Goal: Task Accomplishment & Management: Manage account settings

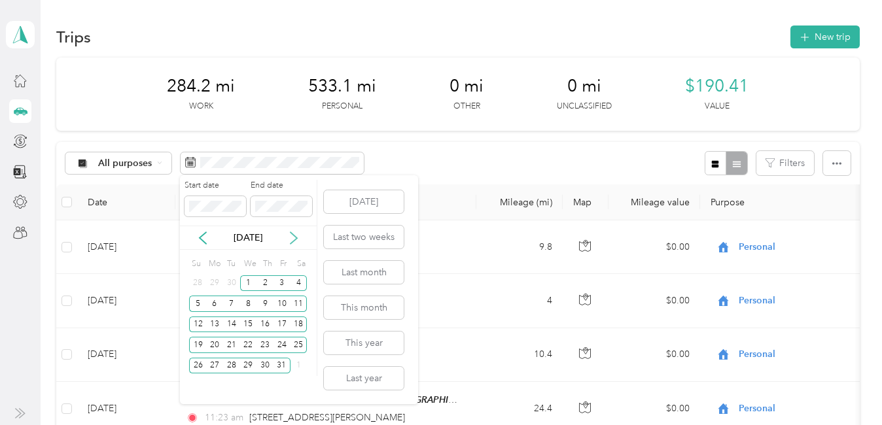
click at [294, 234] on icon at bounding box center [293, 238] width 13 height 13
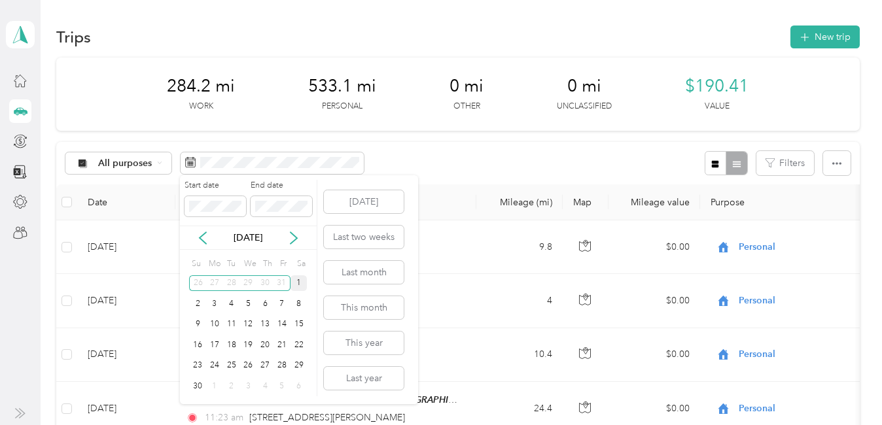
click at [295, 286] on div "1" at bounding box center [298, 283] width 17 height 16
click at [196, 391] on div "30" at bounding box center [197, 386] width 17 height 16
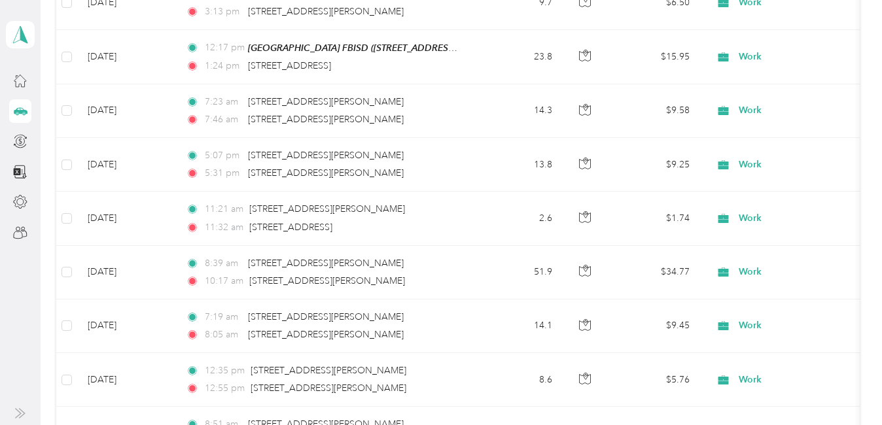
scroll to position [832, 0]
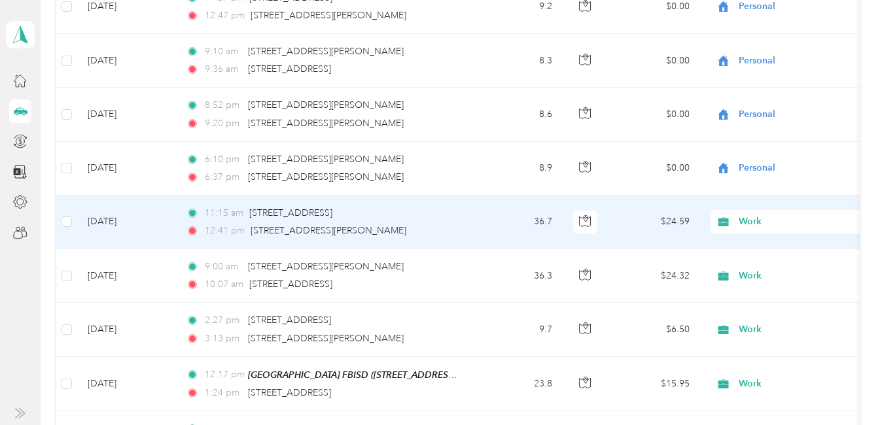
click at [752, 222] on span "Work" at bounding box center [798, 222] width 120 height 14
click at [763, 271] on span "Personal" at bounding box center [861, 269] width 237 height 14
click at [332, 214] on span "[STREET_ADDRESS]" at bounding box center [290, 212] width 83 height 11
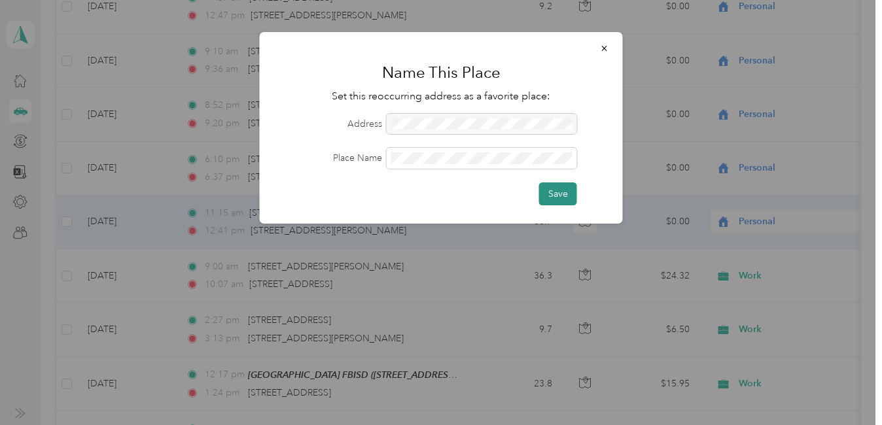
click at [562, 192] on button "Save" at bounding box center [558, 193] width 38 height 23
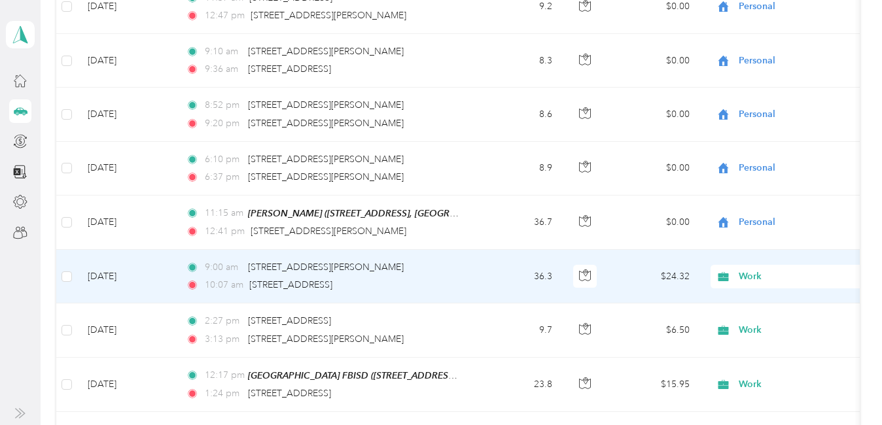
click at [748, 277] on span "Work" at bounding box center [798, 276] width 120 height 14
click at [754, 112] on span "Personal" at bounding box center [861, 114] width 237 height 14
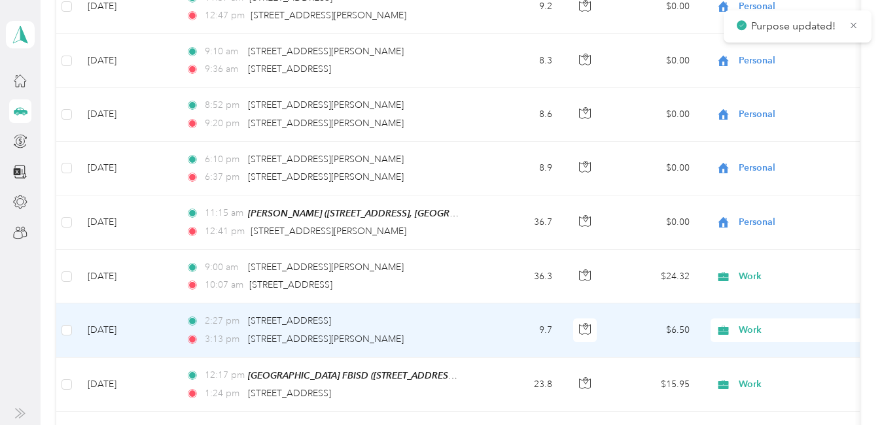
click at [754, 327] on span "Work" at bounding box center [798, 330] width 120 height 14
click at [756, 170] on li "Personal" at bounding box center [850, 167] width 279 height 23
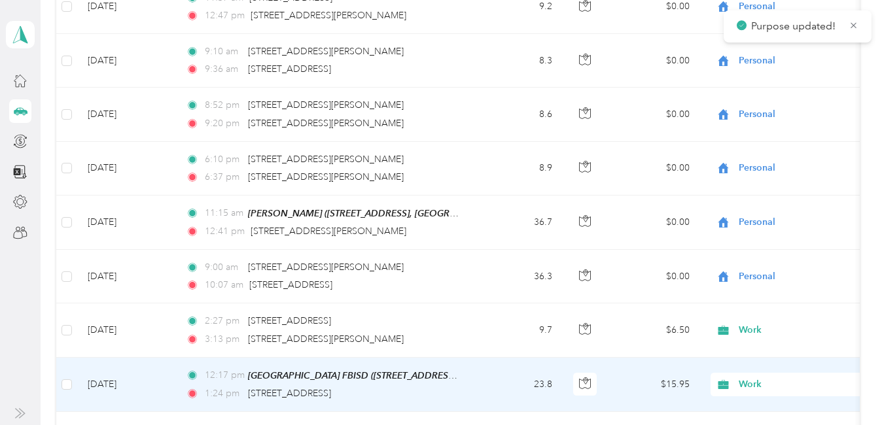
click at [750, 383] on span "Work" at bounding box center [798, 384] width 120 height 14
click at [765, 223] on span "Personal" at bounding box center [861, 222] width 237 height 14
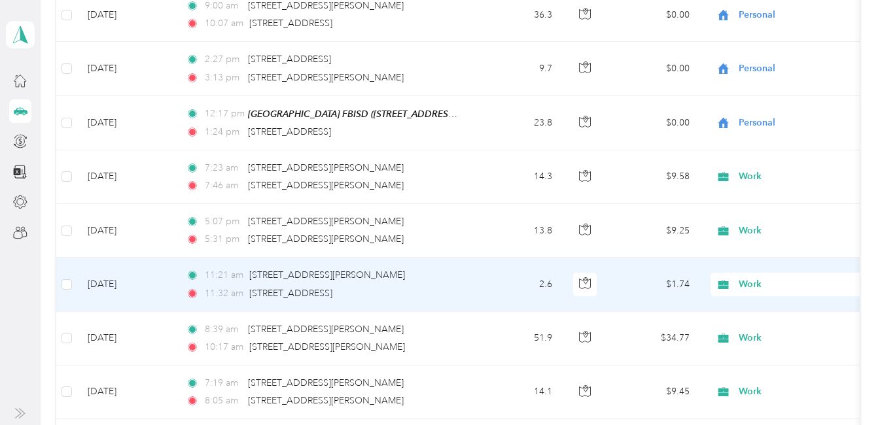
scroll to position [1159, 0]
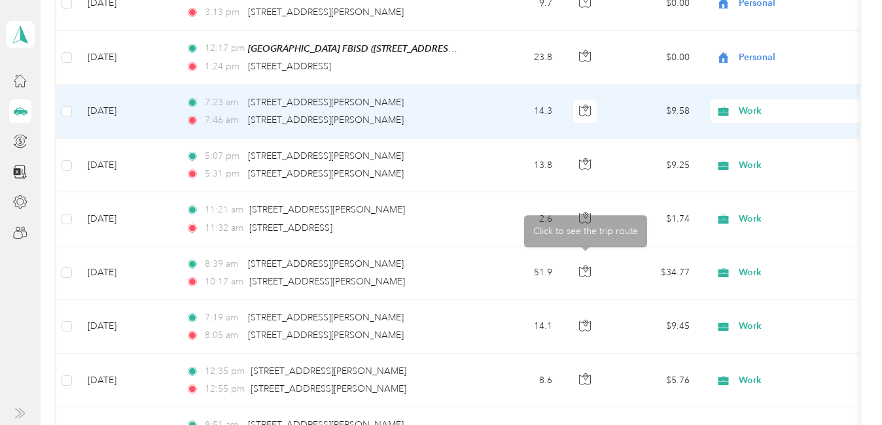
click at [742, 115] on span "Work" at bounding box center [798, 111] width 120 height 14
click at [757, 164] on li "Personal" at bounding box center [850, 157] width 279 height 23
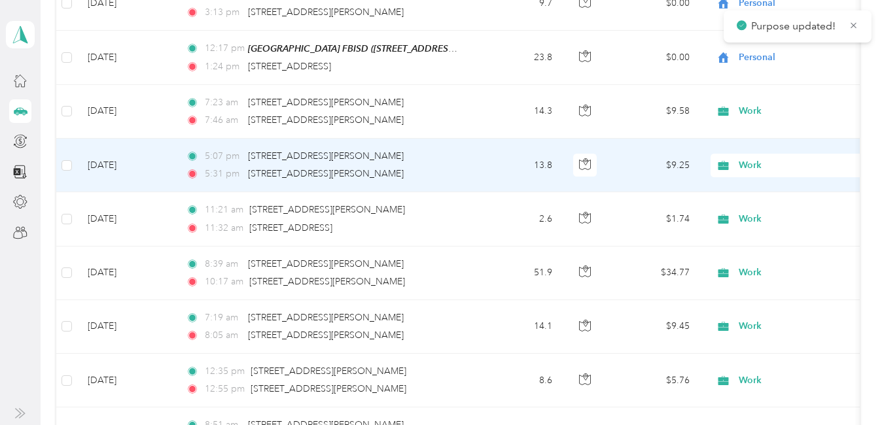
click at [757, 164] on span "Work" at bounding box center [798, 165] width 120 height 14
click at [753, 208] on span "Personal" at bounding box center [861, 206] width 237 height 14
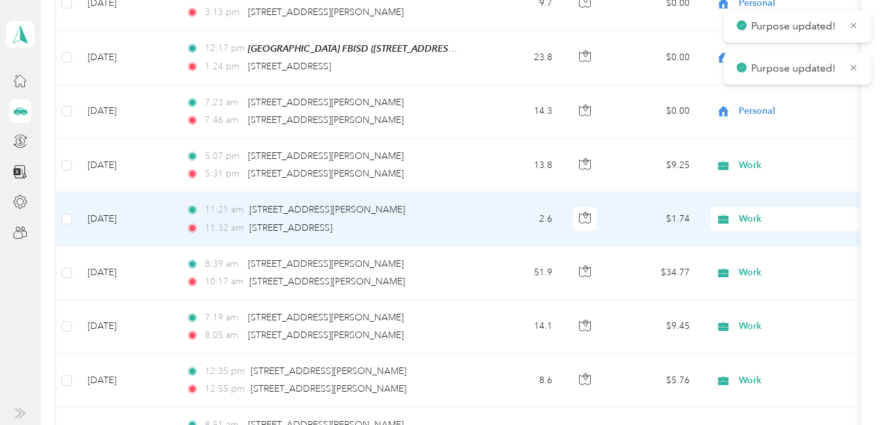
click at [748, 218] on span "Work" at bounding box center [798, 219] width 120 height 14
click at [760, 266] on span "Personal" at bounding box center [861, 265] width 237 height 14
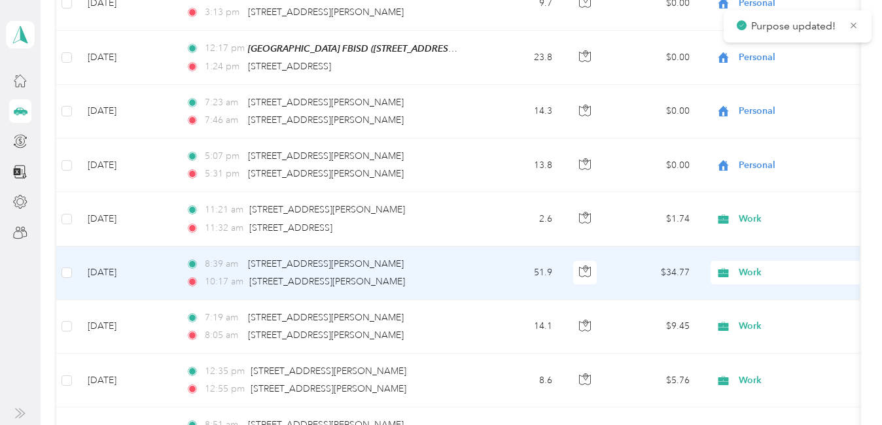
click at [746, 271] on span "Work" at bounding box center [798, 273] width 120 height 14
click at [761, 112] on li "Personal" at bounding box center [850, 106] width 279 height 23
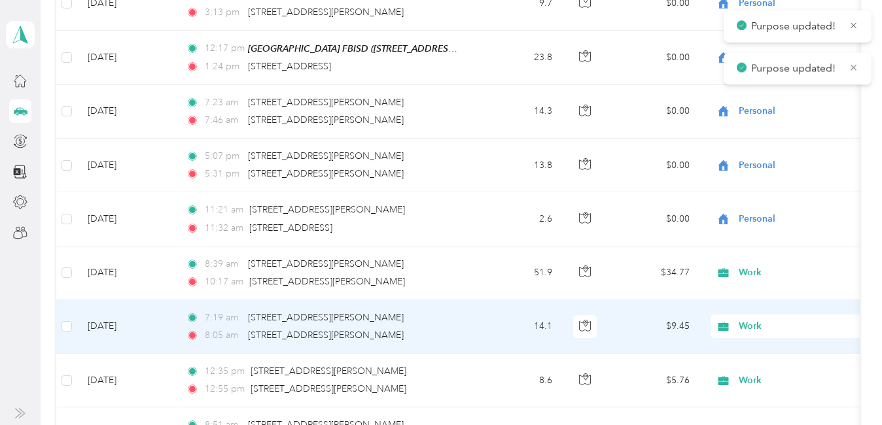
click at [755, 326] on span "Work" at bounding box center [798, 326] width 120 height 14
click at [760, 156] on span "Personal" at bounding box center [861, 161] width 237 height 14
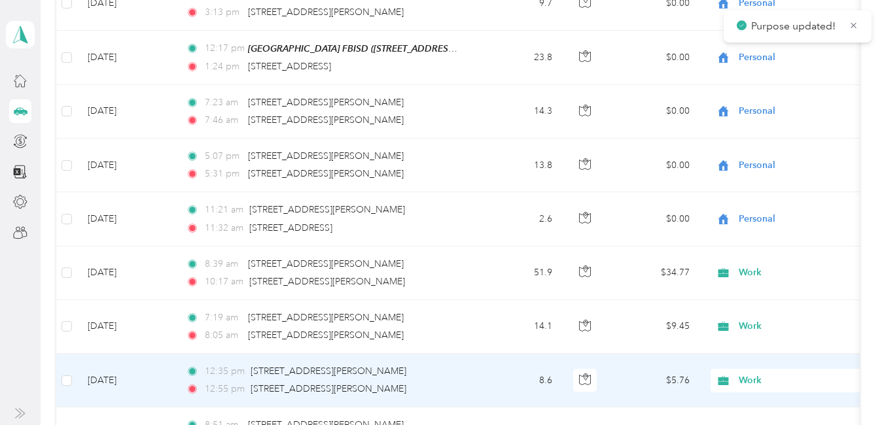
click at [761, 373] on span "Work" at bounding box center [798, 380] width 120 height 14
click at [765, 220] on li "Personal" at bounding box center [850, 217] width 279 height 23
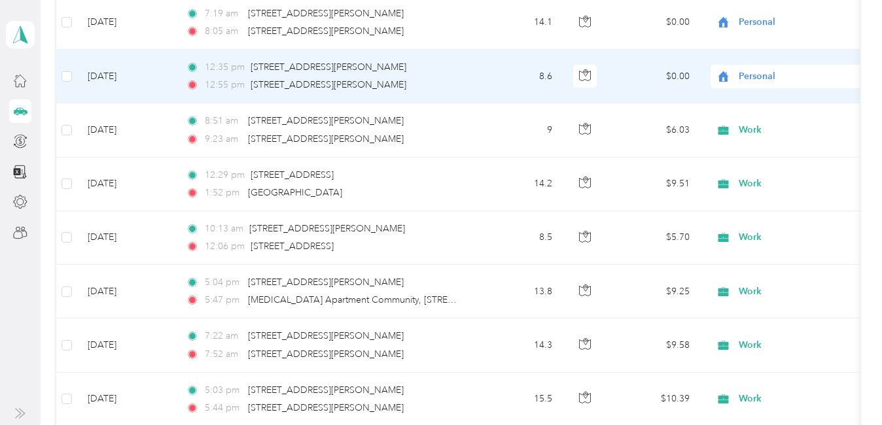
scroll to position [1486, 0]
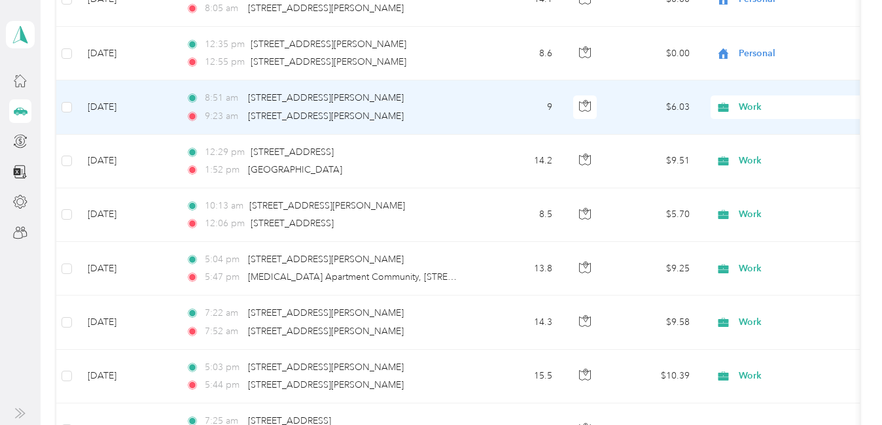
click at [757, 105] on span "Work" at bounding box center [798, 107] width 120 height 14
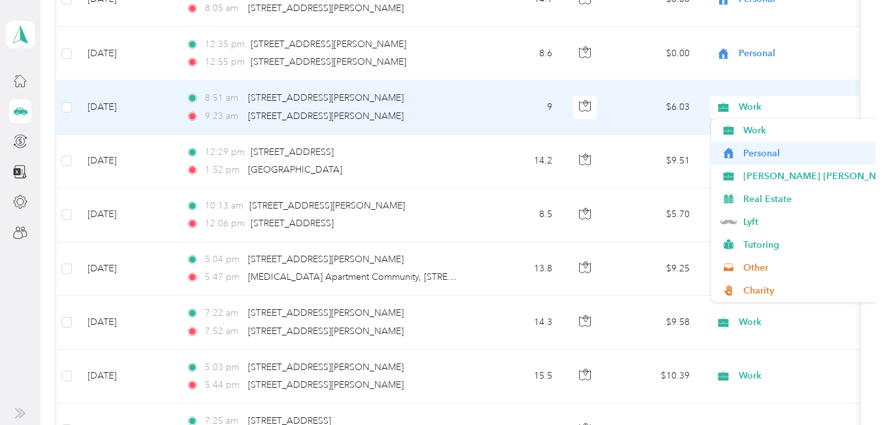
click at [750, 158] on span "Personal" at bounding box center [861, 154] width 237 height 14
click at [750, 165] on li "[PERSON_NAME] [PERSON_NAME] [MEDICAL_DATA]" at bounding box center [850, 176] width 279 height 23
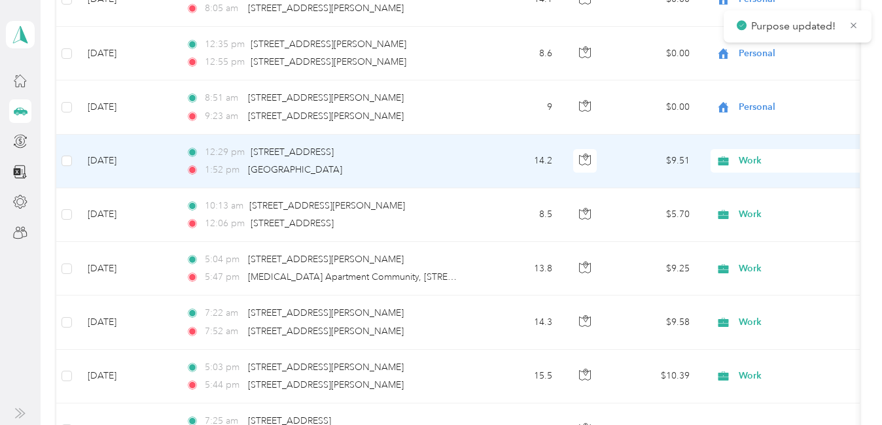
click at [748, 158] on span "Work" at bounding box center [798, 161] width 120 height 14
click at [761, 207] on span "Personal" at bounding box center [861, 207] width 237 height 14
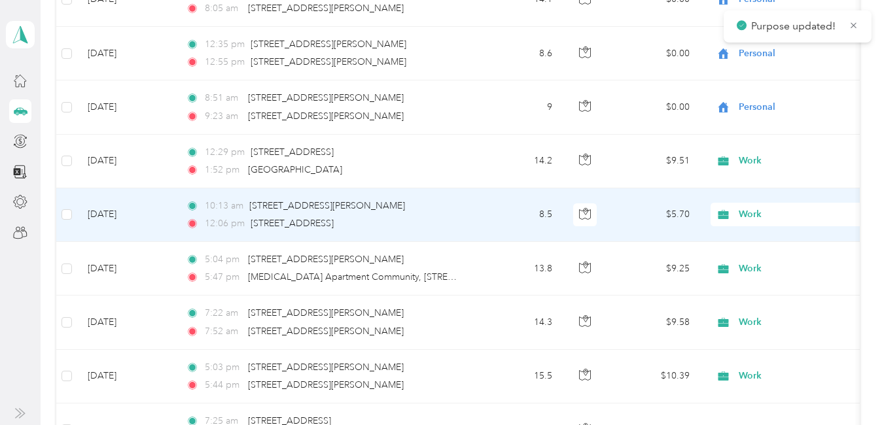
click at [754, 207] on span "Work" at bounding box center [798, 214] width 120 height 14
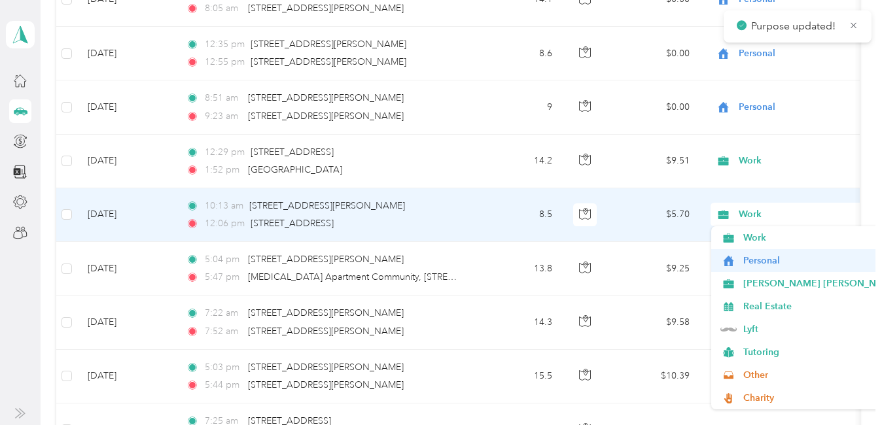
click at [761, 258] on span "Personal" at bounding box center [861, 261] width 237 height 14
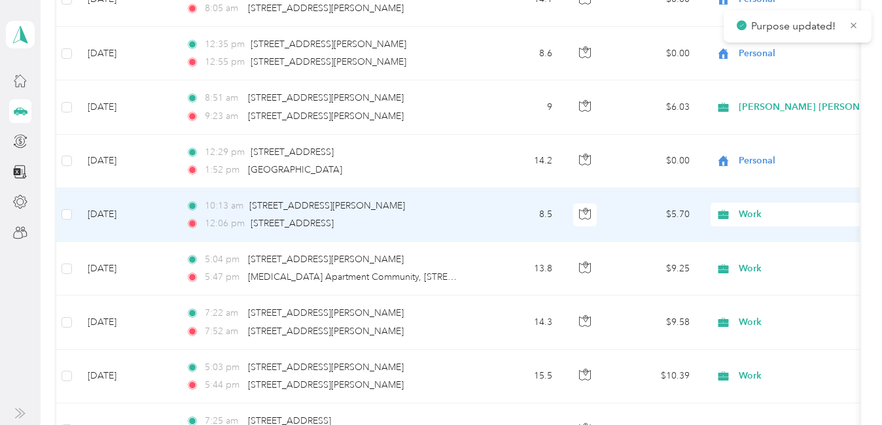
click at [748, 209] on span "Work" at bounding box center [798, 214] width 120 height 14
click at [767, 264] on li "Personal" at bounding box center [850, 258] width 279 height 23
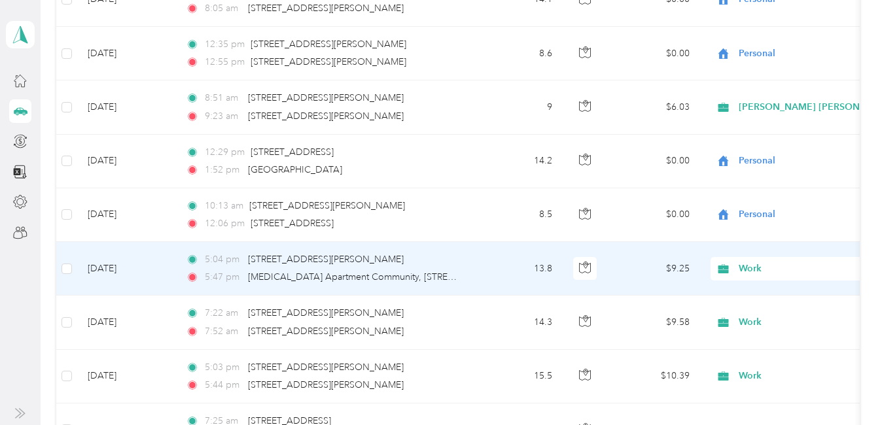
click at [748, 268] on span "Work" at bounding box center [798, 269] width 120 height 14
click at [767, 106] on span "Personal" at bounding box center [861, 106] width 237 height 14
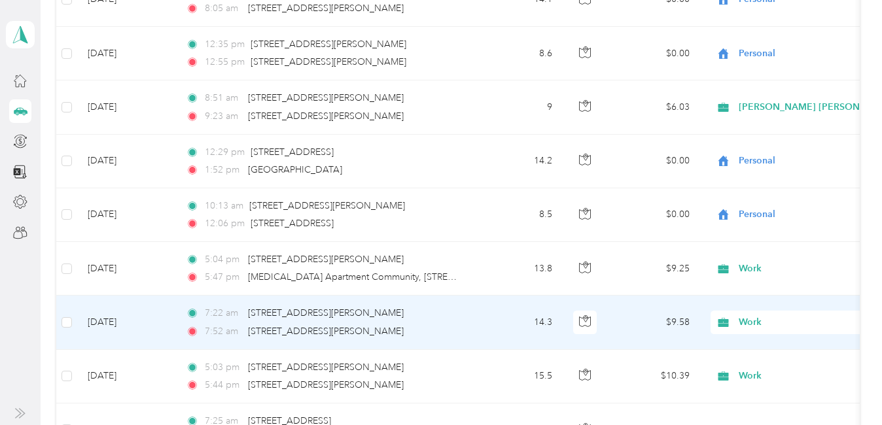
click at [750, 324] on span "Work" at bounding box center [798, 322] width 120 height 14
click at [776, 161] on span "Personal" at bounding box center [861, 159] width 237 height 14
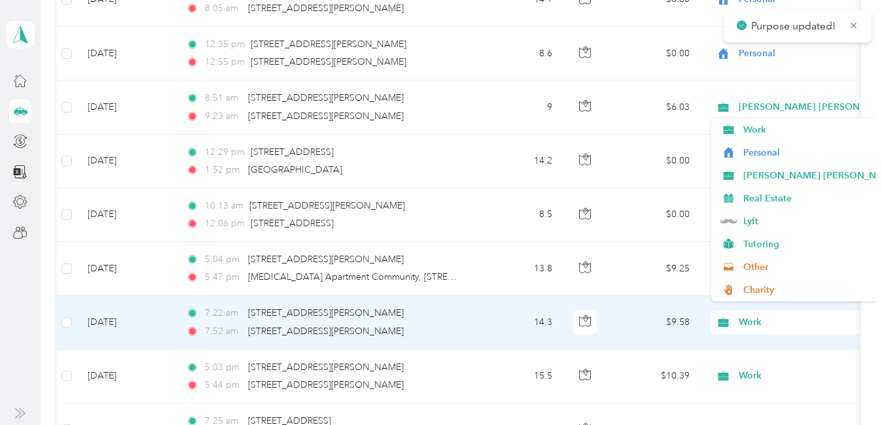
click at [745, 379] on span "Work" at bounding box center [798, 376] width 120 height 14
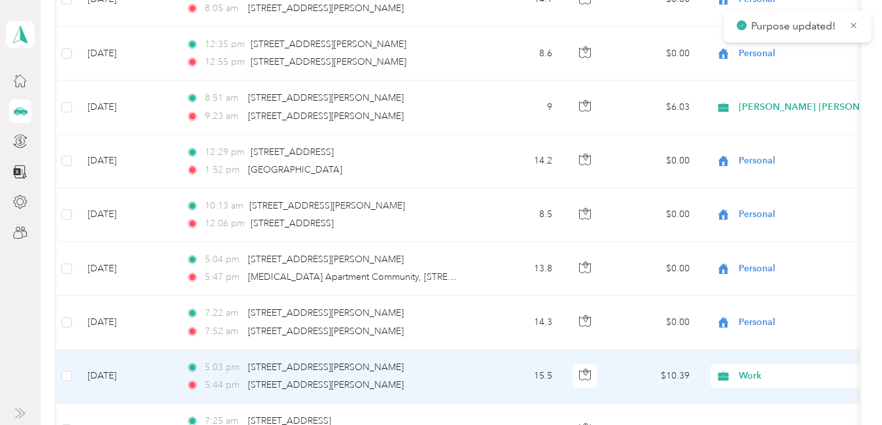
click at [774, 209] on span "Personal" at bounding box center [861, 213] width 237 height 14
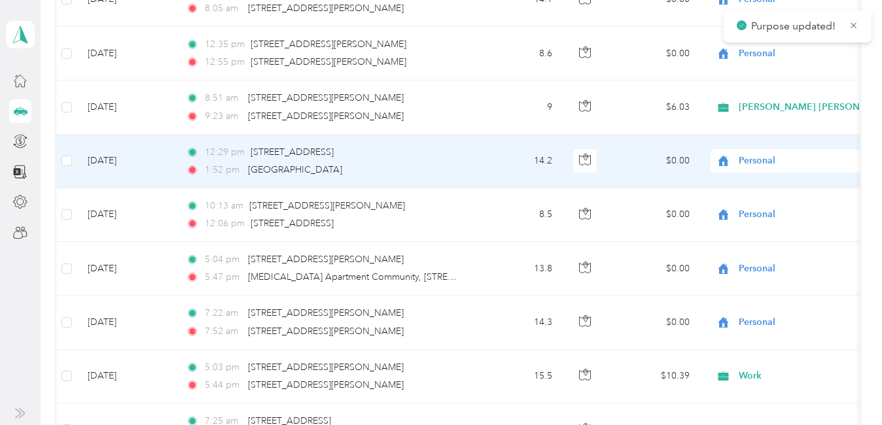
click at [774, 104] on span "[PERSON_NAME] [PERSON_NAME] [MEDICAL_DATA]" at bounding box center [856, 107] width 237 height 14
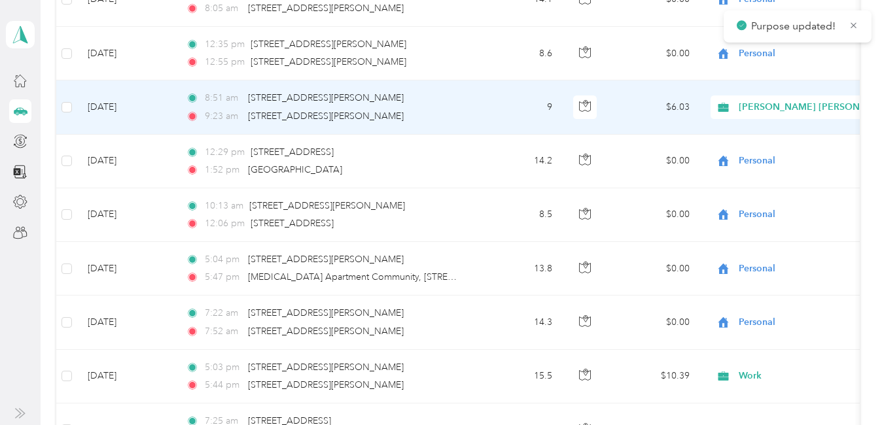
click at [756, 154] on span "Personal" at bounding box center [869, 154] width 253 height 14
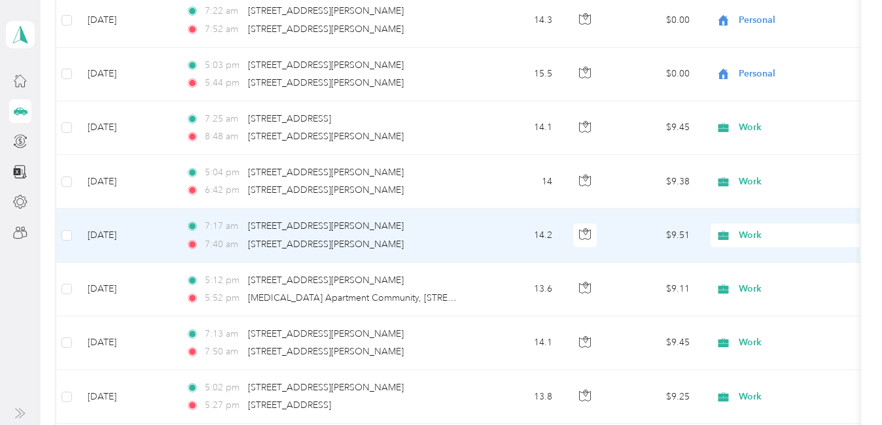
scroll to position [1813, 0]
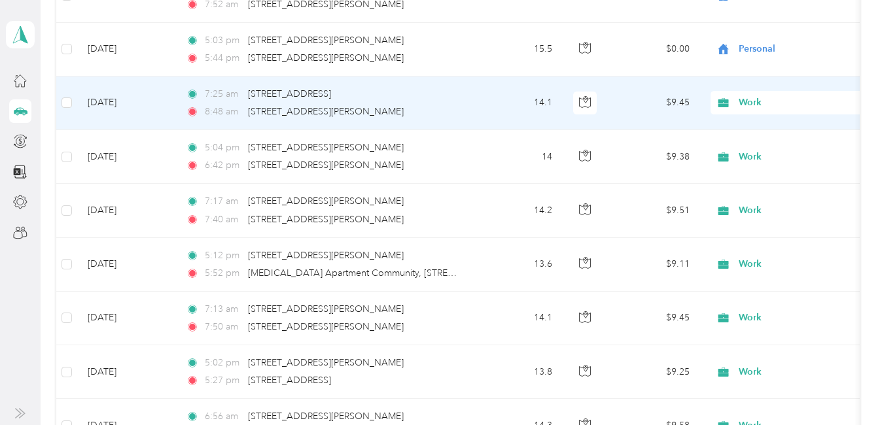
click at [757, 101] on span "Work" at bounding box center [798, 102] width 120 height 14
click at [779, 140] on li "Personal" at bounding box center [850, 148] width 279 height 23
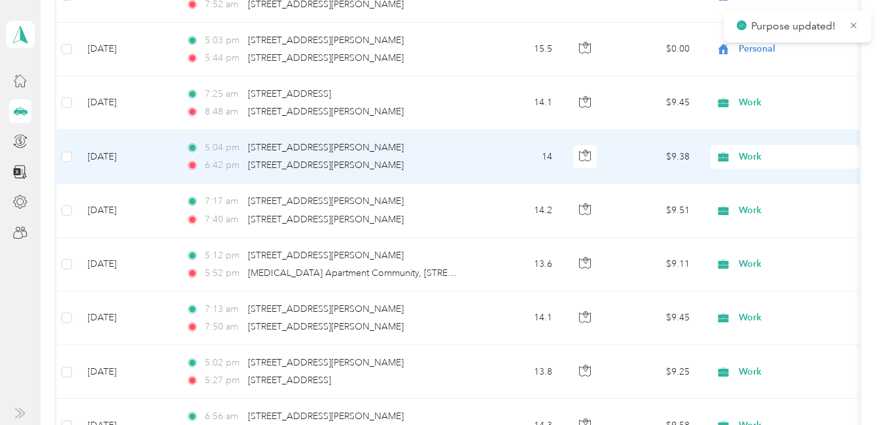
click at [768, 156] on span "Work" at bounding box center [798, 157] width 120 height 14
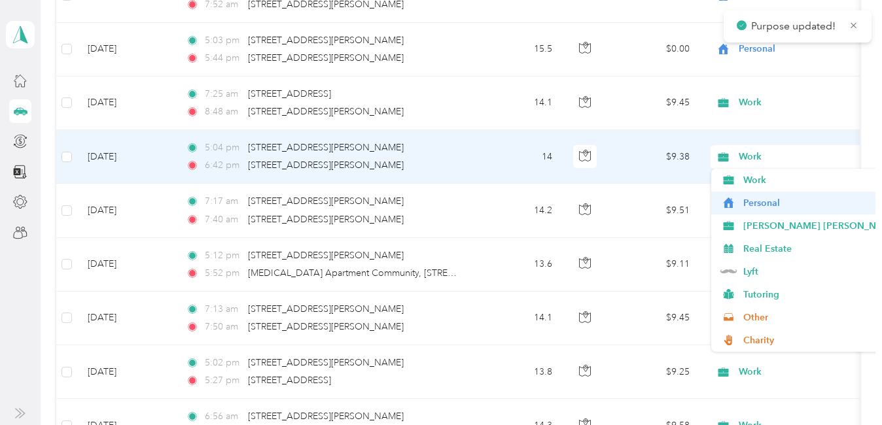
click at [761, 200] on span "Personal" at bounding box center [861, 203] width 237 height 14
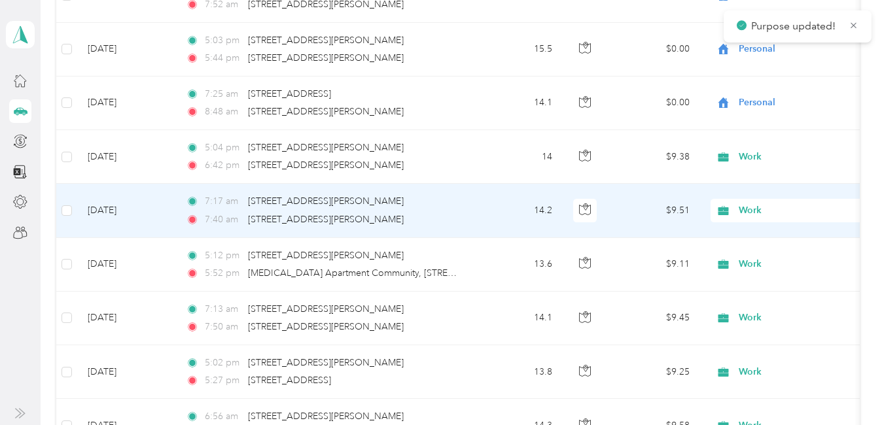
click at [752, 209] on span "Work" at bounding box center [798, 210] width 120 height 14
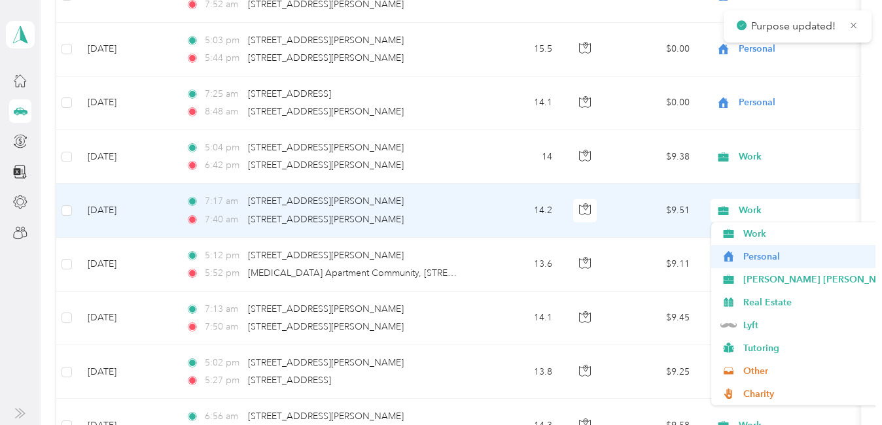
click at [761, 256] on span "Personal" at bounding box center [861, 257] width 237 height 14
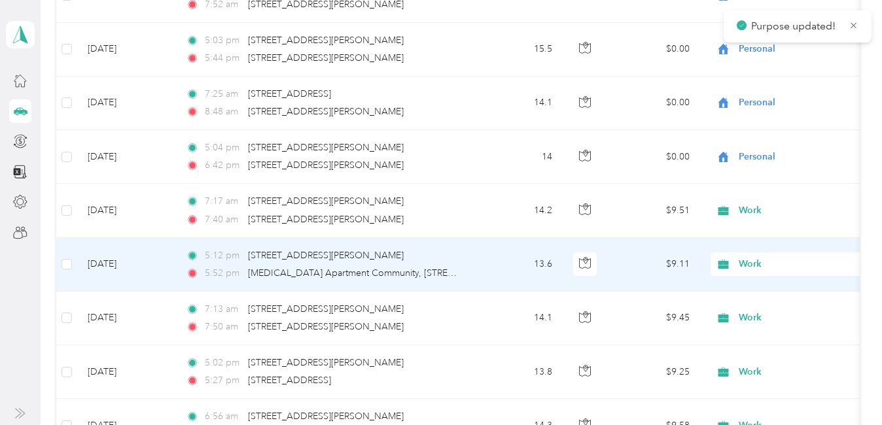
click at [748, 261] on span "Work" at bounding box center [798, 264] width 120 height 14
click at [770, 97] on span "Personal" at bounding box center [861, 101] width 237 height 14
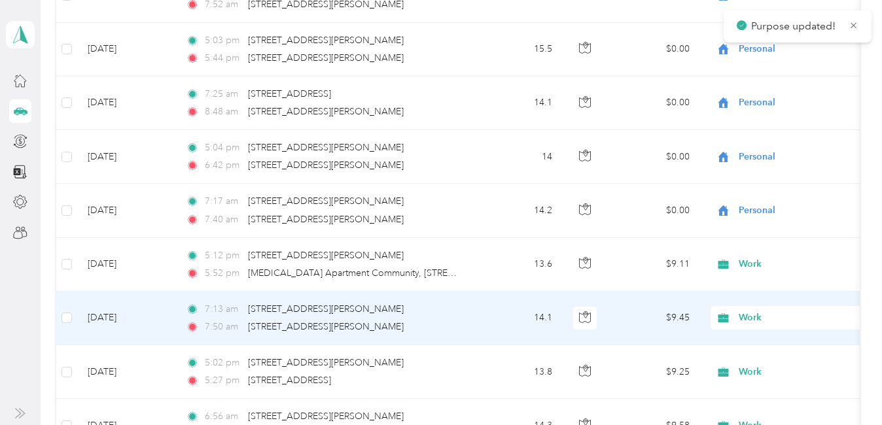
click at [748, 315] on span "Work" at bounding box center [798, 318] width 120 height 14
click at [767, 158] on span "Personal" at bounding box center [861, 155] width 237 height 14
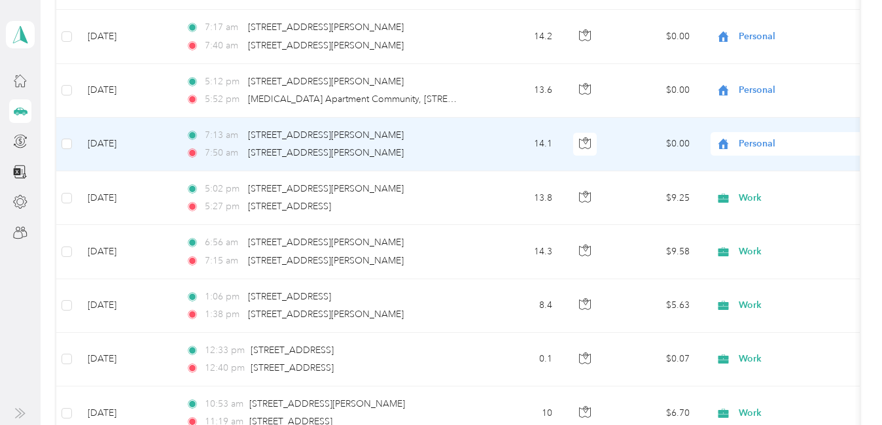
scroll to position [2009, 0]
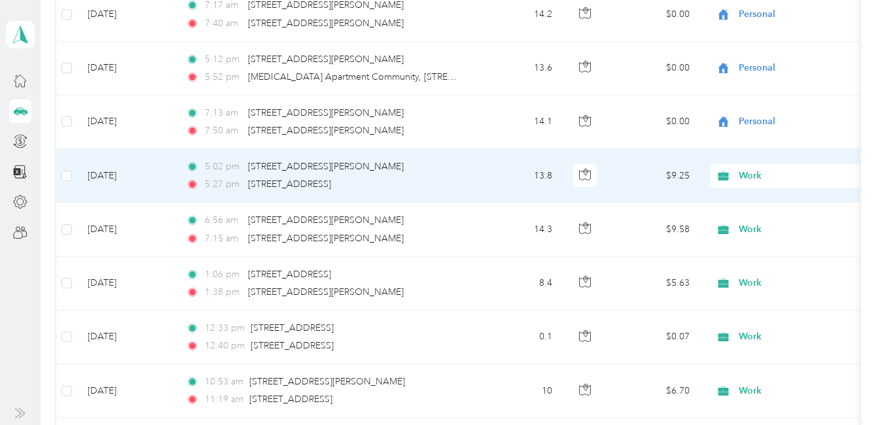
click at [758, 174] on span "Work" at bounding box center [798, 176] width 120 height 14
click at [761, 218] on span "Personal" at bounding box center [861, 222] width 237 height 14
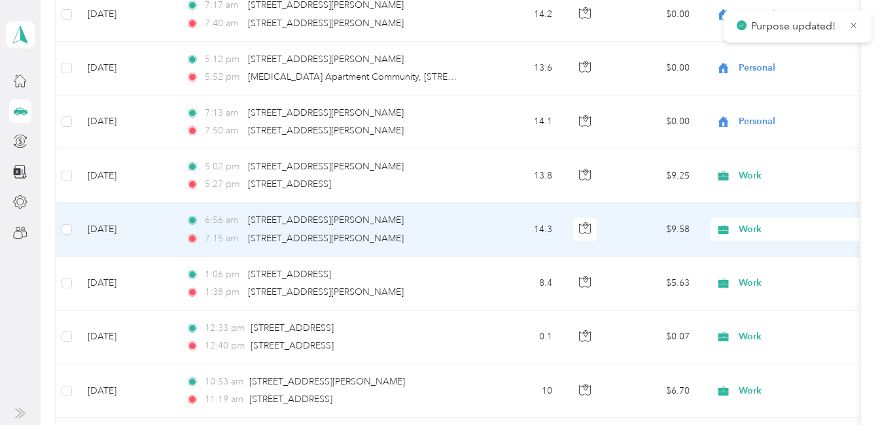
click at [762, 228] on span "Work" at bounding box center [798, 229] width 120 height 14
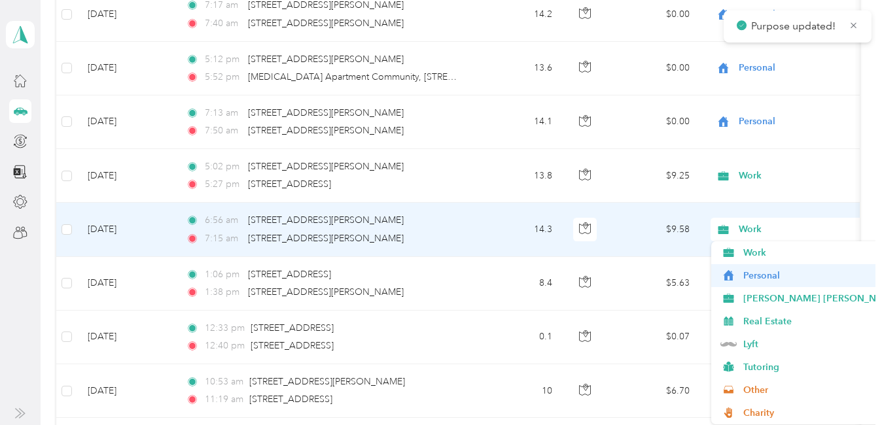
click at [761, 279] on span "Personal" at bounding box center [861, 276] width 237 height 14
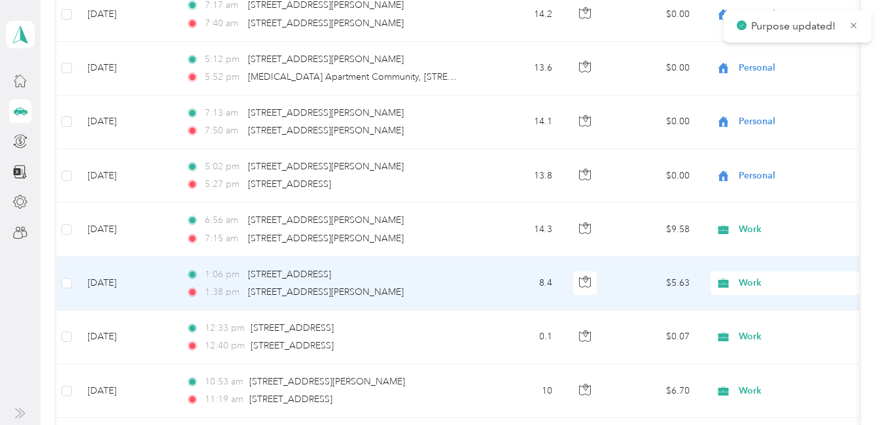
click at [756, 286] on span "Work" at bounding box center [798, 283] width 120 height 14
click at [765, 116] on span "Personal" at bounding box center [861, 120] width 237 height 14
click at [751, 332] on span "Work" at bounding box center [798, 337] width 120 height 14
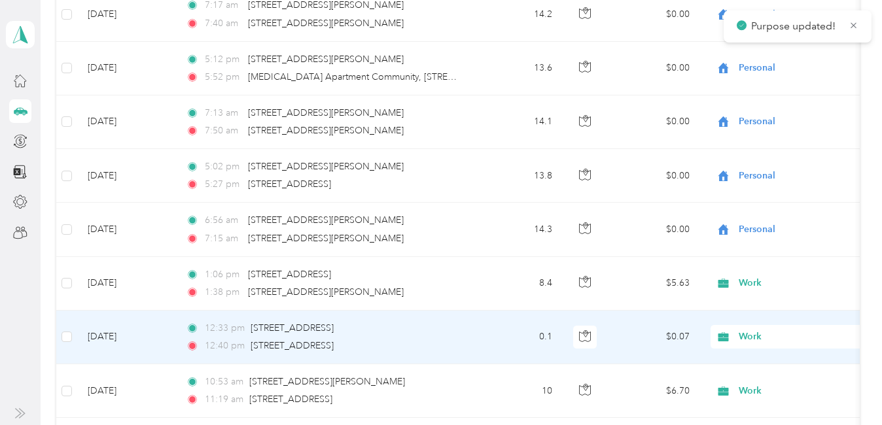
click at [776, 169] on span "Personal" at bounding box center [861, 174] width 237 height 14
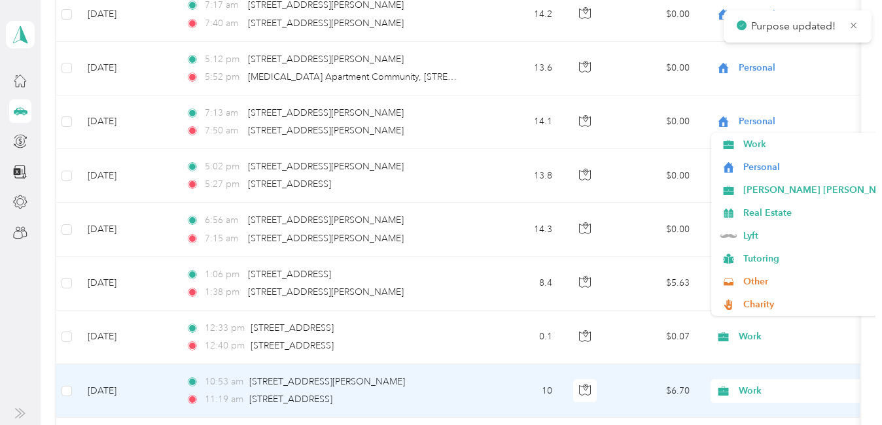
click at [752, 392] on span "Work" at bounding box center [798, 391] width 120 height 14
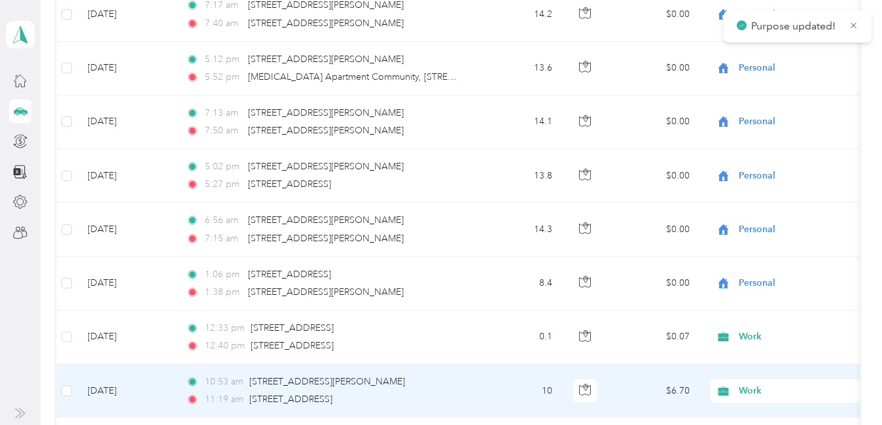
click at [770, 232] on li "Personal" at bounding box center [850, 227] width 279 height 23
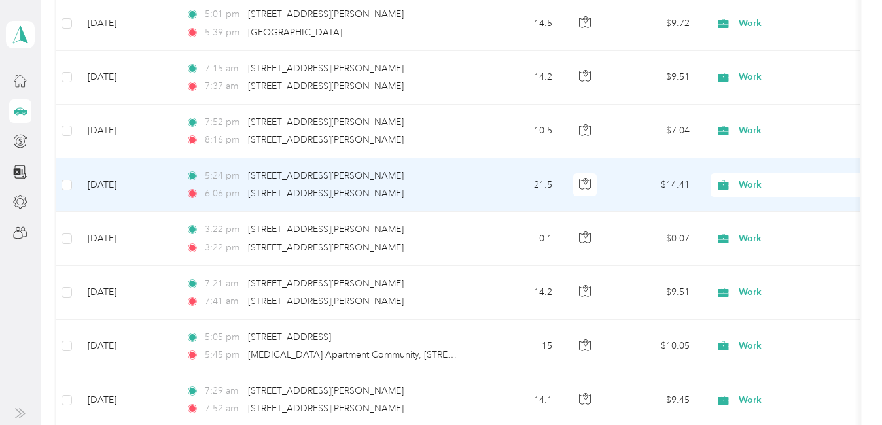
scroll to position [2336, 0]
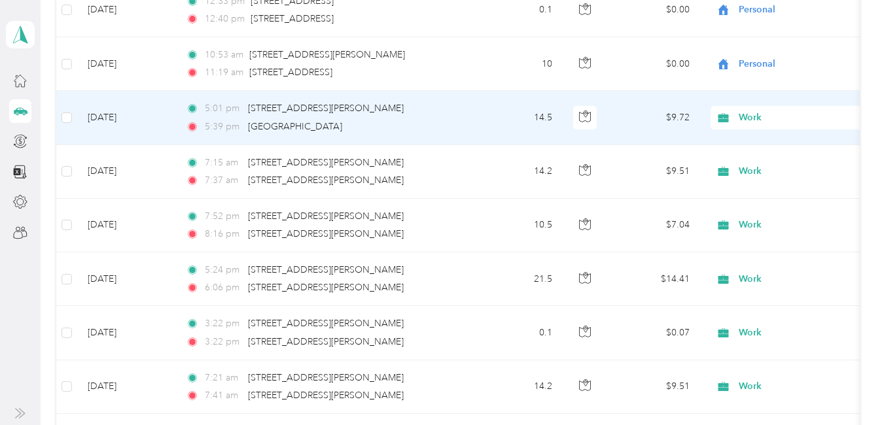
click at [763, 116] on span "Work" at bounding box center [798, 118] width 120 height 14
click at [756, 167] on span "Personal" at bounding box center [861, 163] width 237 height 14
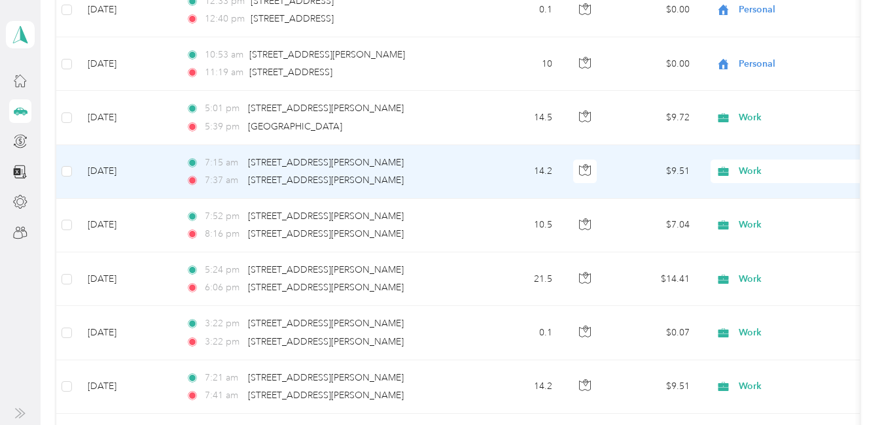
click at [751, 171] on span "Work" at bounding box center [798, 171] width 120 height 14
click at [751, 212] on span "Personal" at bounding box center [861, 215] width 237 height 14
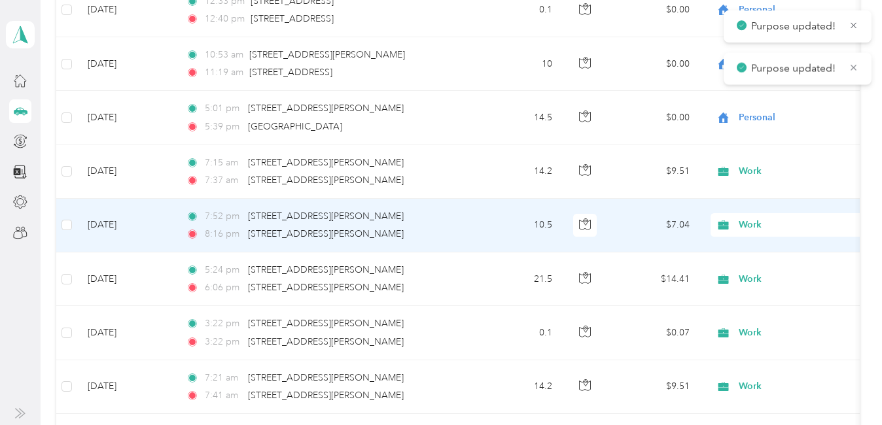
click at [751, 218] on span "Work" at bounding box center [798, 225] width 120 height 14
click at [755, 265] on span "Personal" at bounding box center [861, 271] width 237 height 14
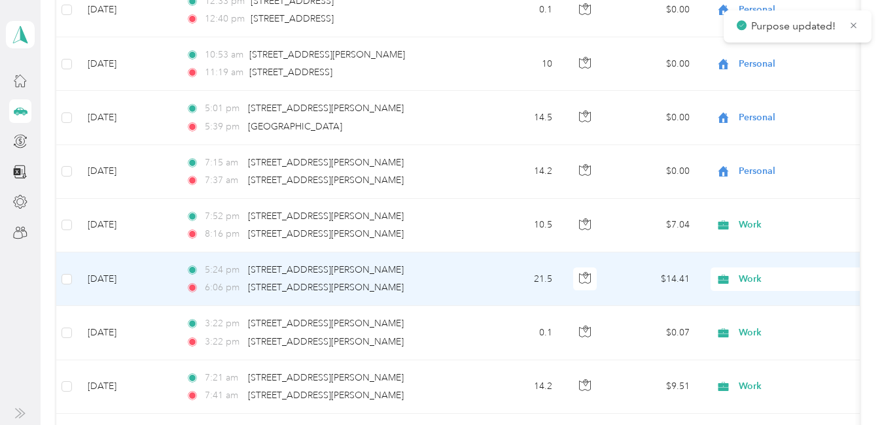
click at [748, 279] on span "Work" at bounding box center [798, 279] width 120 height 14
click at [756, 116] on span "Personal" at bounding box center [861, 116] width 237 height 14
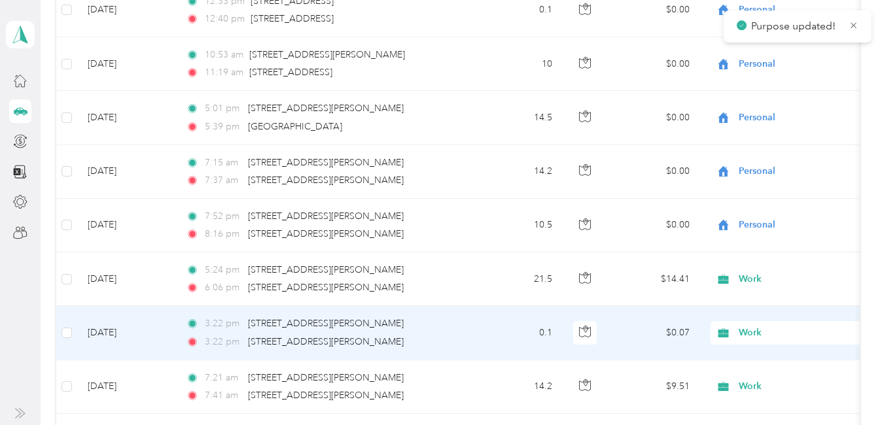
click at [747, 334] on span "Work" at bounding box center [798, 333] width 120 height 14
click at [757, 168] on span "Personal" at bounding box center [861, 170] width 237 height 14
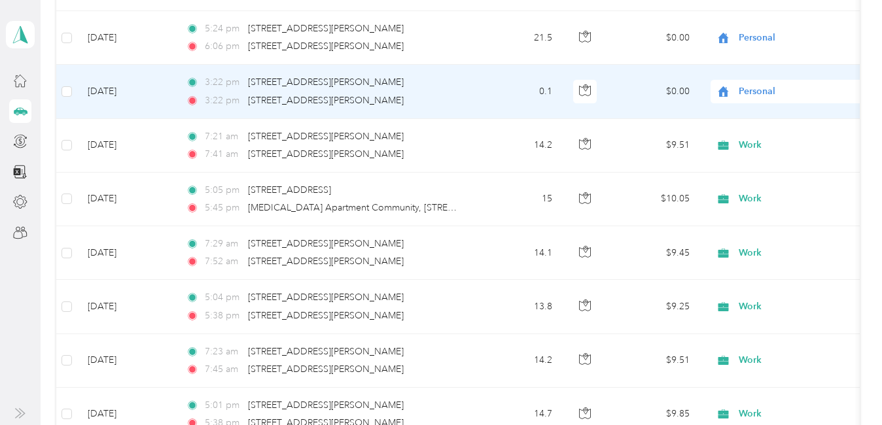
scroll to position [2598, 0]
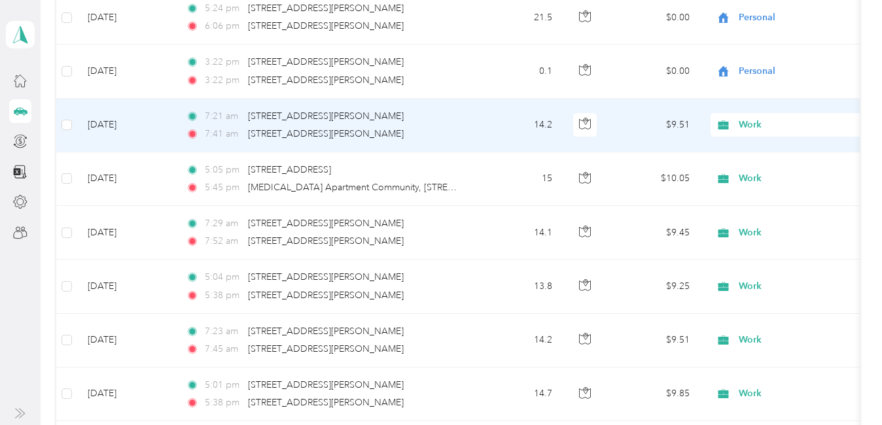
click at [744, 118] on span "Work" at bounding box center [798, 125] width 120 height 14
click at [765, 177] on ol "Work Personal [PERSON_NAME] [PERSON_NAME] [MEDICAL_DATA] Real Estate Lyft Tutor…" at bounding box center [850, 224] width 279 height 183
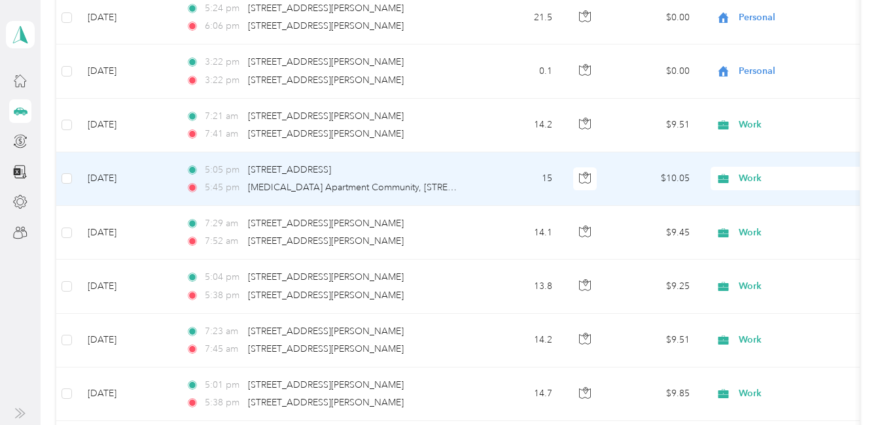
click at [753, 177] on span "Work" at bounding box center [798, 178] width 120 height 14
click at [753, 219] on span "Personal" at bounding box center [861, 222] width 237 height 14
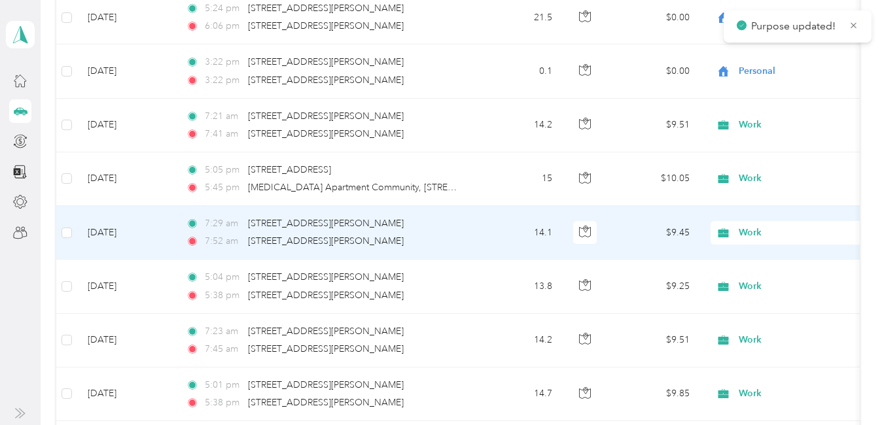
click at [748, 226] on span "Work" at bounding box center [798, 233] width 120 height 14
click at [769, 67] on span "Personal" at bounding box center [861, 67] width 237 height 14
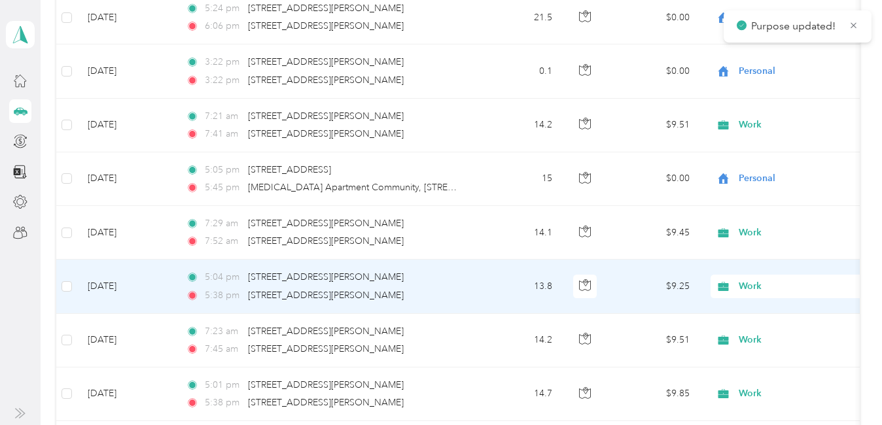
click at [761, 281] on span "Work" at bounding box center [798, 286] width 120 height 14
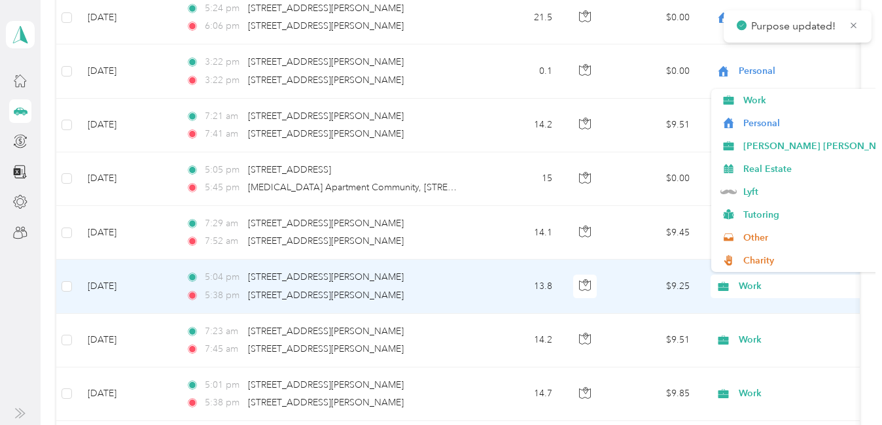
click at [766, 121] on span "Personal" at bounding box center [861, 123] width 237 height 14
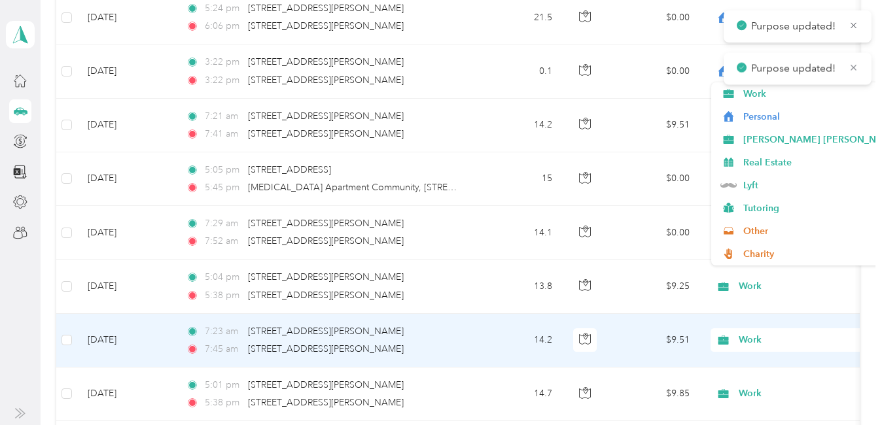
click at [759, 337] on span "Work" at bounding box center [798, 340] width 120 height 14
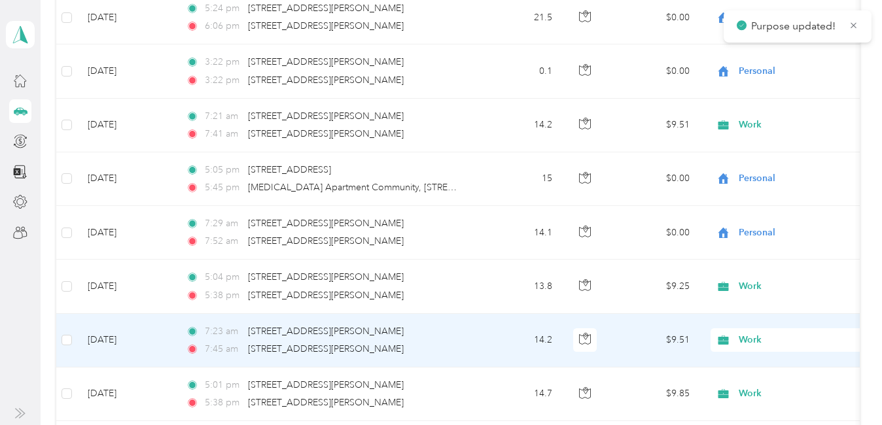
click at [764, 177] on span "Personal" at bounding box center [861, 177] width 237 height 14
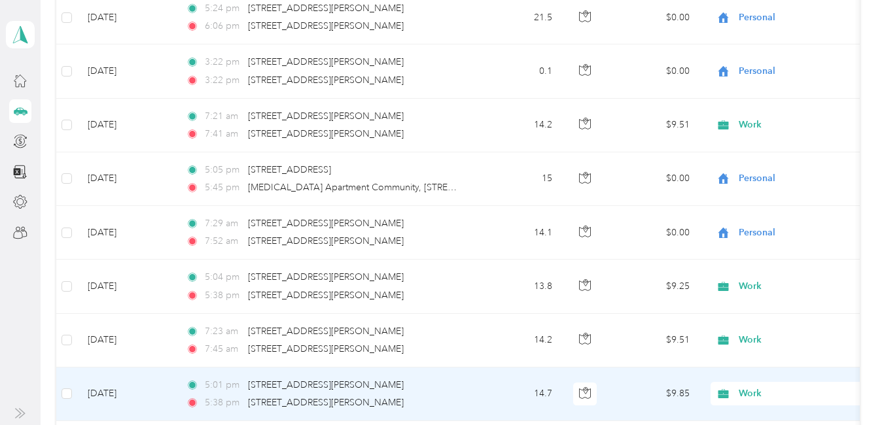
click at [749, 390] on span "Work" at bounding box center [798, 394] width 120 height 14
click at [772, 233] on span "Personal" at bounding box center [861, 229] width 237 height 14
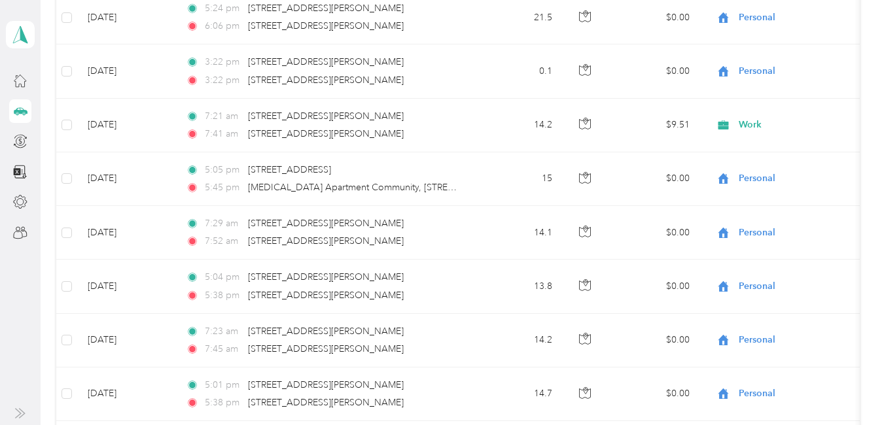
scroll to position [2909, 0]
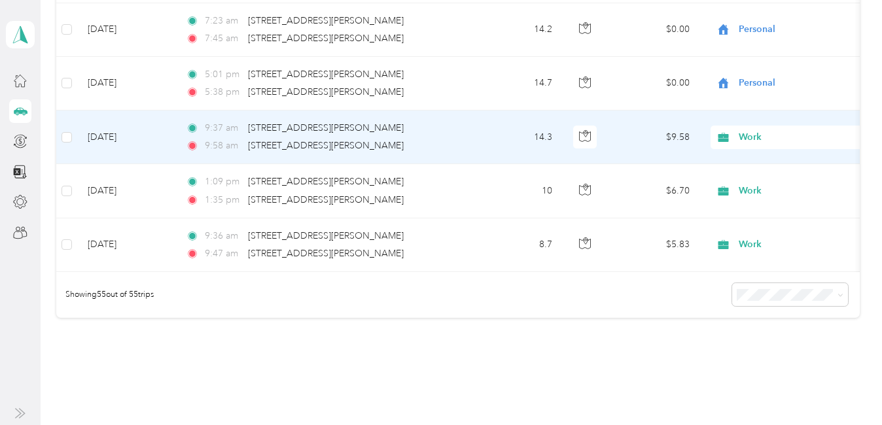
click at [746, 137] on span "Work" at bounding box center [798, 137] width 120 height 14
click at [755, 188] on li "Personal" at bounding box center [850, 180] width 279 height 23
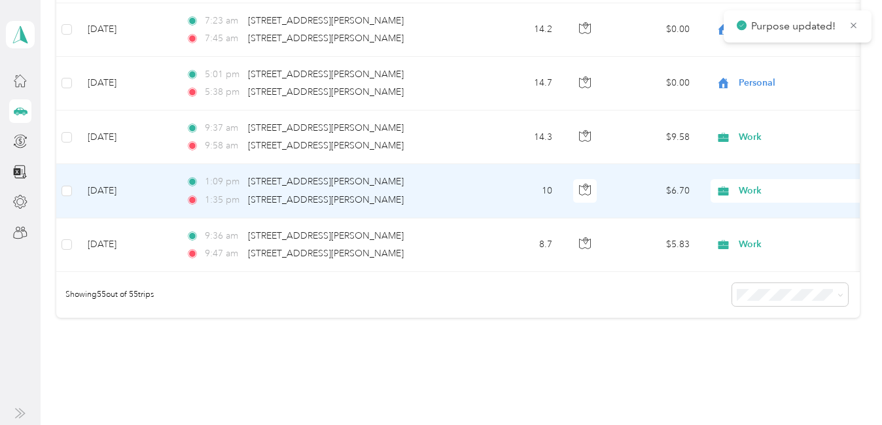
click at [753, 188] on span "Work" at bounding box center [798, 191] width 120 height 14
click at [761, 244] on ol "Work Personal [PERSON_NAME] [PERSON_NAME] [MEDICAL_DATA] Real Estate Lyft Tutor…" at bounding box center [850, 292] width 279 height 183
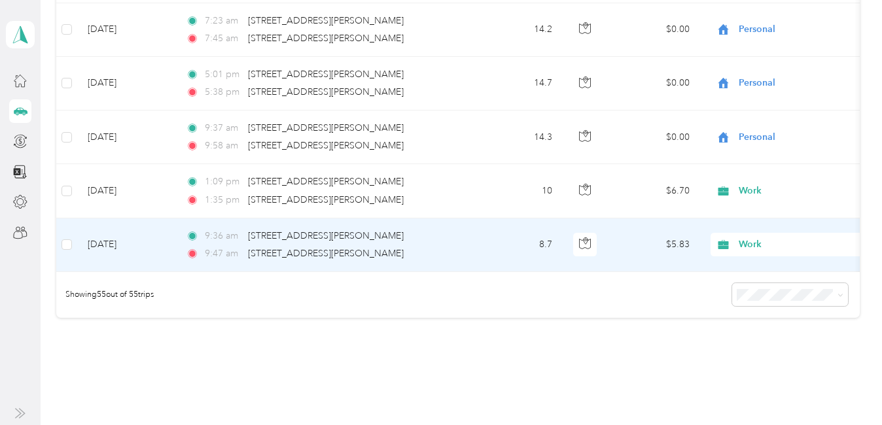
click at [755, 239] on span "Work" at bounding box center [798, 244] width 120 height 14
click at [770, 82] on span "Personal" at bounding box center [861, 82] width 237 height 14
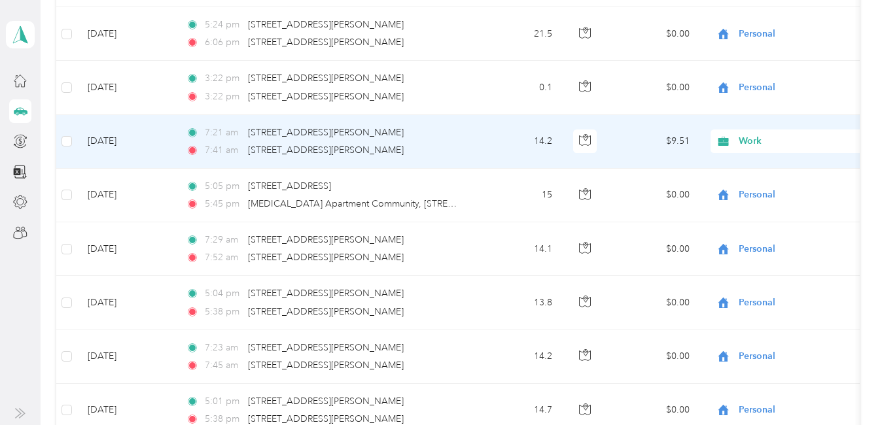
scroll to position [2647, 0]
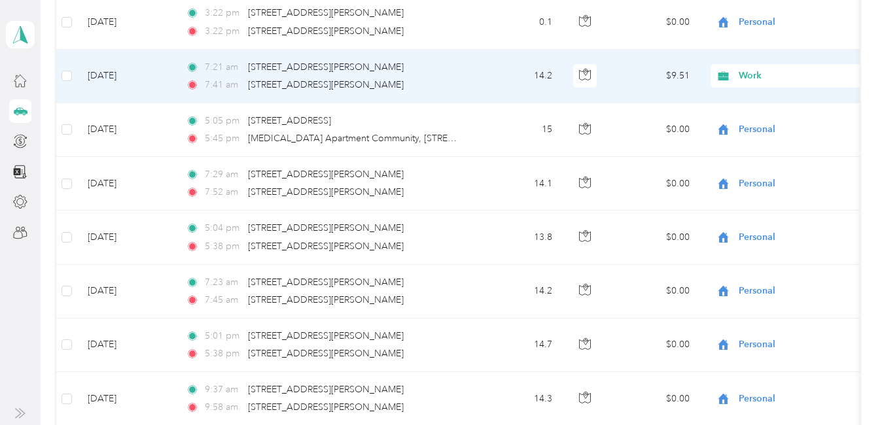
click at [757, 70] on span "Work" at bounding box center [798, 76] width 120 height 14
click at [755, 117] on span "Personal" at bounding box center [861, 122] width 237 height 14
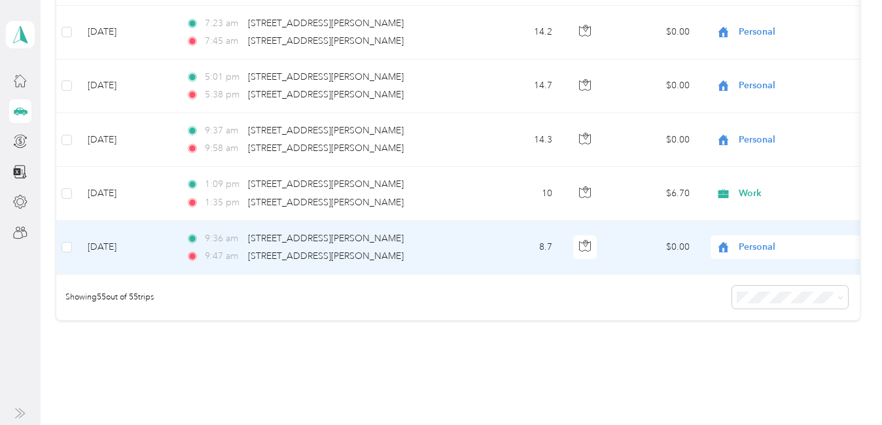
scroll to position [2909, 0]
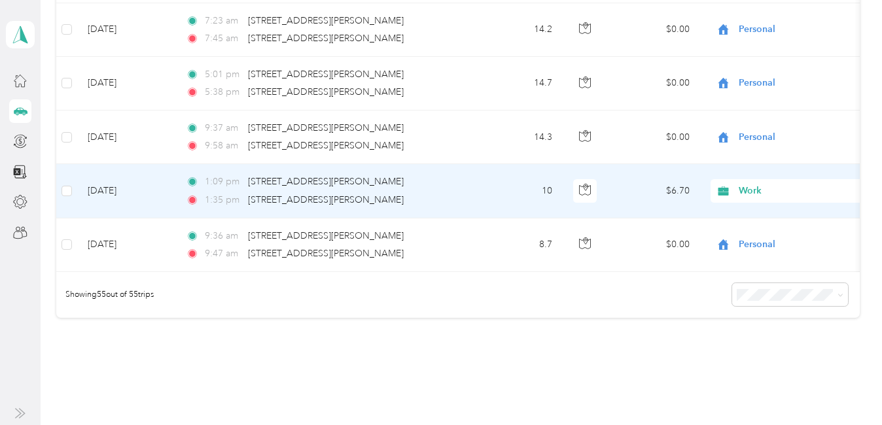
click at [752, 192] on span "Work" at bounding box center [798, 191] width 120 height 14
click at [772, 236] on span "Personal" at bounding box center [861, 237] width 237 height 14
click at [750, 190] on span "Work" at bounding box center [798, 191] width 120 height 14
click at [762, 233] on span "Personal" at bounding box center [861, 237] width 237 height 14
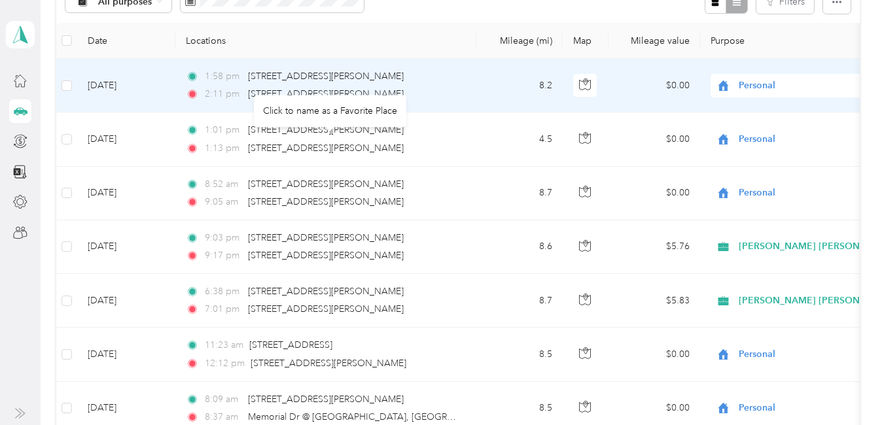
scroll to position [96, 0]
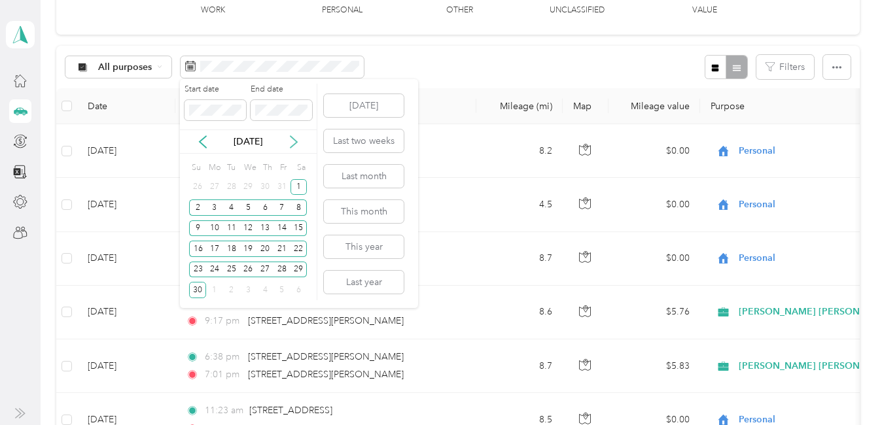
click at [295, 143] on icon at bounding box center [293, 142] width 7 height 12
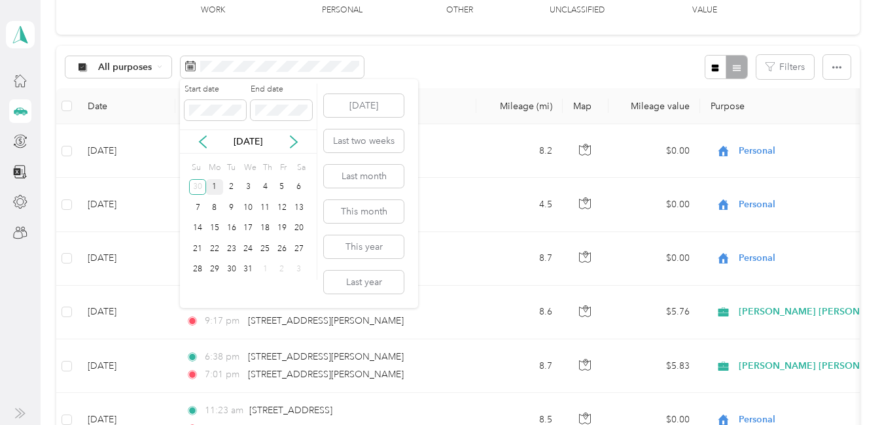
click at [215, 184] on div "1" at bounding box center [214, 187] width 17 height 16
click at [243, 267] on div "31" at bounding box center [248, 270] width 17 height 16
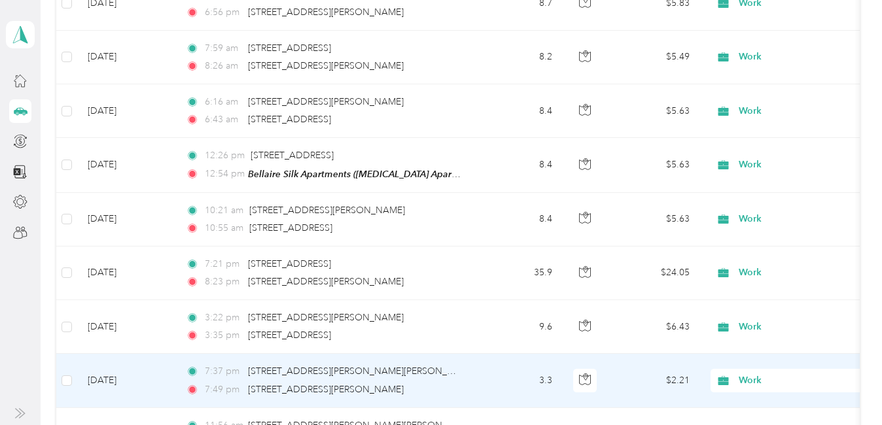
scroll to position [3236, 0]
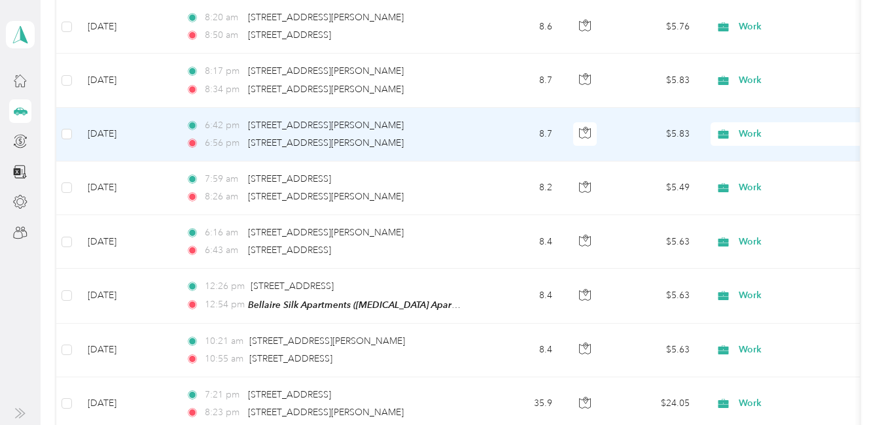
click at [753, 135] on span "Work" at bounding box center [798, 134] width 120 height 14
click at [764, 204] on span "[PERSON_NAME] [PERSON_NAME] [MEDICAL_DATA]" at bounding box center [861, 202] width 237 height 14
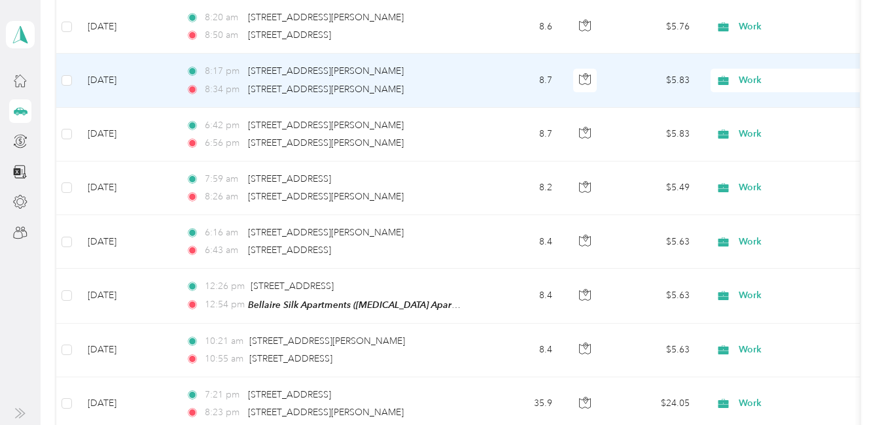
click at [750, 74] on span "Work" at bounding box center [798, 80] width 120 height 14
click at [771, 144] on span "[PERSON_NAME] [PERSON_NAME] [MEDICAL_DATA]" at bounding box center [861, 148] width 237 height 14
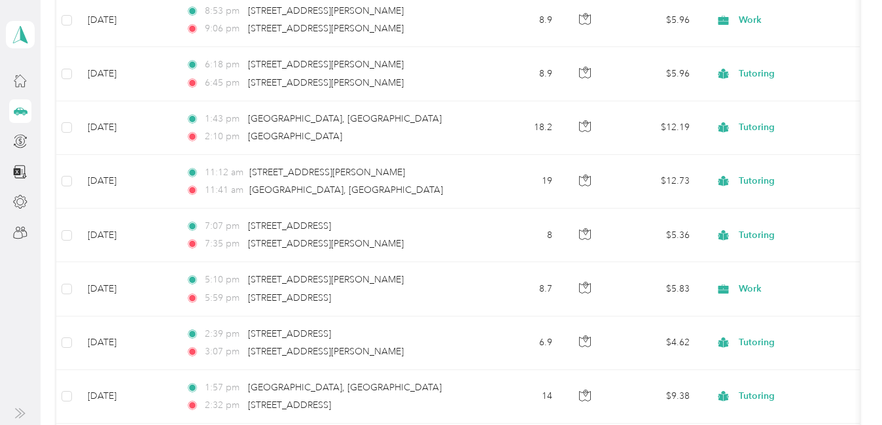
scroll to position [0, 0]
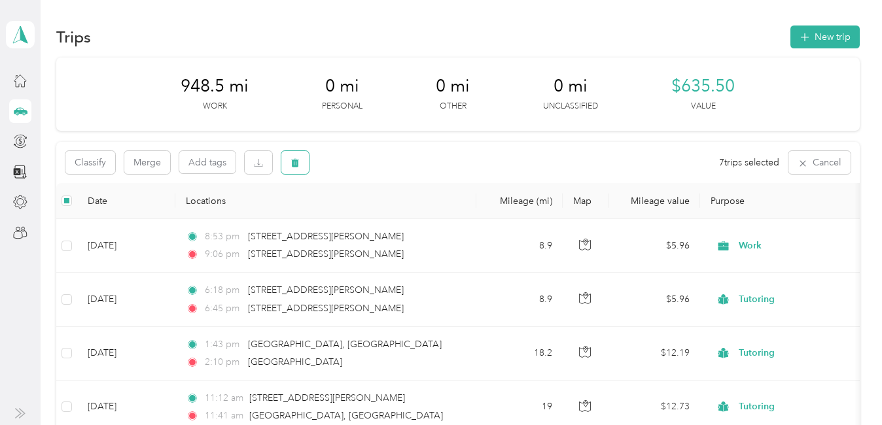
click at [296, 166] on icon "button" at bounding box center [296, 163] width 8 height 9
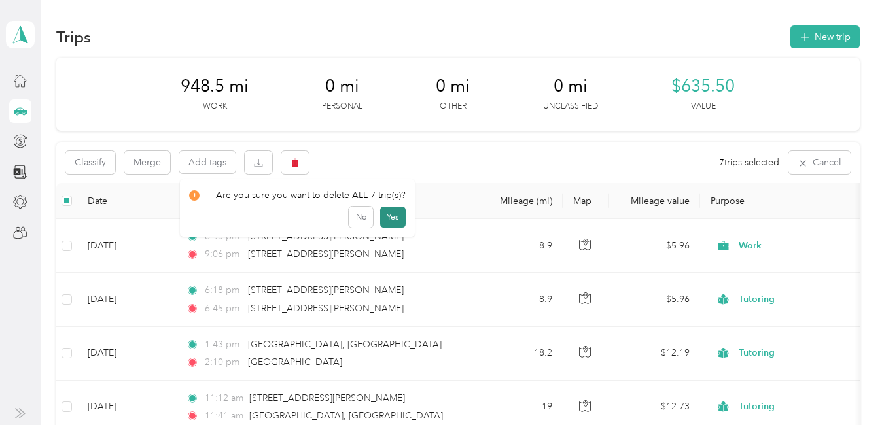
click at [386, 218] on button "Yes" at bounding box center [393, 217] width 26 height 21
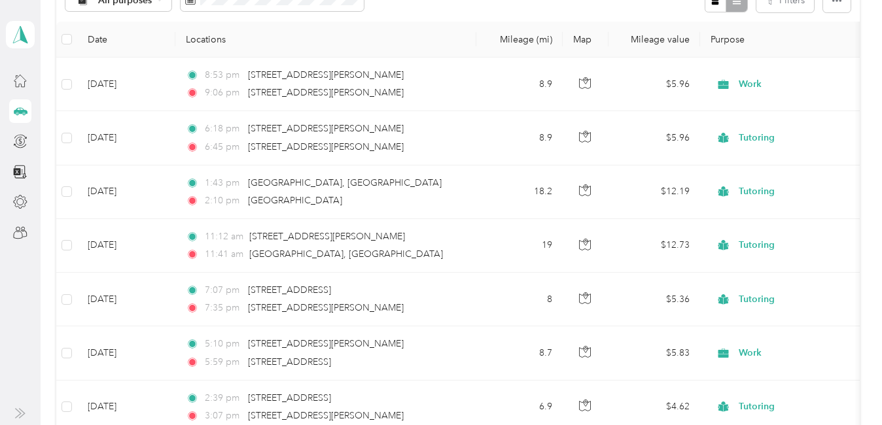
scroll to position [196, 0]
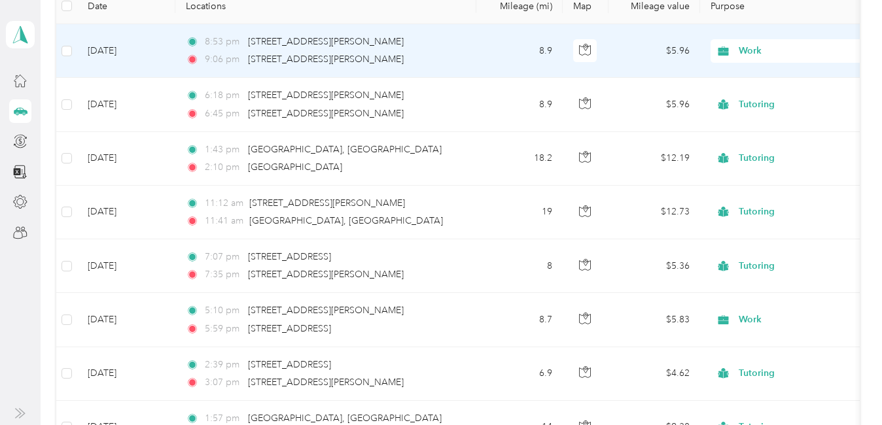
click at [744, 48] on span "Work" at bounding box center [798, 51] width 120 height 14
click at [750, 95] on span "Personal" at bounding box center [861, 99] width 237 height 14
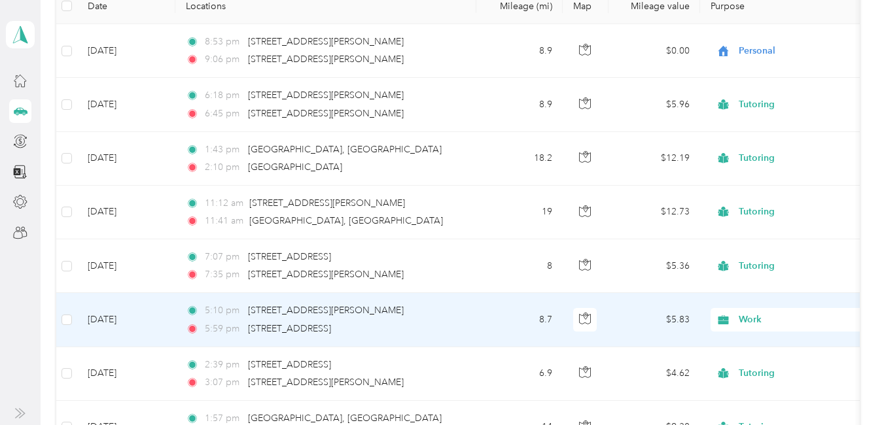
click at [751, 322] on span "Work" at bounding box center [798, 320] width 120 height 14
click at [777, 162] on span "Personal" at bounding box center [861, 156] width 237 height 14
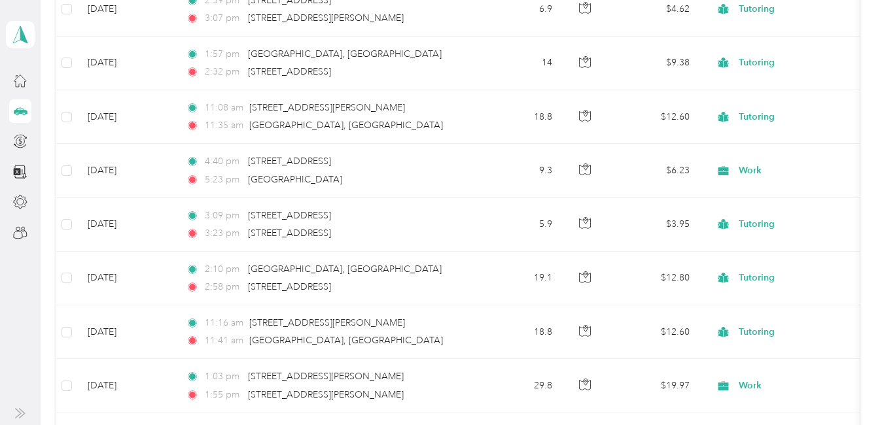
scroll to position [605, 0]
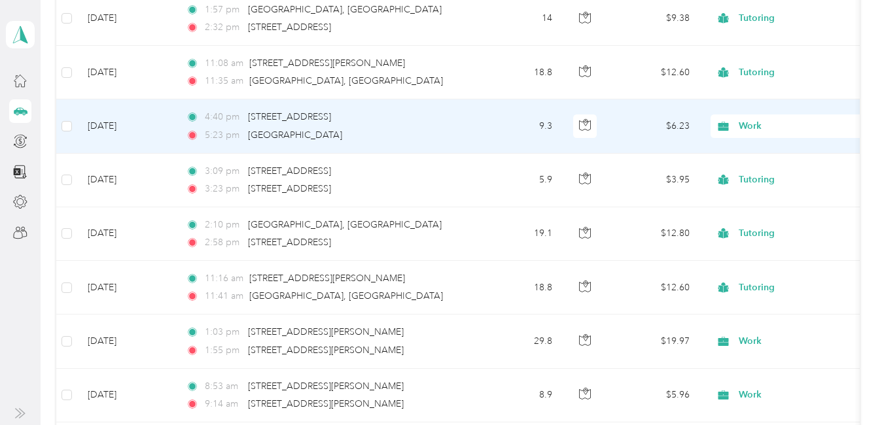
click at [742, 126] on span "Work" at bounding box center [798, 126] width 120 height 14
click at [761, 167] on span "Personal" at bounding box center [861, 174] width 237 height 14
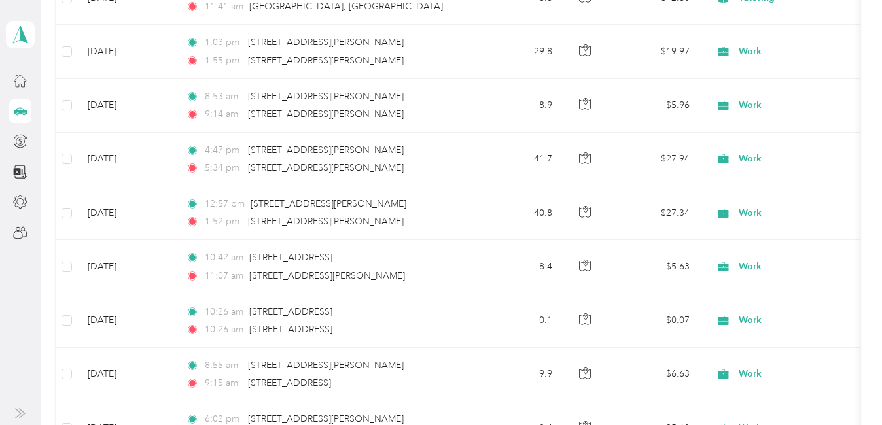
scroll to position [940, 0]
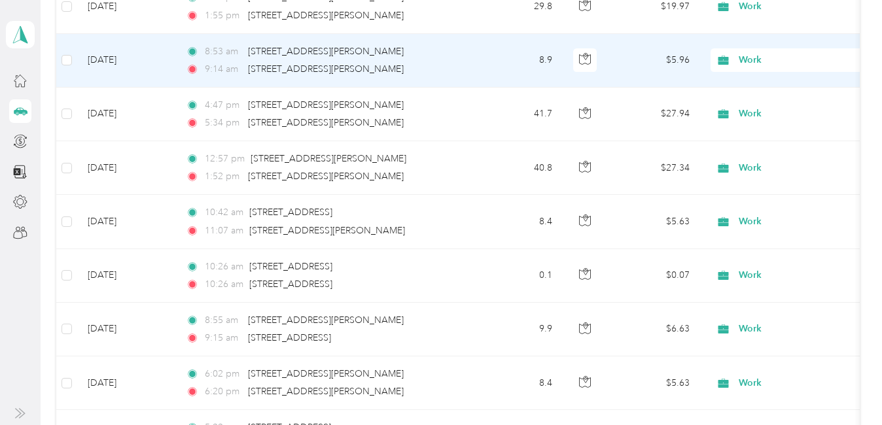
click at [759, 61] on span "Work" at bounding box center [798, 60] width 120 height 14
click at [753, 114] on li "Personal" at bounding box center [850, 107] width 279 height 23
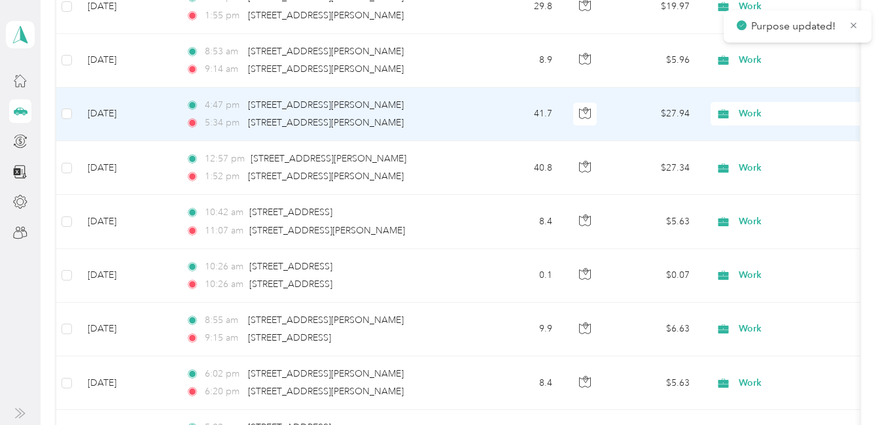
click at [753, 114] on span "Work" at bounding box center [798, 114] width 120 height 14
click at [760, 160] on span "Personal" at bounding box center [861, 161] width 237 height 14
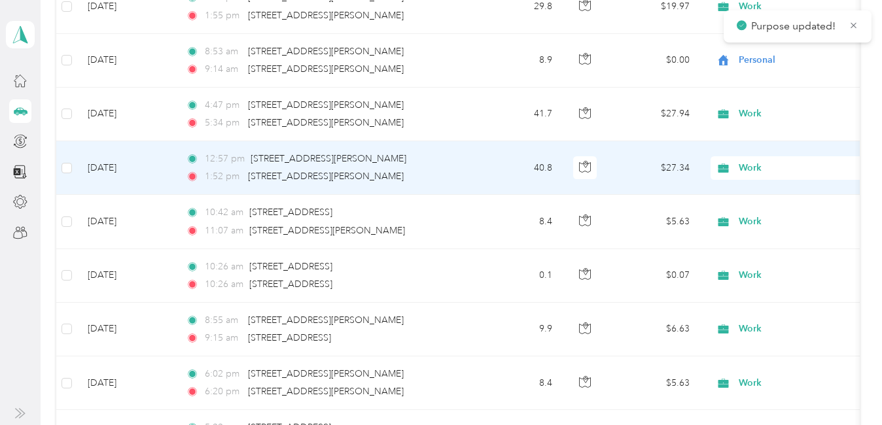
click at [756, 166] on span "Work" at bounding box center [798, 168] width 120 height 14
click at [761, 210] on span "Personal" at bounding box center [861, 216] width 237 height 14
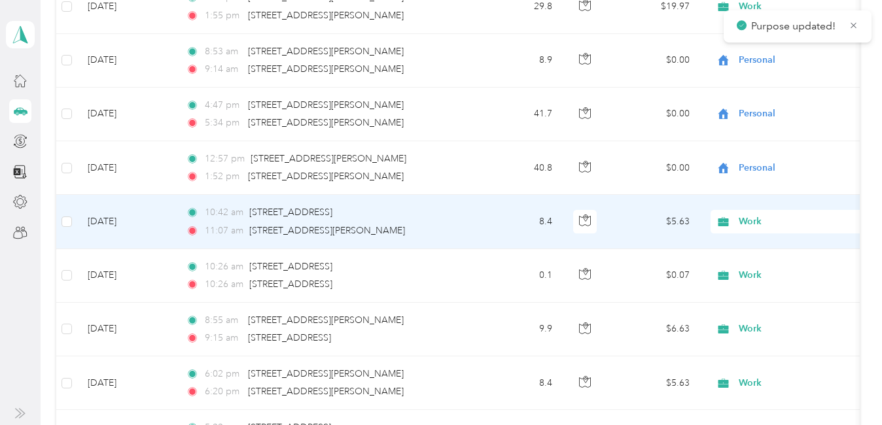
click at [746, 218] on span "Work" at bounding box center [798, 222] width 120 height 14
click at [760, 265] on span "Personal" at bounding box center [861, 267] width 237 height 14
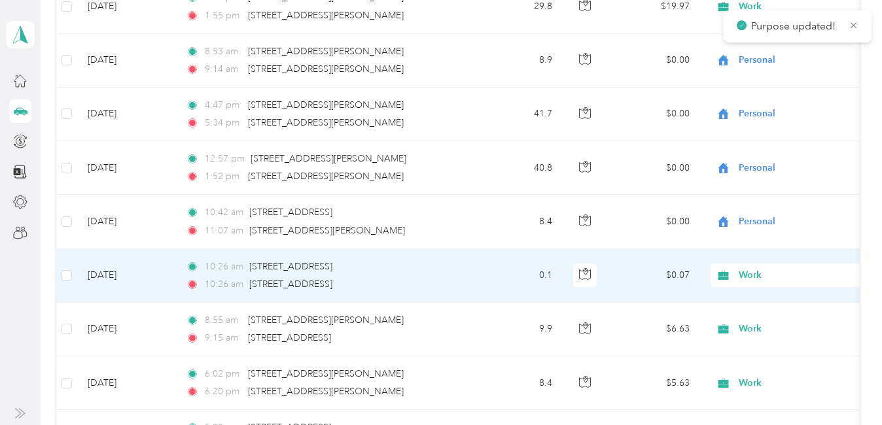
click at [749, 274] on span "Work" at bounding box center [798, 275] width 120 height 14
click at [765, 114] on span "Personal" at bounding box center [861, 114] width 237 height 14
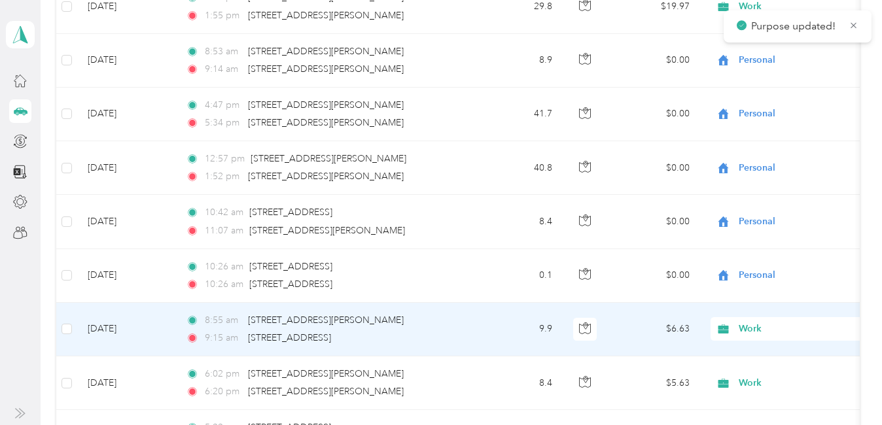
click at [746, 326] on span "Work" at bounding box center [798, 329] width 120 height 14
click at [766, 171] on li "Personal" at bounding box center [850, 163] width 279 height 23
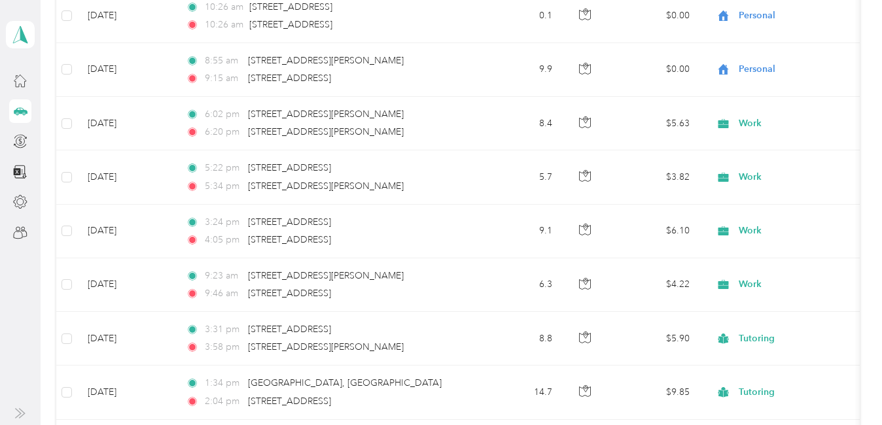
scroll to position [1245, 0]
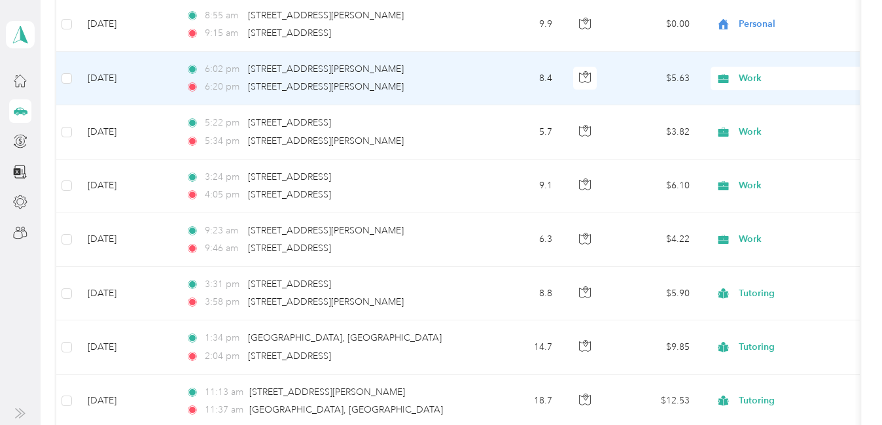
click at [755, 78] on span "Work" at bounding box center [798, 78] width 120 height 14
click at [761, 124] on span "Personal" at bounding box center [861, 121] width 237 height 14
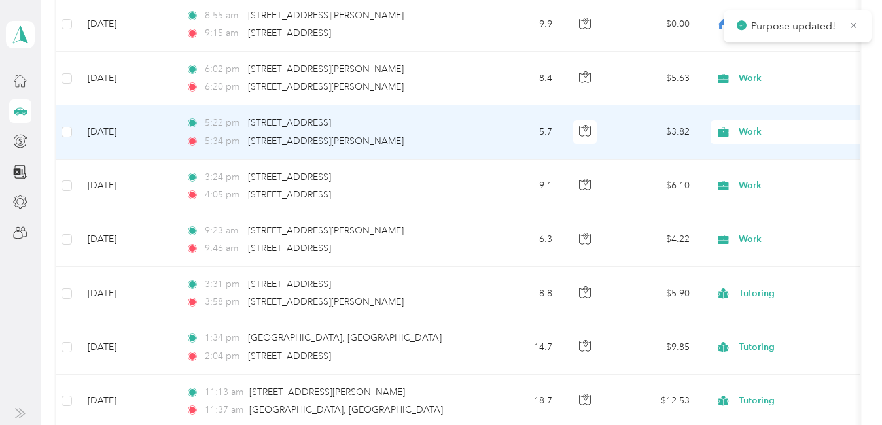
click at [753, 127] on span "Work" at bounding box center [798, 132] width 120 height 14
click at [770, 182] on li "Personal" at bounding box center [850, 179] width 279 height 23
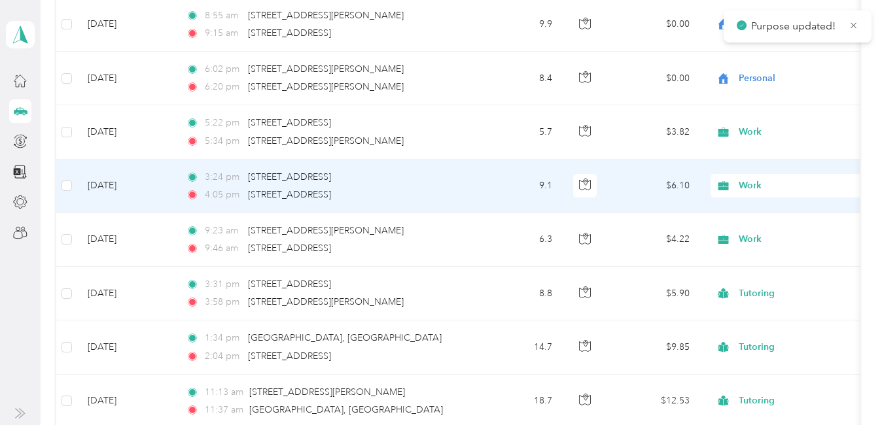
click at [746, 184] on span "Work" at bounding box center [798, 186] width 120 height 14
click at [752, 228] on span "Personal" at bounding box center [861, 232] width 237 height 14
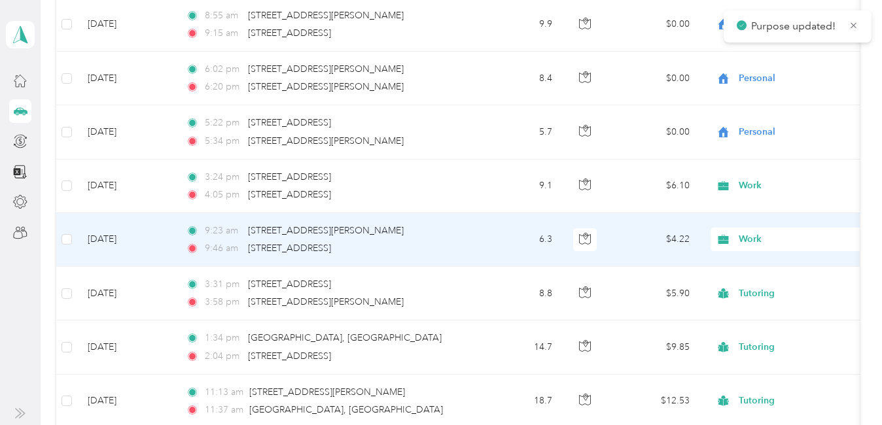
click at [748, 237] on span "Work" at bounding box center [798, 239] width 120 height 14
click at [762, 80] on li "Personal" at bounding box center [850, 73] width 279 height 23
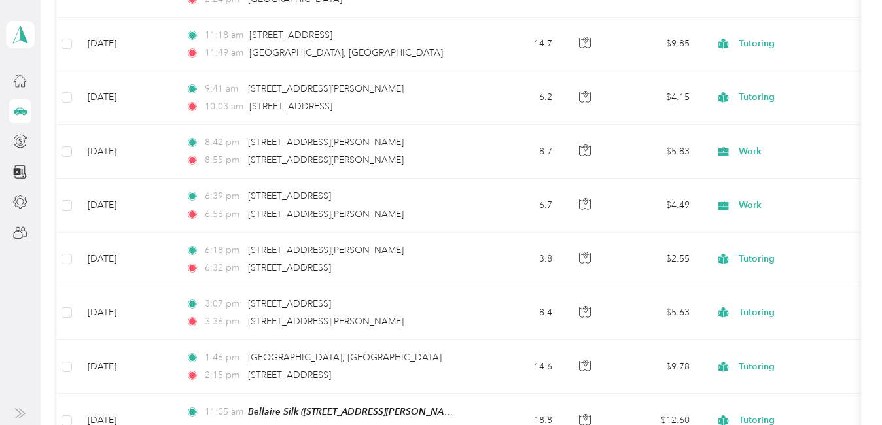
scroll to position [1839, 0]
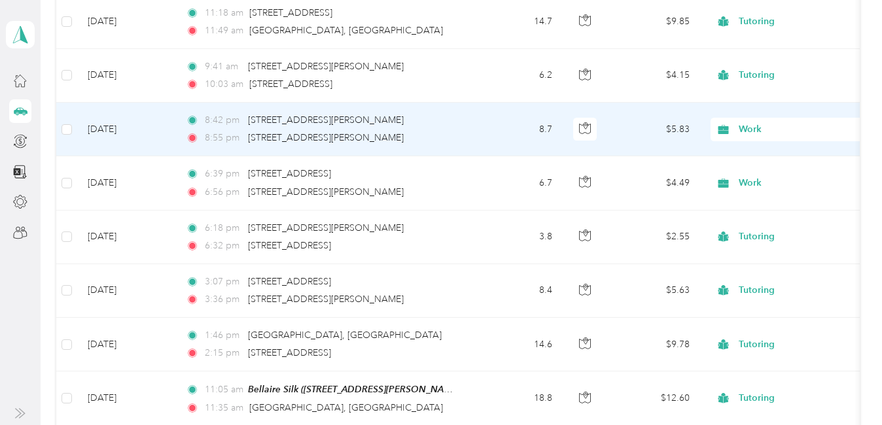
click at [759, 131] on span "Work" at bounding box center [798, 129] width 120 height 14
click at [781, 182] on ol "Work Personal [PERSON_NAME] [PERSON_NAME] [MEDICAL_DATA] Real Estate Lyft Tutor…" at bounding box center [850, 234] width 279 height 183
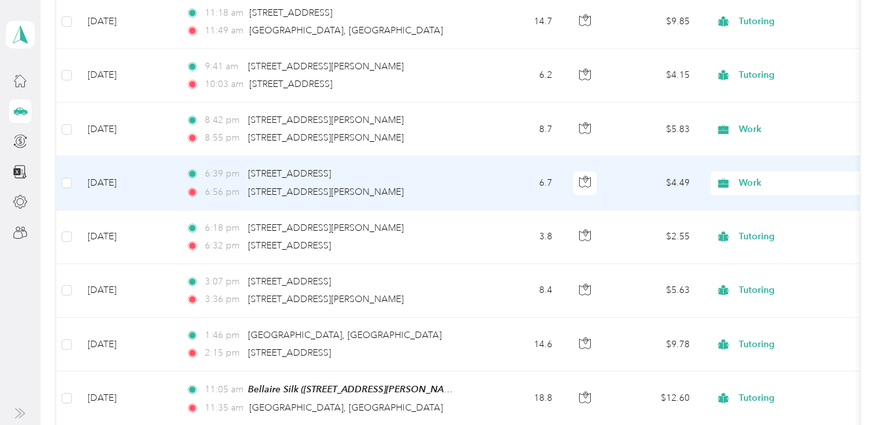
click at [753, 181] on span "Work" at bounding box center [798, 183] width 120 height 14
click at [759, 226] on span "Personal" at bounding box center [861, 231] width 237 height 14
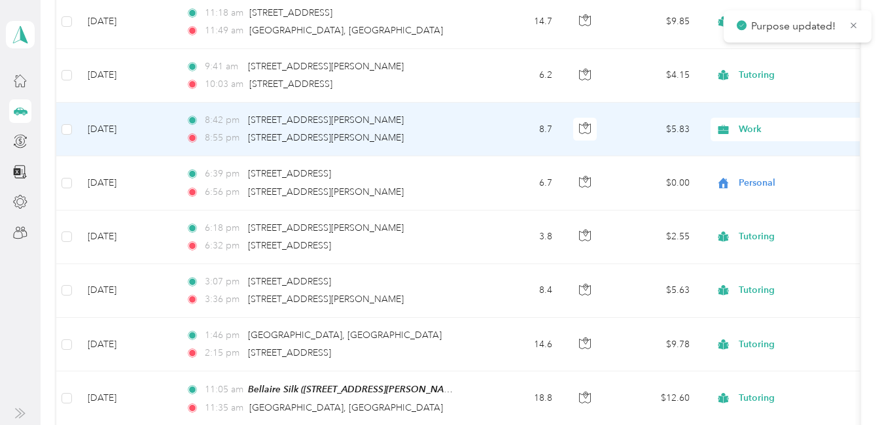
click at [753, 128] on span "Work" at bounding box center [798, 129] width 120 height 14
click at [758, 179] on span "Personal" at bounding box center [861, 177] width 237 height 14
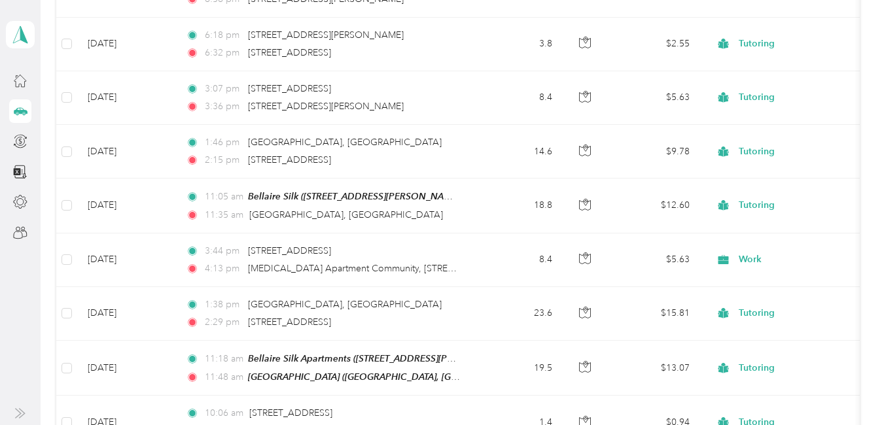
scroll to position [2100, 0]
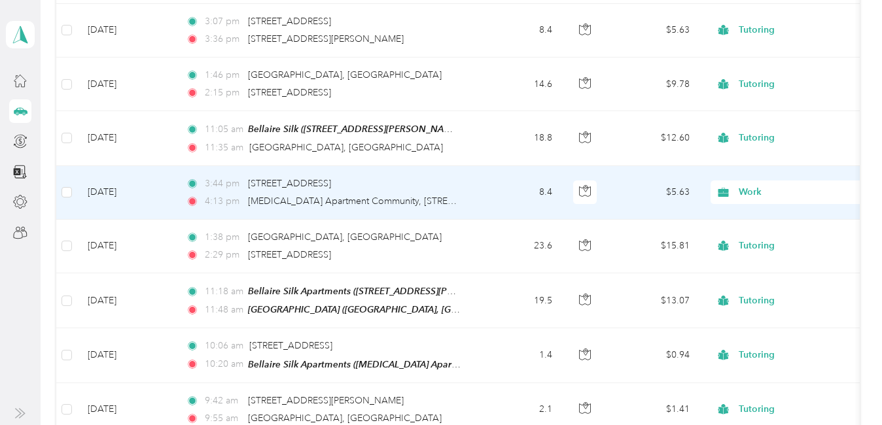
click at [749, 194] on span "Work" at bounding box center [798, 192] width 120 height 14
click at [765, 236] on span "Personal" at bounding box center [861, 235] width 237 height 14
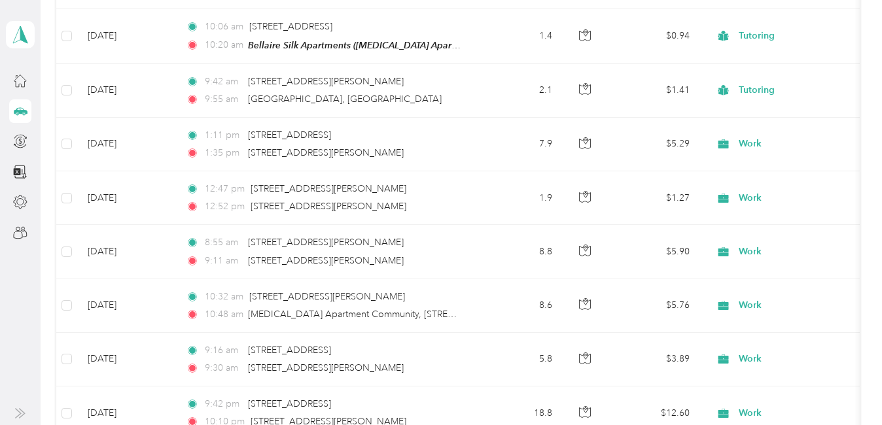
scroll to position [2508, 0]
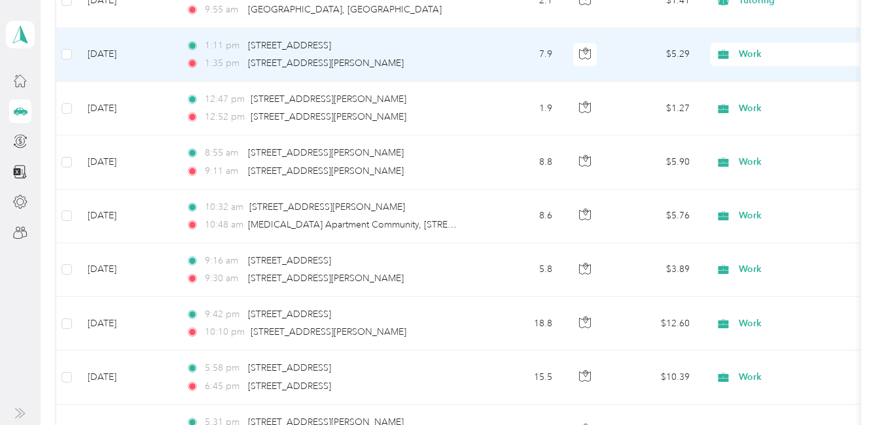
click at [757, 51] on span "Work" at bounding box center [798, 54] width 120 height 14
click at [761, 92] on span "Personal" at bounding box center [861, 99] width 237 height 14
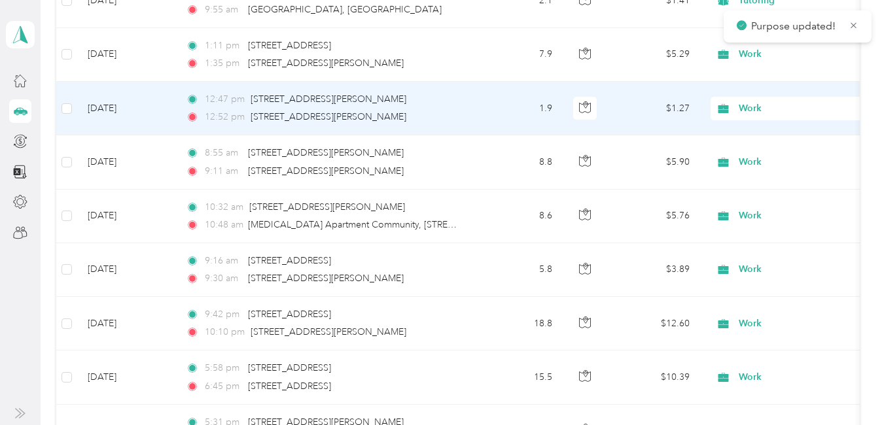
click at [752, 103] on span "Work" at bounding box center [798, 108] width 120 height 14
click at [760, 154] on span "Personal" at bounding box center [861, 154] width 237 height 14
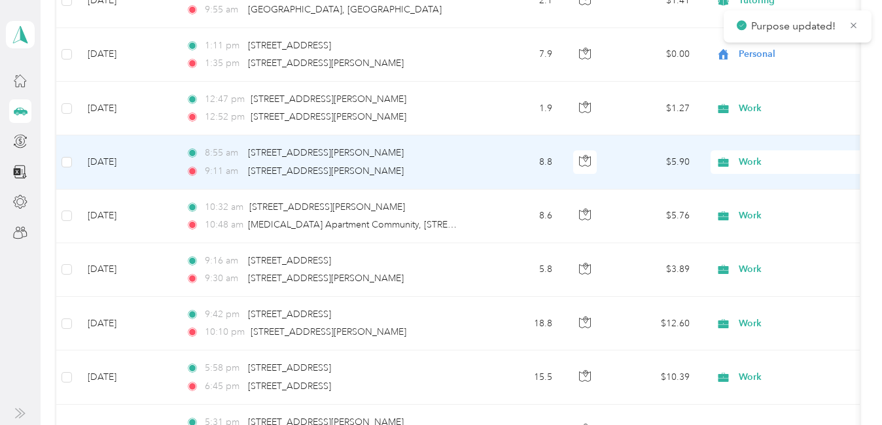
click at [743, 155] on span "Work" at bounding box center [798, 162] width 120 height 14
click at [752, 205] on span "Personal" at bounding box center [861, 207] width 237 height 14
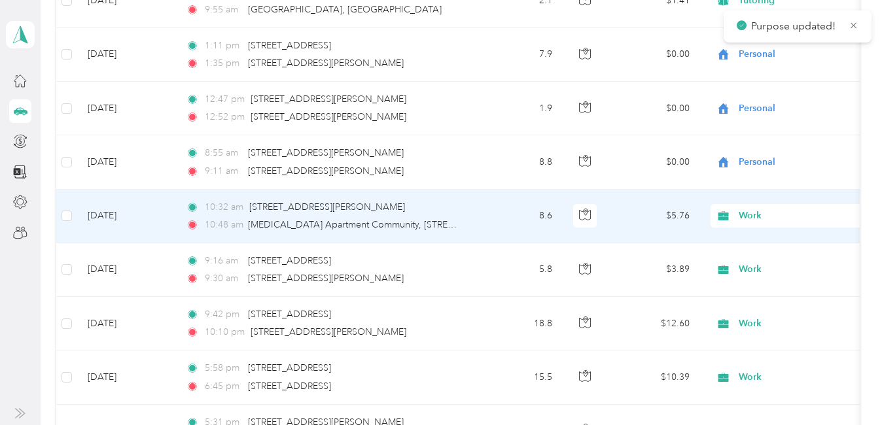
click at [750, 213] on span "Work" at bounding box center [798, 216] width 120 height 14
click at [752, 260] on span "Personal" at bounding box center [861, 261] width 237 height 14
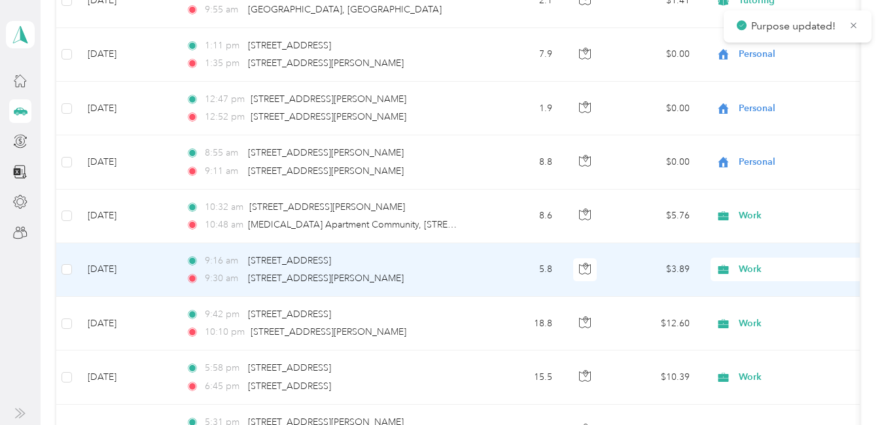
click at [752, 266] on span "Work" at bounding box center [798, 269] width 120 height 14
click at [772, 108] on li "Personal" at bounding box center [850, 105] width 279 height 23
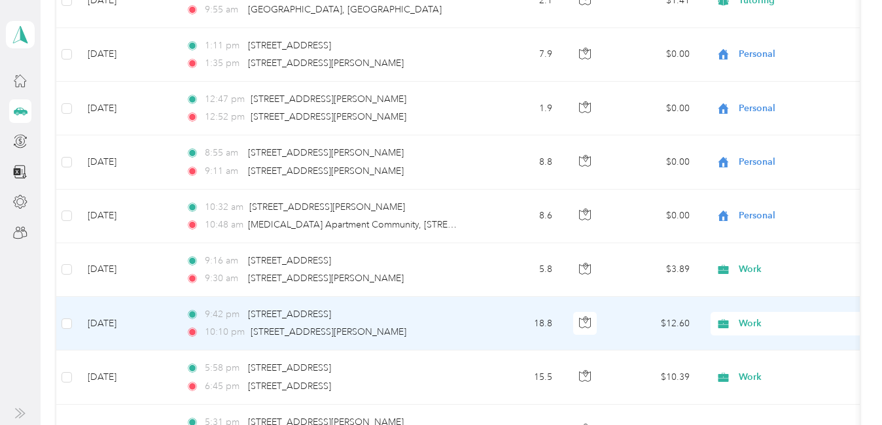
click at [750, 320] on span "Work" at bounding box center [798, 324] width 120 height 14
click at [775, 158] on span "Personal" at bounding box center [861, 159] width 237 height 14
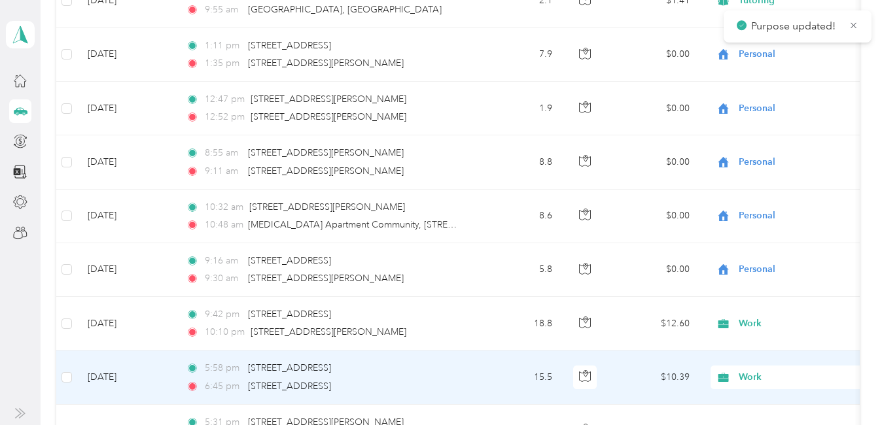
click at [748, 374] on span "Work" at bounding box center [798, 377] width 120 height 14
click at [772, 215] on span "Personal" at bounding box center [861, 213] width 237 height 14
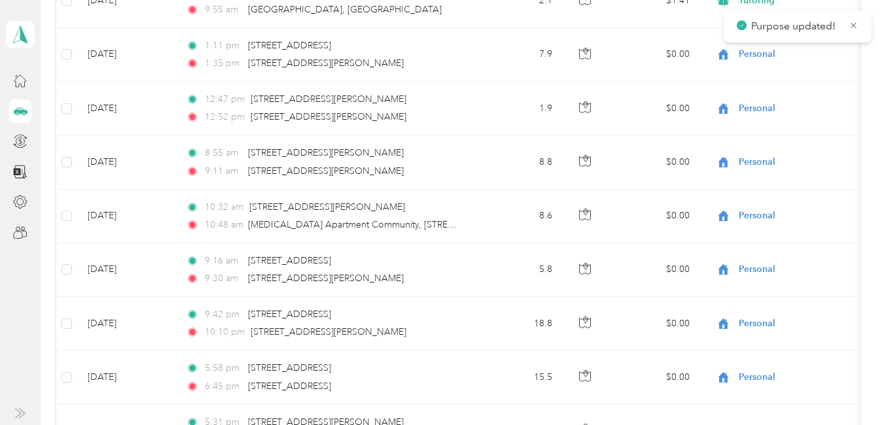
scroll to position [2724, 0]
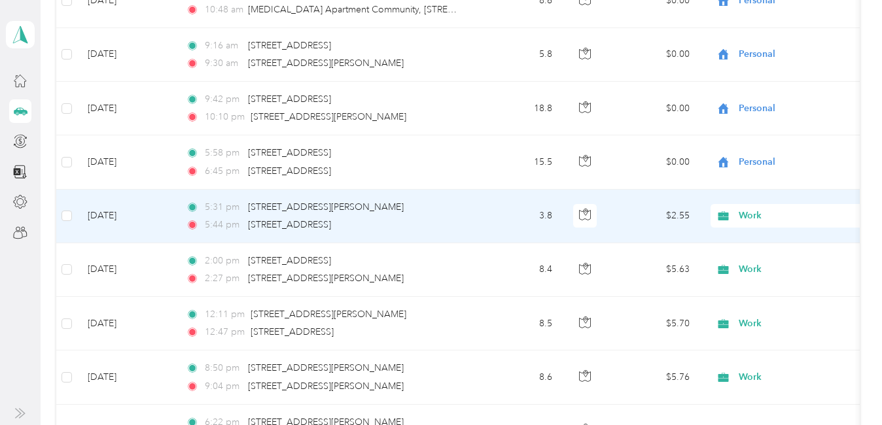
click at [755, 209] on span "Work" at bounding box center [798, 216] width 120 height 14
click at [750, 255] on span "Personal" at bounding box center [861, 261] width 237 height 14
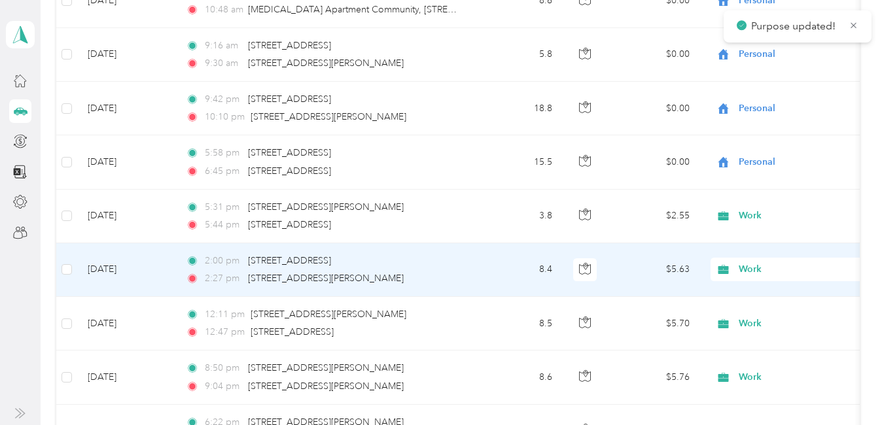
click at [748, 258] on div "Work" at bounding box center [791, 270] width 162 height 24
click at [772, 111] on li "Personal" at bounding box center [850, 105] width 279 height 23
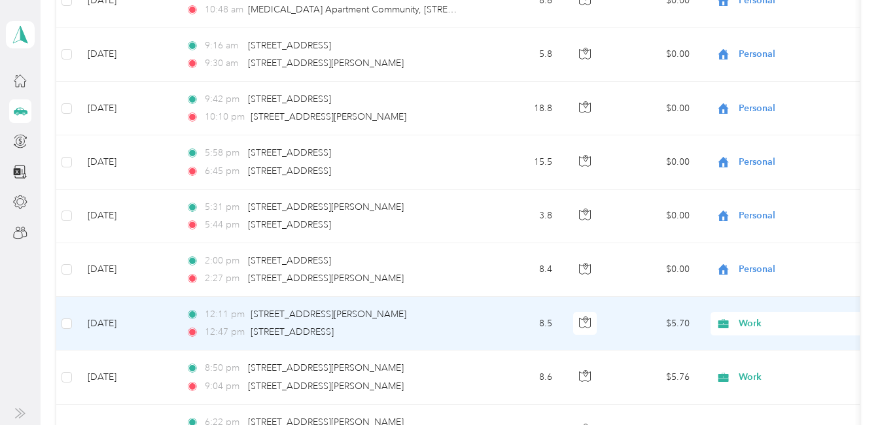
click at [752, 321] on span "Work" at bounding box center [798, 324] width 120 height 14
click at [776, 156] on span "Personal" at bounding box center [861, 159] width 237 height 14
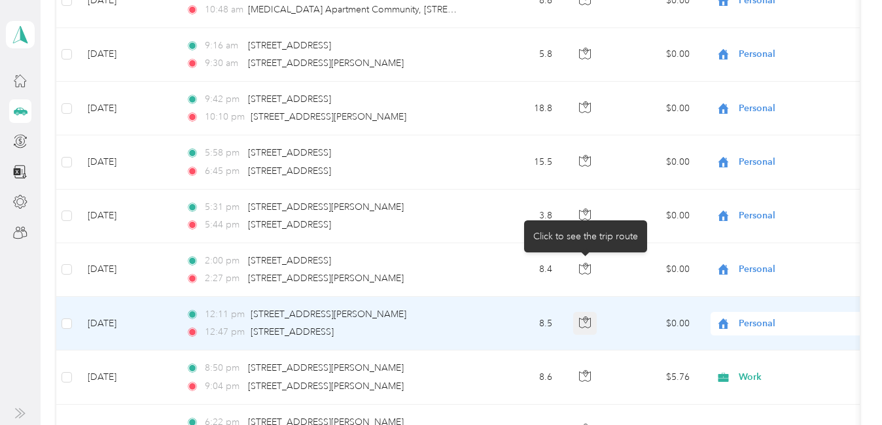
scroll to position [2789, 0]
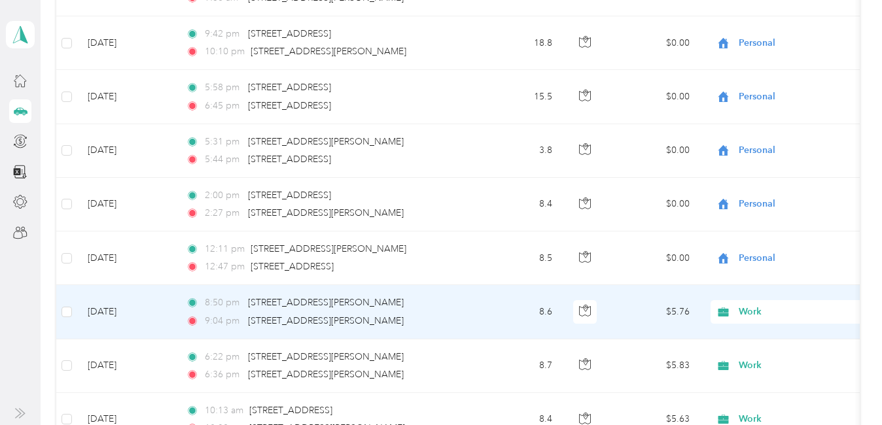
click at [748, 305] on span "Work" at bounding box center [798, 312] width 120 height 14
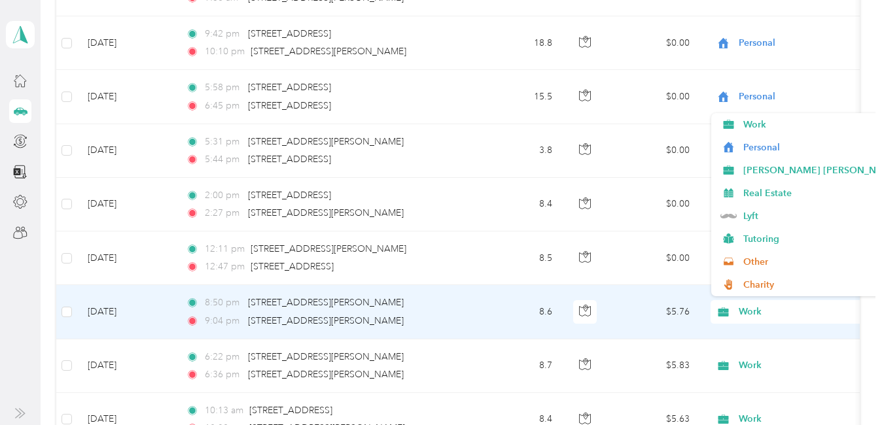
click at [752, 143] on span "Personal" at bounding box center [861, 148] width 237 height 14
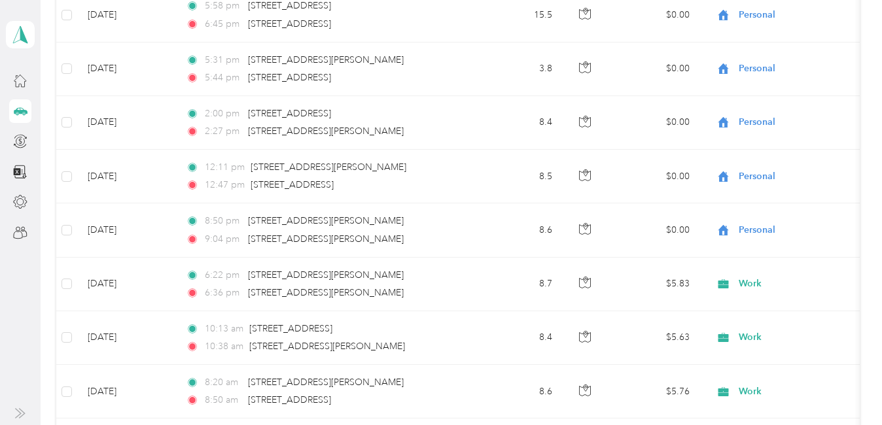
scroll to position [3102, 0]
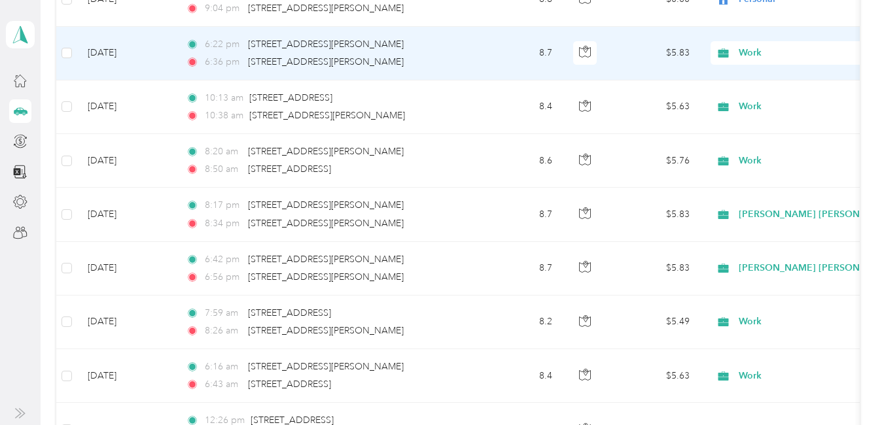
click at [748, 46] on span "Work" at bounding box center [798, 53] width 120 height 14
click at [757, 98] on span "Personal" at bounding box center [861, 98] width 237 height 14
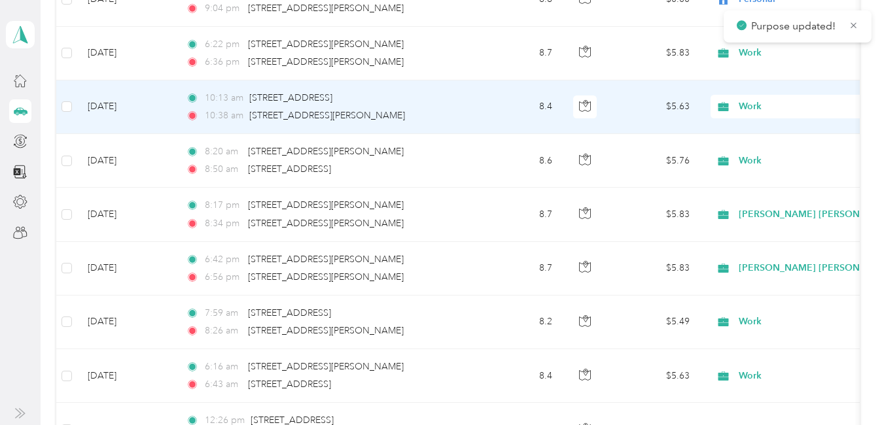
click at [746, 101] on span "Work" at bounding box center [798, 106] width 120 height 14
click at [780, 151] on span "Personal" at bounding box center [861, 150] width 237 height 14
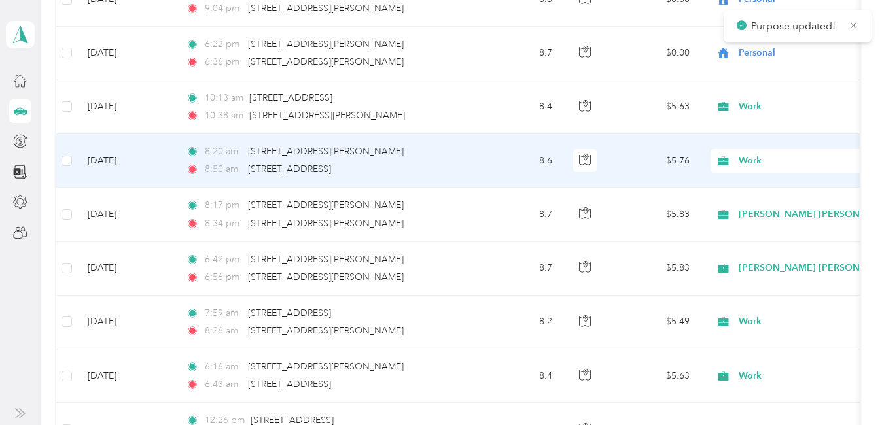
click at [750, 158] on span "Work" at bounding box center [798, 161] width 120 height 14
click at [744, 209] on li "Personal" at bounding box center [850, 205] width 279 height 23
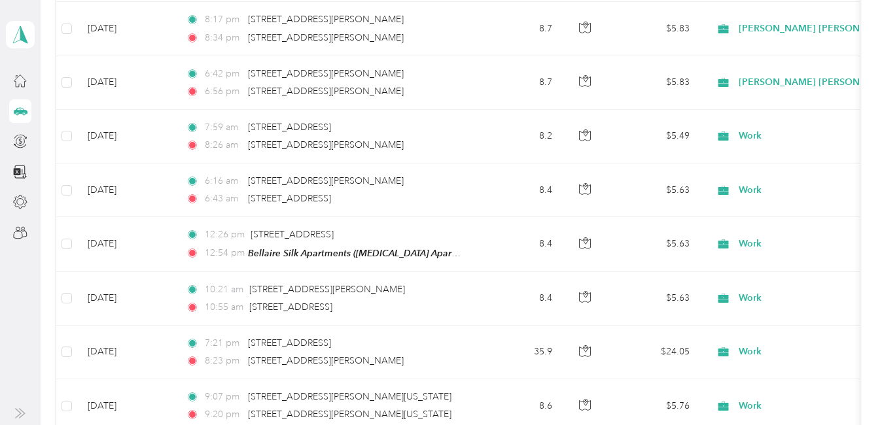
scroll to position [3339, 0]
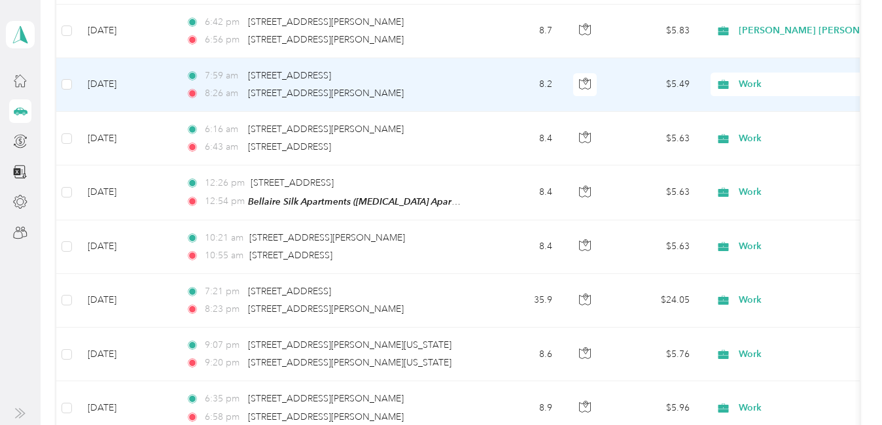
click at [744, 83] on span "Work" at bounding box center [798, 84] width 120 height 14
click at [744, 129] on span "Personal" at bounding box center [861, 126] width 237 height 14
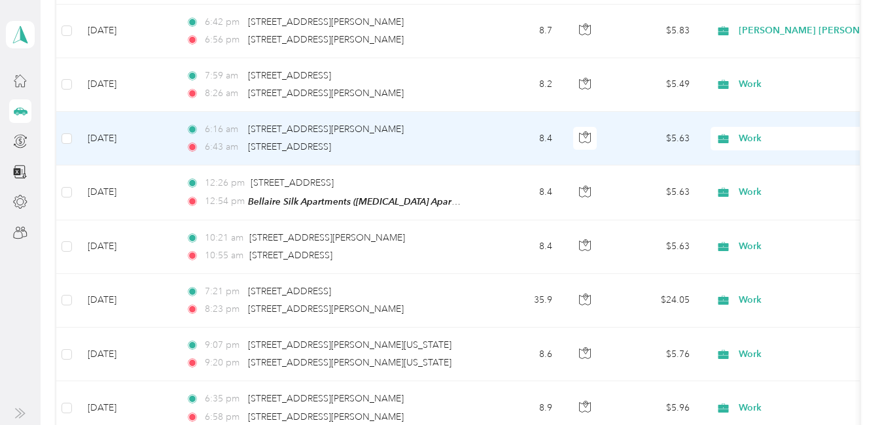
click at [746, 139] on span "Work" at bounding box center [798, 138] width 120 height 14
click at [754, 179] on span "Personal" at bounding box center [861, 178] width 237 height 14
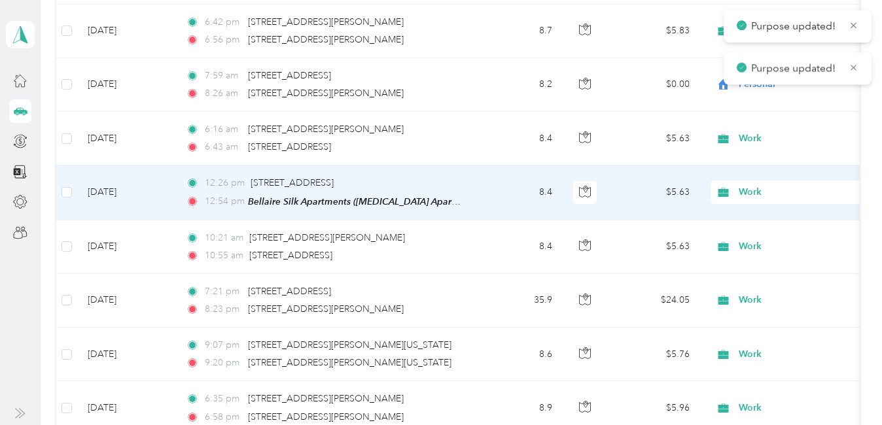
click at [752, 185] on span "Work" at bounding box center [798, 192] width 120 height 14
click at [758, 231] on span "Personal" at bounding box center [861, 235] width 237 height 14
click at [750, 245] on span "Work" at bounding box center [798, 246] width 120 height 14
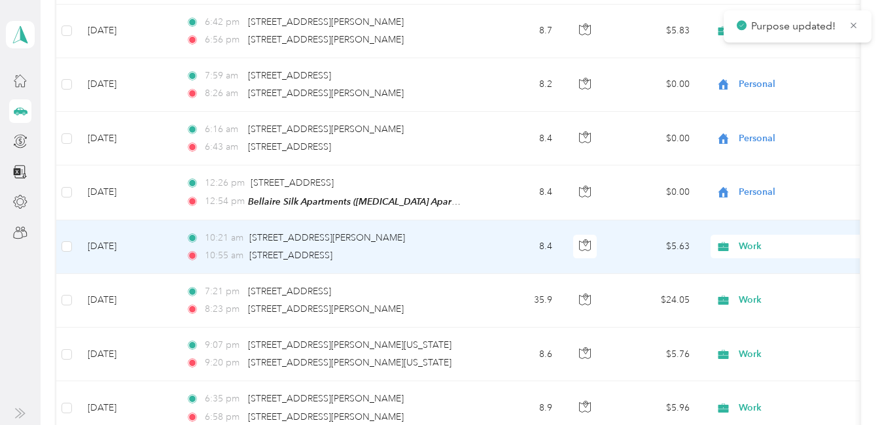
drag, startPoint x: 772, startPoint y: 83, endPoint x: 778, endPoint y: 272, distance: 189.1
click at [772, 82] on span "Personal" at bounding box center [861, 82] width 237 height 14
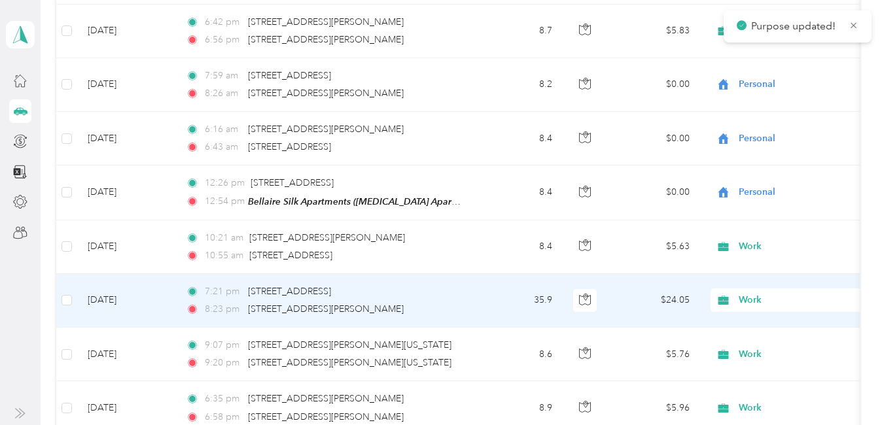
click at [755, 298] on span "Work" at bounding box center [798, 300] width 120 height 14
click at [773, 135] on span "Personal" at bounding box center [861, 135] width 237 height 14
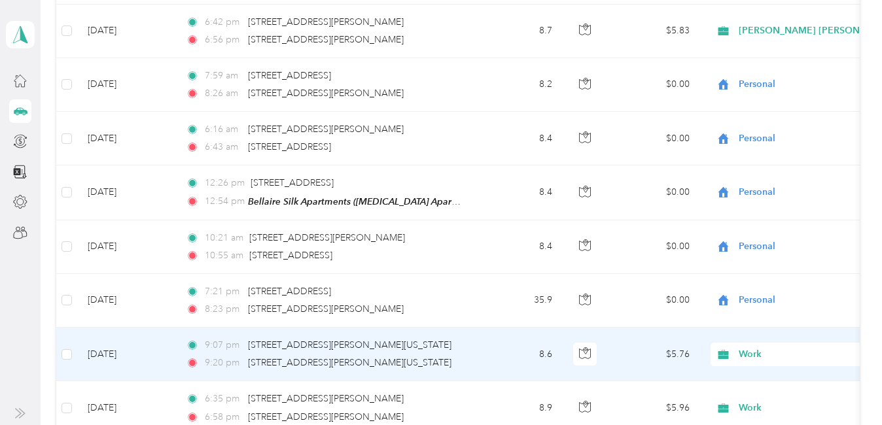
click at [748, 354] on span "Work" at bounding box center [798, 354] width 120 height 14
click at [754, 190] on span "Personal" at bounding box center [861, 189] width 237 height 14
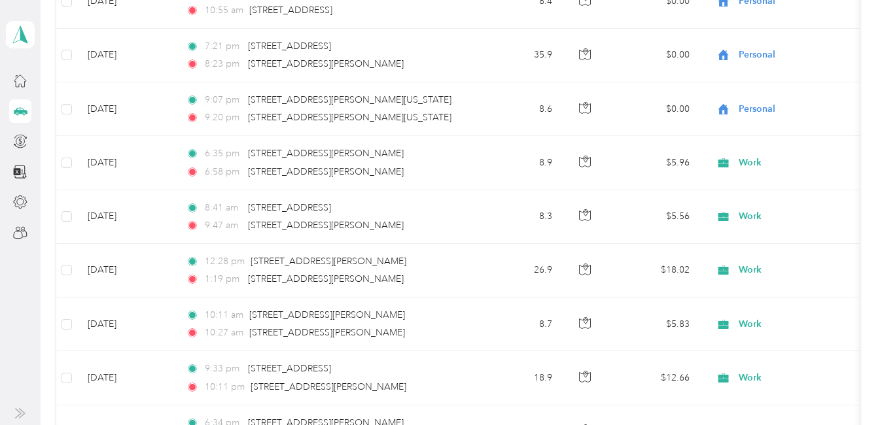
scroll to position [3652, 0]
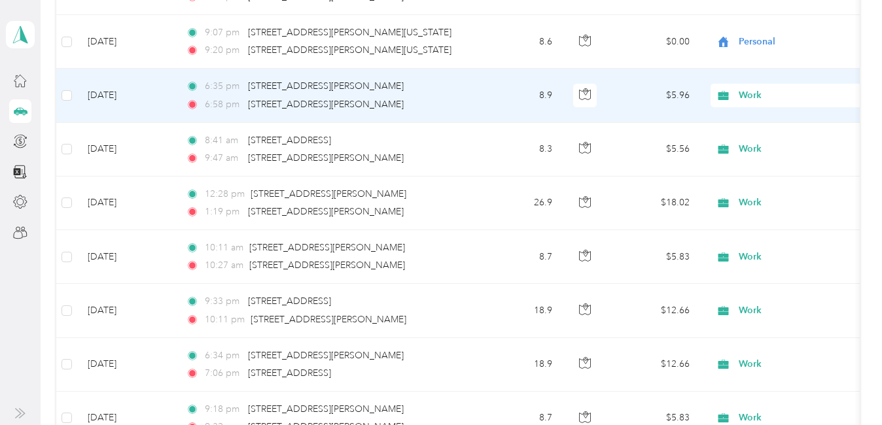
click at [749, 90] on span "Work" at bounding box center [798, 95] width 120 height 14
click at [762, 141] on span "Personal" at bounding box center [861, 140] width 237 height 14
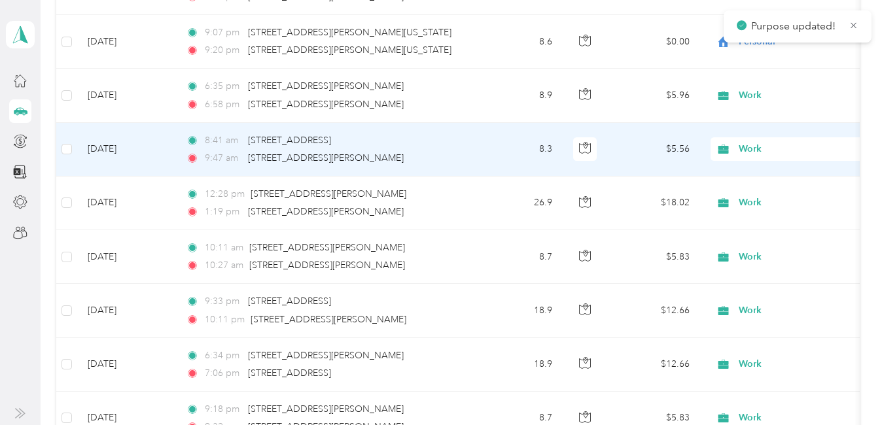
click at [748, 143] on span "Work" at bounding box center [798, 149] width 120 height 14
click at [759, 190] on span "Personal" at bounding box center [861, 193] width 237 height 14
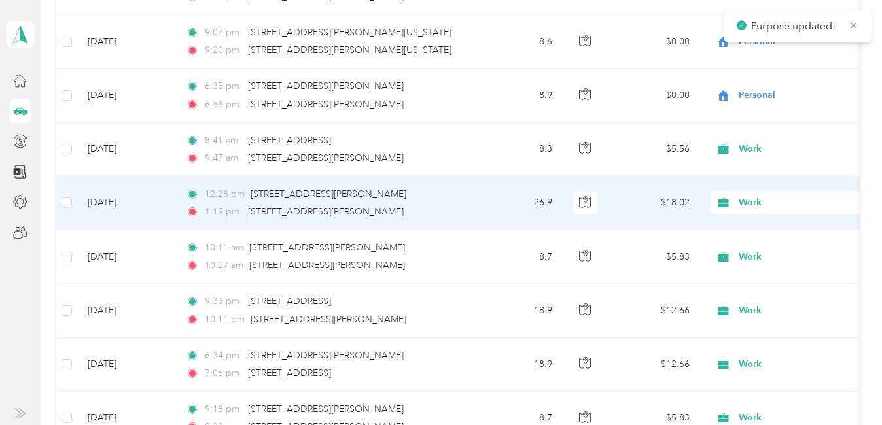
click at [740, 201] on span "Work" at bounding box center [798, 203] width 120 height 14
click at [755, 248] on span "Personal" at bounding box center [861, 247] width 237 height 14
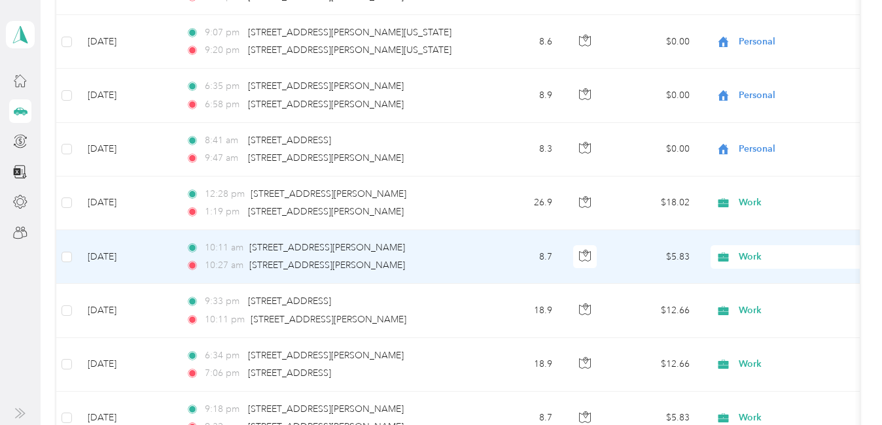
click at [748, 254] on span "Work" at bounding box center [798, 257] width 120 height 14
drag, startPoint x: 768, startPoint y: 91, endPoint x: 781, endPoint y: 299, distance: 208.4
click at [769, 92] on span "Personal" at bounding box center [861, 92] width 237 height 14
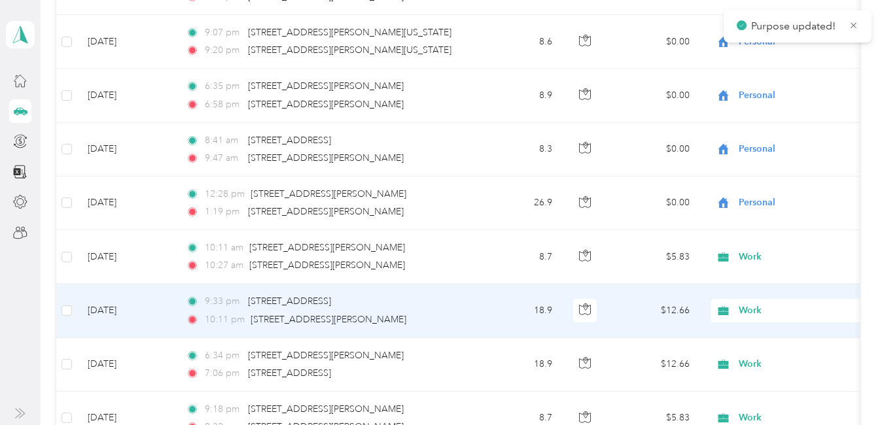
click at [757, 312] on span "Work" at bounding box center [798, 310] width 120 height 14
click at [778, 141] on span "Personal" at bounding box center [861, 140] width 237 height 14
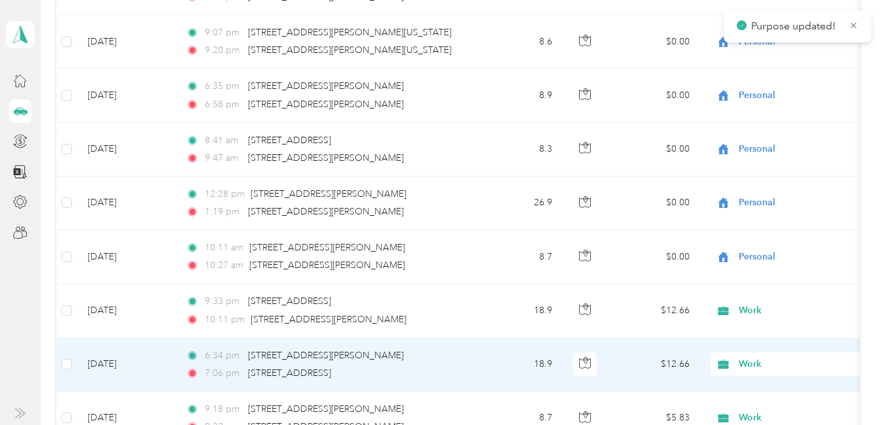
click at [752, 359] on span "Work" at bounding box center [798, 364] width 120 height 14
click at [771, 199] on span "Personal" at bounding box center [861, 199] width 237 height 14
click at [741, 413] on span "Work" at bounding box center [798, 418] width 120 height 14
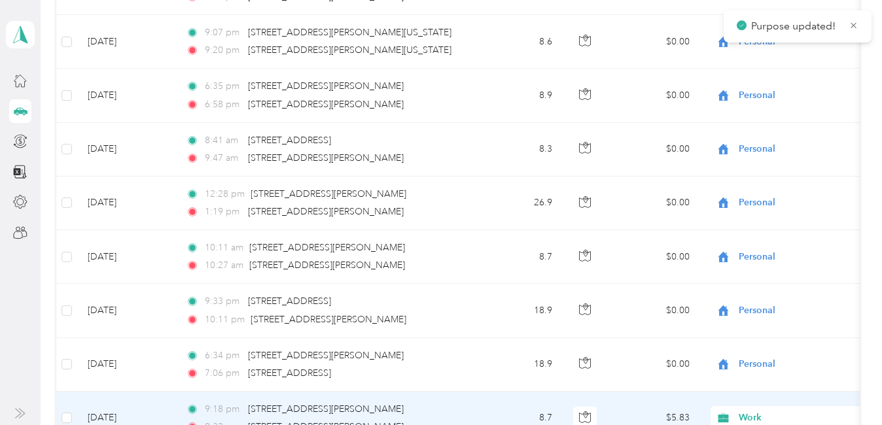
click at [751, 252] on span "Personal" at bounding box center [861, 253] width 237 height 14
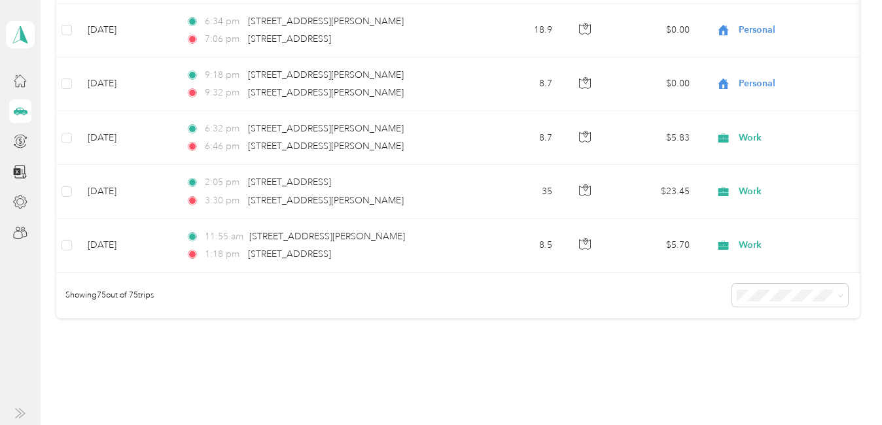
scroll to position [3994, 0]
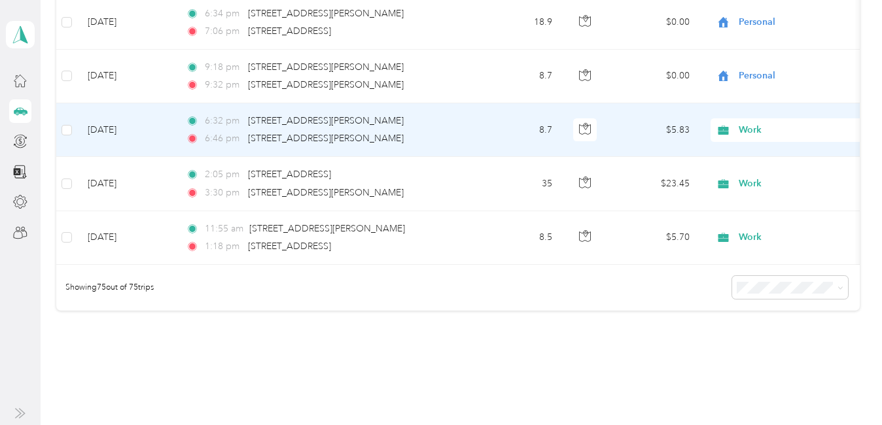
click at [744, 124] on span "Work" at bounding box center [798, 130] width 120 height 14
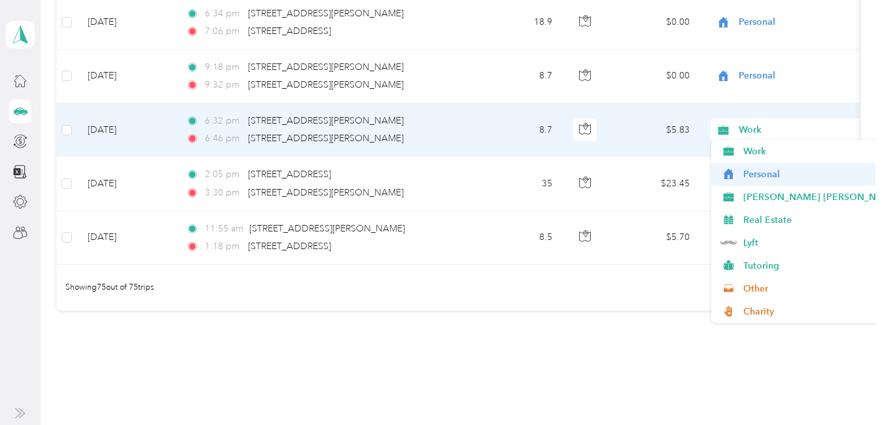
click at [752, 171] on span "Personal" at bounding box center [861, 174] width 237 height 14
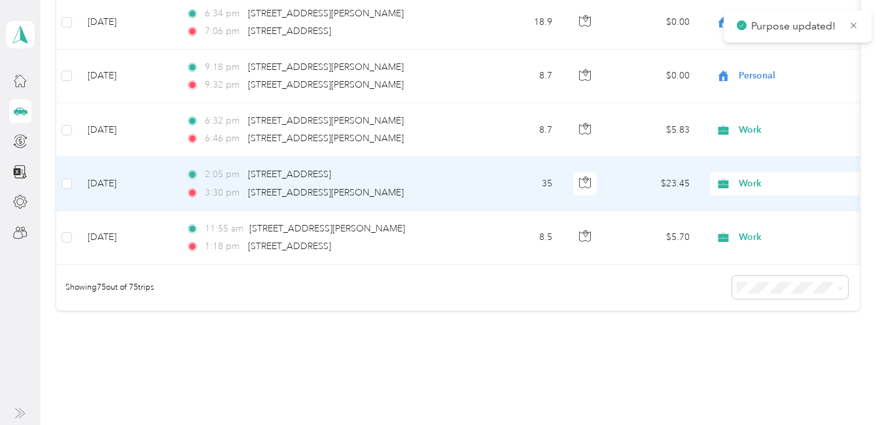
click at [749, 177] on span "Work" at bounding box center [798, 184] width 120 height 14
click at [759, 228] on span "Personal" at bounding box center [861, 228] width 237 height 14
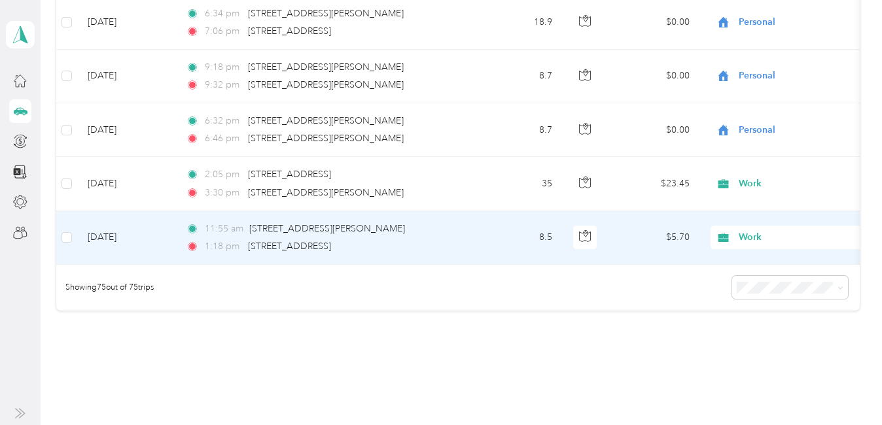
click at [750, 232] on span "Work" at bounding box center [798, 237] width 120 height 14
click at [770, 76] on span "Personal" at bounding box center [861, 72] width 237 height 14
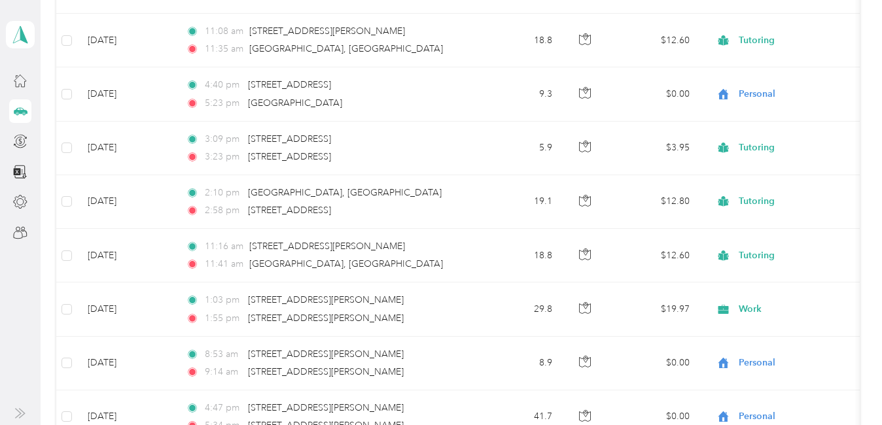
scroll to position [610, 0]
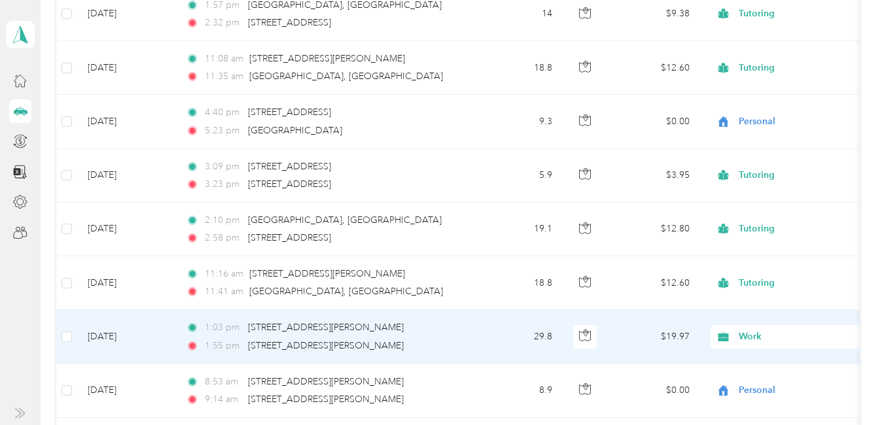
click at [743, 339] on span "Work" at bounding box center [798, 337] width 120 height 14
click at [774, 177] on li "Personal" at bounding box center [850, 175] width 279 height 23
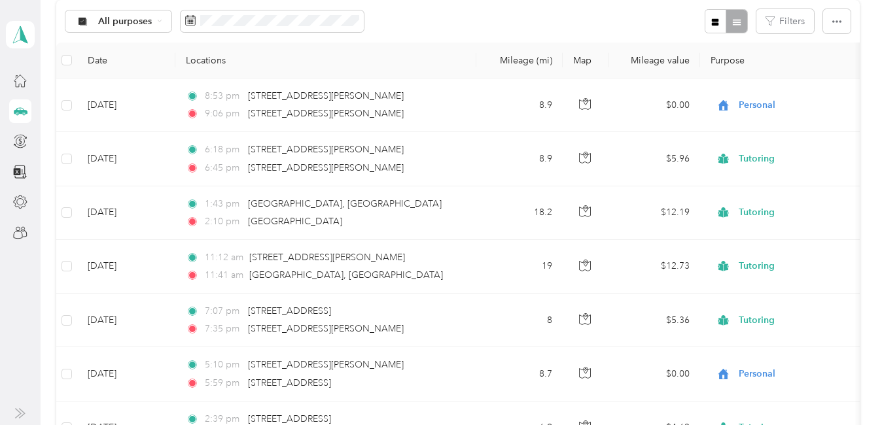
scroll to position [139, 0]
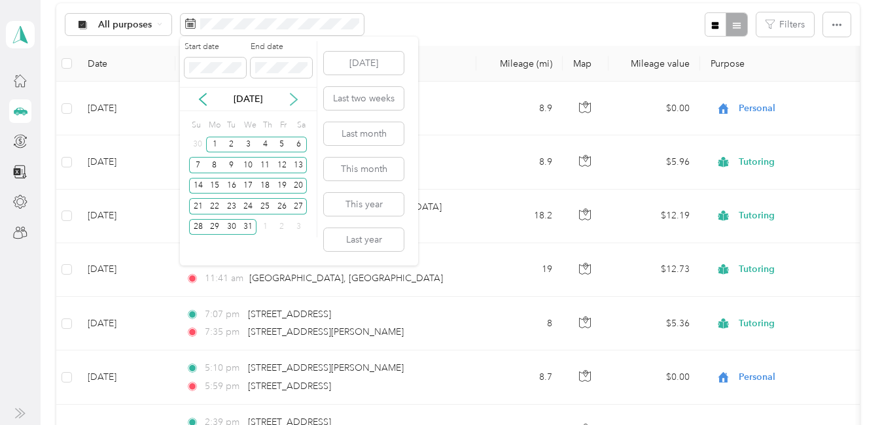
click at [296, 95] on icon at bounding box center [293, 99] width 13 height 13
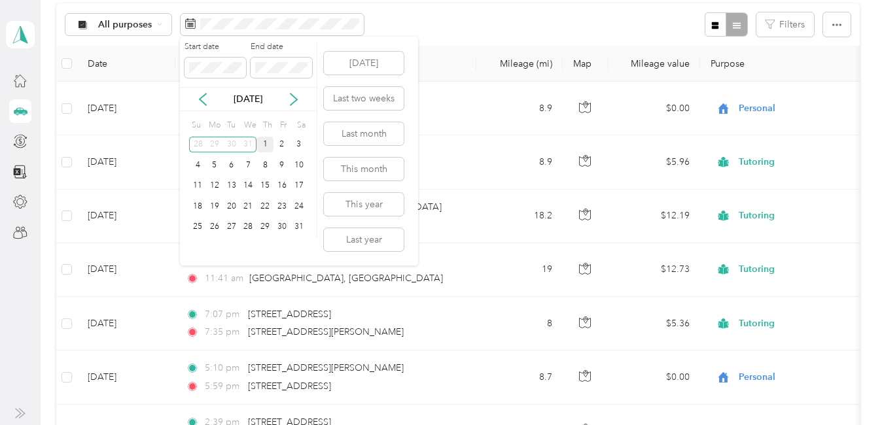
click at [262, 144] on div "1" at bounding box center [264, 145] width 17 height 16
click at [297, 231] on div "31" at bounding box center [298, 227] width 17 height 16
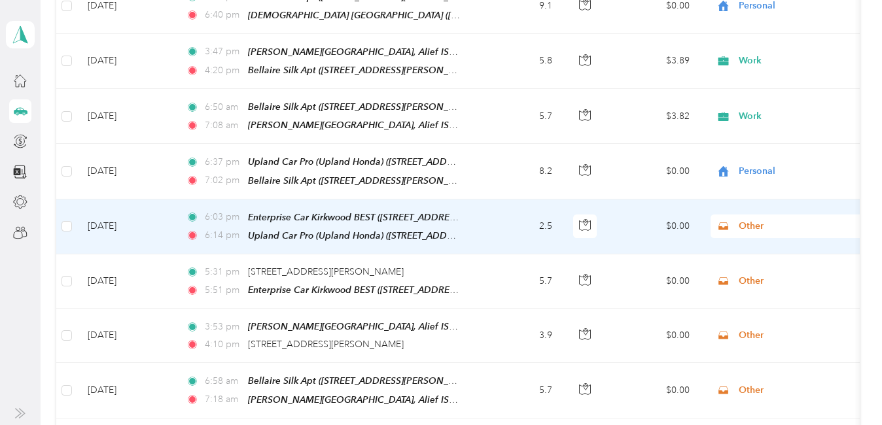
scroll to position [793, 0]
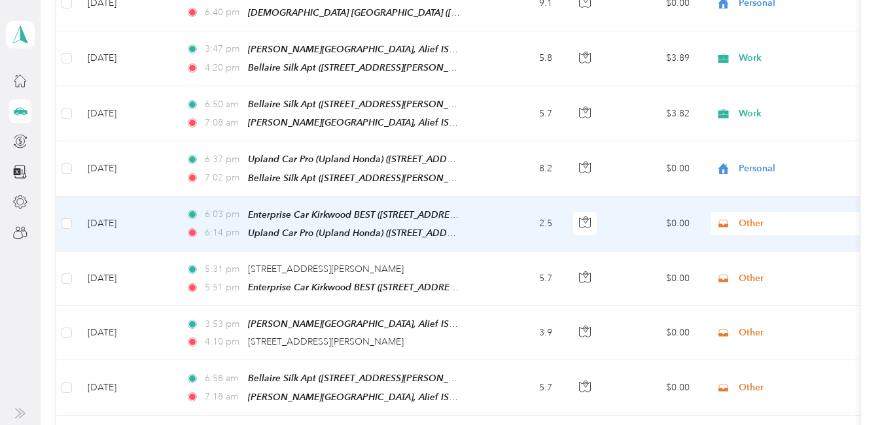
click at [755, 216] on span "Other" at bounding box center [798, 223] width 120 height 14
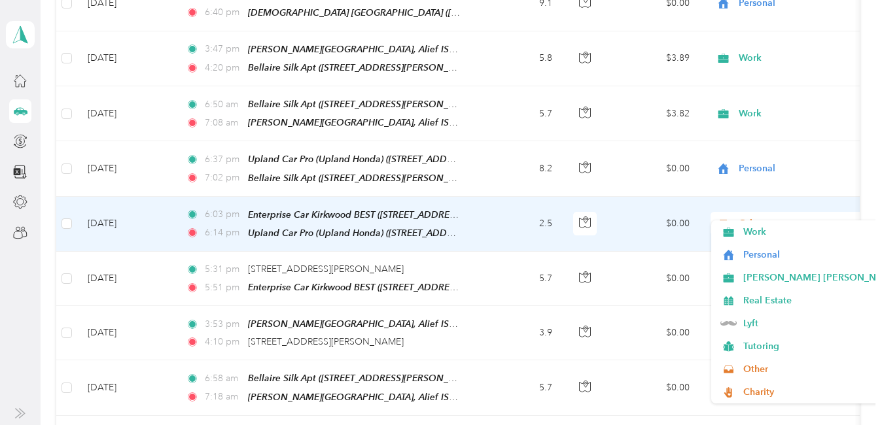
click at [755, 216] on span "Other" at bounding box center [798, 223] width 120 height 14
click at [752, 216] on span "Other" at bounding box center [798, 223] width 120 height 14
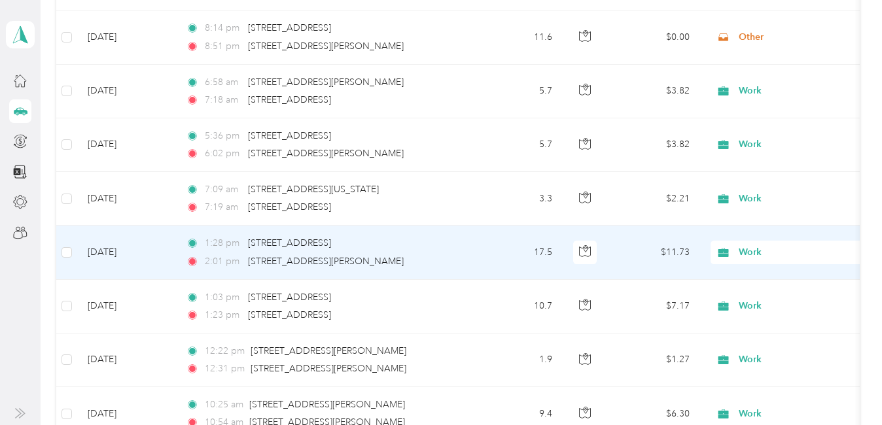
scroll to position [4013, 0]
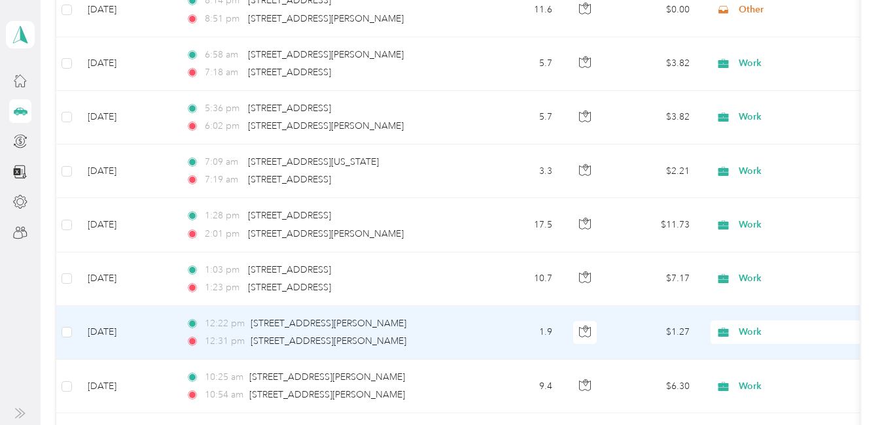
click at [750, 325] on span "Work" at bounding box center [798, 332] width 120 height 14
click at [767, 105] on span "Personal" at bounding box center [861, 106] width 237 height 14
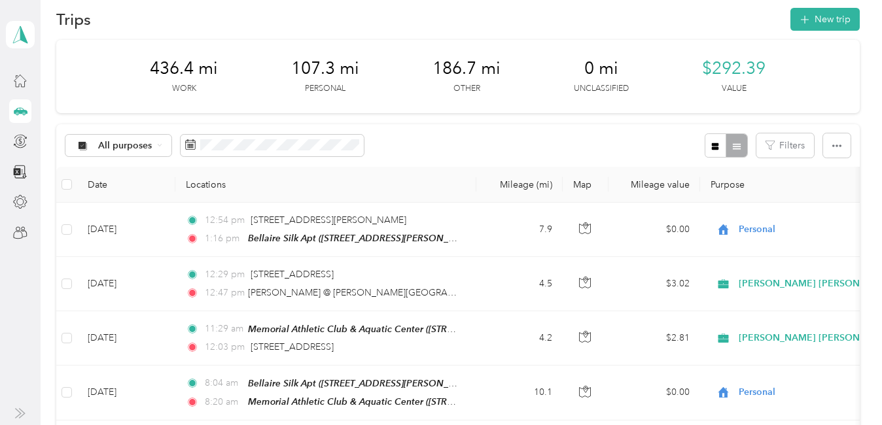
scroll to position [0, 0]
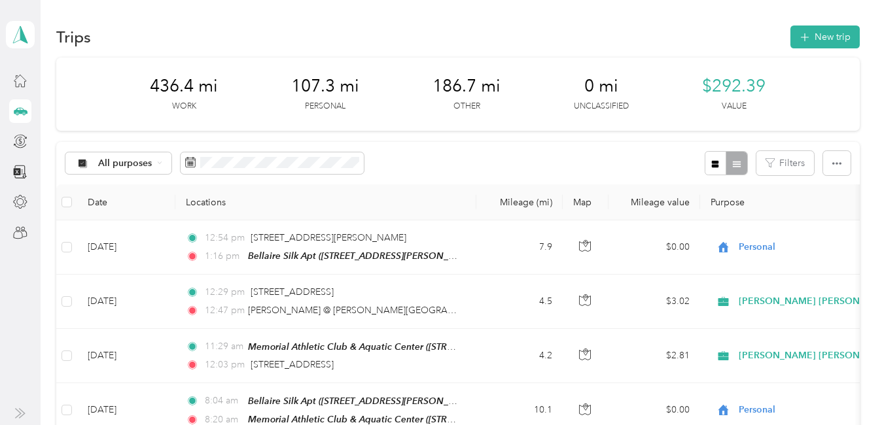
click at [458, 156] on div "All purposes Filters" at bounding box center [457, 163] width 803 height 43
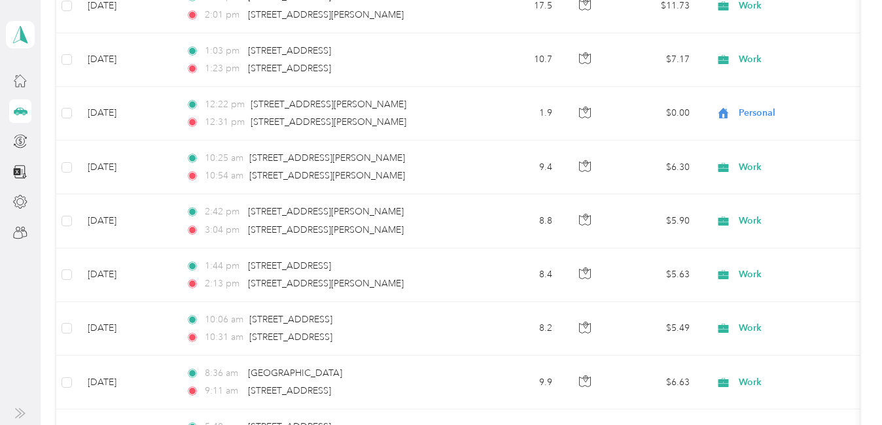
scroll to position [4088, 0]
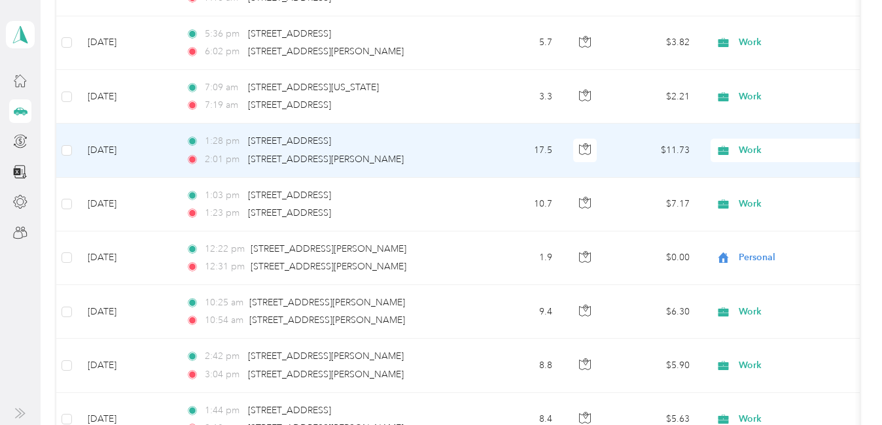
click at [761, 143] on span "Work" at bounding box center [798, 150] width 120 height 14
click at [765, 131] on span "Personal" at bounding box center [861, 134] width 237 height 14
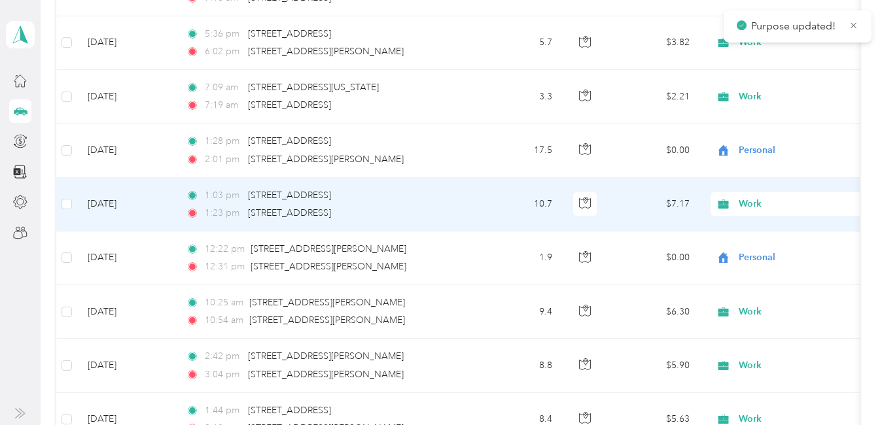
click at [751, 197] on span "Work" at bounding box center [798, 204] width 120 height 14
click at [759, 186] on span "Personal" at bounding box center [861, 188] width 237 height 14
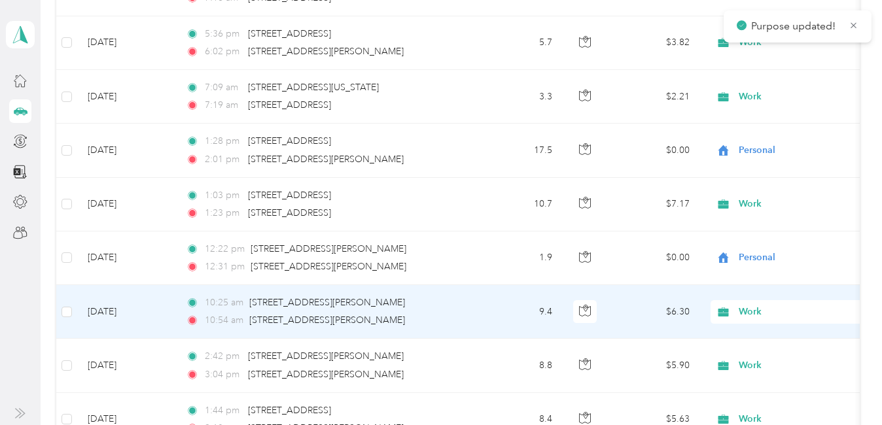
click at [748, 305] on span "Work" at bounding box center [798, 312] width 120 height 14
click at [782, 86] on span "Personal" at bounding box center [861, 86] width 237 height 14
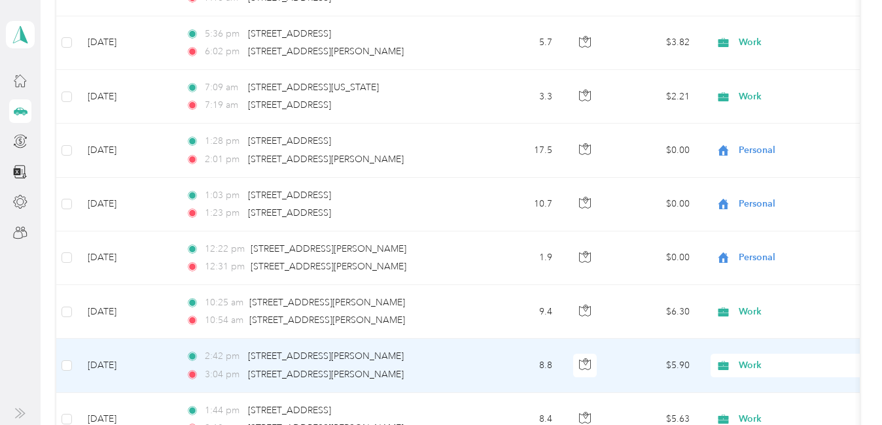
click at [749, 358] on span "Work" at bounding box center [798, 365] width 120 height 14
click at [757, 135] on span "Personal" at bounding box center [861, 140] width 237 height 14
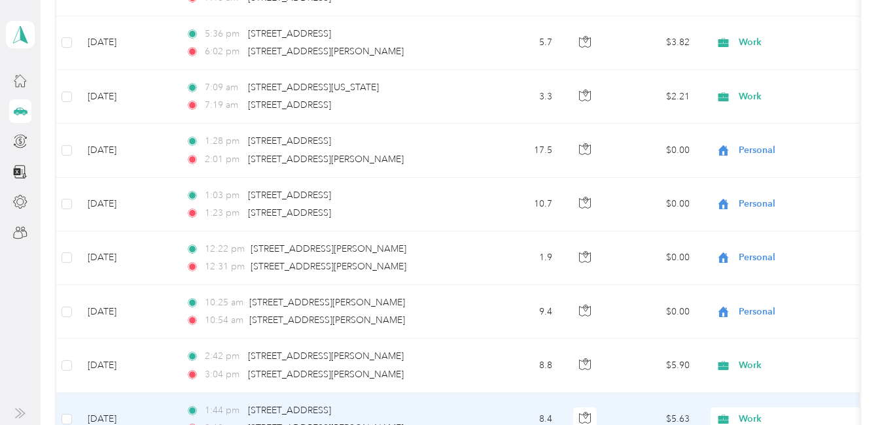
click at [752, 412] on span "Work" at bounding box center [798, 419] width 120 height 14
click at [765, 186] on li "Personal" at bounding box center [850, 193] width 279 height 23
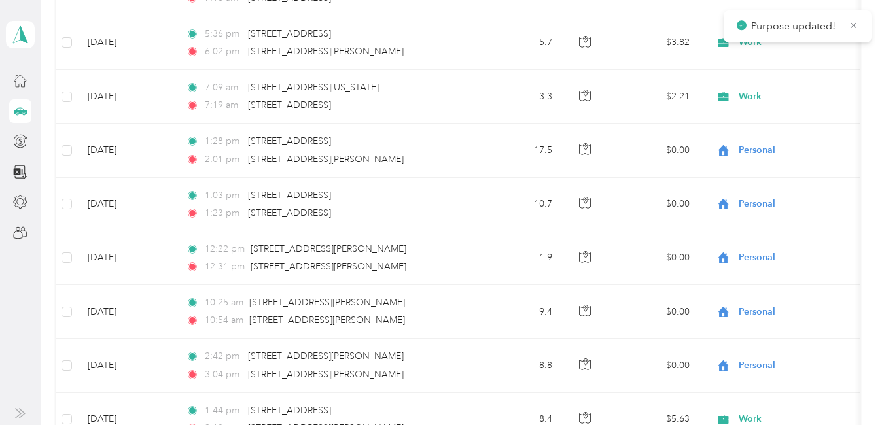
click at [768, 245] on span "Personal" at bounding box center [861, 247] width 237 height 14
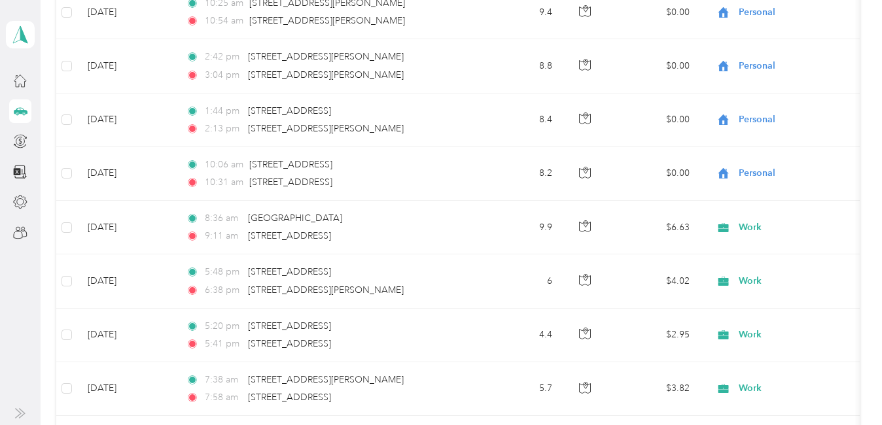
scroll to position [4406, 0]
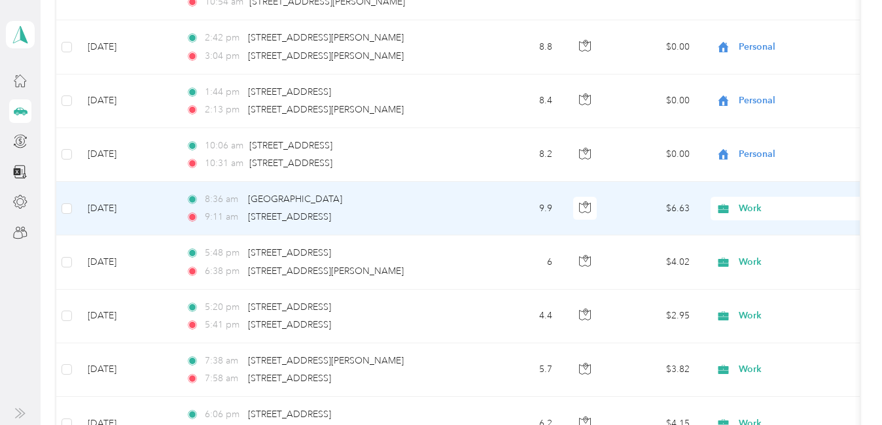
click at [752, 201] on span "Work" at bounding box center [798, 208] width 120 height 14
click at [763, 187] on span "Personal" at bounding box center [861, 192] width 237 height 14
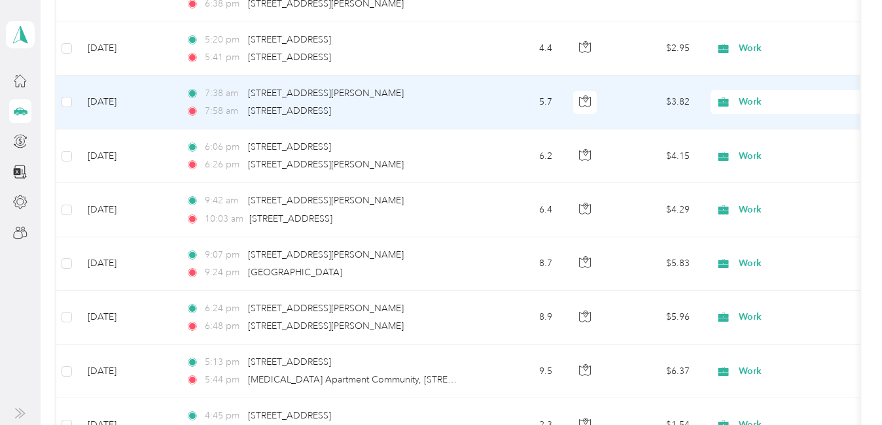
scroll to position [4733, 0]
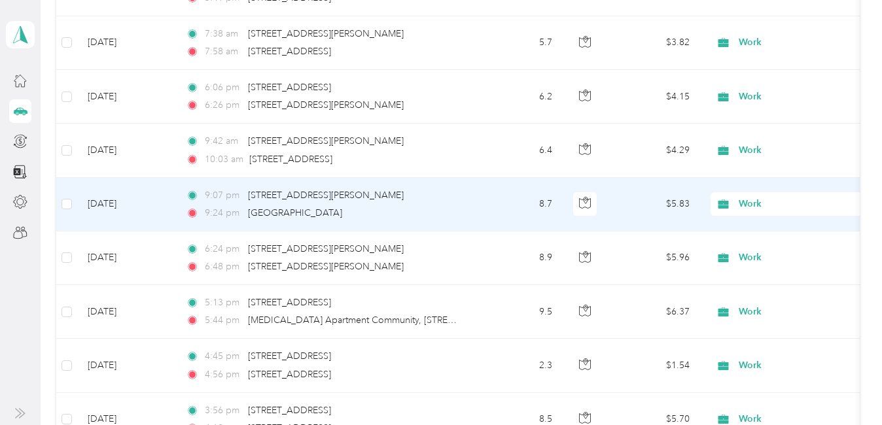
click at [746, 197] on span "Work" at bounding box center [798, 204] width 120 height 14
click at [753, 192] on li "Personal" at bounding box center [850, 187] width 279 height 23
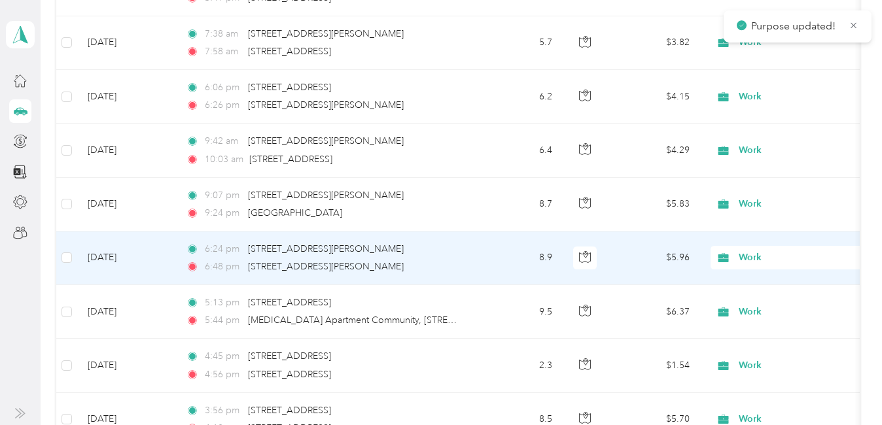
click at [750, 251] on span "Work" at bounding box center [798, 258] width 120 height 14
click at [766, 236] on span "Personal" at bounding box center [861, 241] width 237 height 14
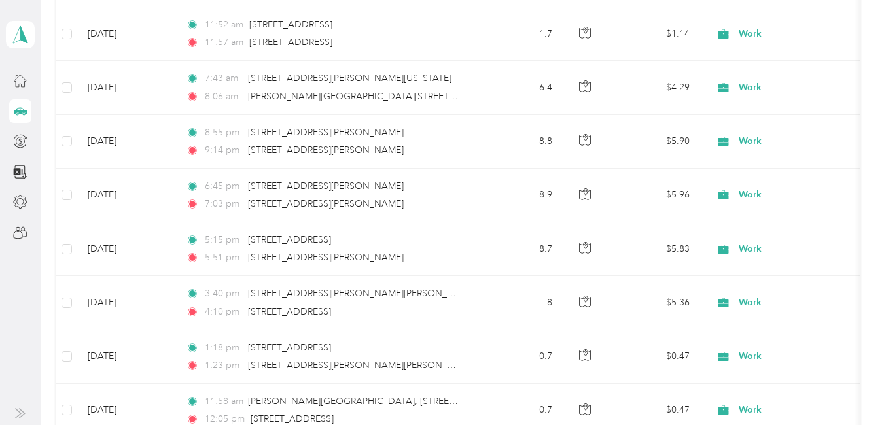
scroll to position [5304, 0]
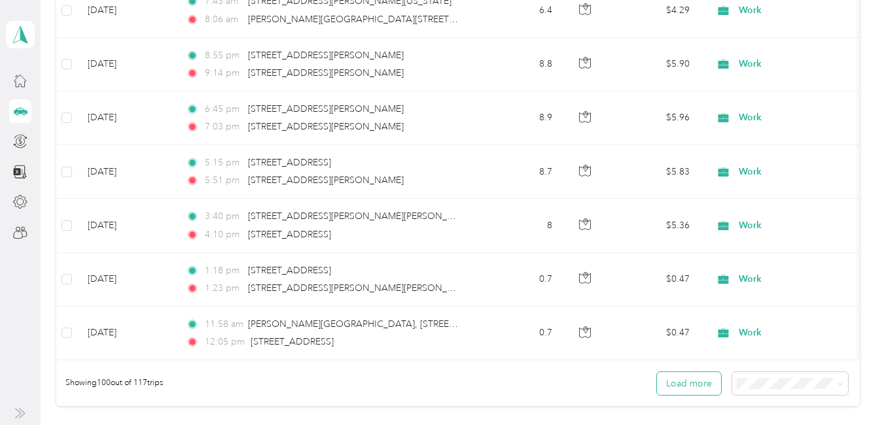
click at [697, 372] on button "Load more" at bounding box center [689, 383] width 64 height 23
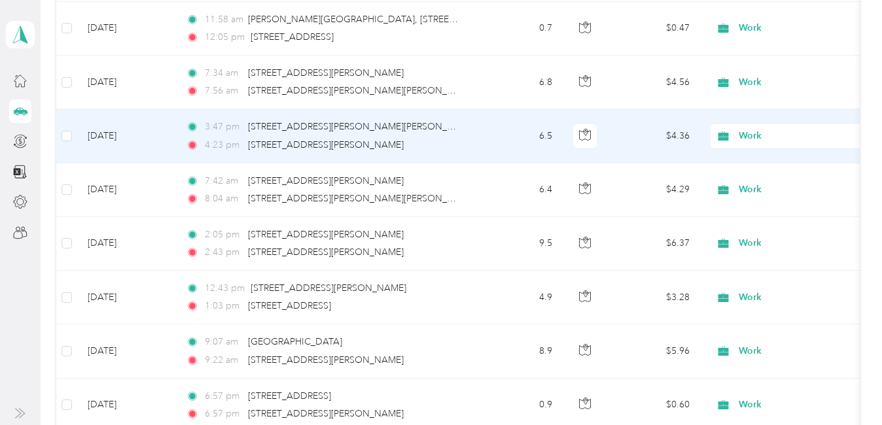
scroll to position [5631, 0]
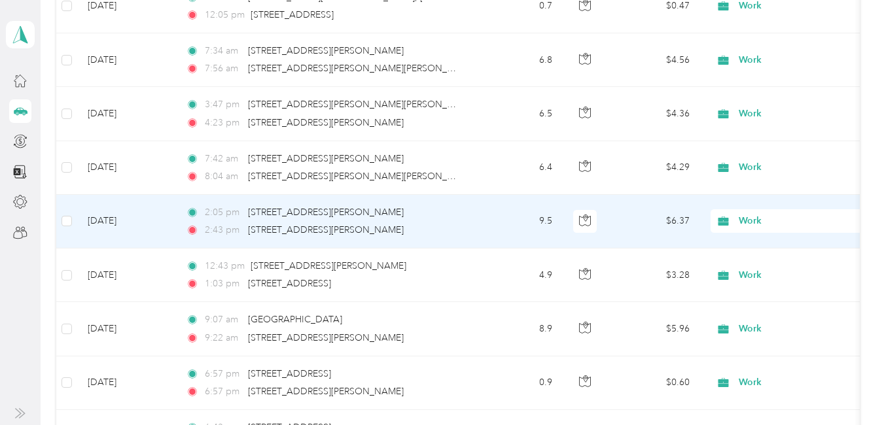
click at [748, 214] on span "Work" at bounding box center [798, 221] width 120 height 14
click at [754, 201] on span "Personal" at bounding box center [861, 205] width 237 height 14
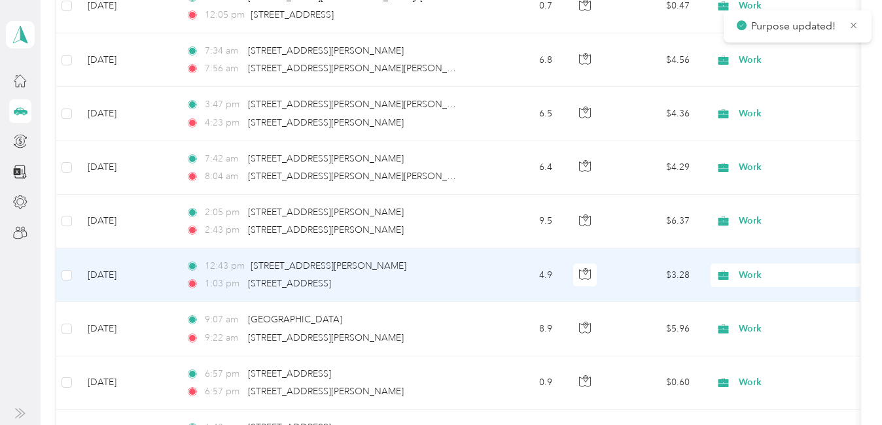
click at [750, 268] on span "Work" at bounding box center [798, 275] width 120 height 14
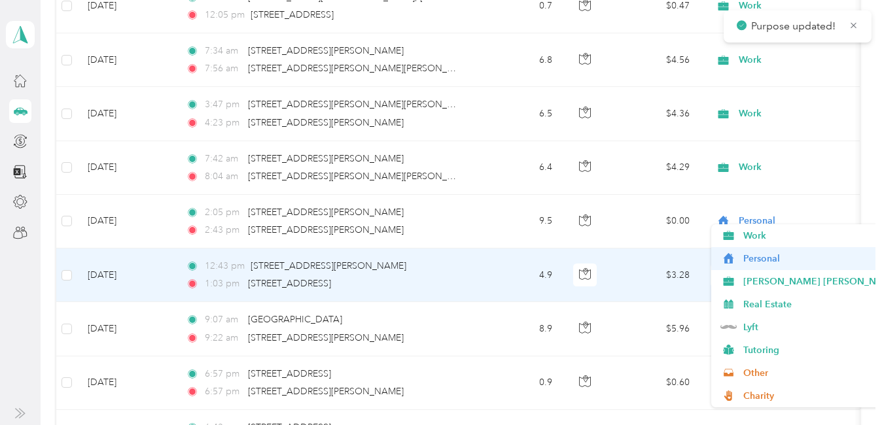
click at [759, 262] on span "Personal" at bounding box center [861, 259] width 237 height 14
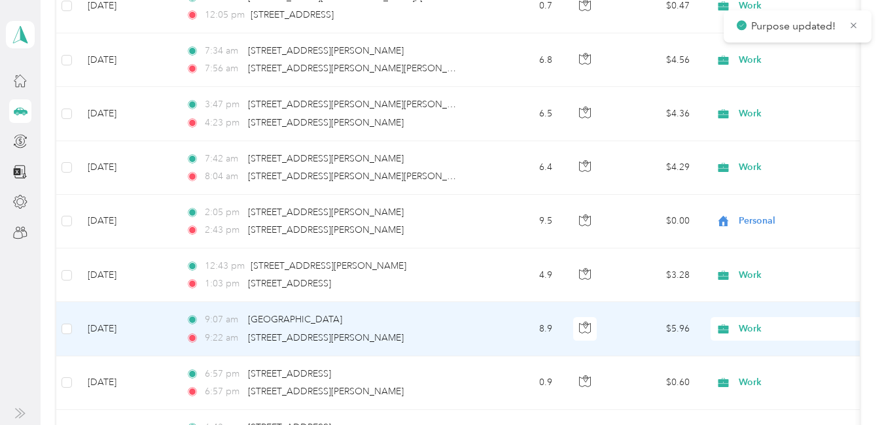
click at [752, 322] on span "Work" at bounding box center [798, 329] width 120 height 14
click at [772, 103] on span "Personal" at bounding box center [861, 103] width 237 height 14
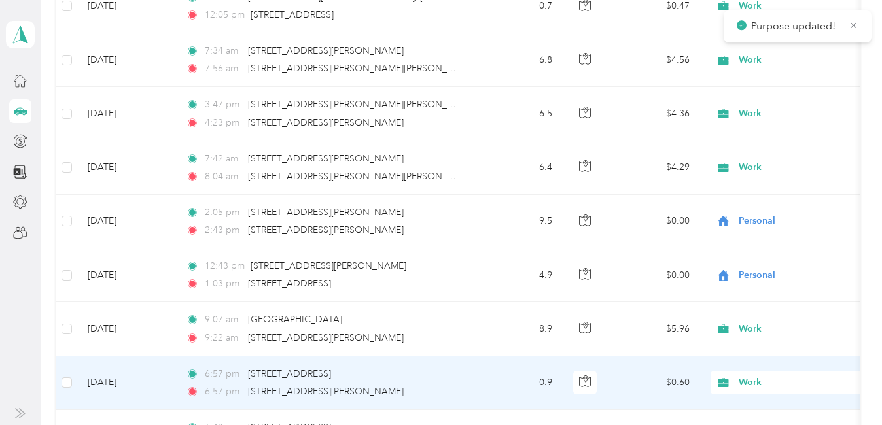
click at [751, 375] on span "Work" at bounding box center [798, 382] width 120 height 14
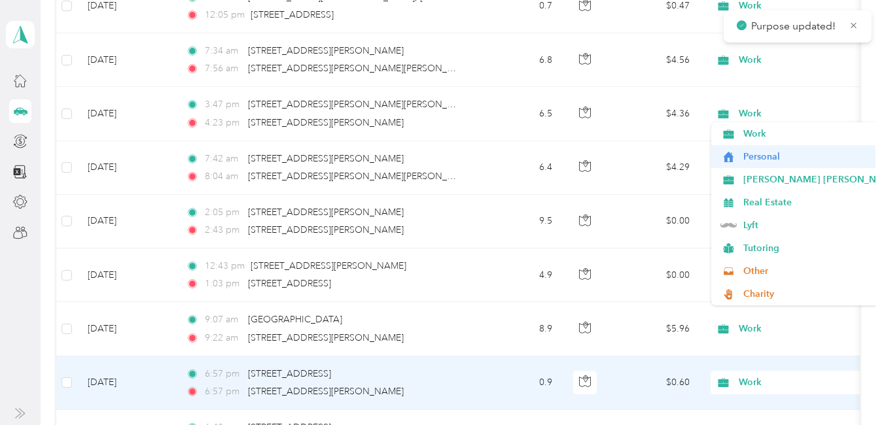
click at [768, 160] on span "Personal" at bounding box center [861, 157] width 237 height 14
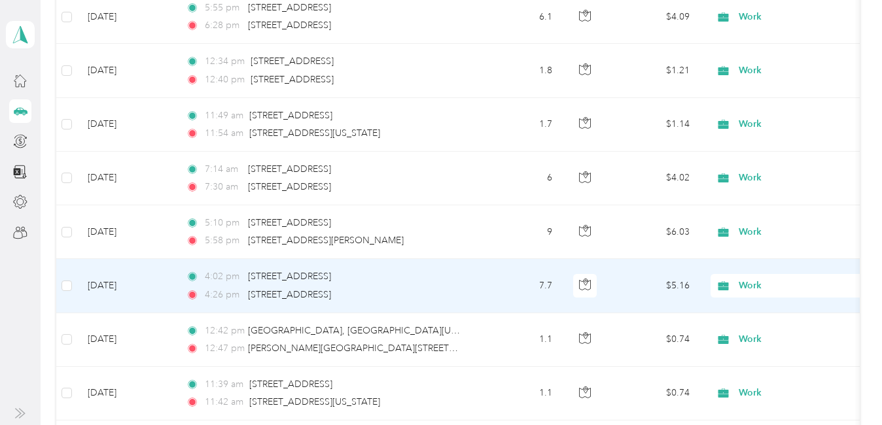
scroll to position [6094, 0]
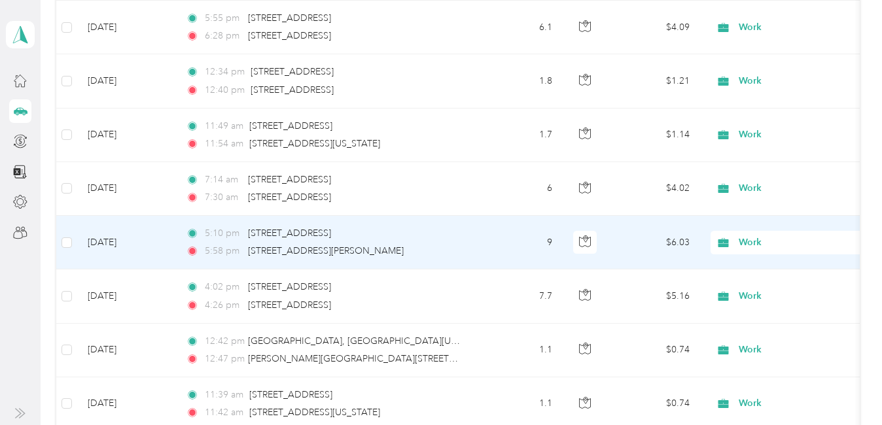
click at [752, 235] on span "Work" at bounding box center [798, 242] width 120 height 14
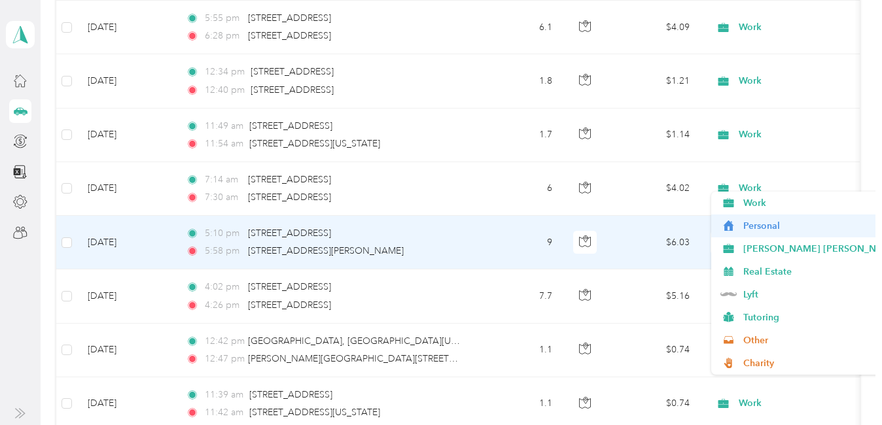
click at [761, 222] on span "Personal" at bounding box center [861, 226] width 237 height 14
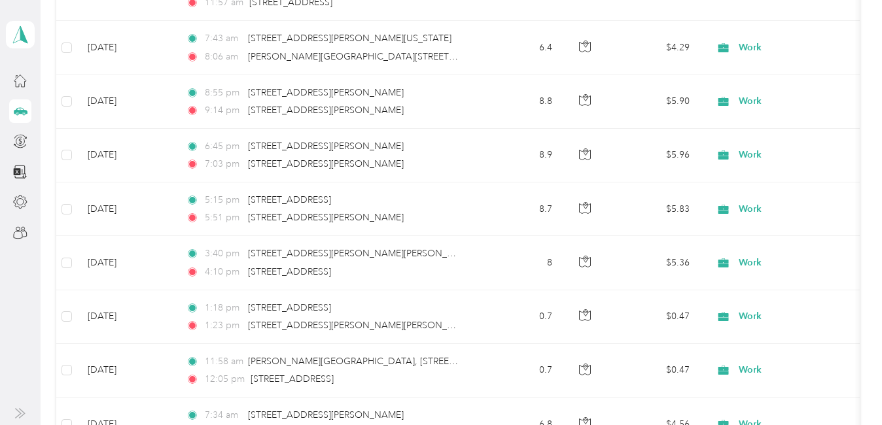
scroll to position [5244, 0]
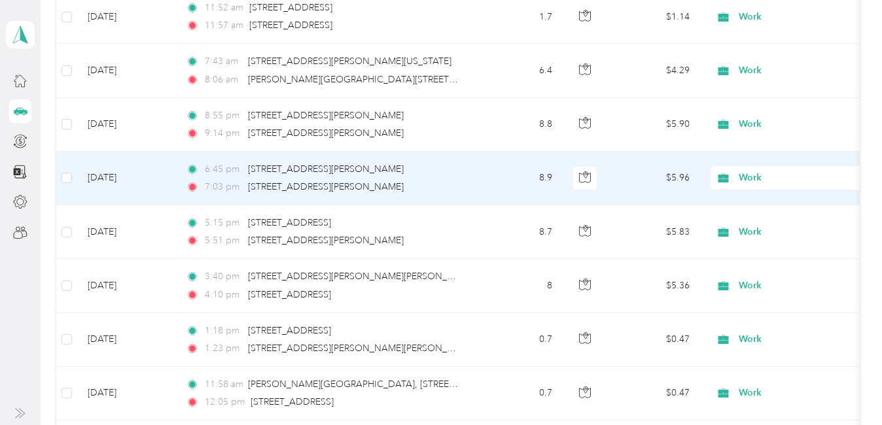
click at [761, 171] on span "Work" at bounding box center [798, 178] width 120 height 14
click at [754, 161] on span "Personal" at bounding box center [861, 155] width 237 height 14
click at [753, 117] on span "Work" at bounding box center [798, 124] width 120 height 14
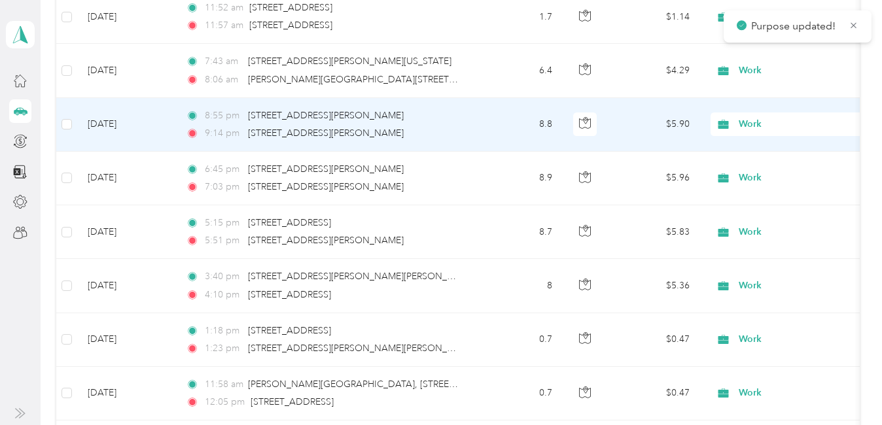
click at [761, 111] on span "Personal" at bounding box center [861, 106] width 237 height 14
click at [746, 117] on span "Work" at bounding box center [798, 124] width 120 height 14
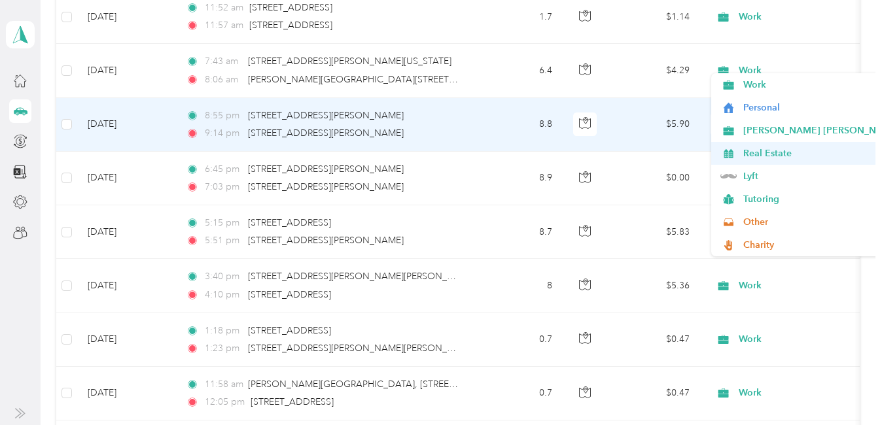
click at [748, 104] on span "Personal" at bounding box center [861, 108] width 237 height 14
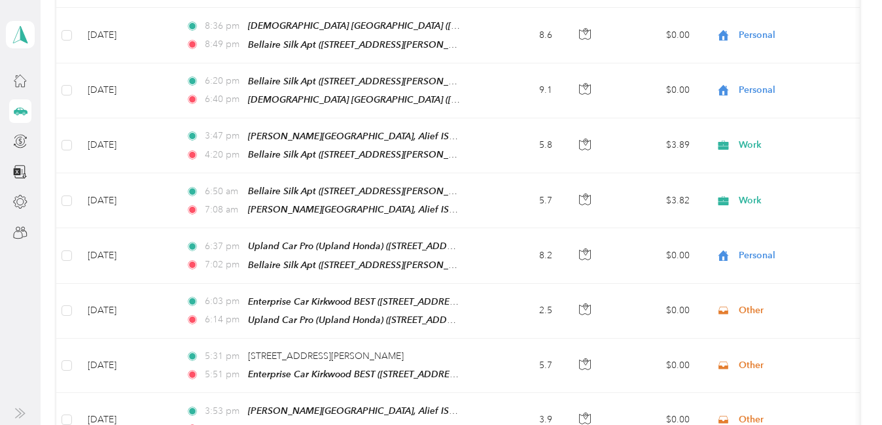
scroll to position [0, 0]
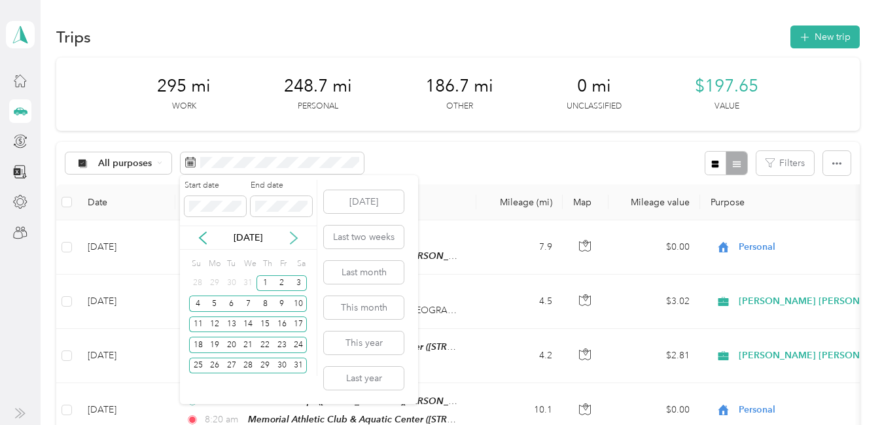
click at [292, 239] on icon at bounding box center [293, 238] width 13 height 13
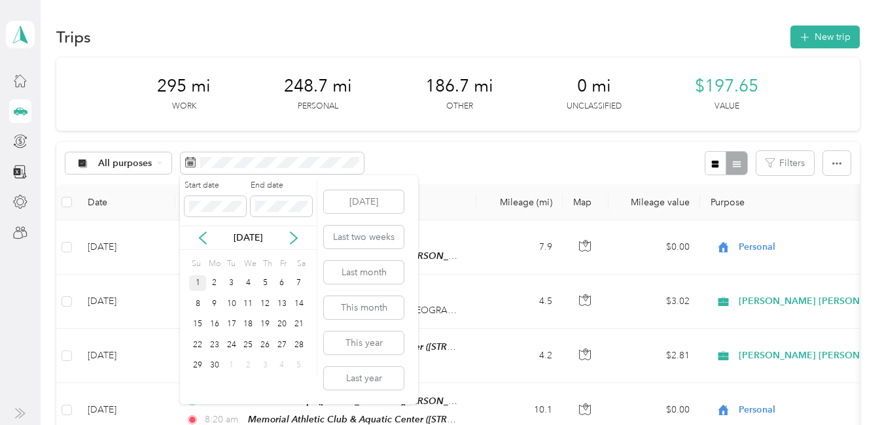
click at [199, 281] on div "1" at bounding box center [197, 283] width 17 height 16
click at [212, 368] on div "30" at bounding box center [214, 366] width 17 height 16
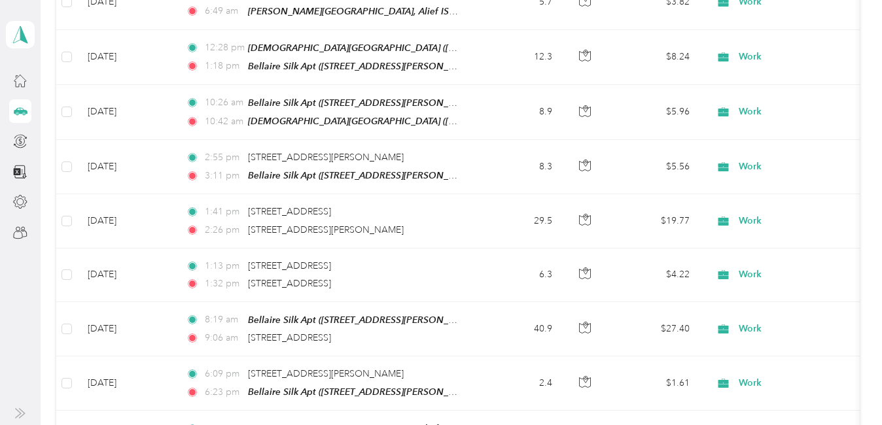
scroll to position [279, 0]
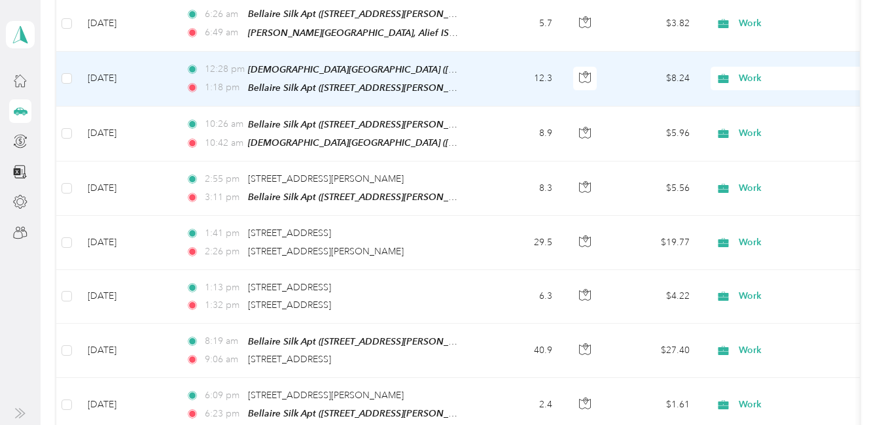
click at [751, 72] on span "Work" at bounding box center [798, 78] width 120 height 14
click at [761, 121] on span "Personal" at bounding box center [861, 119] width 237 height 14
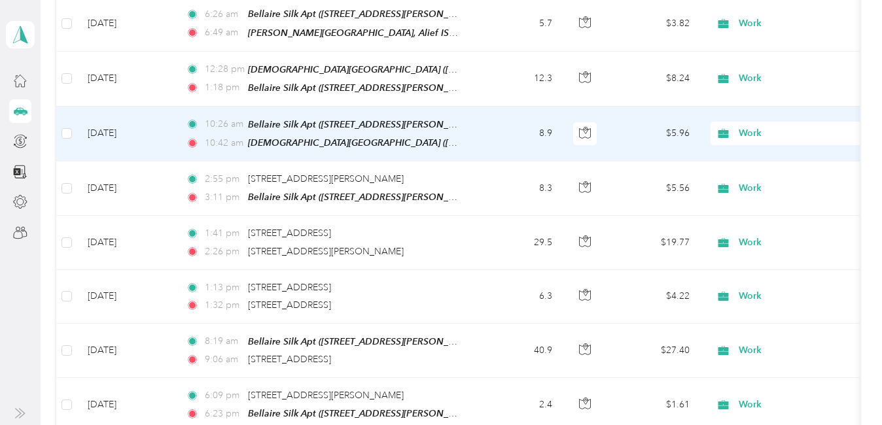
click at [750, 131] on span "Work" at bounding box center [798, 133] width 120 height 14
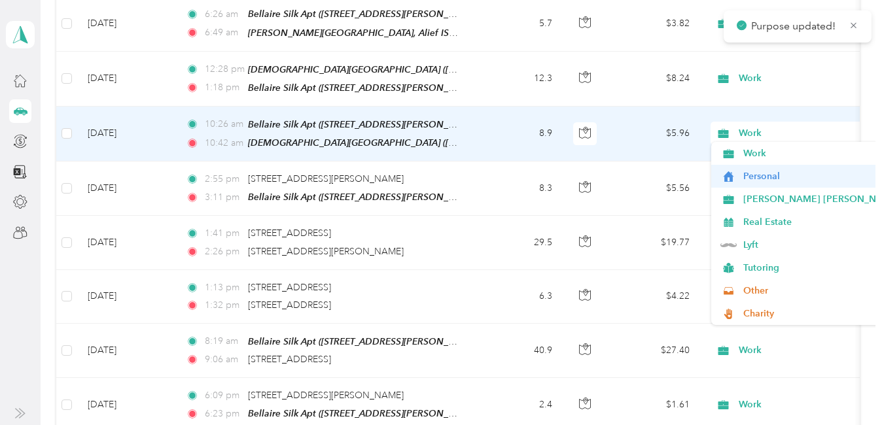
click at [761, 168] on li "Personal" at bounding box center [850, 176] width 279 height 23
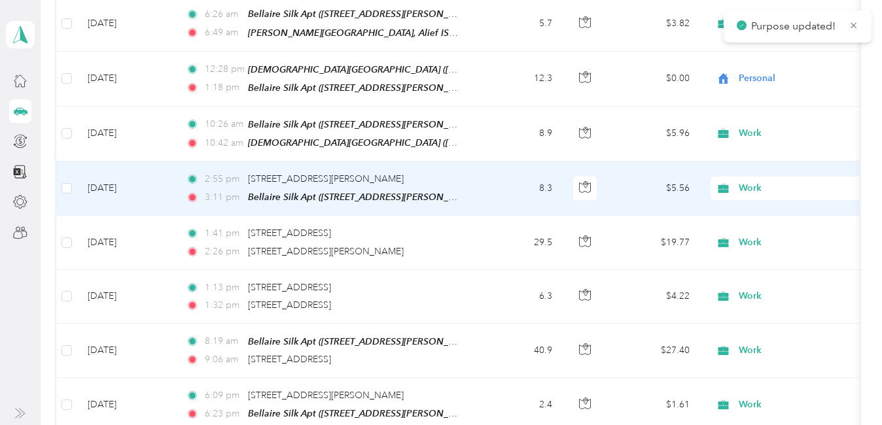
click at [740, 183] on span "Work" at bounding box center [798, 188] width 120 height 14
click at [756, 224] on span "Personal" at bounding box center [861, 231] width 237 height 14
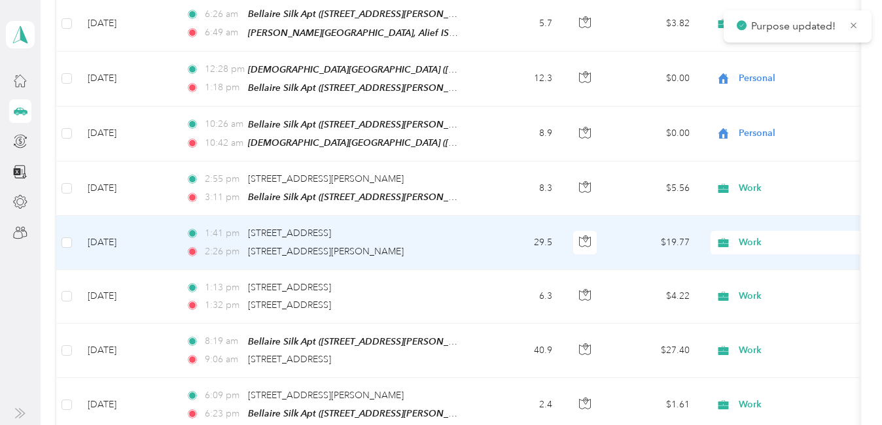
click at [749, 239] on span "Work" at bounding box center [798, 242] width 120 height 14
click at [772, 78] on span "Personal" at bounding box center [861, 75] width 237 height 14
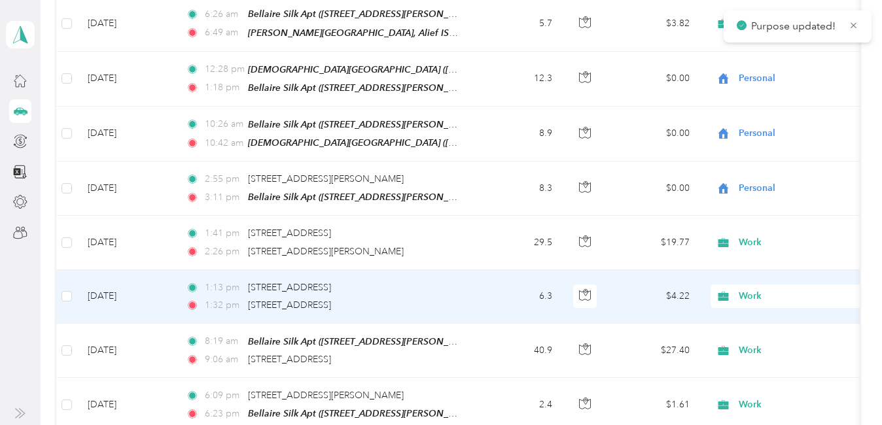
click at [748, 289] on span "Work" at bounding box center [798, 296] width 120 height 14
drag, startPoint x: 765, startPoint y: 133, endPoint x: 768, endPoint y: 252, distance: 118.4
click at [765, 133] on li "Personal" at bounding box center [850, 128] width 279 height 23
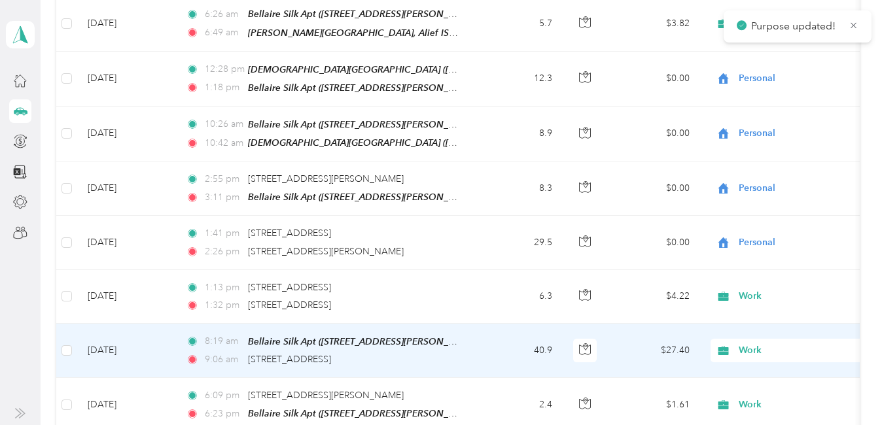
click at [751, 343] on span "Work" at bounding box center [798, 350] width 120 height 14
click at [770, 179] on span "Personal" at bounding box center [861, 182] width 237 height 14
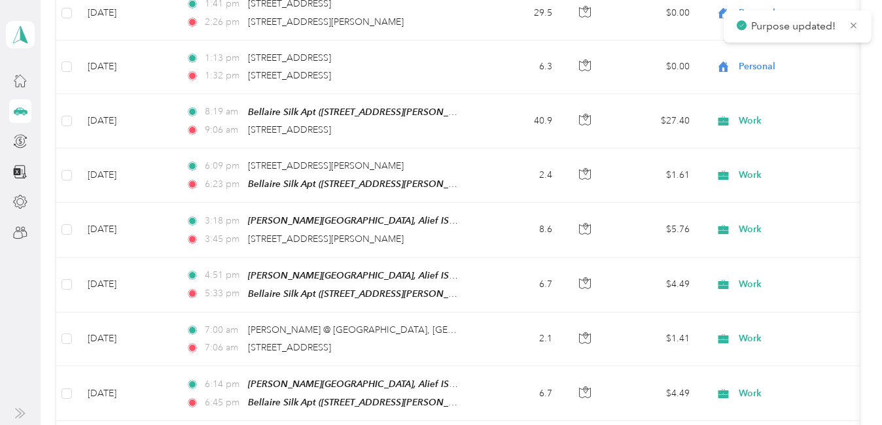
scroll to position [523, 0]
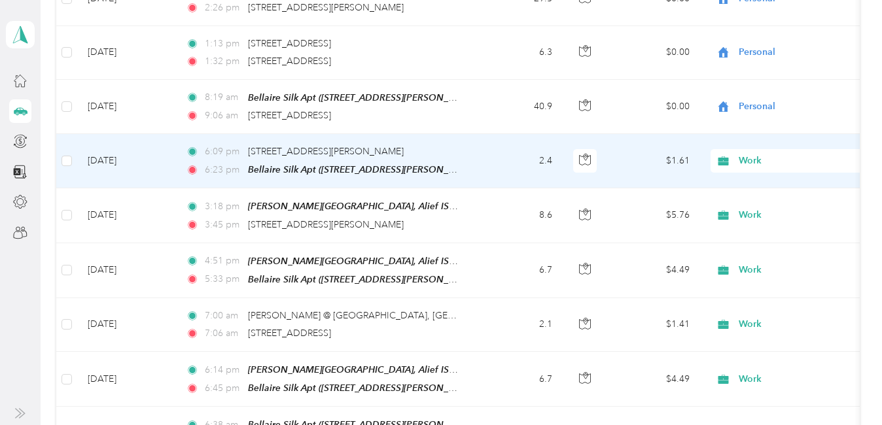
click at [748, 156] on span "Work" at bounding box center [798, 161] width 120 height 14
click at [759, 196] on span "Personal" at bounding box center [861, 202] width 237 height 14
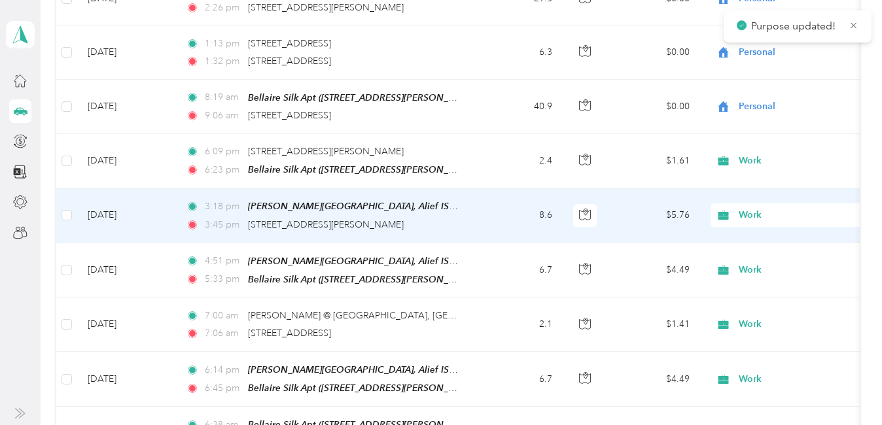
click at [751, 208] on span "Work" at bounding box center [798, 215] width 120 height 14
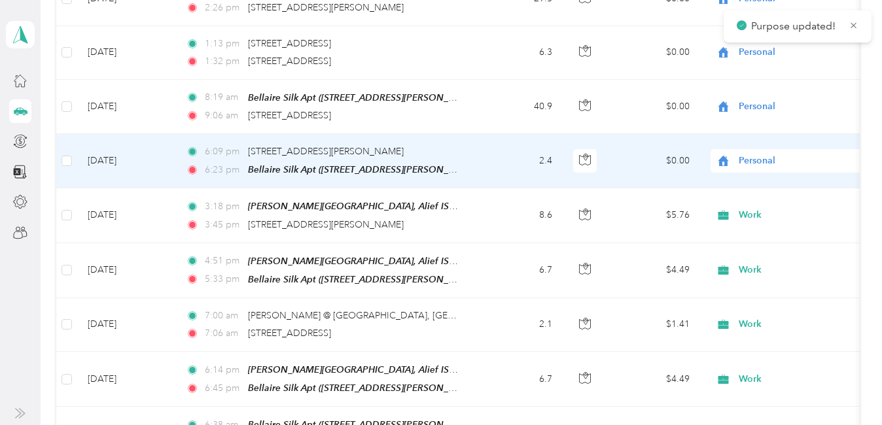
click at [753, 154] on span "Personal" at bounding box center [798, 161] width 120 height 14
click at [757, 179] on span "Work" at bounding box center [861, 175] width 237 height 14
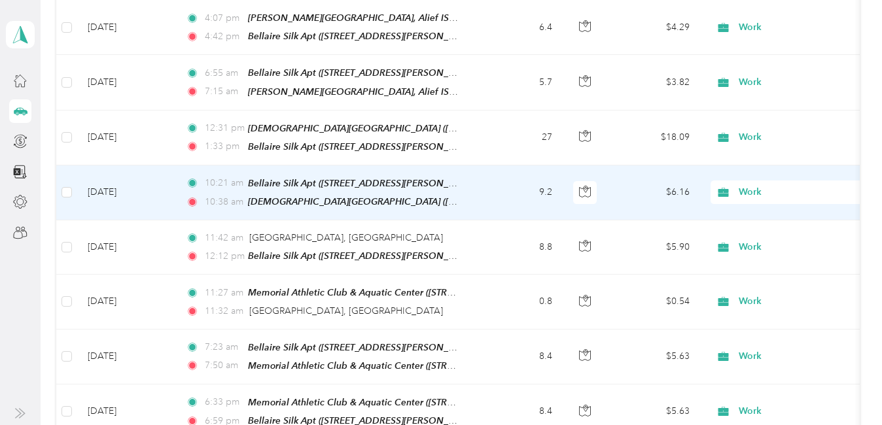
scroll to position [1111, 0]
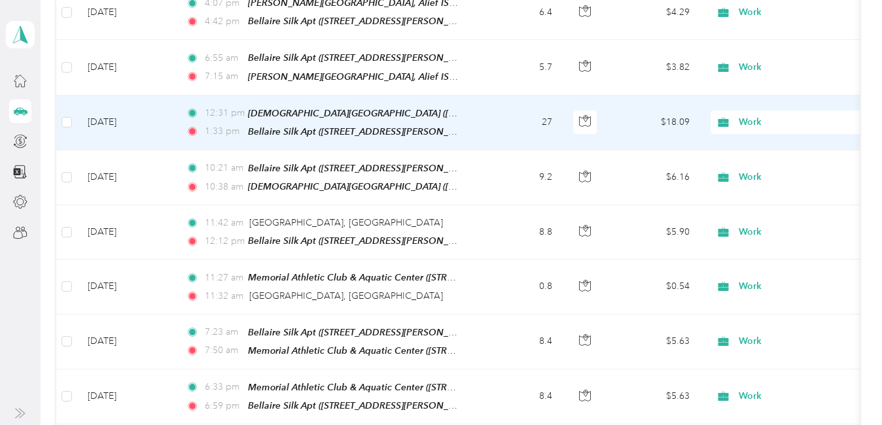
click at [759, 115] on span "Work" at bounding box center [798, 122] width 120 height 14
click at [746, 153] on span "Personal" at bounding box center [861, 150] width 237 height 14
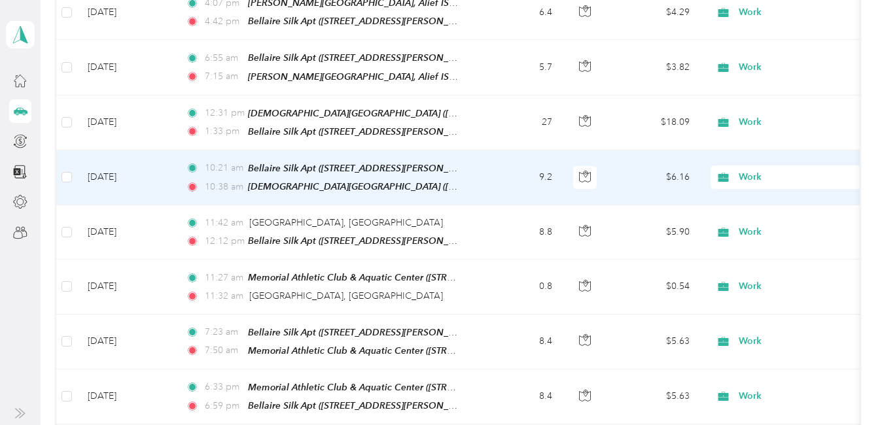
click at [746, 170] on span "Work" at bounding box center [798, 177] width 120 height 14
click at [758, 201] on span "Personal" at bounding box center [861, 206] width 237 height 14
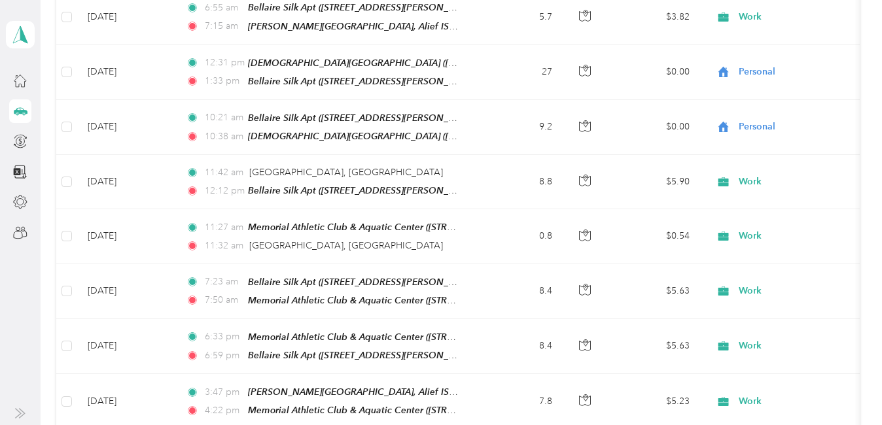
scroll to position [1197, 0]
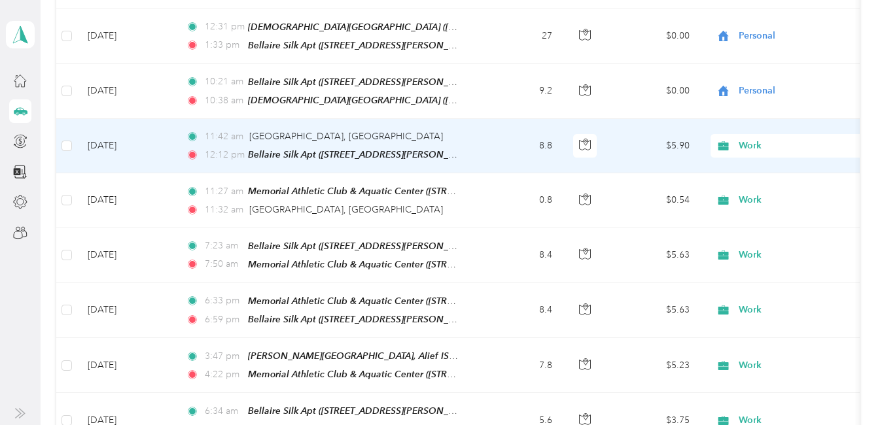
click at [752, 139] on span "Work" at bounding box center [798, 146] width 120 height 14
click at [749, 168] on span "Personal" at bounding box center [861, 174] width 237 height 14
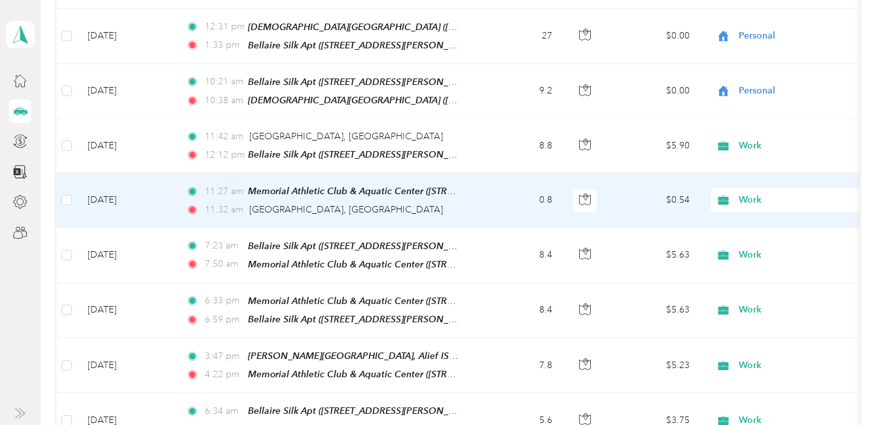
click at [750, 193] on span "Work" at bounding box center [798, 200] width 120 height 14
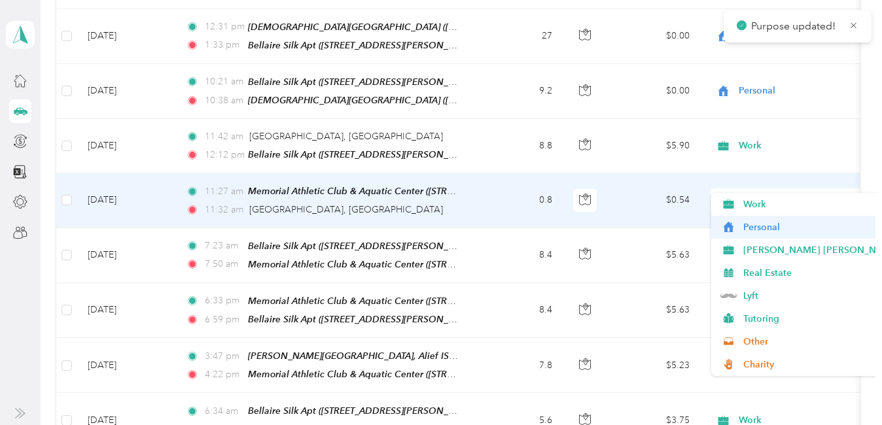
click at [757, 226] on span "Personal" at bounding box center [861, 227] width 237 height 14
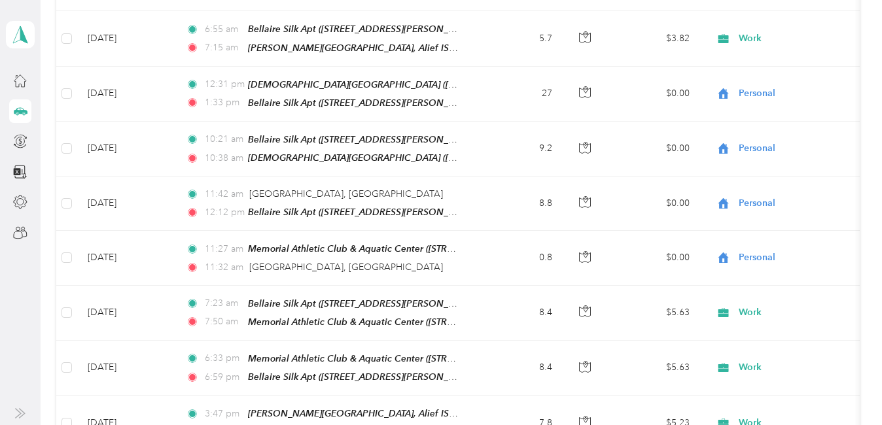
scroll to position [1147, 0]
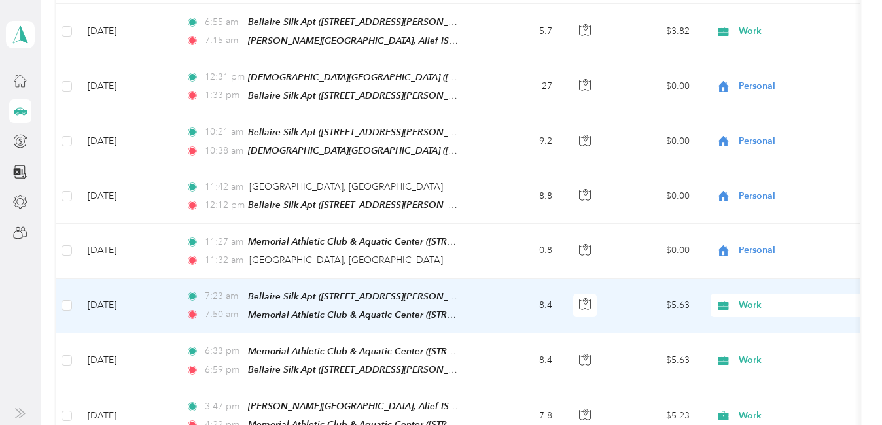
click at [742, 298] on span "Work" at bounding box center [798, 305] width 120 height 14
click at [760, 125] on li "Personal" at bounding box center [850, 122] width 279 height 23
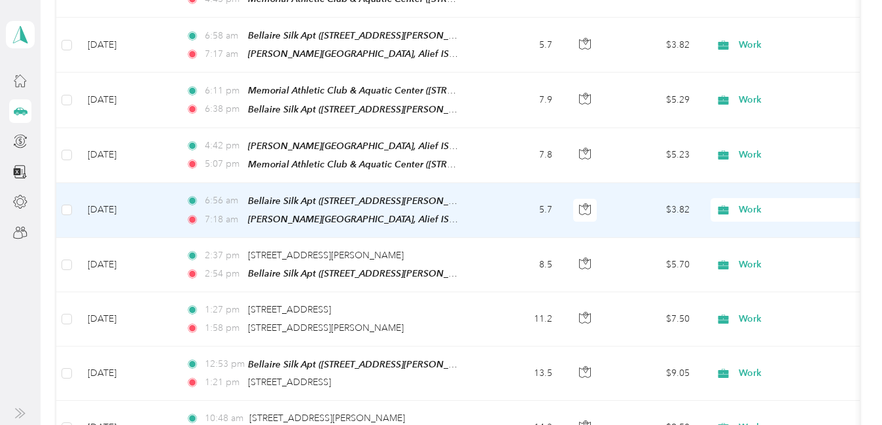
scroll to position [2088, 0]
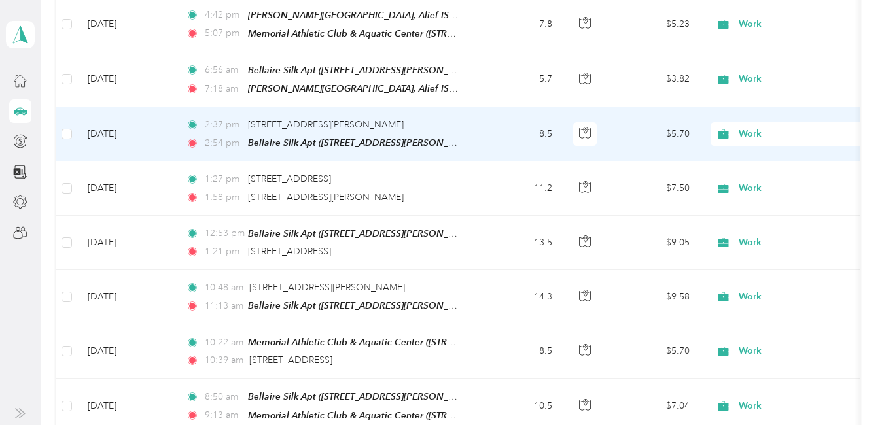
click at [746, 127] on span "Work" at bounding box center [798, 134] width 120 height 14
click at [767, 143] on span "Personal" at bounding box center [861, 143] width 237 height 14
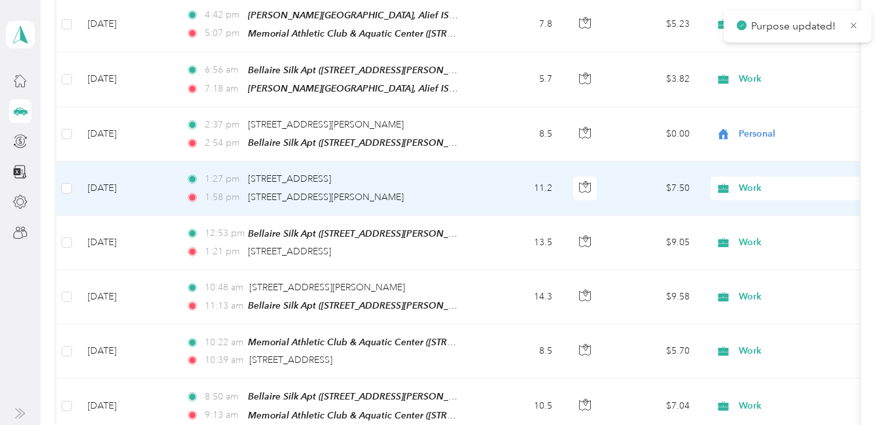
click at [753, 181] on span "Work" at bounding box center [798, 188] width 120 height 14
click at [765, 195] on span "Personal" at bounding box center [861, 191] width 237 height 14
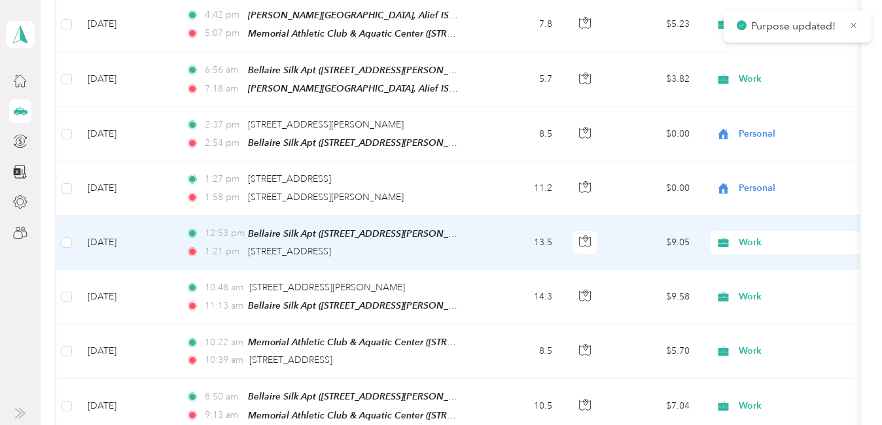
click at [755, 235] on span "Work" at bounding box center [798, 242] width 120 height 14
click at [758, 255] on li "Personal" at bounding box center [850, 250] width 279 height 23
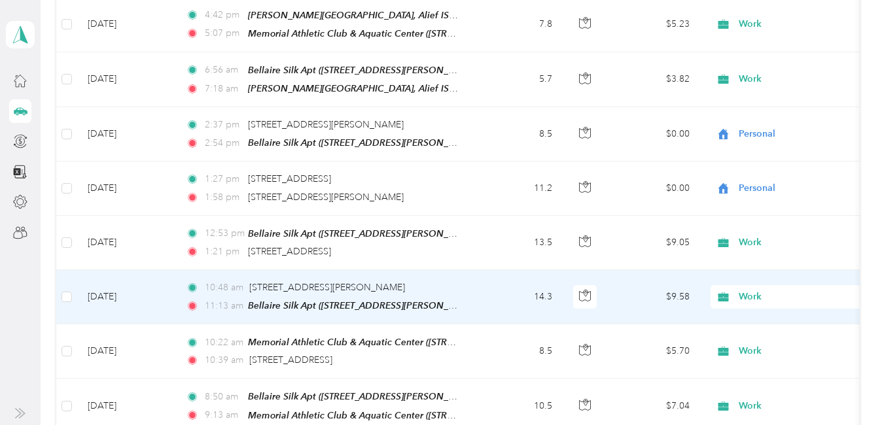
click at [753, 290] on span "Work" at bounding box center [798, 297] width 120 height 14
click at [765, 94] on span "Personal" at bounding box center [861, 95] width 237 height 14
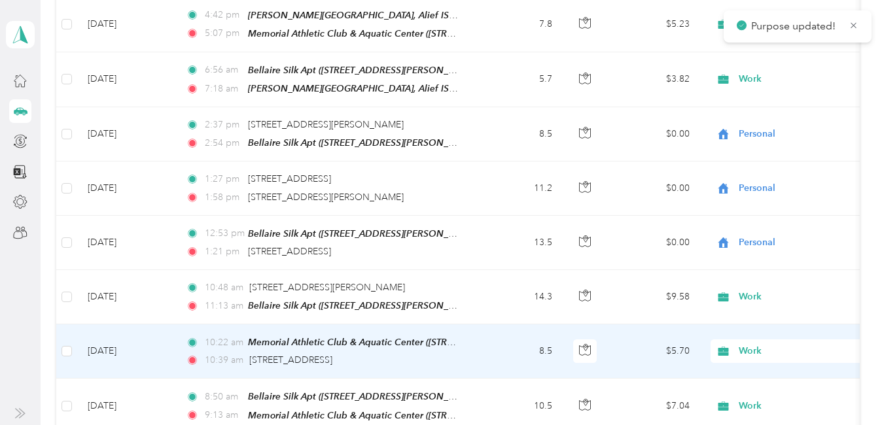
click at [742, 344] on span "Work" at bounding box center [798, 351] width 120 height 14
click at [770, 152] on li "Personal" at bounding box center [850, 148] width 279 height 23
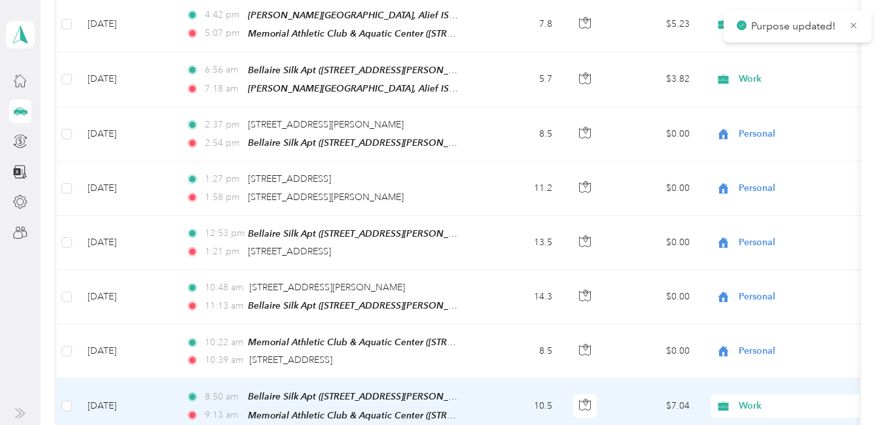
click at [747, 399] on span "Work" at bounding box center [798, 406] width 120 height 14
click at [763, 199] on span "Personal" at bounding box center [861, 203] width 237 height 14
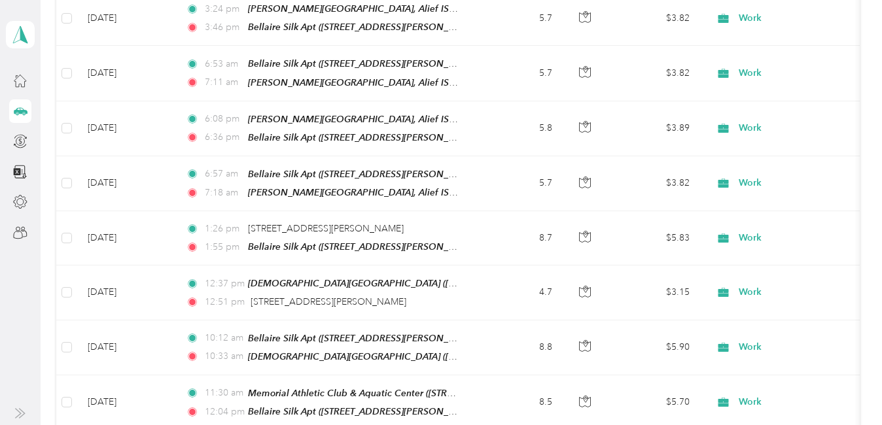
scroll to position [2955, 0]
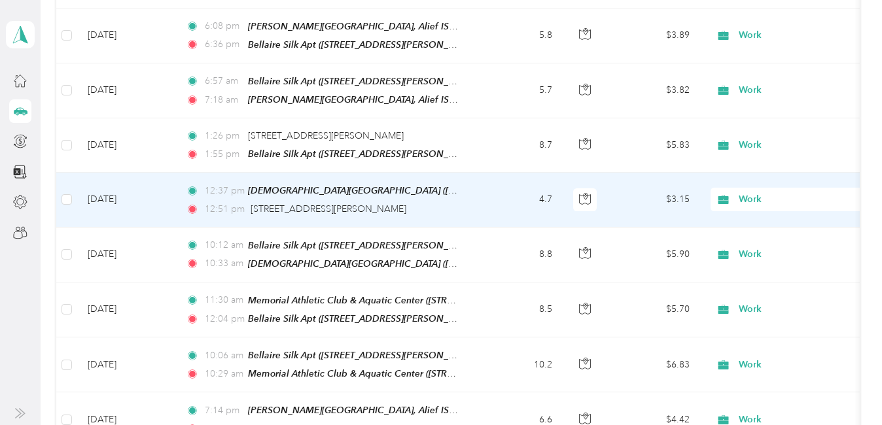
click at [756, 192] on span "Work" at bounding box center [798, 199] width 120 height 14
click at [752, 188] on span "Personal" at bounding box center [861, 191] width 237 height 14
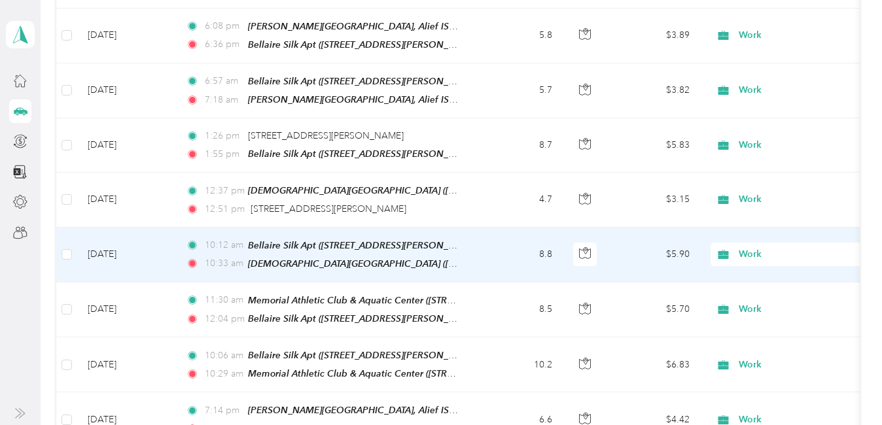
click at [748, 247] on span "Work" at bounding box center [798, 254] width 120 height 14
click at [757, 243] on span "Personal" at bounding box center [861, 243] width 237 height 14
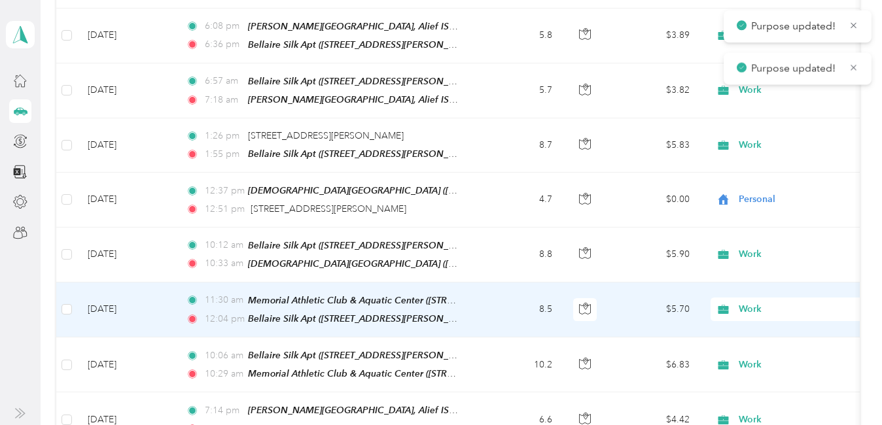
click at [752, 302] on span "Work" at bounding box center [798, 309] width 120 height 14
click at [773, 92] on li "Personal" at bounding box center [850, 88] width 279 height 23
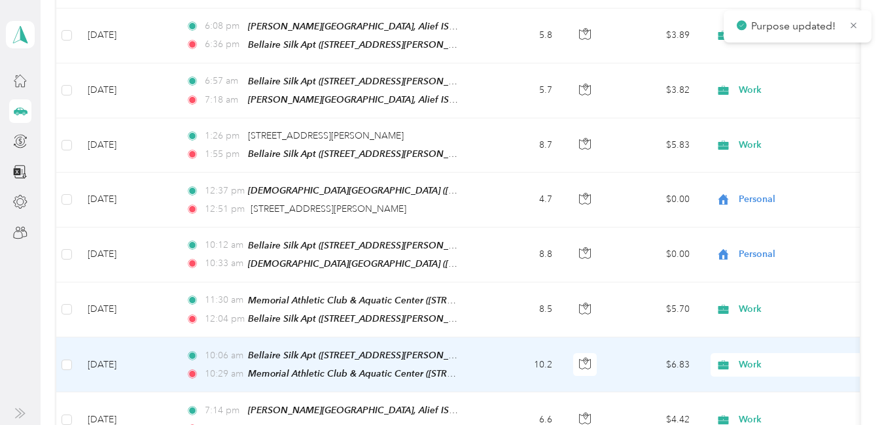
click at [757, 358] on span "Work" at bounding box center [798, 365] width 120 height 14
click at [770, 142] on span "Personal" at bounding box center [861, 143] width 237 height 14
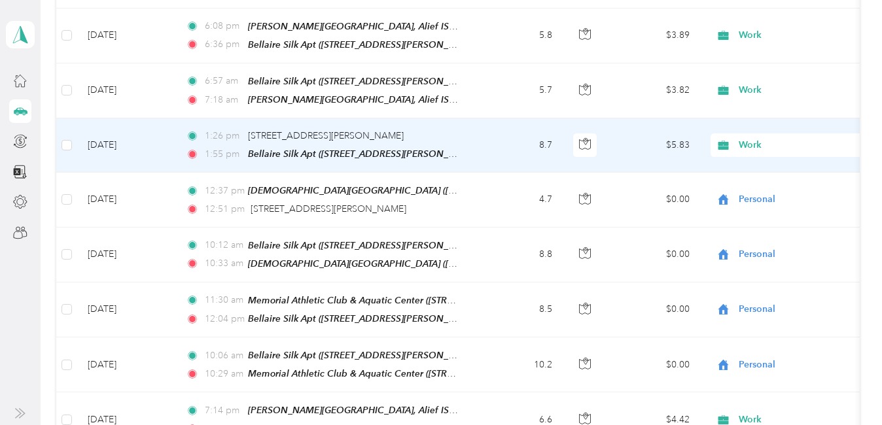
click at [753, 138] on span "Work" at bounding box center [798, 145] width 120 height 14
click at [771, 130] on span "Personal" at bounding box center [861, 137] width 237 height 14
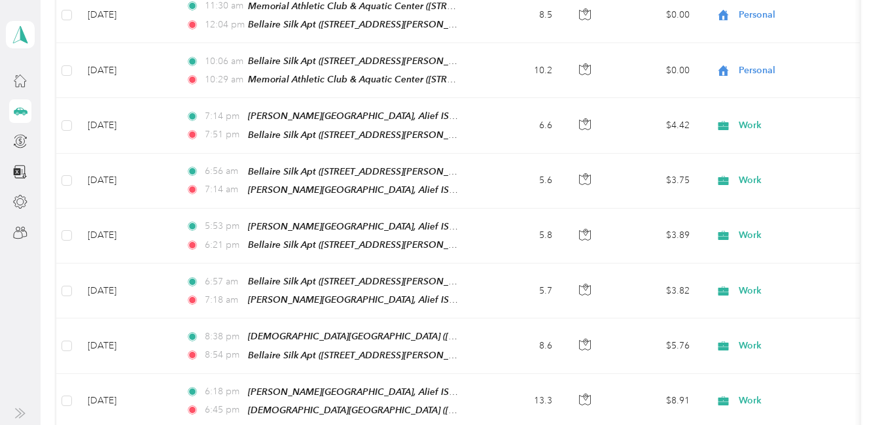
scroll to position [3321, 0]
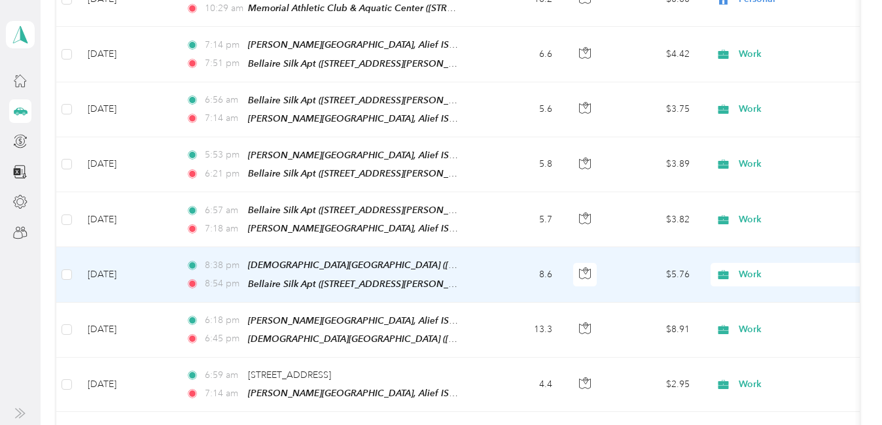
click at [750, 268] on span "Work" at bounding box center [798, 275] width 120 height 14
click at [763, 251] on span "Personal" at bounding box center [861, 252] width 237 height 14
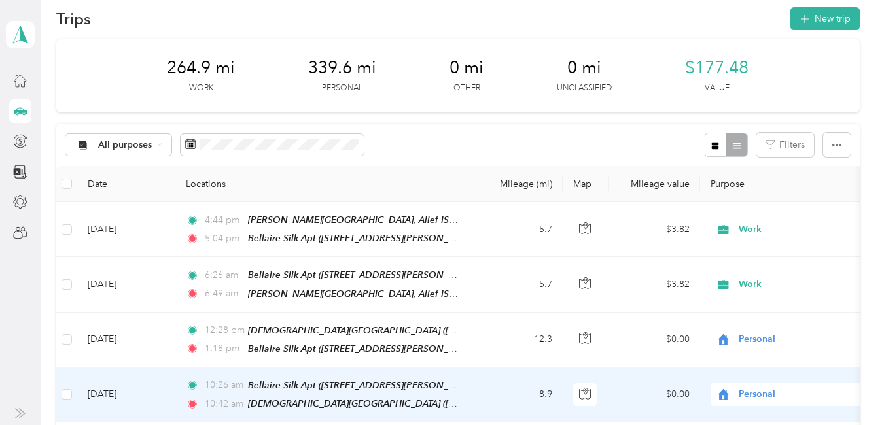
scroll to position [0, 0]
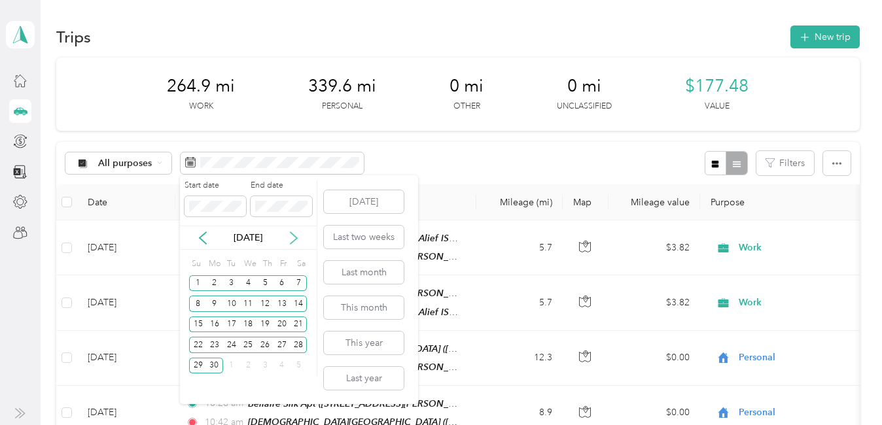
click at [291, 235] on icon at bounding box center [293, 238] width 13 height 13
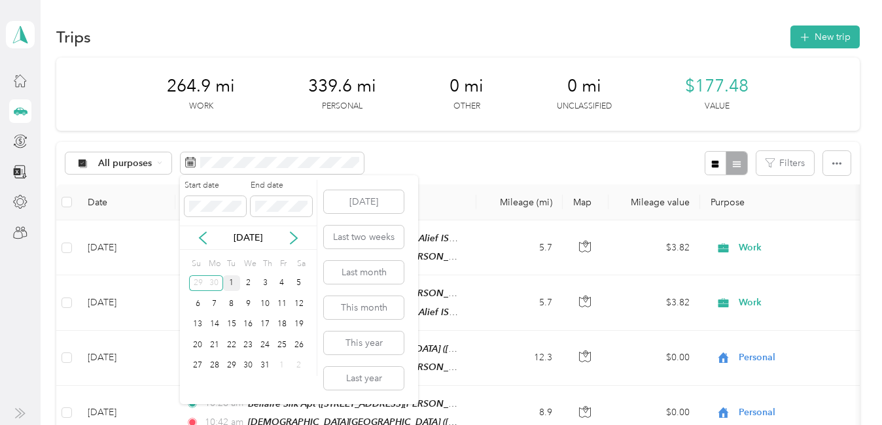
click at [233, 283] on div "1" at bounding box center [231, 283] width 17 height 16
click at [262, 368] on div "31" at bounding box center [264, 366] width 17 height 16
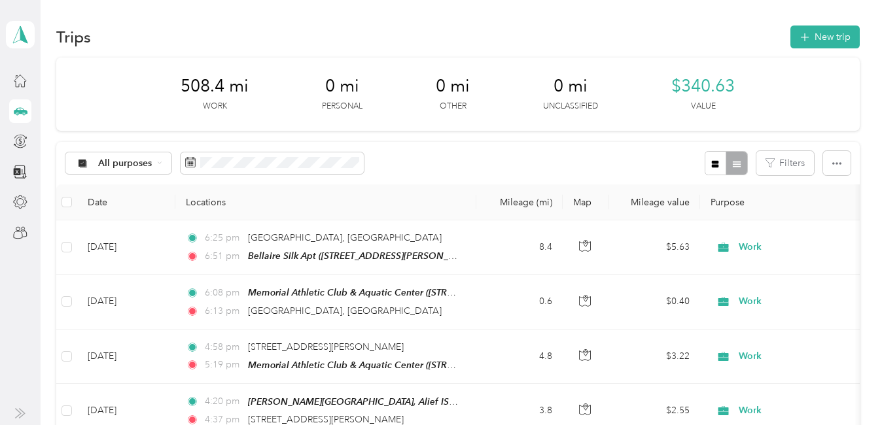
click at [473, 165] on div "All purposes Filters" at bounding box center [457, 163] width 803 height 43
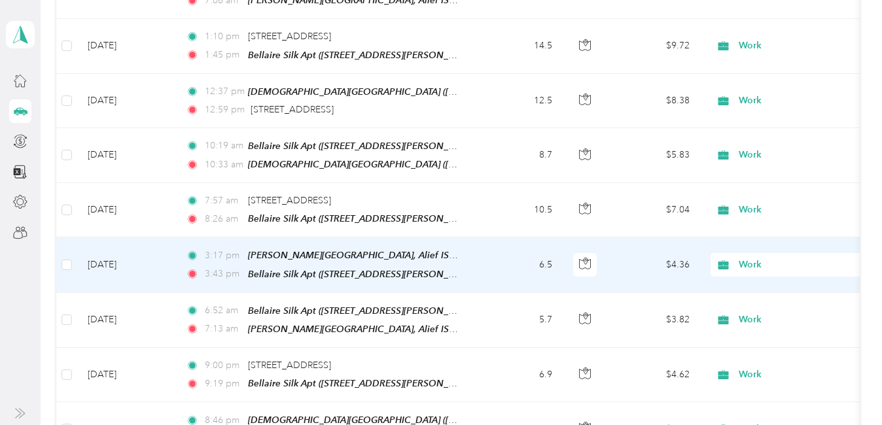
scroll to position [3920, 0]
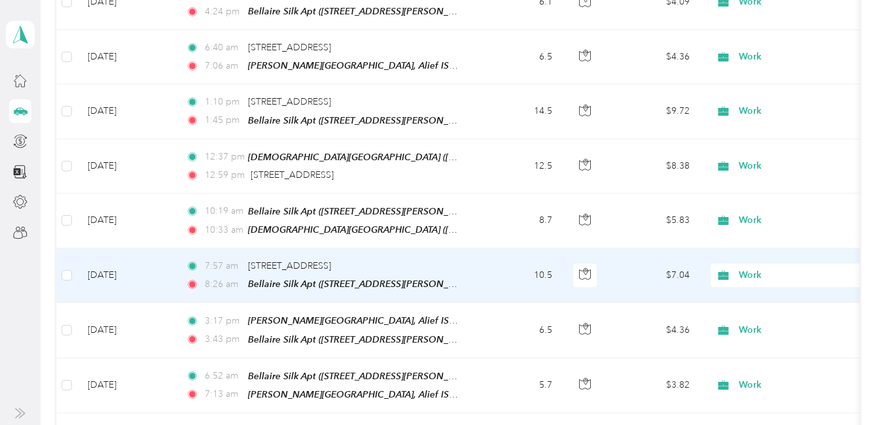
click at [751, 268] on span "Work" at bounding box center [798, 275] width 120 height 14
click at [765, 245] on span "Personal" at bounding box center [861, 248] width 237 height 14
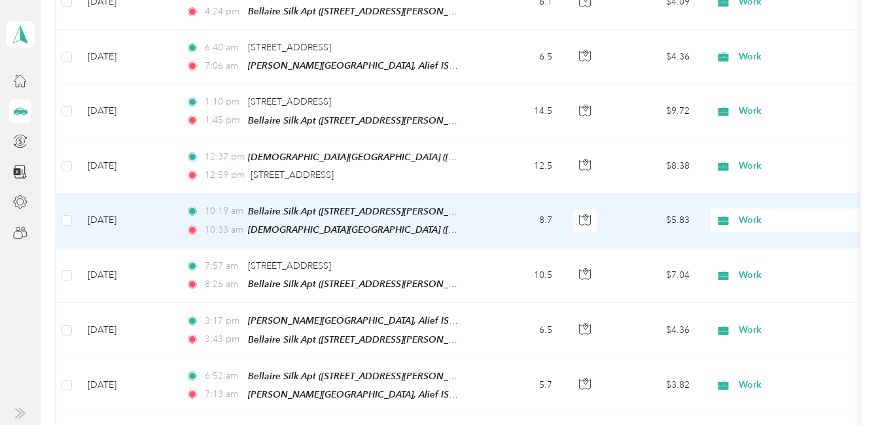
click at [748, 213] on span "Work" at bounding box center [798, 220] width 120 height 14
click at [764, 193] on span "Personal" at bounding box center [861, 194] width 237 height 14
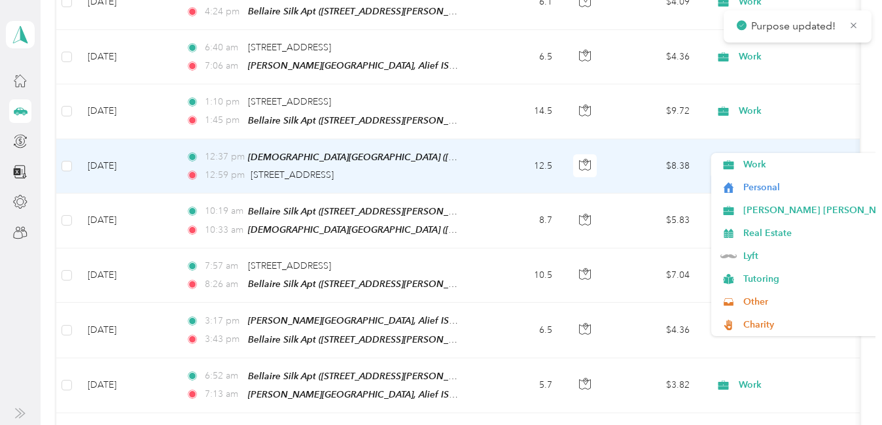
click at [744, 159] on span "Work" at bounding box center [798, 166] width 120 height 14
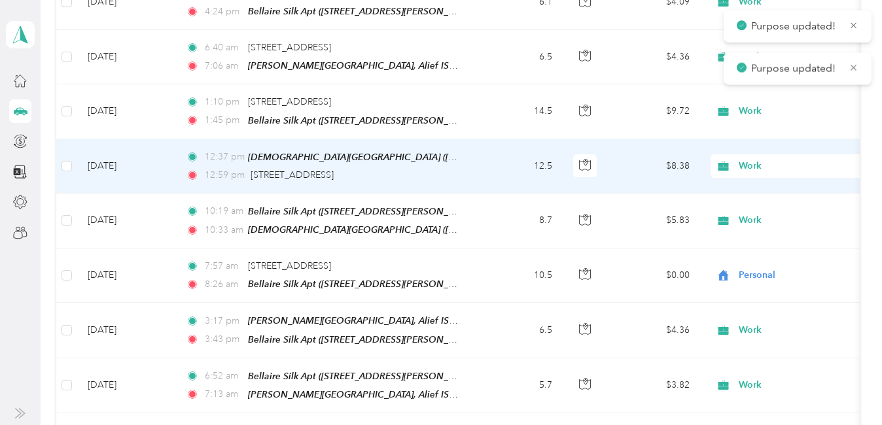
click at [761, 131] on li "Personal" at bounding box center [850, 140] width 279 height 23
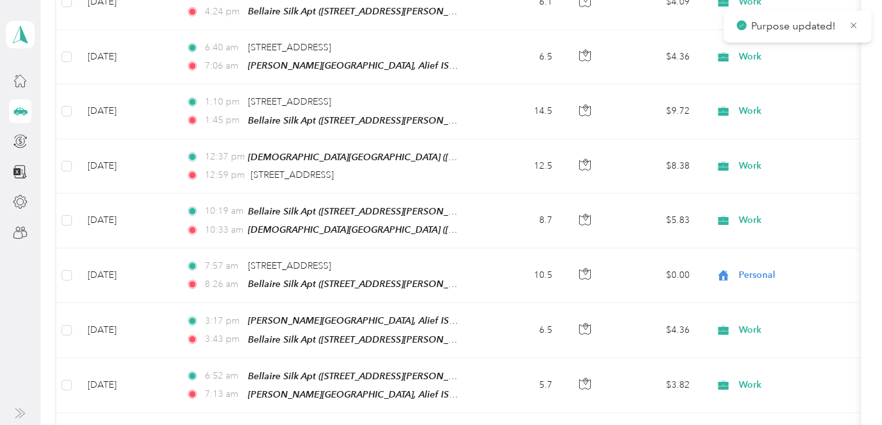
click at [727, 104] on span "Work" at bounding box center [786, 111] width 143 height 14
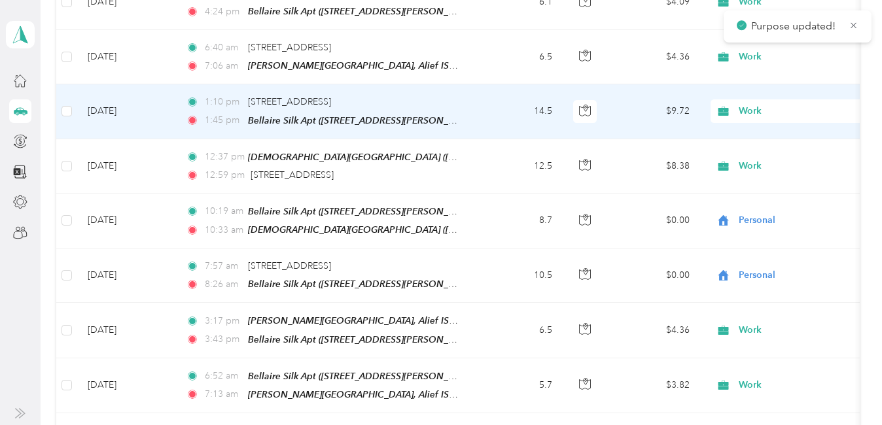
click at [766, 91] on span "Personal" at bounding box center [861, 87] width 237 height 14
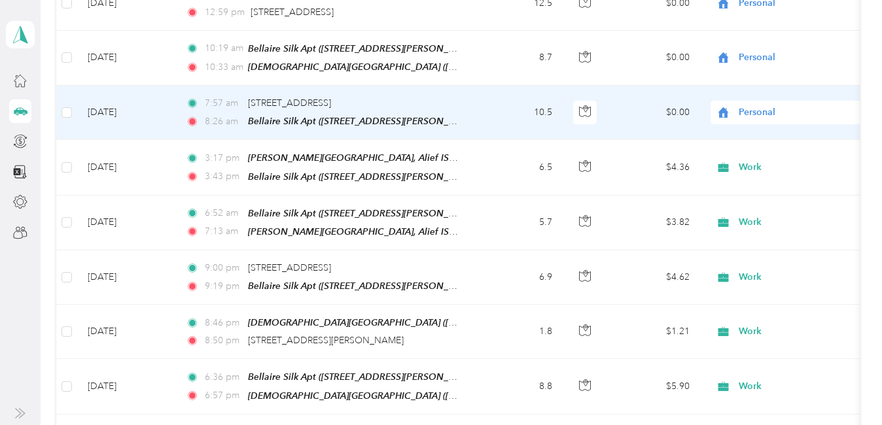
scroll to position [4116, 0]
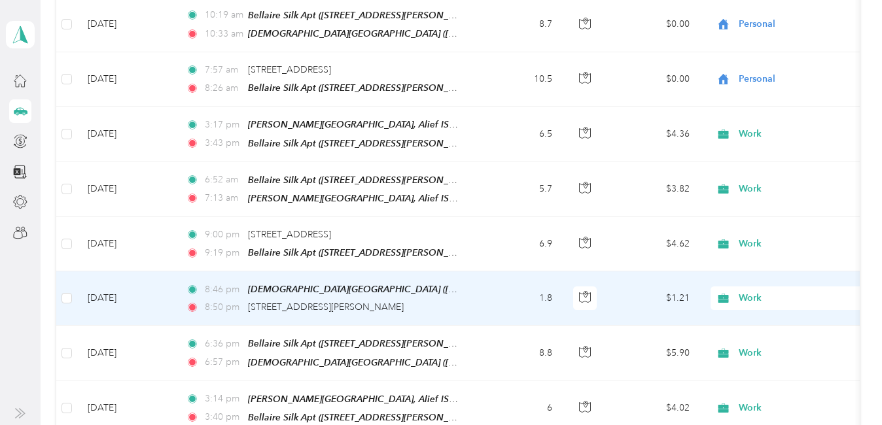
click at [744, 291] on span "Work" at bounding box center [798, 298] width 120 height 14
click at [758, 264] on span "Personal" at bounding box center [861, 267] width 237 height 14
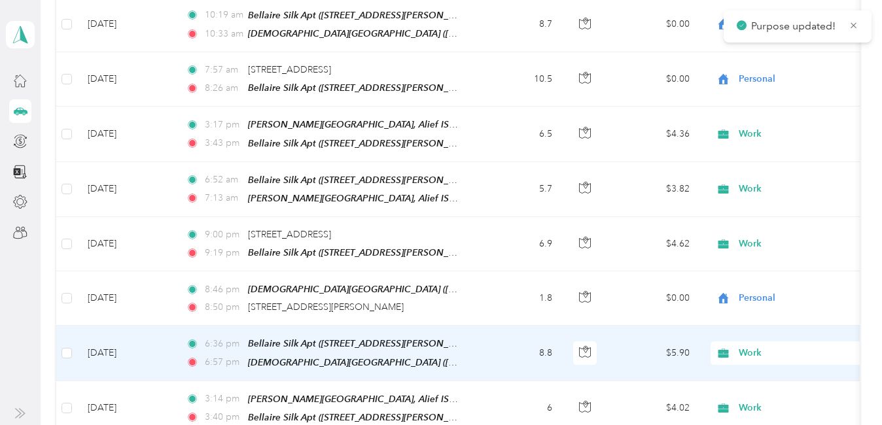
click at [759, 346] on span "Work" at bounding box center [798, 353] width 120 height 14
click at [749, 109] on span "Personal" at bounding box center [861, 112] width 237 height 14
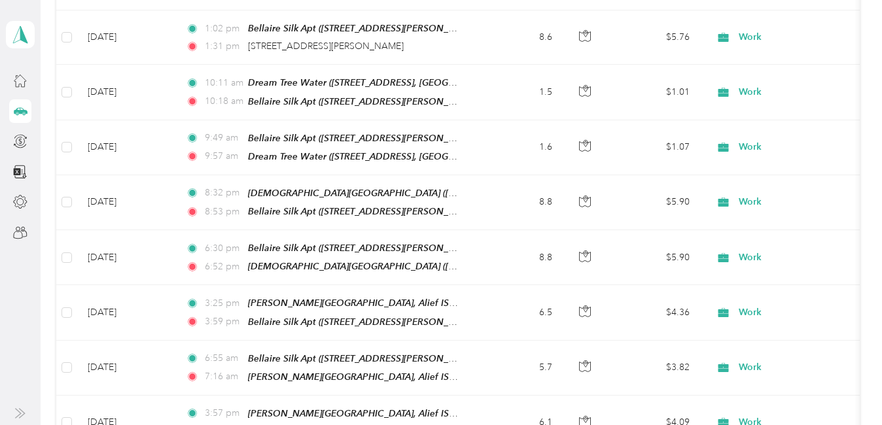
scroll to position [3462, 0]
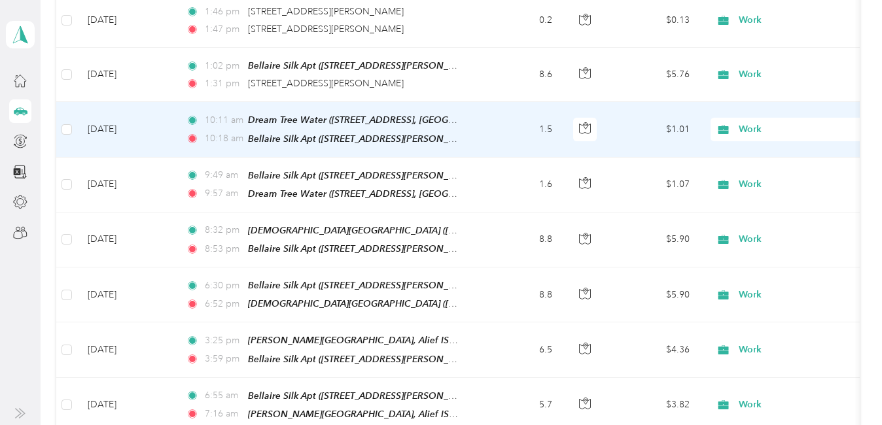
click at [746, 122] on span "Work" at bounding box center [798, 129] width 120 height 14
click at [759, 112] on span "Personal" at bounding box center [861, 114] width 237 height 14
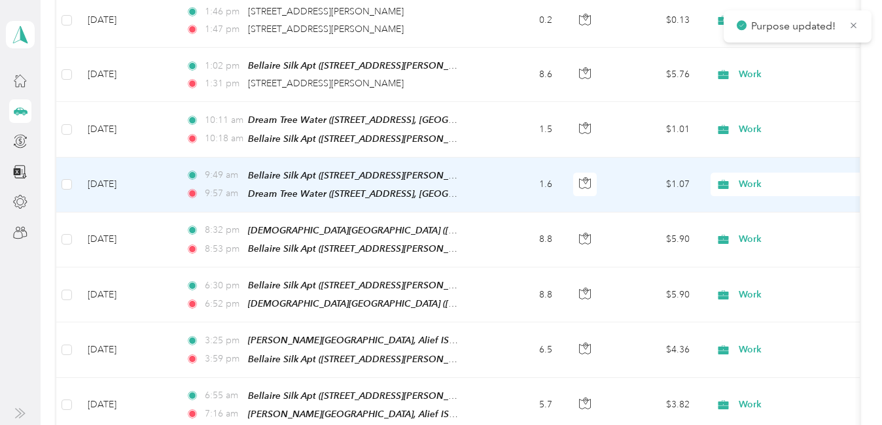
click at [756, 177] on span "Work" at bounding box center [798, 184] width 120 height 14
click at [776, 161] on span "Personal" at bounding box center [861, 168] width 237 height 14
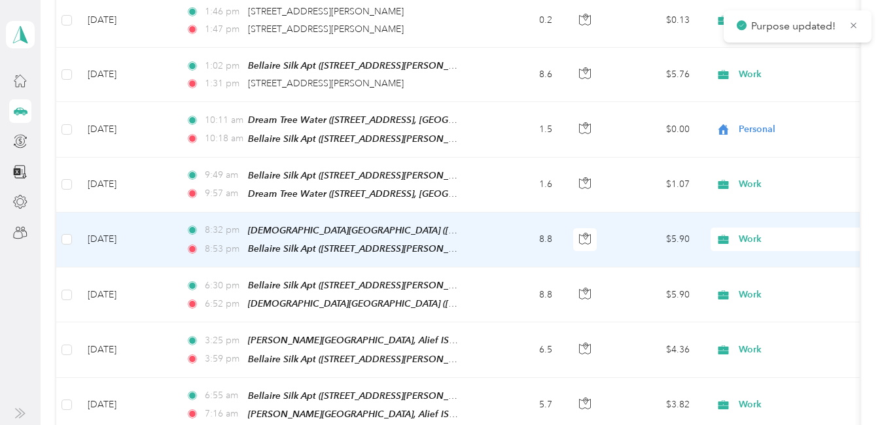
click at [757, 232] on span "Work" at bounding box center [798, 239] width 120 height 14
click at [763, 216] on span "Personal" at bounding box center [861, 222] width 237 height 14
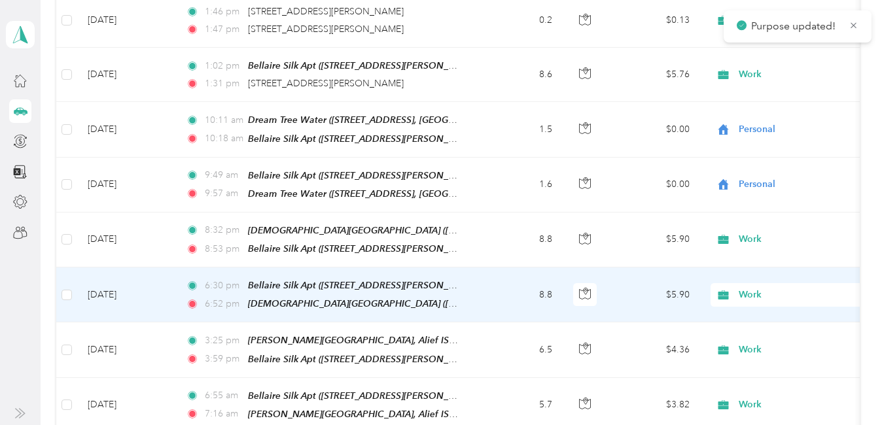
click at [760, 288] on span "Work" at bounding box center [798, 295] width 120 height 14
click at [763, 271] on span "Personal" at bounding box center [861, 275] width 237 height 14
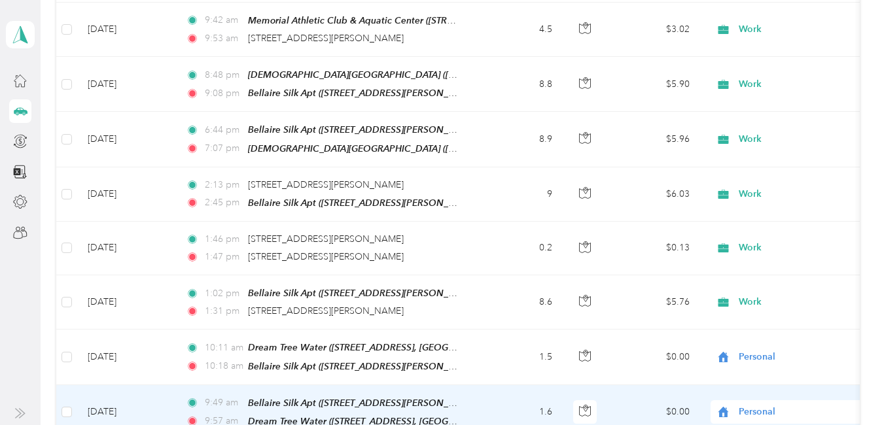
scroll to position [3200, 0]
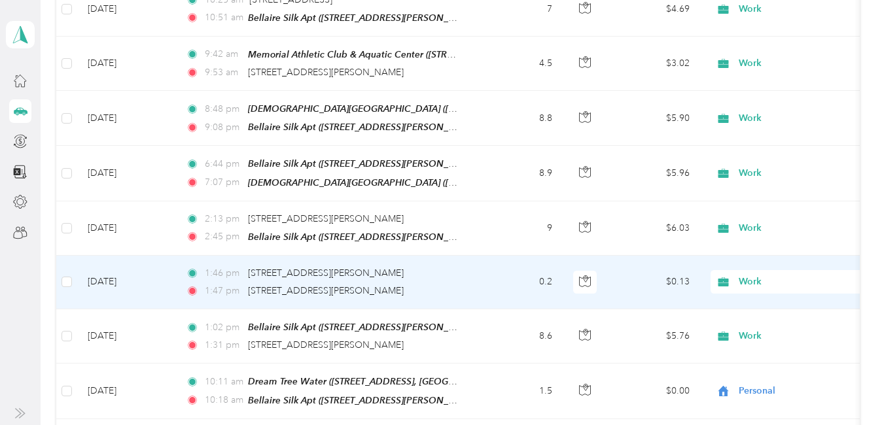
click at [752, 275] on span "Work" at bounding box center [798, 282] width 120 height 14
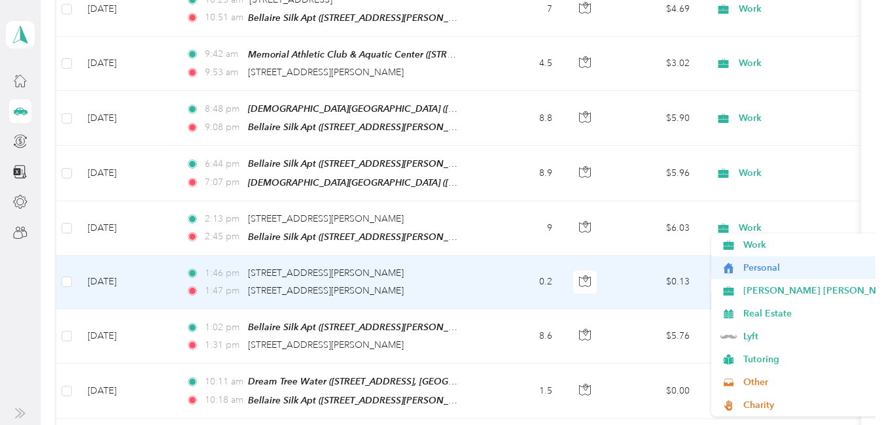
click at [763, 264] on span "Personal" at bounding box center [861, 268] width 237 height 14
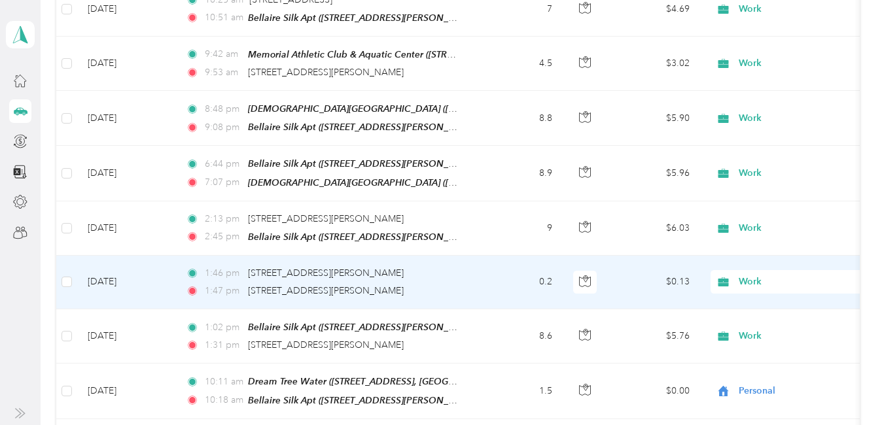
click at [747, 329] on span "Work" at bounding box center [798, 336] width 120 height 14
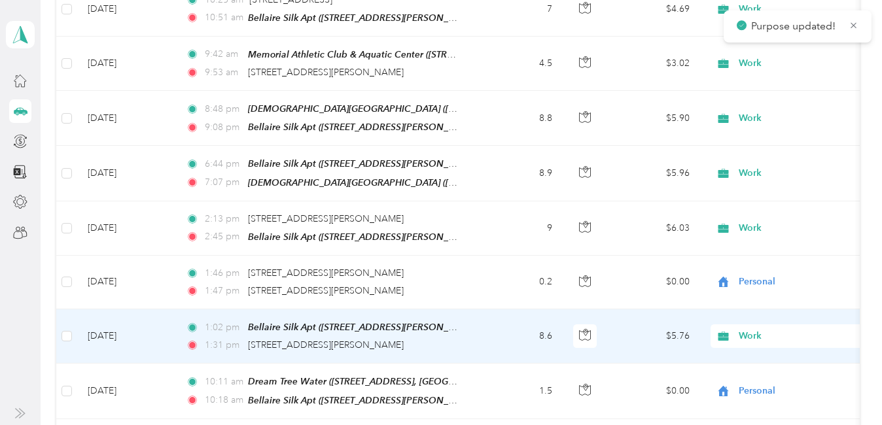
click at [765, 116] on li "Personal" at bounding box center [850, 112] width 279 height 23
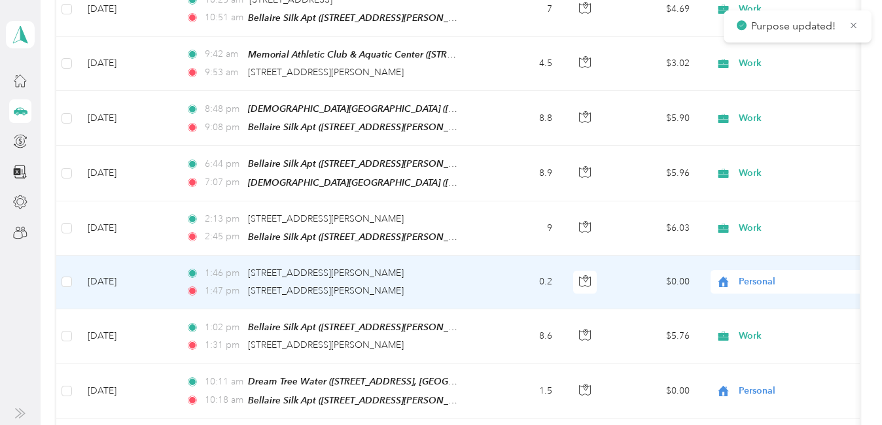
click at [753, 221] on span "Work" at bounding box center [798, 228] width 120 height 14
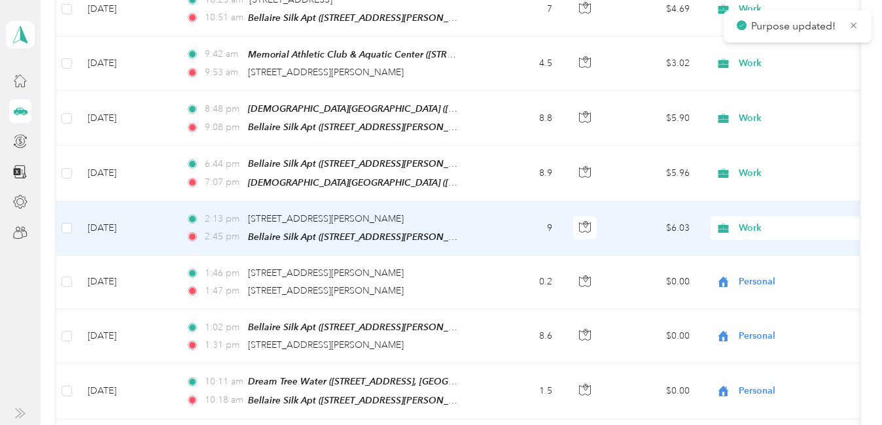
click at [766, 212] on span "Personal" at bounding box center [861, 214] width 237 height 14
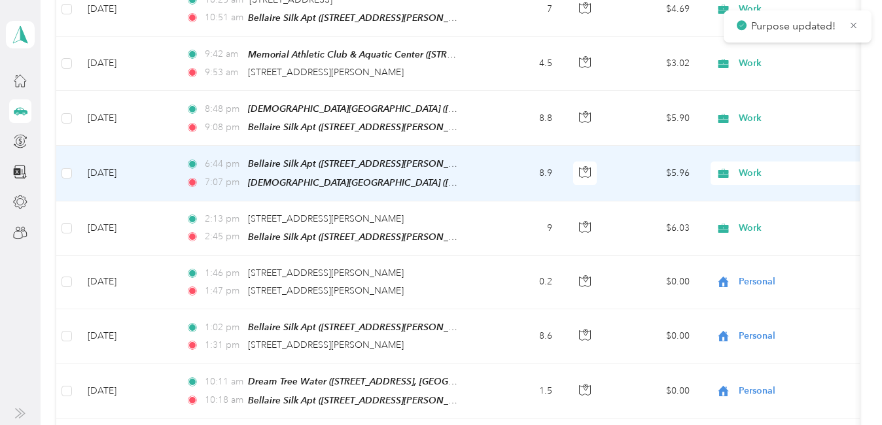
click at [764, 166] on span "Work" at bounding box center [798, 173] width 120 height 14
click at [767, 159] on span "Personal" at bounding box center [861, 161] width 237 height 14
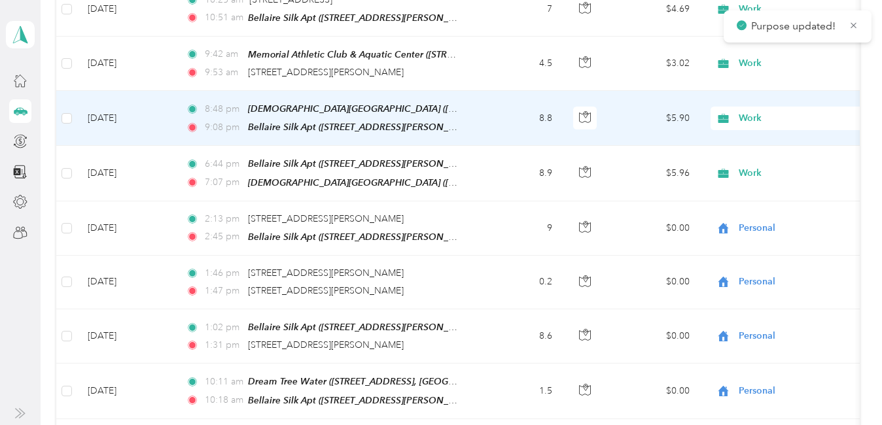
click at [754, 111] on span "Work" at bounding box center [798, 118] width 120 height 14
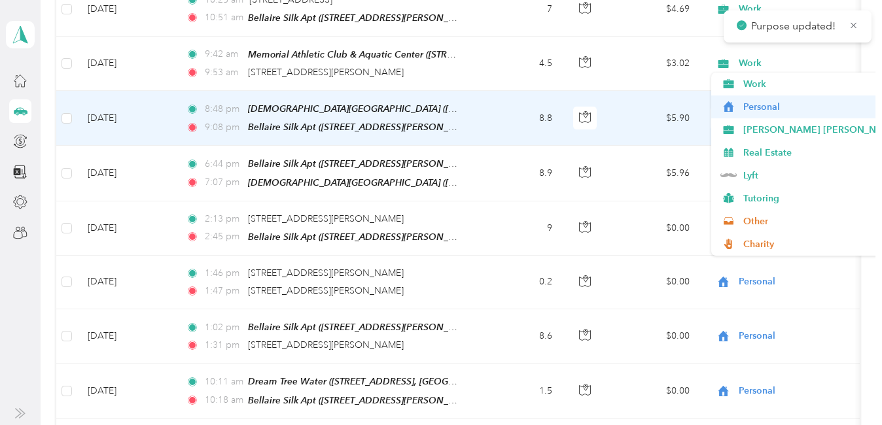
click at [766, 107] on span "Personal" at bounding box center [861, 107] width 237 height 14
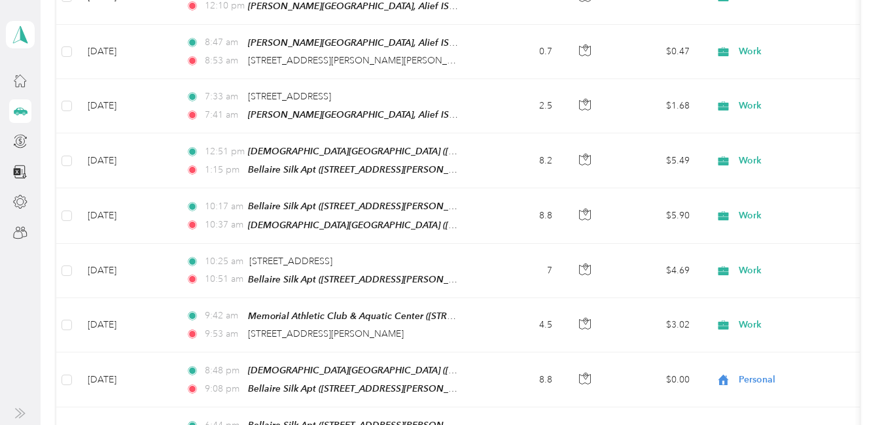
scroll to position [2913, 0]
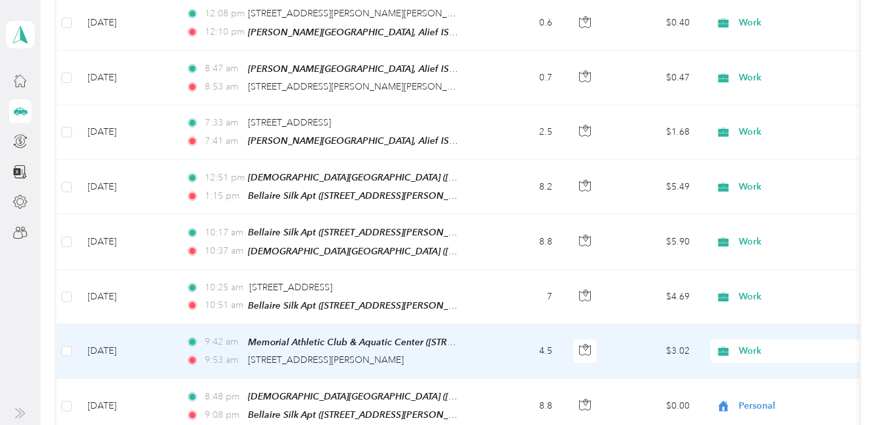
click at [754, 344] on span "Work" at bounding box center [798, 351] width 120 height 14
click at [763, 128] on span "Personal" at bounding box center [861, 131] width 237 height 14
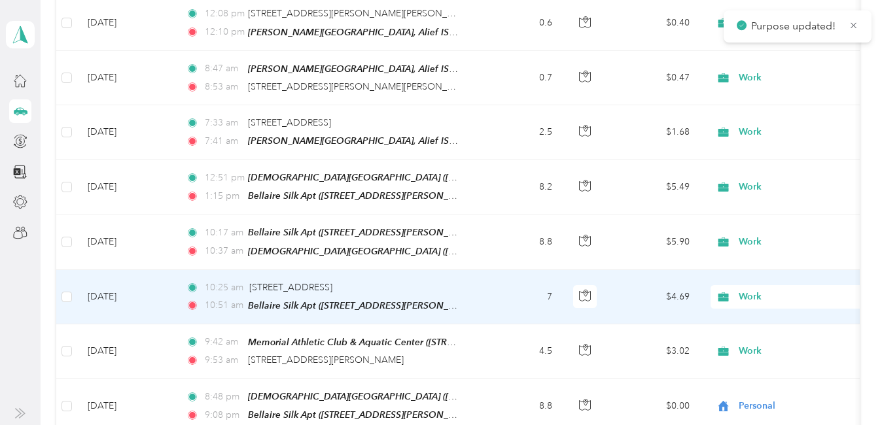
click at [754, 290] on span "Work" at bounding box center [798, 297] width 120 height 14
click at [778, 78] on span "Personal" at bounding box center [861, 78] width 237 height 14
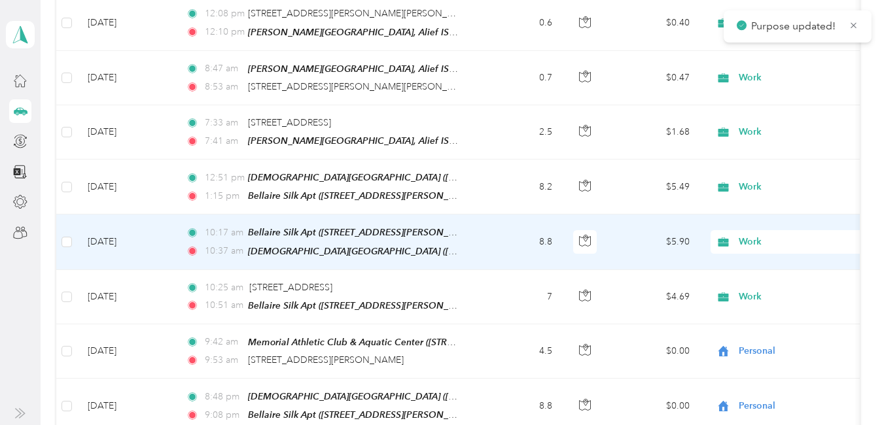
click at [754, 235] on span "Work" at bounding box center [798, 242] width 120 height 14
click at [759, 228] on span "Personal" at bounding box center [861, 233] width 237 height 14
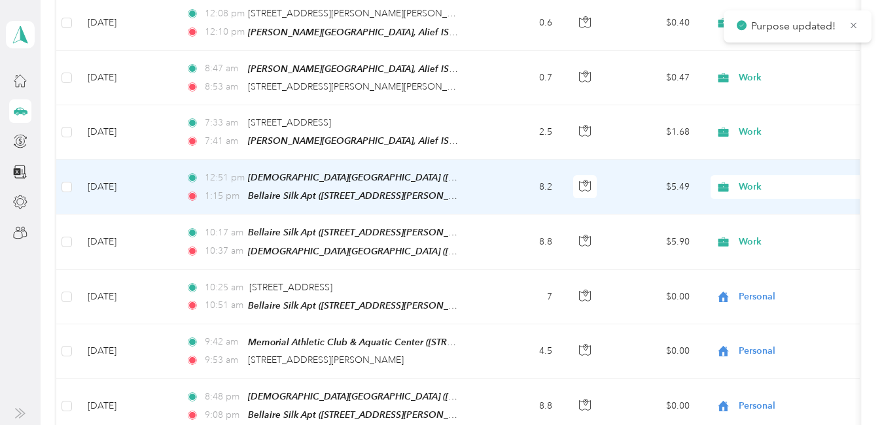
click at [757, 180] on span "Work" at bounding box center [798, 187] width 120 height 14
click at [773, 182] on li "Personal" at bounding box center [850, 179] width 279 height 23
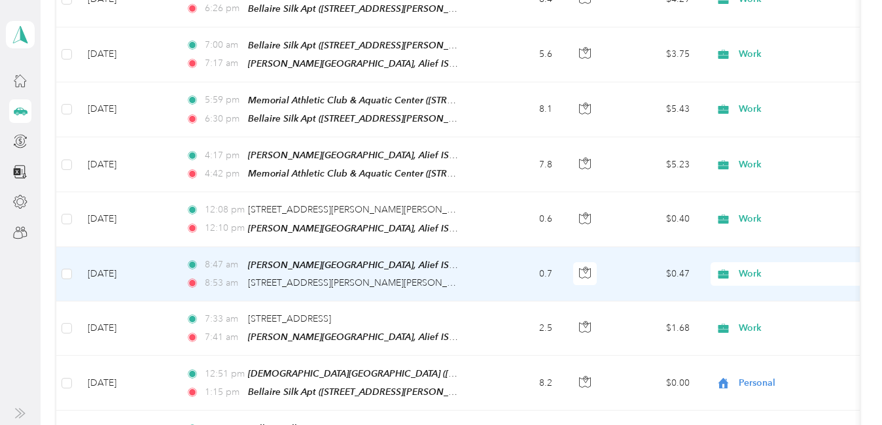
scroll to position [2651, 0]
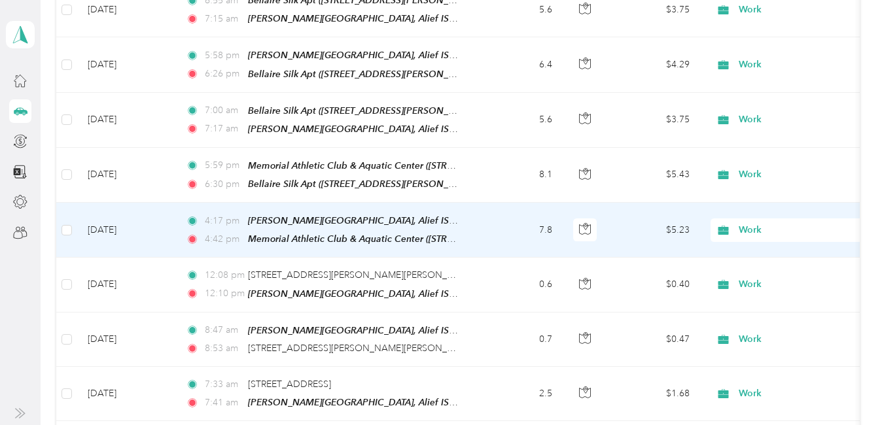
click at [759, 223] on span "Work" at bounding box center [798, 230] width 120 height 14
click at [754, 219] on span "Personal" at bounding box center [861, 226] width 237 height 14
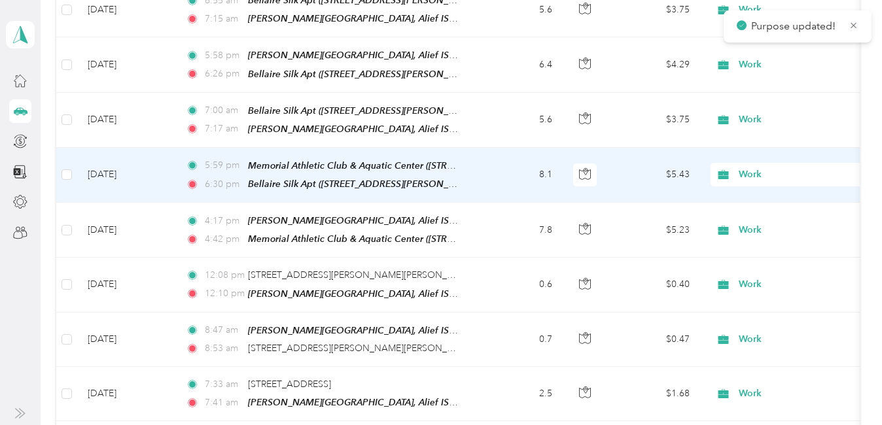
click at [753, 167] on span "Work" at bounding box center [798, 174] width 120 height 14
click at [767, 165] on span "Personal" at bounding box center [861, 172] width 237 height 14
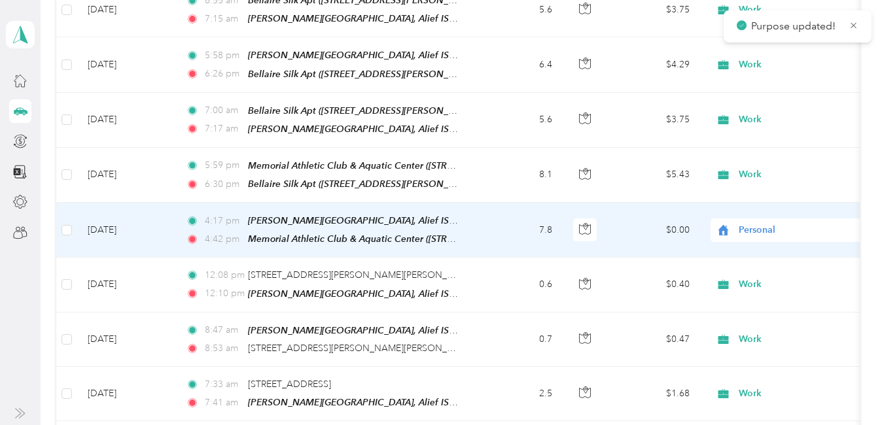
click at [764, 223] on span "Personal" at bounding box center [798, 230] width 120 height 14
click at [767, 203] on span "Work" at bounding box center [861, 203] width 237 height 14
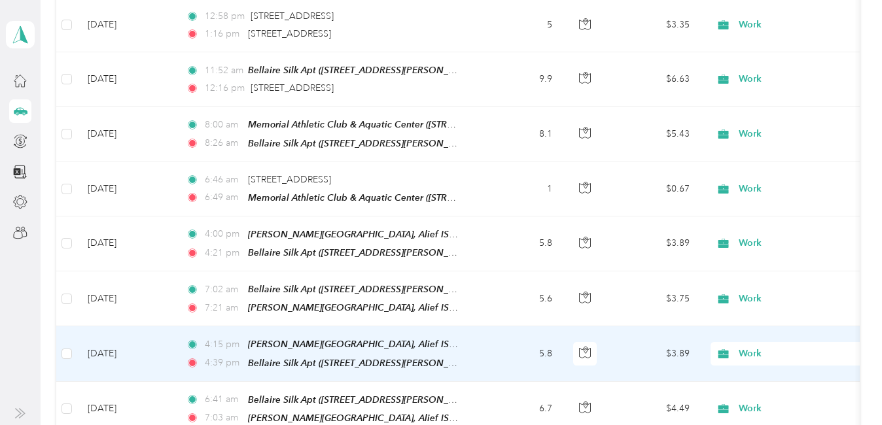
scroll to position [2128, 0]
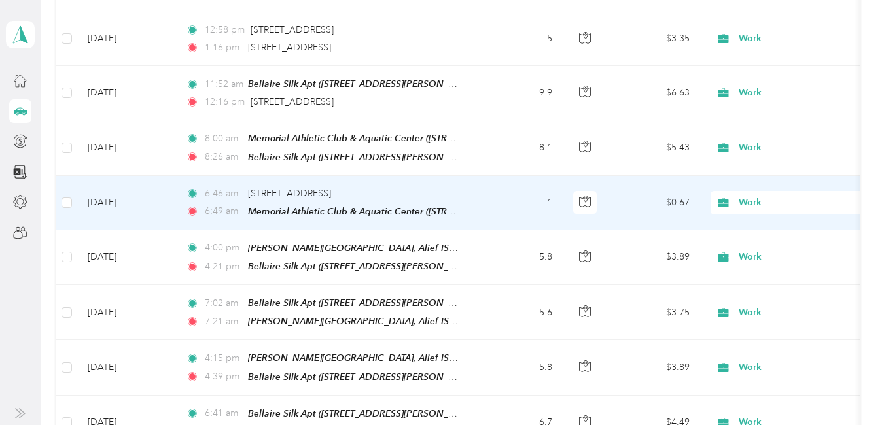
click at [760, 196] on span "Work" at bounding box center [798, 203] width 120 height 14
click at [759, 211] on span "Personal" at bounding box center [861, 211] width 237 height 14
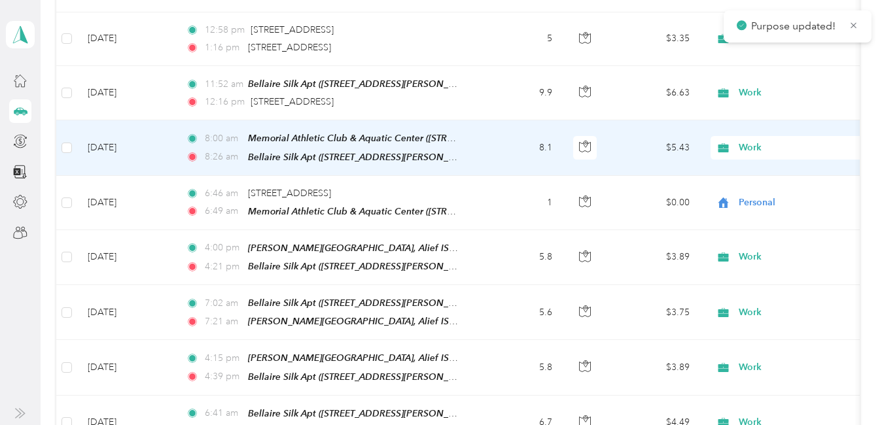
click at [746, 141] on span "Work" at bounding box center [798, 148] width 120 height 14
click at [761, 152] on span "Personal" at bounding box center [861, 157] width 237 height 14
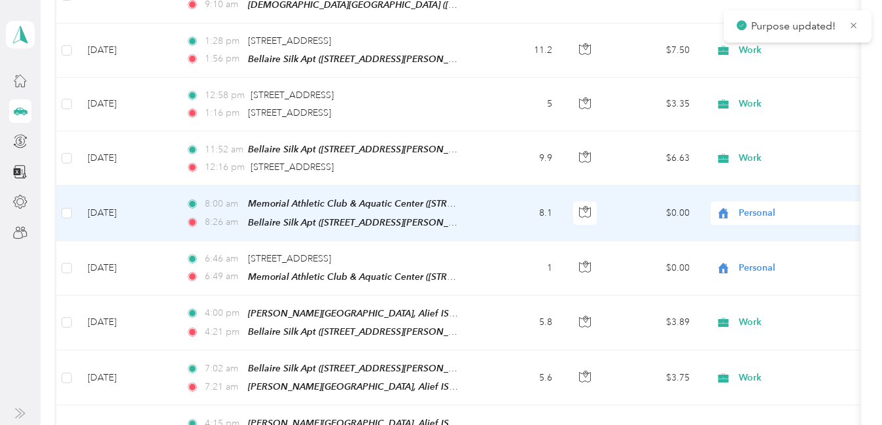
scroll to position [1997, 0]
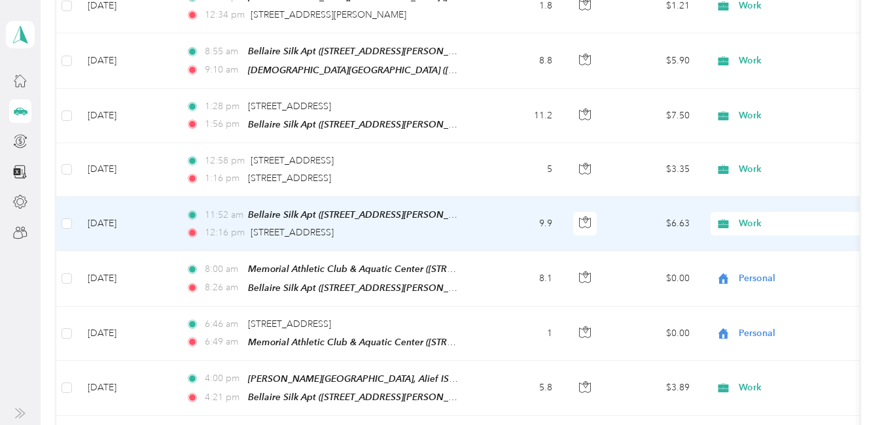
click at [753, 216] on span "Work" at bounding box center [798, 223] width 120 height 14
click at [753, 231] on span "Personal" at bounding box center [861, 235] width 237 height 14
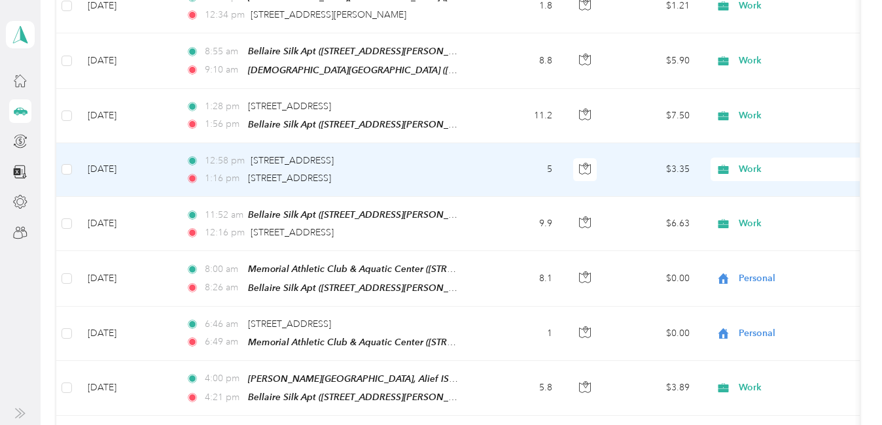
click at [743, 162] on span "Work" at bounding box center [798, 169] width 120 height 14
click at [763, 184] on li "Personal" at bounding box center [850, 180] width 279 height 23
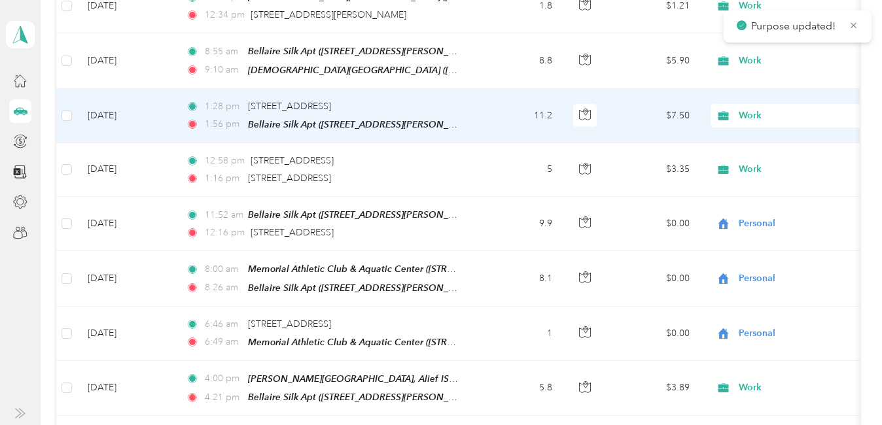
click at [746, 109] on span "Work" at bounding box center [798, 116] width 120 height 14
click at [757, 125] on span "Personal" at bounding box center [861, 127] width 237 height 14
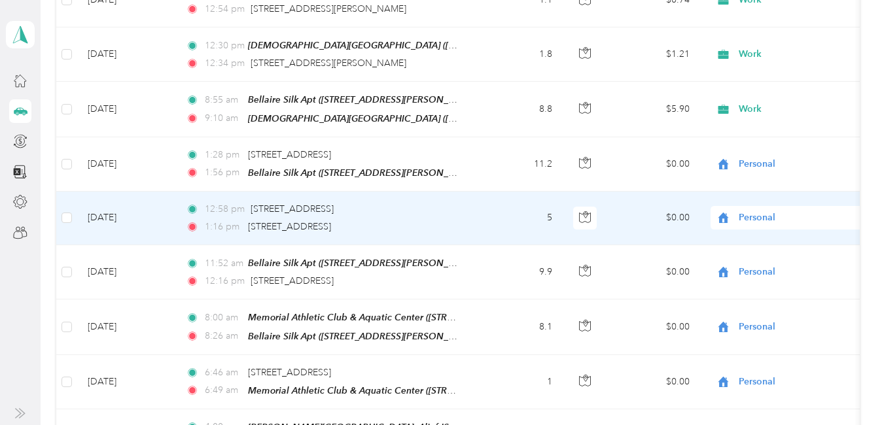
scroll to position [1931, 0]
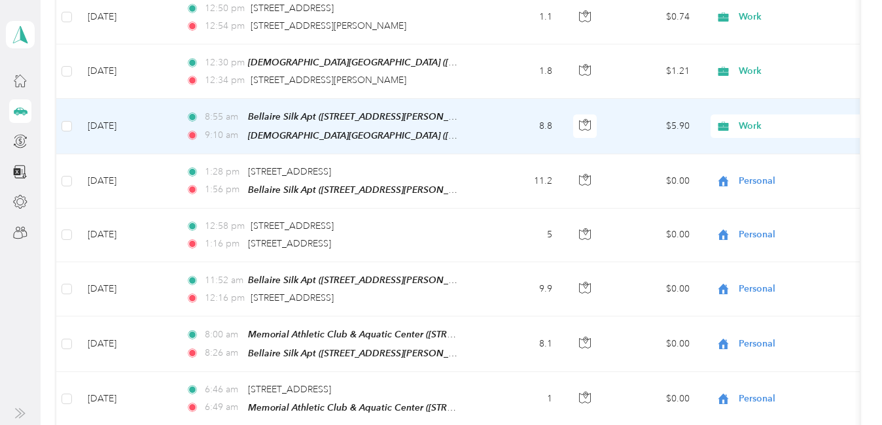
click at [758, 119] on span "Work" at bounding box center [798, 126] width 120 height 14
click at [767, 143] on li "Personal" at bounding box center [850, 138] width 279 height 23
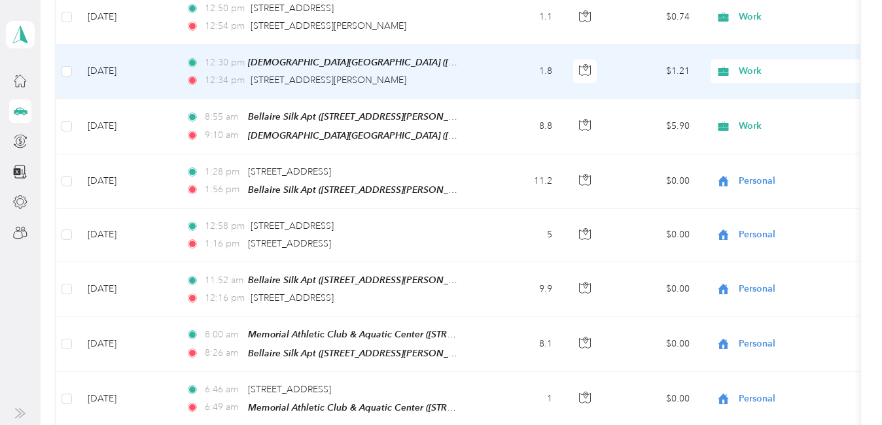
click at [753, 64] on span "Work" at bounding box center [798, 71] width 120 height 14
click at [761, 80] on span "Personal" at bounding box center [861, 85] width 237 height 14
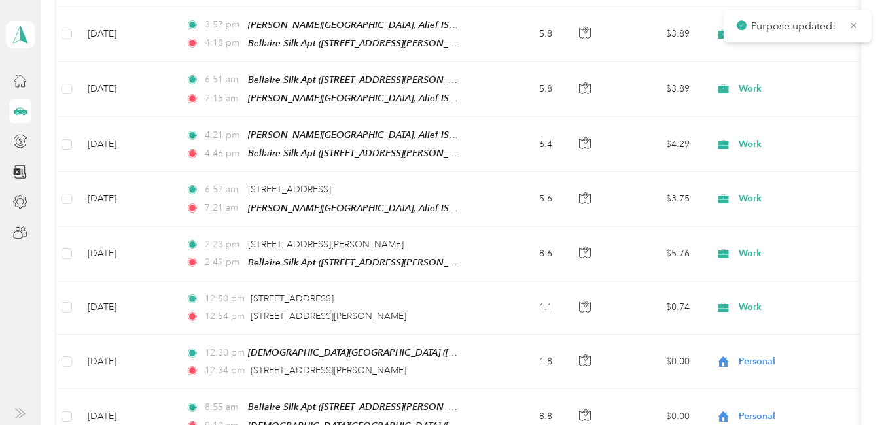
scroll to position [1625, 0]
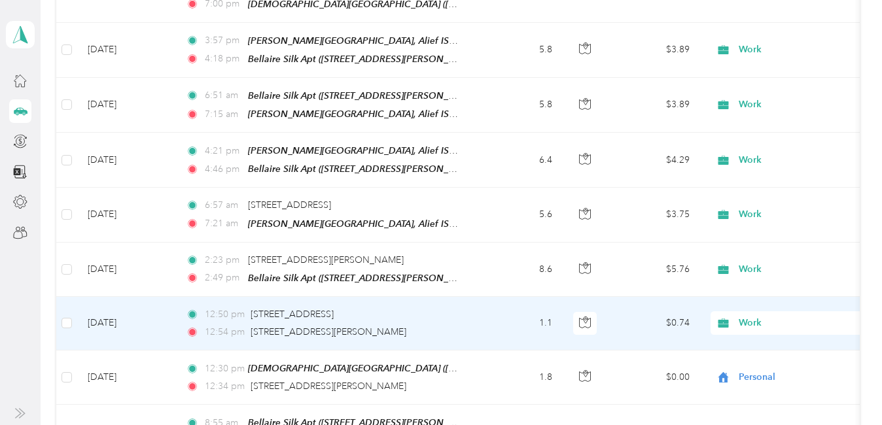
click at [764, 316] on span "Work" at bounding box center [798, 323] width 120 height 14
click at [791, 131] on li "Personal" at bounding box center [850, 127] width 279 height 23
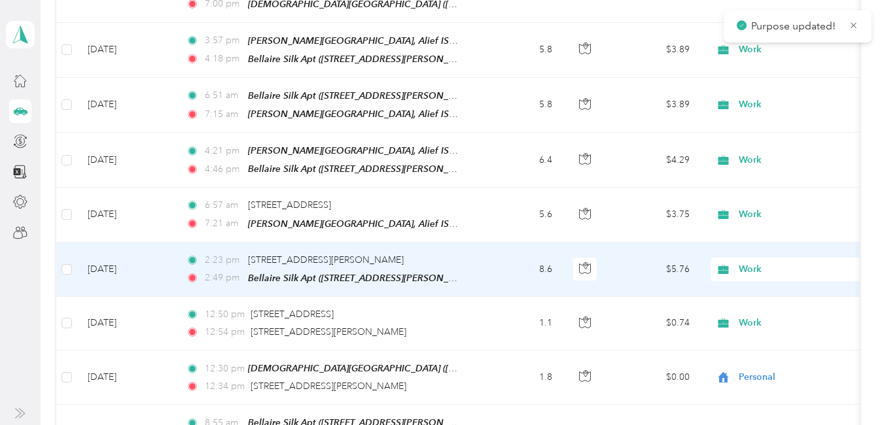
click at [754, 262] on span "Work" at bounding box center [798, 269] width 120 height 14
click at [768, 74] on span "Personal" at bounding box center [861, 74] width 237 height 14
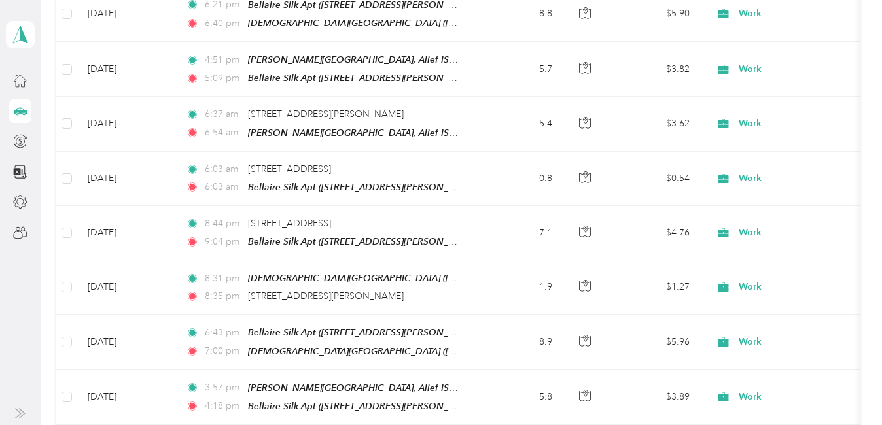
scroll to position [1246, 0]
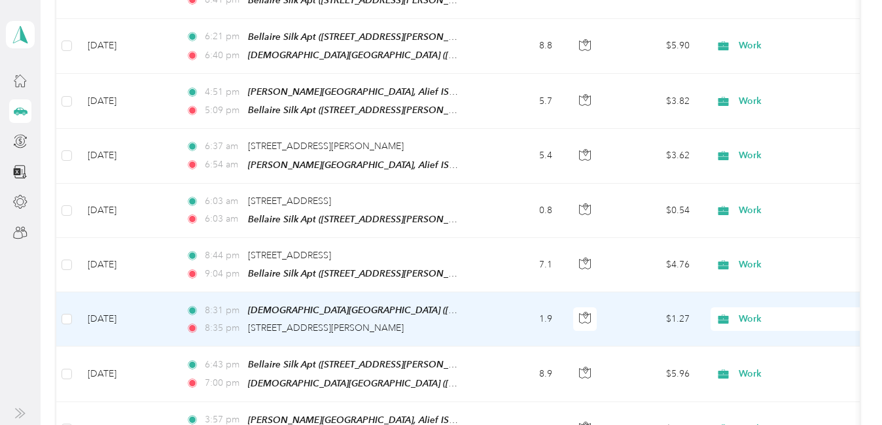
click at [756, 312] on span "Work" at bounding box center [798, 319] width 120 height 14
click at [779, 132] on span "Personal" at bounding box center [861, 131] width 237 height 14
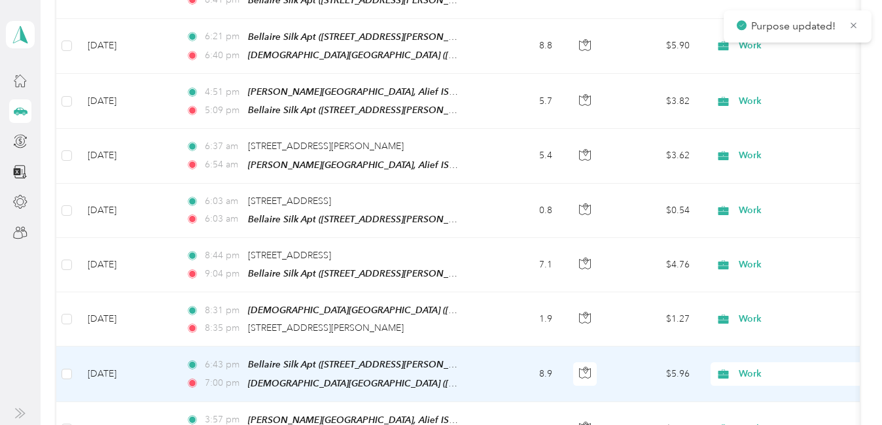
click at [757, 367] on span "Work" at bounding box center [798, 374] width 120 height 14
click at [789, 189] on span "Personal" at bounding box center [861, 184] width 237 height 14
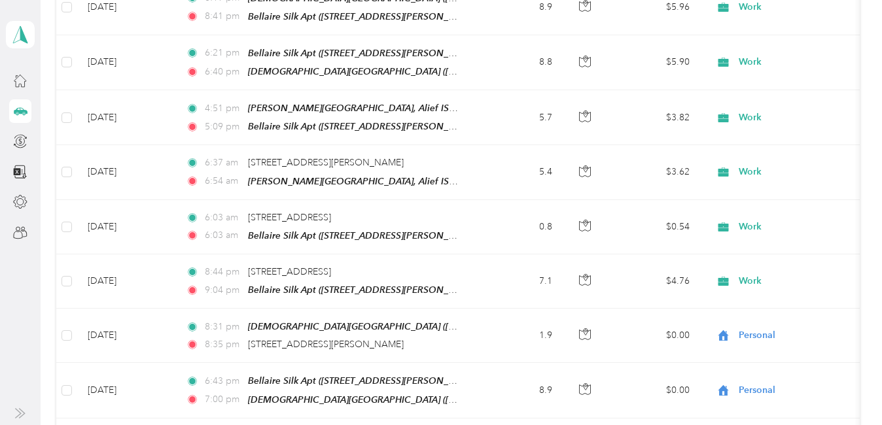
scroll to position [1222, 0]
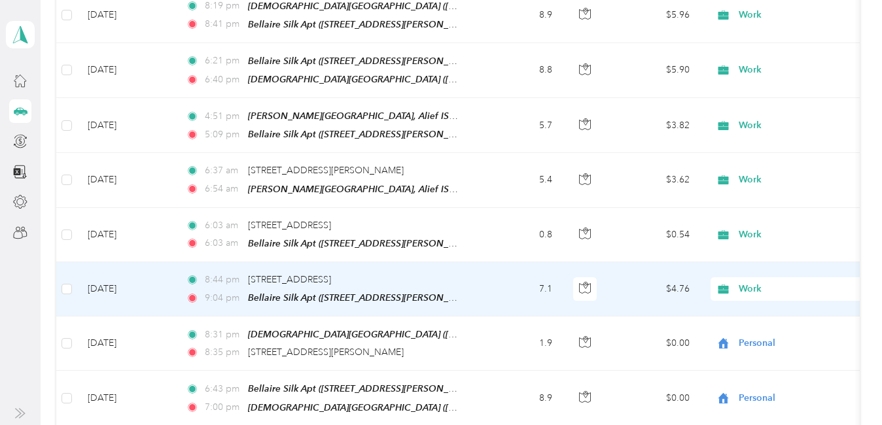
click at [750, 282] on span "Work" at bounding box center [798, 289] width 120 height 14
click at [767, 106] on li "Personal" at bounding box center [850, 100] width 279 height 23
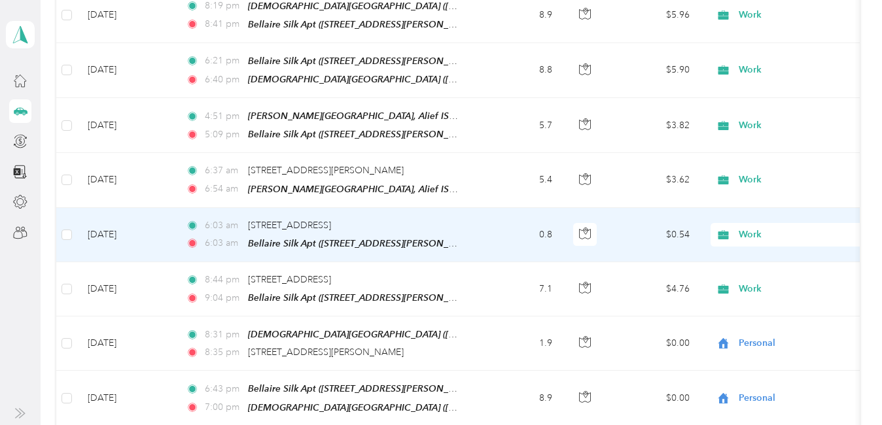
click at [753, 228] on span "Work" at bounding box center [798, 235] width 120 height 14
click at [751, 251] on span "Personal" at bounding box center [861, 256] width 237 height 14
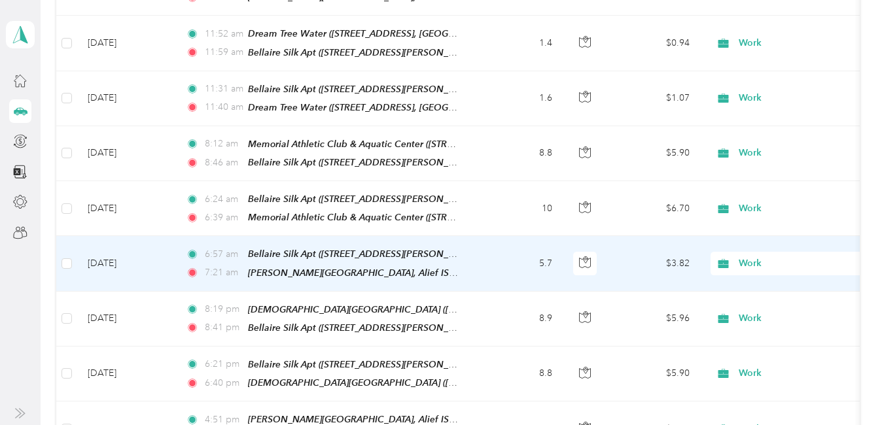
scroll to position [895, 0]
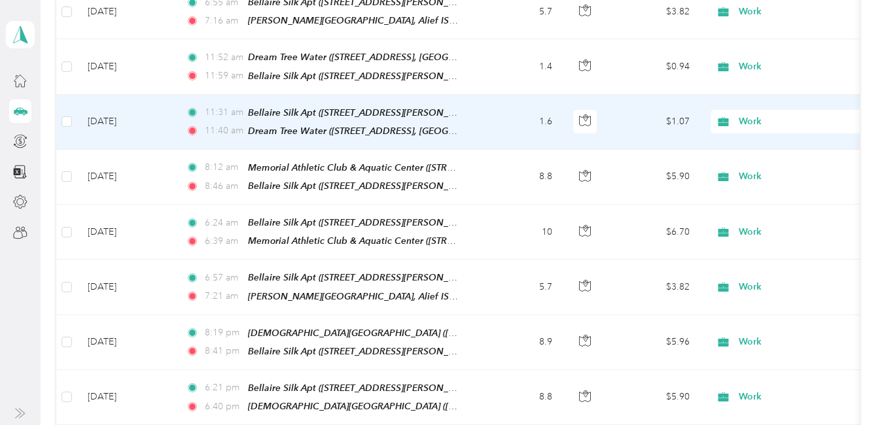
click at [748, 114] on span "Work" at bounding box center [798, 121] width 120 height 14
click at [757, 152] on span "Personal" at bounding box center [861, 153] width 237 height 14
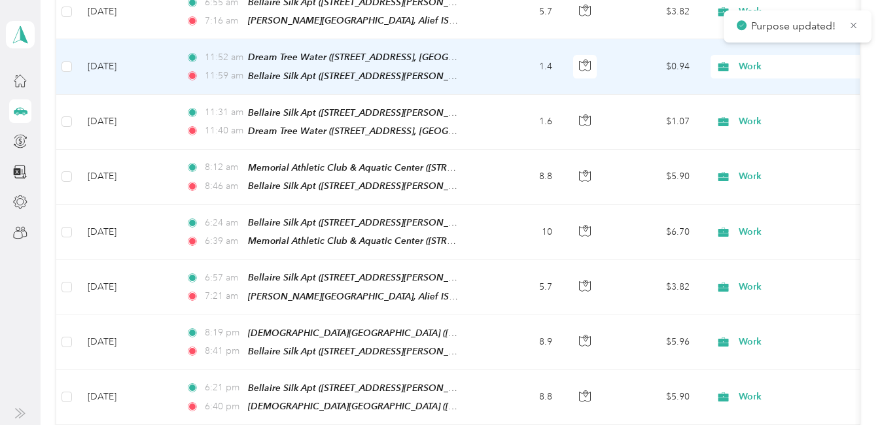
click at [760, 60] on span "Work" at bounding box center [798, 67] width 120 height 14
click at [770, 103] on li "Personal" at bounding box center [850, 99] width 279 height 23
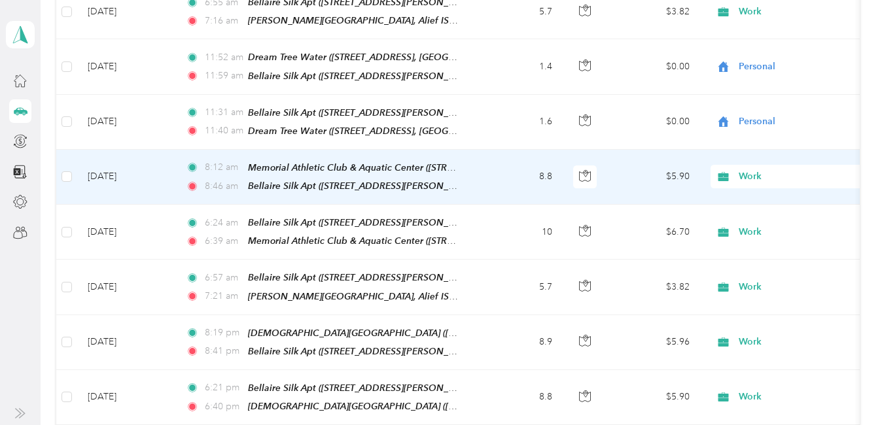
click at [752, 169] on span "Work" at bounding box center [798, 176] width 120 height 14
click at [757, 210] on li "Personal" at bounding box center [850, 206] width 279 height 23
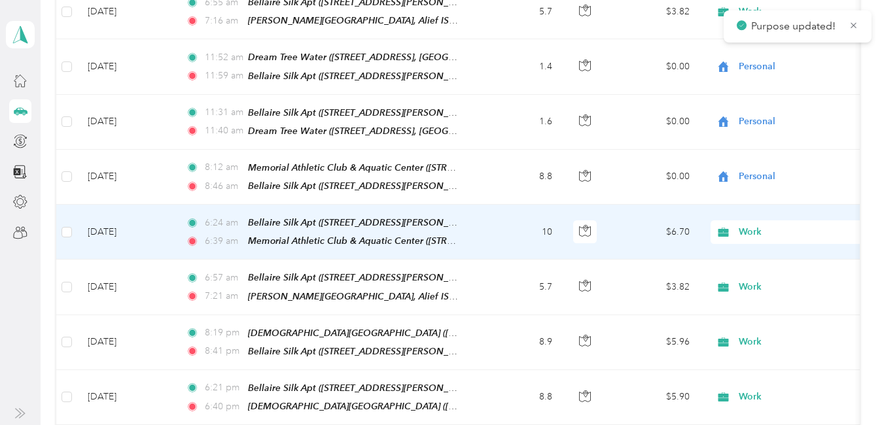
click at [750, 225] on span "Work" at bounding box center [798, 232] width 120 height 14
click at [762, 254] on span "Personal" at bounding box center [861, 261] width 237 height 14
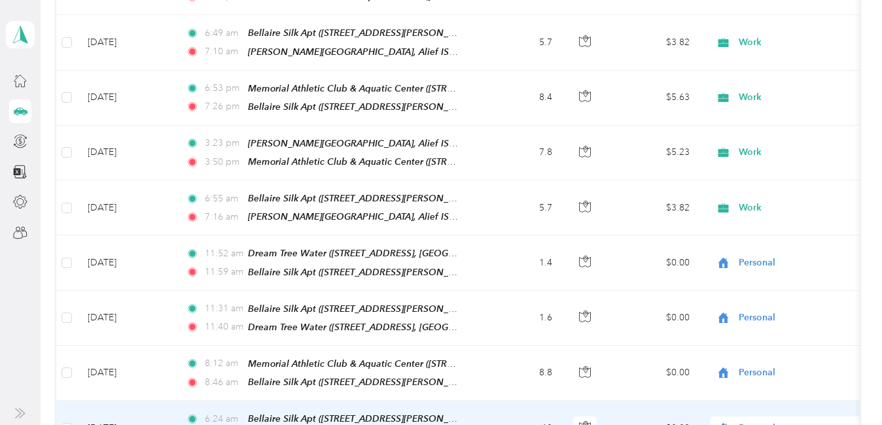
scroll to position [633, 0]
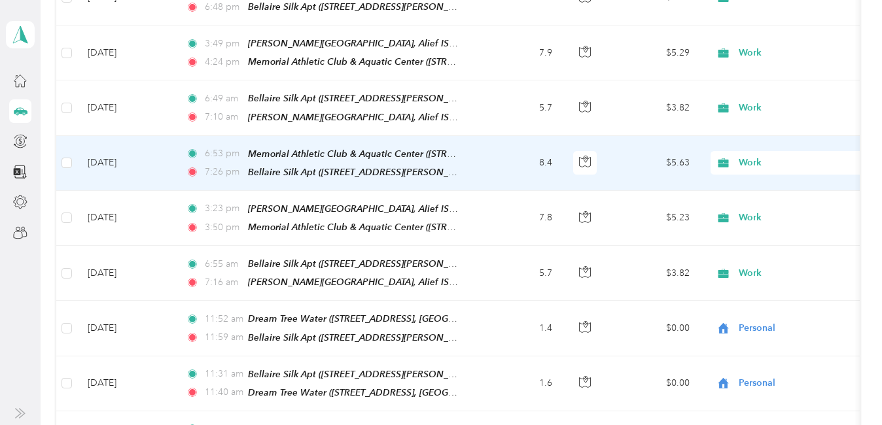
click at [746, 156] on span "Work" at bounding box center [798, 163] width 120 height 14
click at [757, 204] on li "Personal" at bounding box center [850, 199] width 279 height 23
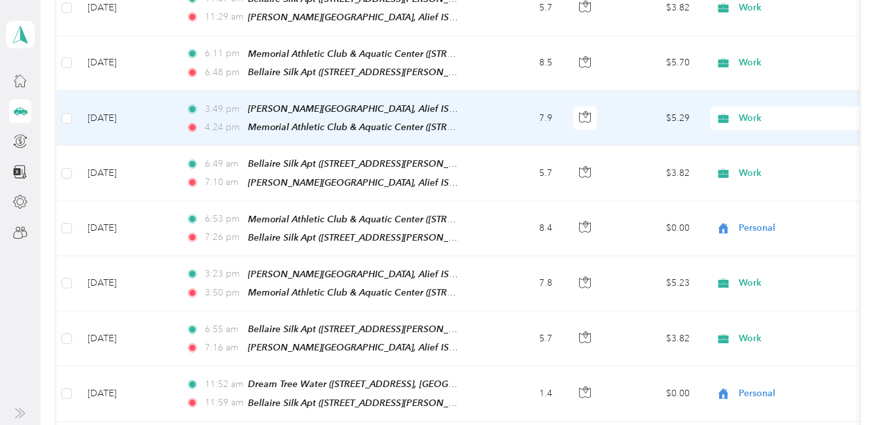
scroll to position [502, 0]
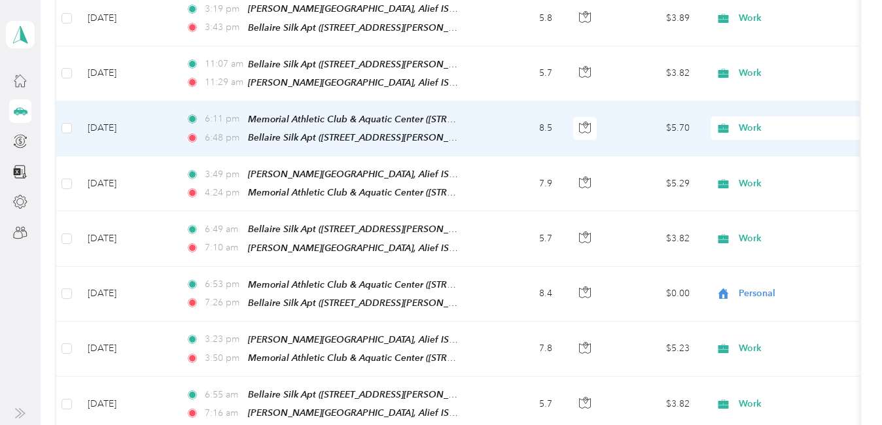
click at [750, 121] on span "Work" at bounding box center [798, 128] width 120 height 14
click at [754, 165] on span "Personal" at bounding box center [861, 169] width 237 height 14
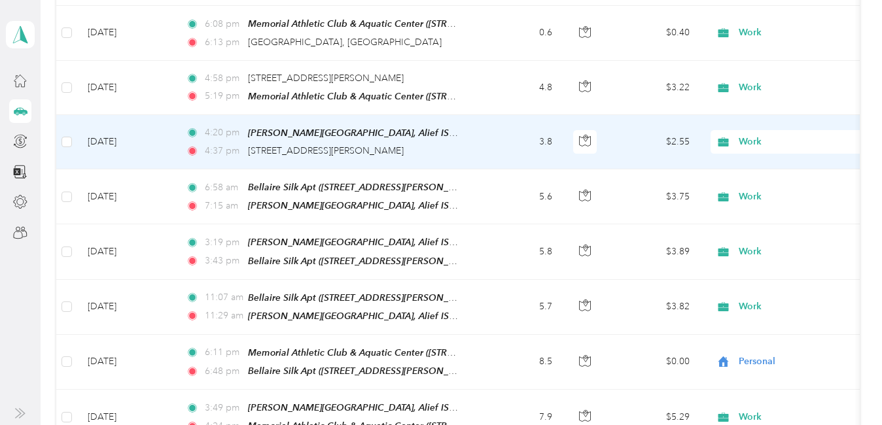
scroll to position [241, 0]
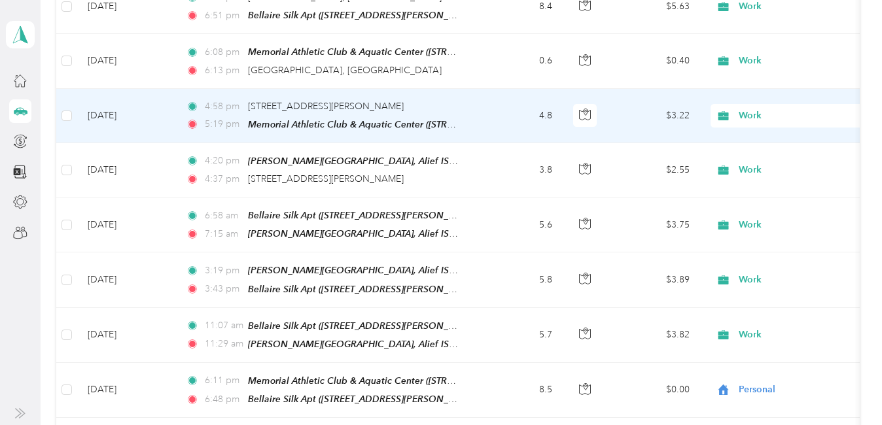
click at [748, 114] on span "Work" at bounding box center [798, 116] width 120 height 14
click at [753, 161] on span "Personal" at bounding box center [861, 161] width 237 height 14
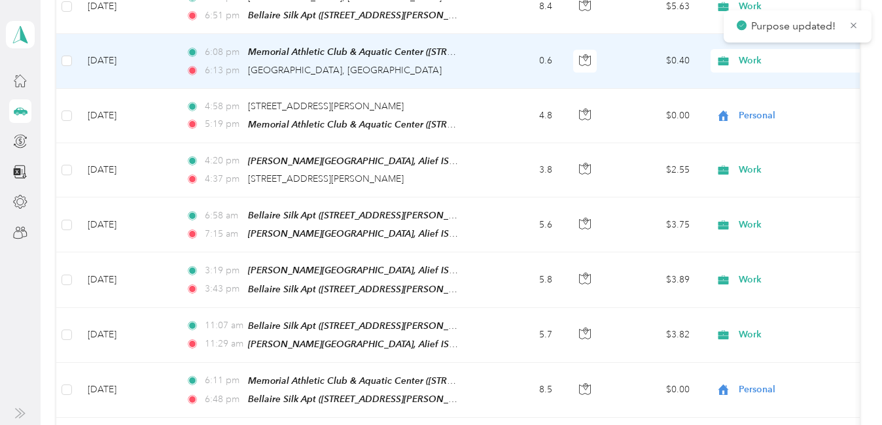
click at [752, 61] on span "Work" at bounding box center [798, 61] width 120 height 14
click at [767, 112] on span "Personal" at bounding box center [861, 108] width 237 height 14
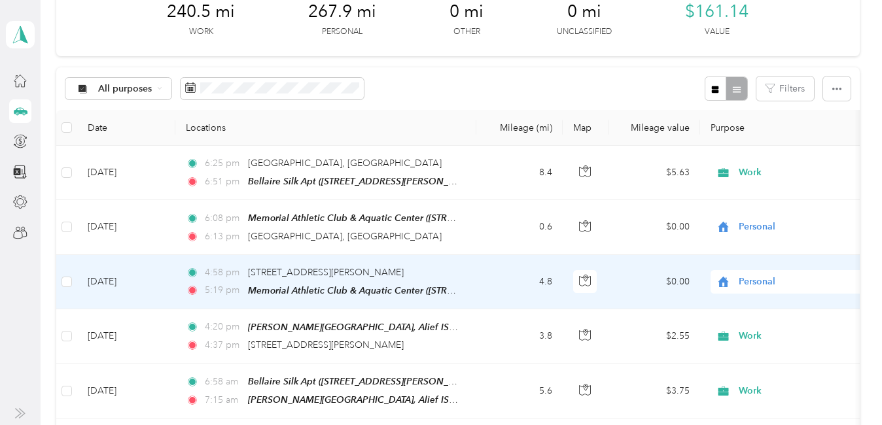
scroll to position [44, 0]
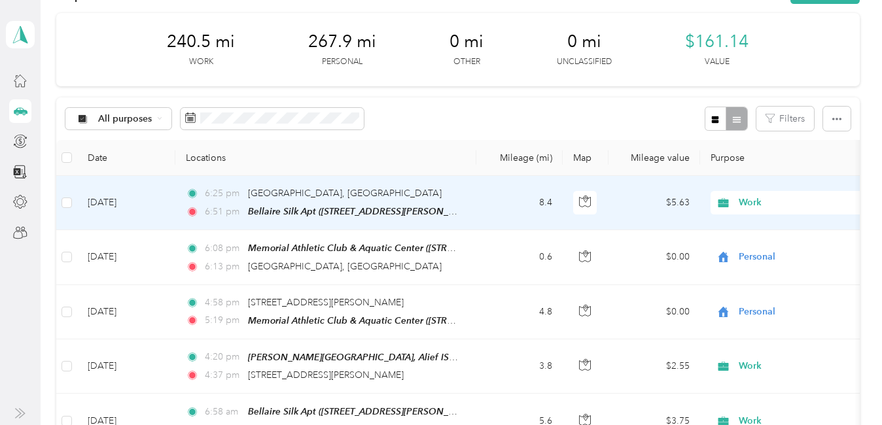
click at [753, 205] on span "Work" at bounding box center [798, 203] width 120 height 14
click at [759, 254] on span "Personal" at bounding box center [861, 250] width 237 height 14
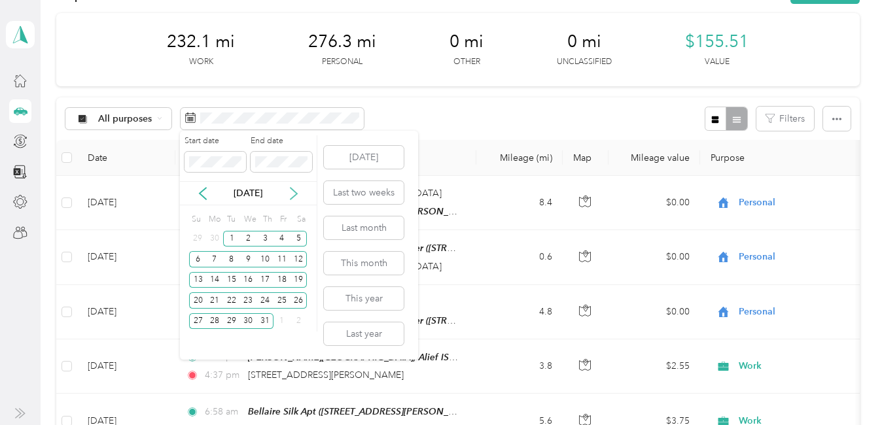
click at [297, 194] on icon at bounding box center [293, 194] width 7 height 12
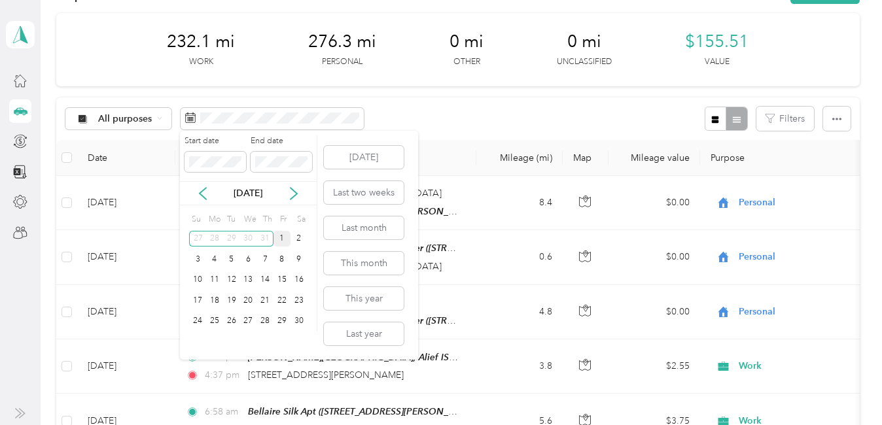
click at [279, 237] on div "1" at bounding box center [281, 239] width 17 height 16
click at [303, 320] on div "30" at bounding box center [298, 321] width 17 height 16
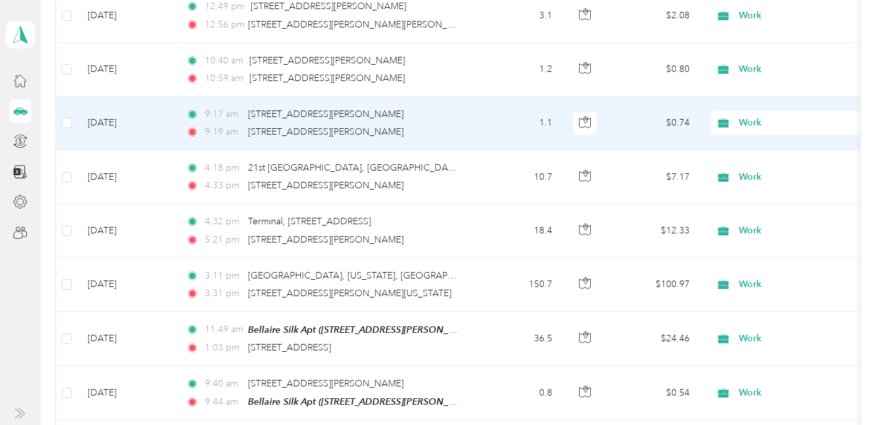
scroll to position [306, 0]
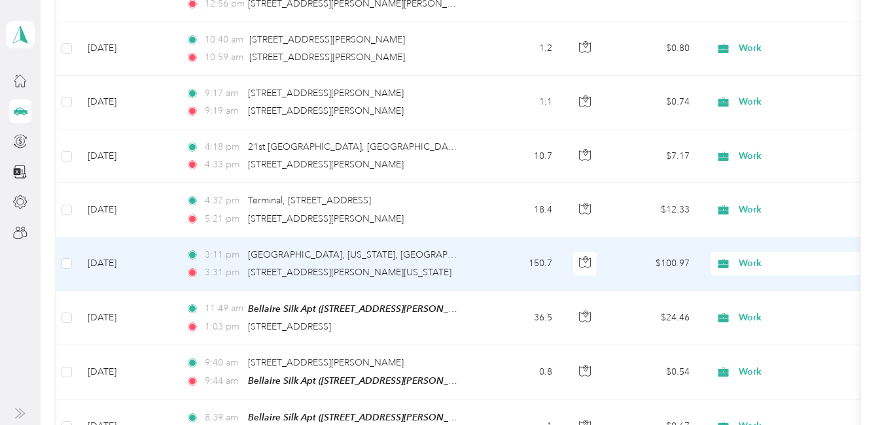
click at [758, 260] on span "Work" at bounding box center [798, 263] width 120 height 14
click at [788, 128] on span "[PERSON_NAME] [PERSON_NAME] [MEDICAL_DATA]" at bounding box center [861, 125] width 237 height 14
click at [753, 210] on span "Work" at bounding box center [798, 210] width 120 height 14
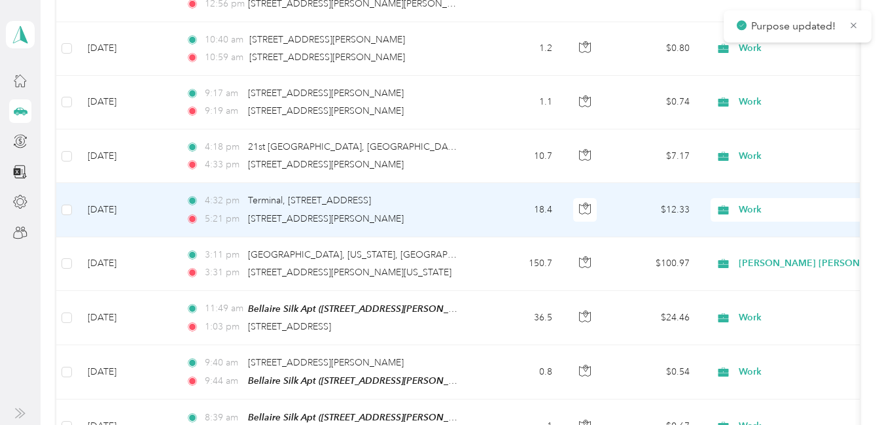
click at [764, 276] on span "[PERSON_NAME] [PERSON_NAME] [MEDICAL_DATA]" at bounding box center [861, 280] width 237 height 14
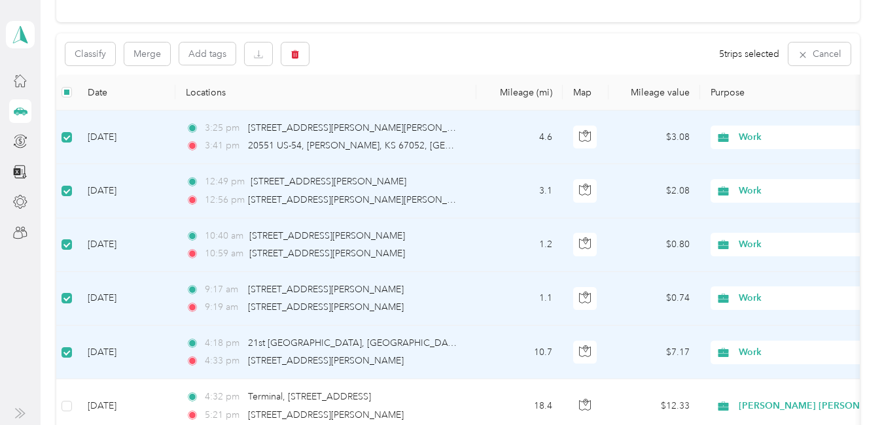
scroll to position [43, 0]
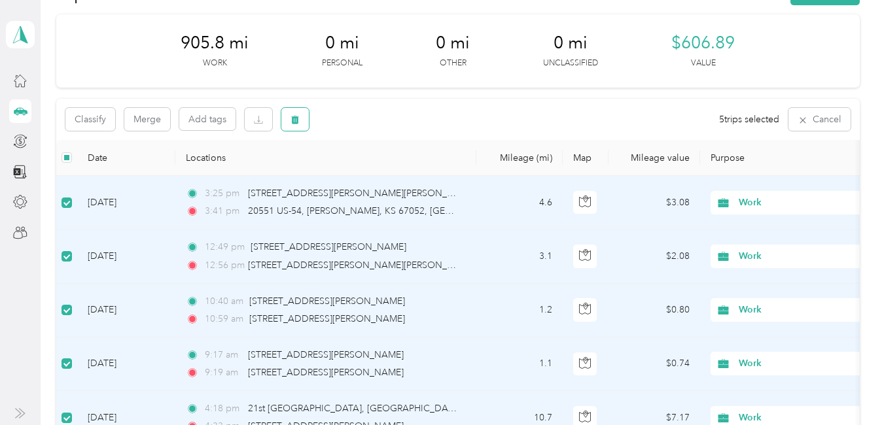
click at [291, 124] on icon "button" at bounding box center [294, 119] width 9 height 9
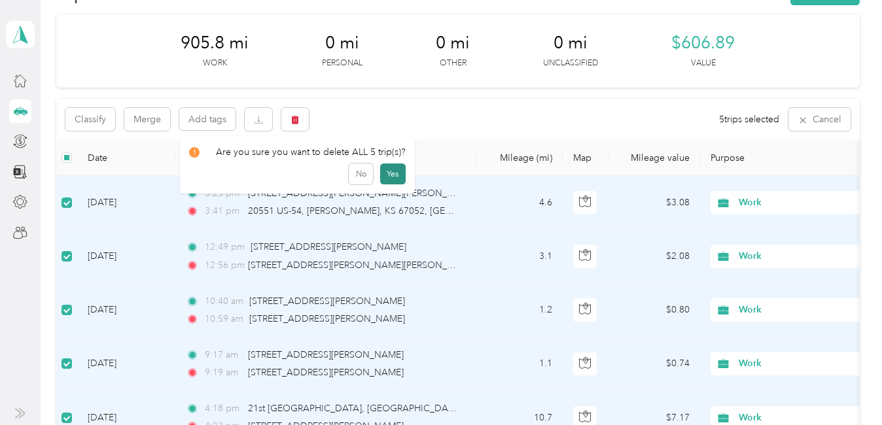
click at [392, 169] on button "Yes" at bounding box center [393, 174] width 26 height 21
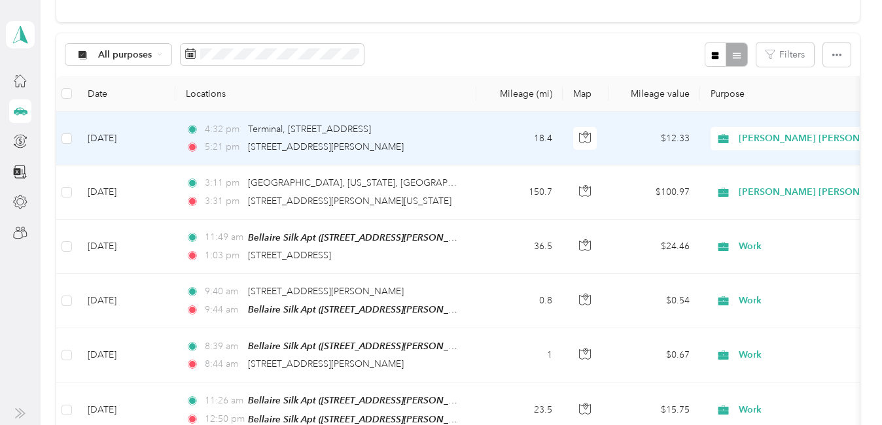
scroll to position [174, 0]
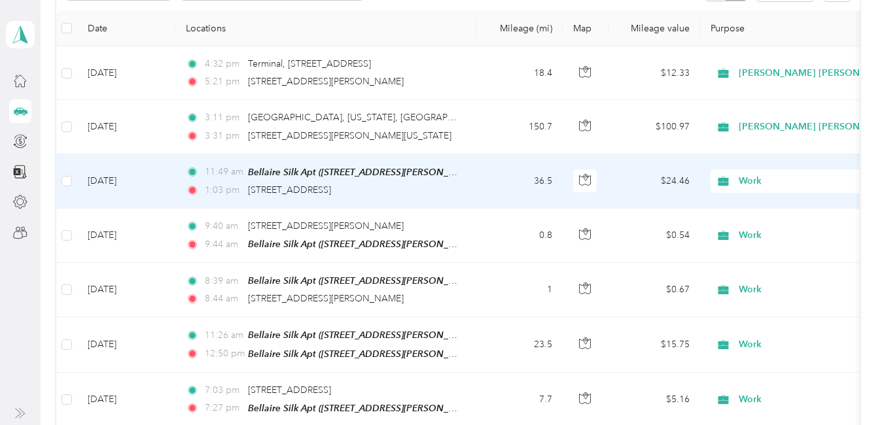
click at [742, 183] on span "Work" at bounding box center [798, 181] width 120 height 14
click at [770, 223] on span "Personal" at bounding box center [861, 228] width 237 height 14
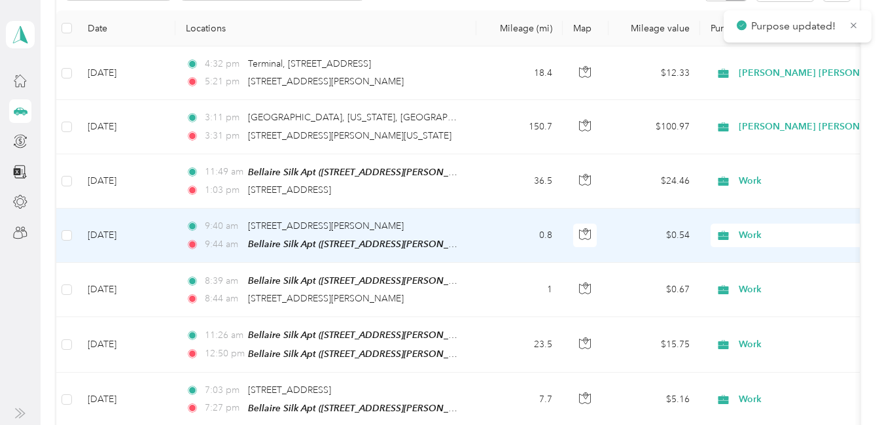
click at [758, 233] on span "Work" at bounding box center [798, 235] width 120 height 14
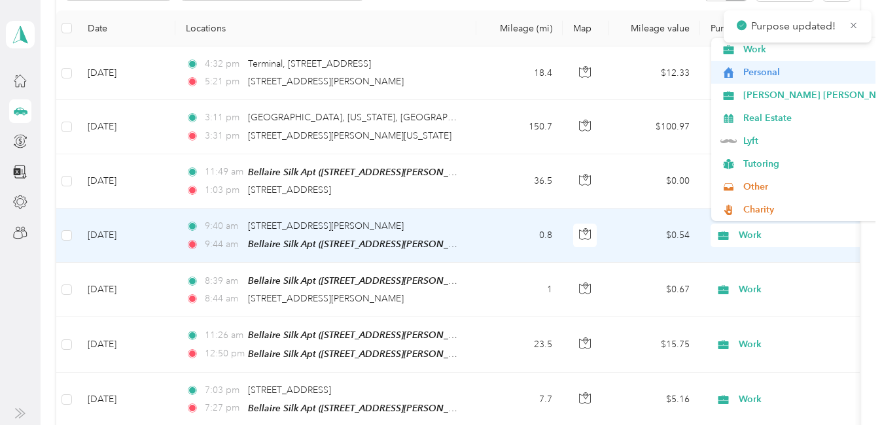
click at [774, 68] on span "Personal" at bounding box center [861, 72] width 237 height 14
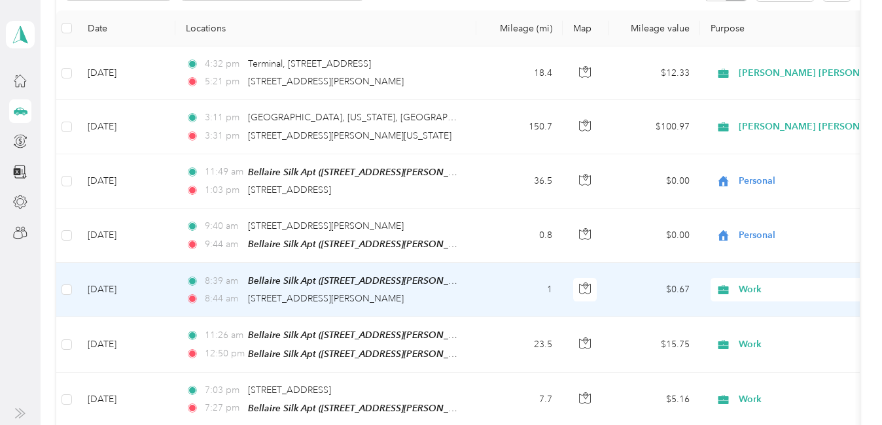
click at [755, 285] on span "Work" at bounding box center [798, 290] width 120 height 14
click at [774, 132] on li "Personal" at bounding box center [850, 126] width 279 height 23
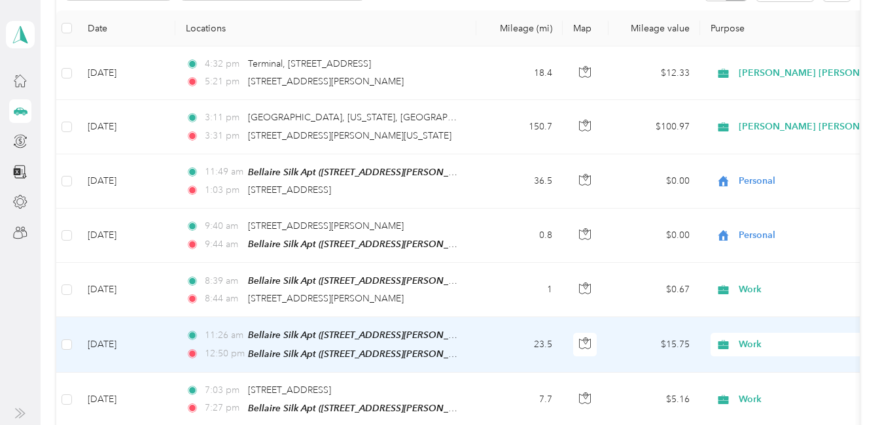
click at [755, 339] on span "Work" at bounding box center [798, 344] width 120 height 14
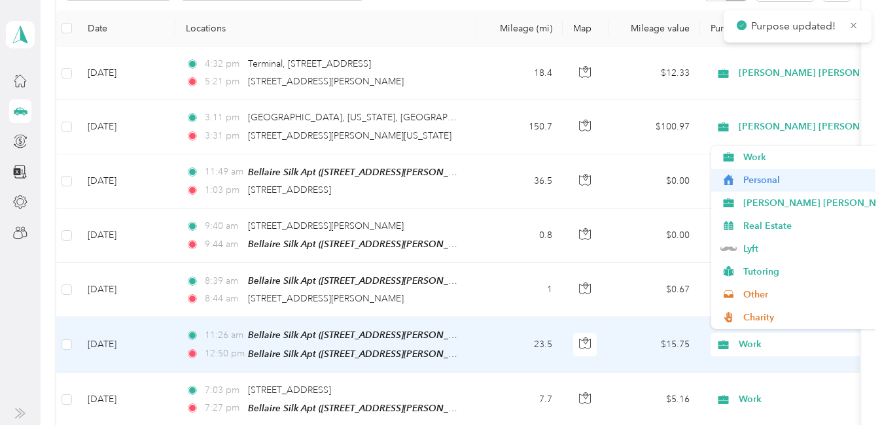
click at [776, 182] on span "Personal" at bounding box center [861, 180] width 237 height 14
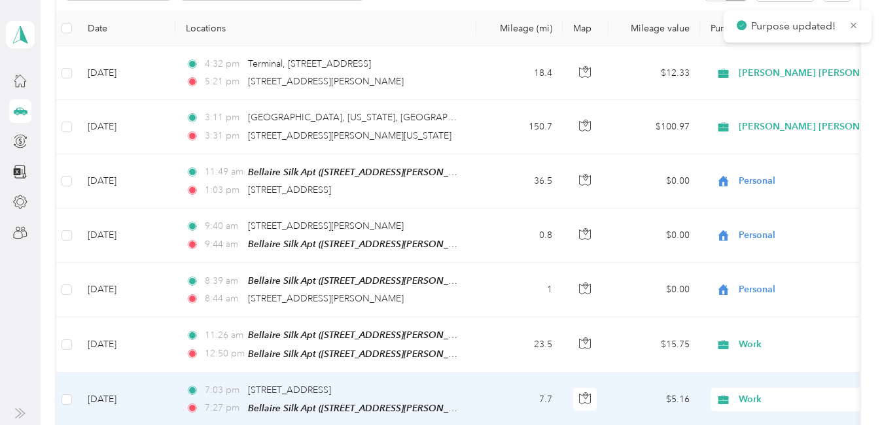
click at [757, 392] on span "Work" at bounding box center [798, 399] width 120 height 14
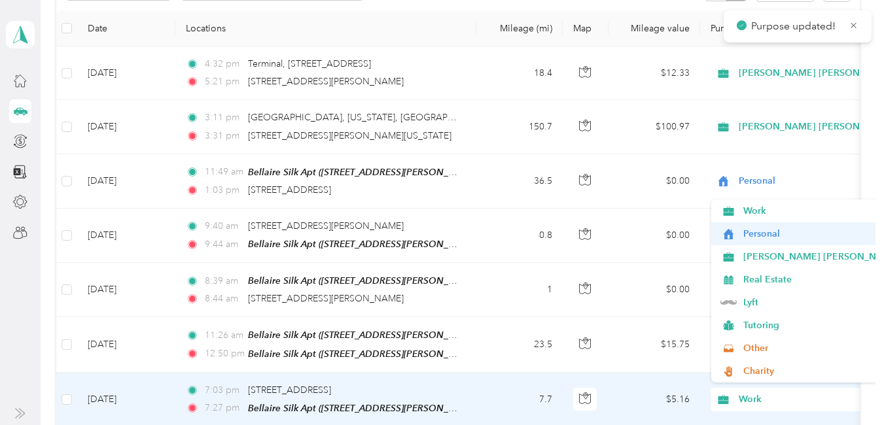
click at [771, 233] on span "Personal" at bounding box center [861, 234] width 237 height 14
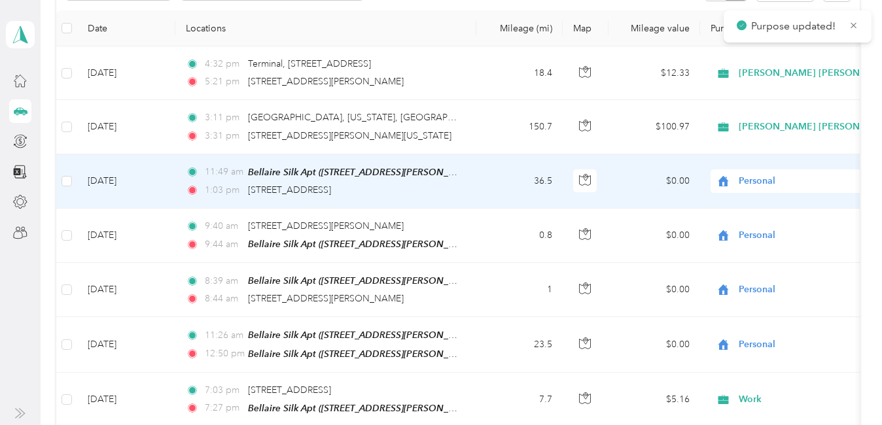
click at [770, 175] on span "Personal" at bounding box center [798, 181] width 120 height 14
click at [770, 249] on span "[PERSON_NAME] [PERSON_NAME] [MEDICAL_DATA]" at bounding box center [861, 251] width 237 height 14
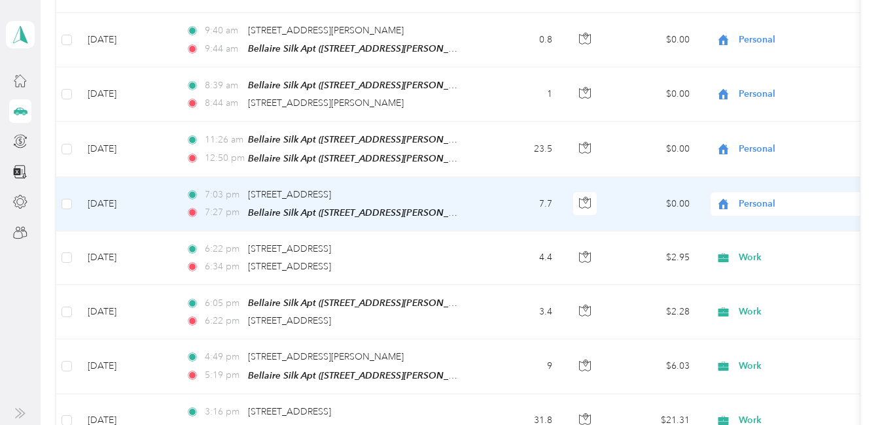
scroll to position [370, 0]
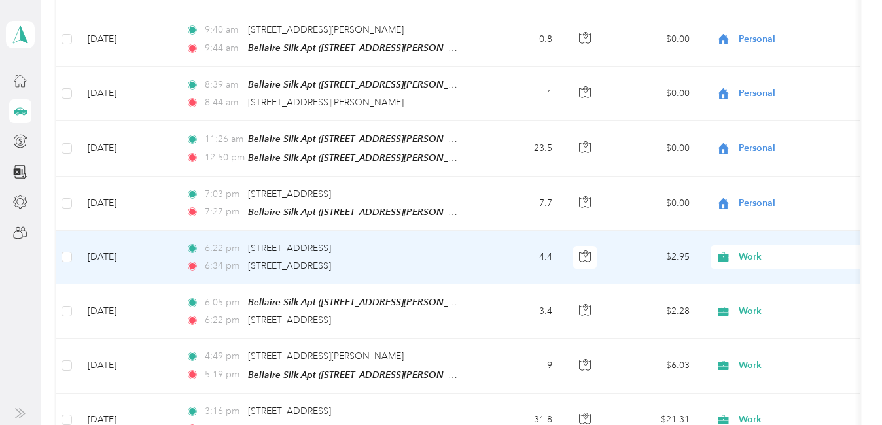
click at [752, 254] on span "Work" at bounding box center [798, 257] width 120 height 14
click at [769, 97] on ol "Work Personal [PERSON_NAME] [PERSON_NAME] [MEDICAL_DATA] Real Estate Lyft Tutor…" at bounding box center [850, 148] width 279 height 183
click at [750, 251] on span "Work" at bounding box center [798, 257] width 120 height 14
click at [753, 95] on li "Personal" at bounding box center [850, 91] width 279 height 23
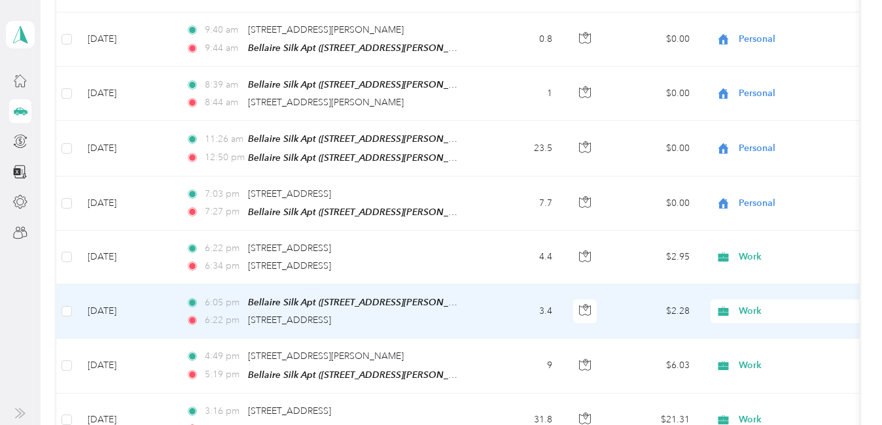
click at [749, 305] on span "Work" at bounding box center [798, 311] width 120 height 14
click at [771, 143] on span "Personal" at bounding box center [861, 146] width 237 height 14
click at [747, 362] on span "Work" at bounding box center [798, 365] width 120 height 14
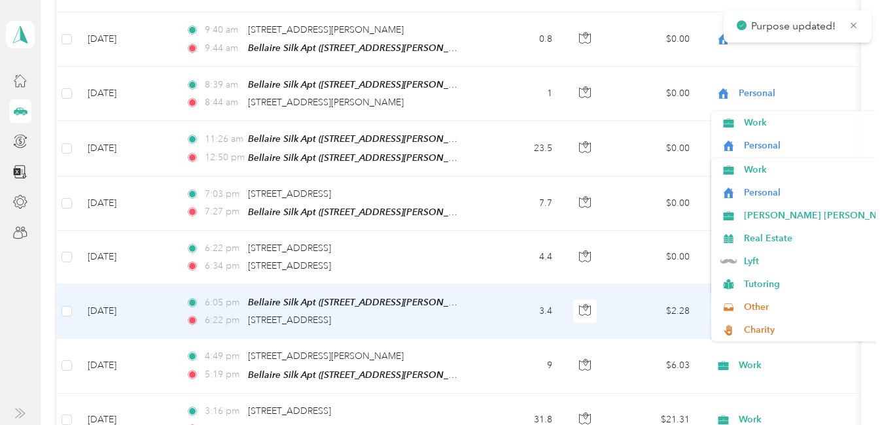
click at [756, 198] on span "Personal" at bounding box center [861, 193] width 237 height 14
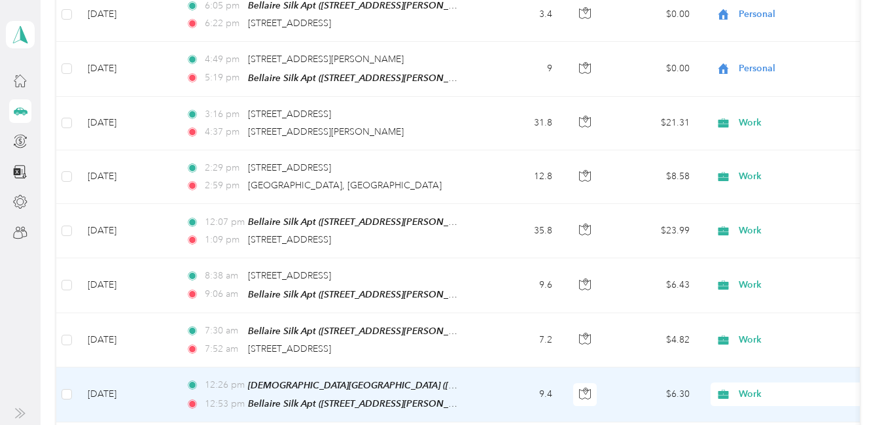
scroll to position [697, 0]
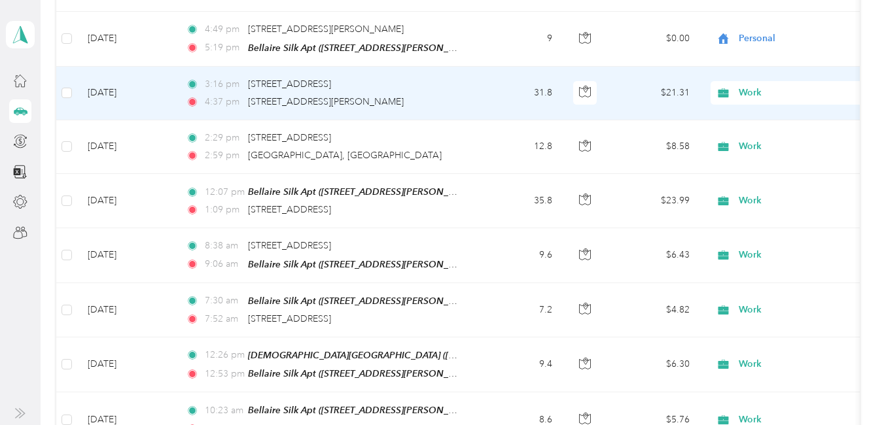
click at [749, 90] on span "Work" at bounding box center [798, 93] width 120 height 14
click at [772, 129] on span "Personal" at bounding box center [861, 135] width 237 height 14
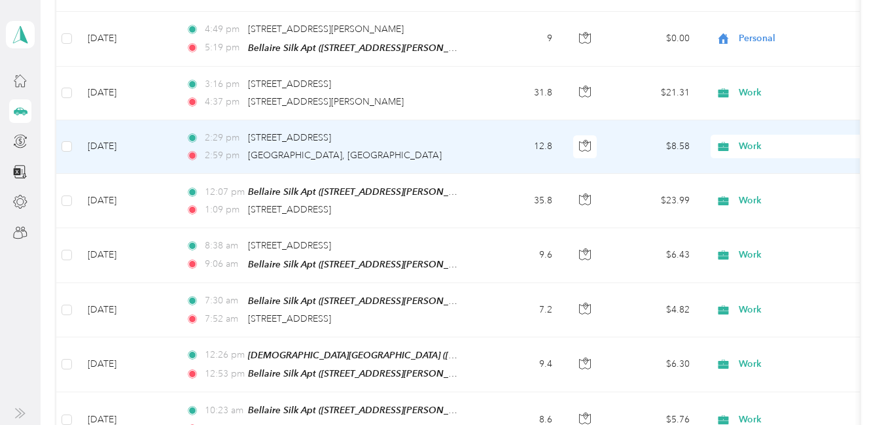
click at [754, 140] on span "Work" at bounding box center [798, 146] width 120 height 14
click at [767, 188] on span "Personal" at bounding box center [861, 186] width 237 height 14
click at [753, 199] on span "Work" at bounding box center [798, 201] width 120 height 14
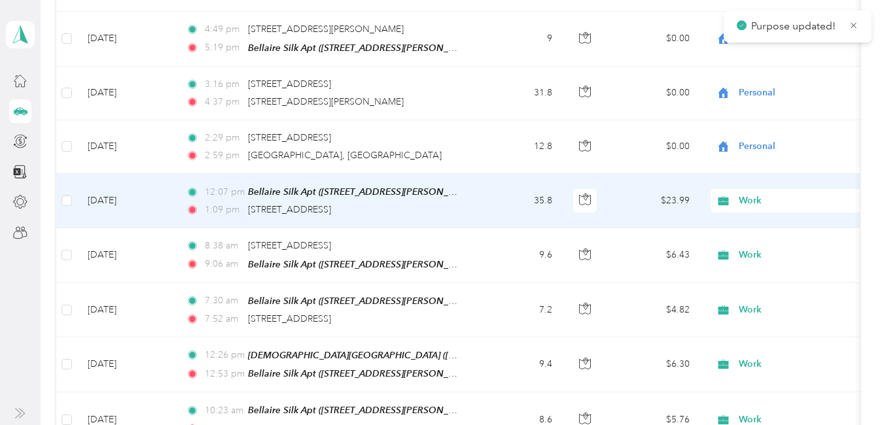
click at [768, 241] on span "Personal" at bounding box center [861, 243] width 237 height 14
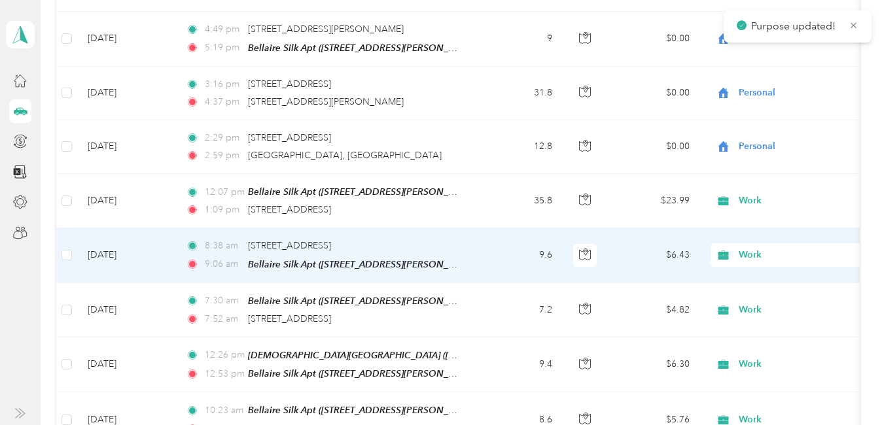
click at [746, 250] on span "Work" at bounding box center [798, 255] width 120 height 14
click at [765, 89] on span "Personal" at bounding box center [861, 87] width 237 height 14
click at [746, 305] on span "Work" at bounding box center [798, 310] width 120 height 14
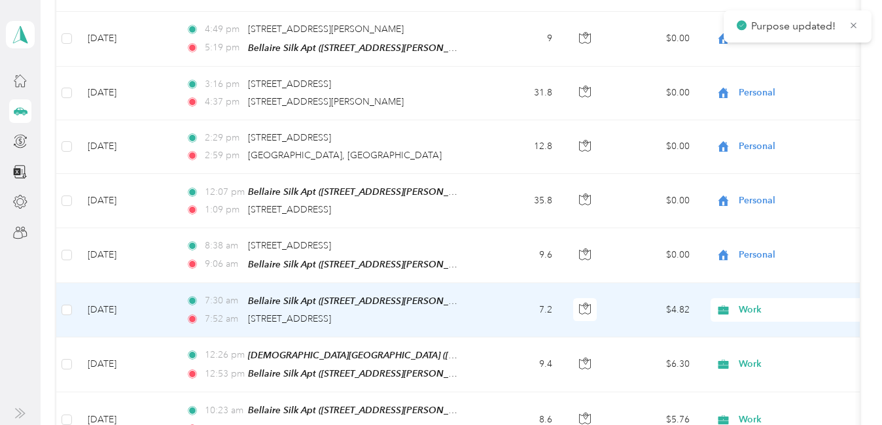
click at [752, 148] on ol "Work Personal [PERSON_NAME] [PERSON_NAME] [MEDICAL_DATA] Real Estate Lyft Tutor…" at bounding box center [850, 198] width 279 height 183
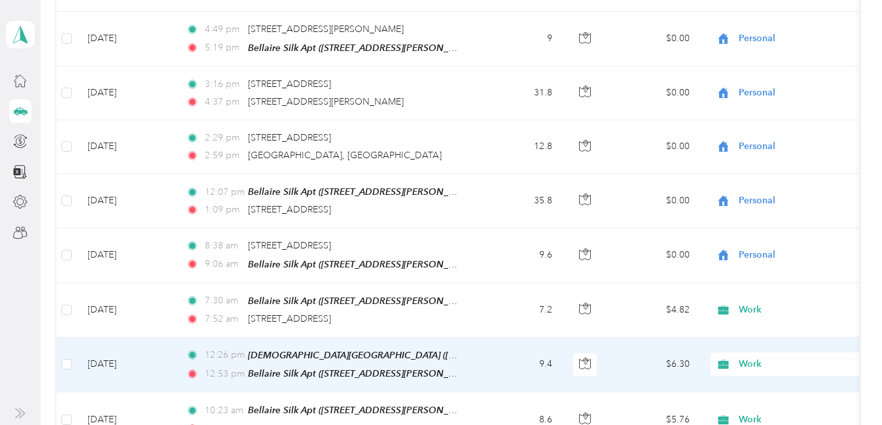
click at [752, 357] on span "Work" at bounding box center [798, 364] width 120 height 14
click at [775, 194] on span "Personal" at bounding box center [861, 195] width 237 height 14
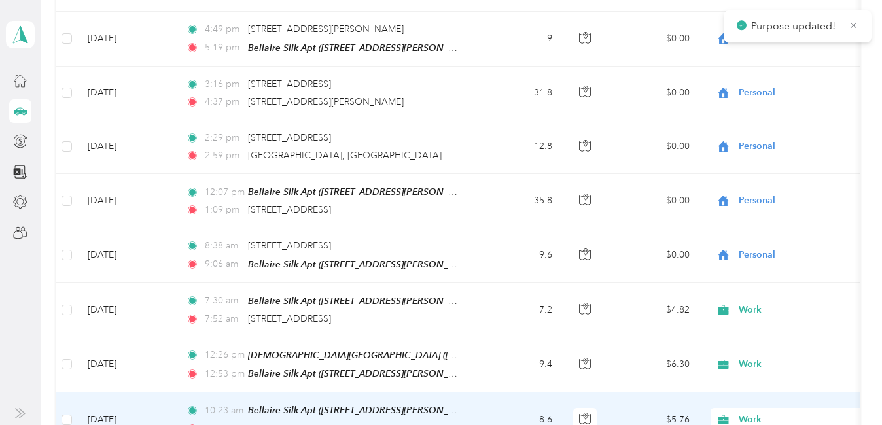
click at [749, 413] on span "Work" at bounding box center [798, 420] width 120 height 14
click at [771, 246] on span "Personal" at bounding box center [861, 249] width 237 height 14
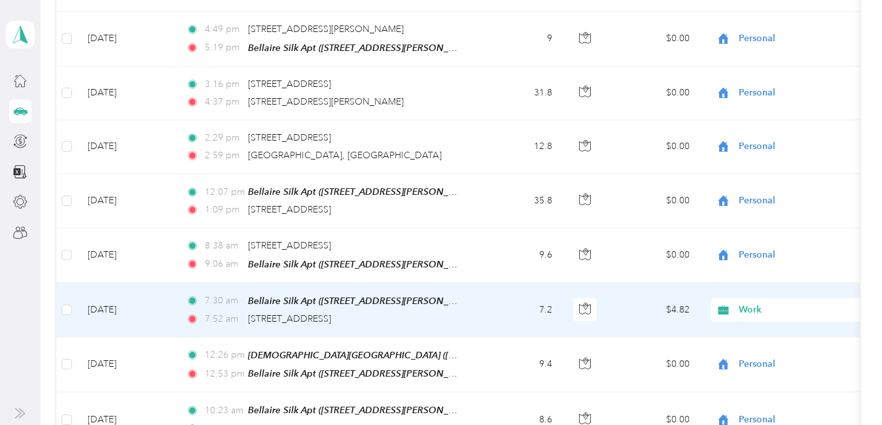
click at [751, 303] on span "Work" at bounding box center [798, 310] width 120 height 14
click at [752, 133] on li "Personal" at bounding box center [850, 141] width 279 height 23
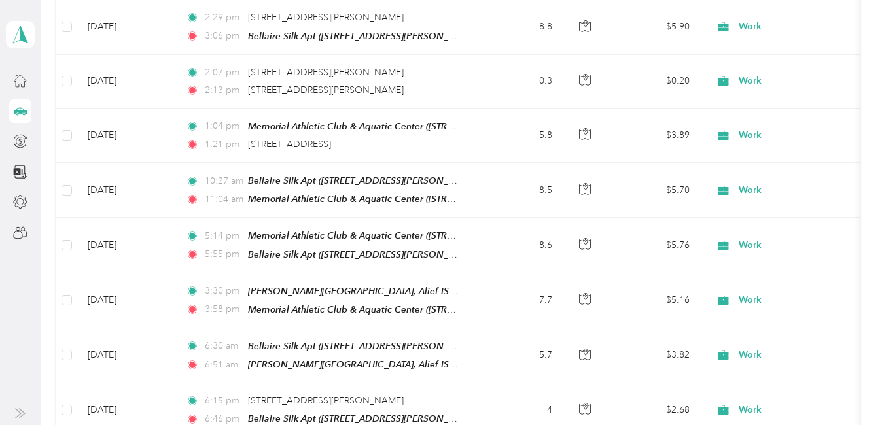
scroll to position [1079, 0]
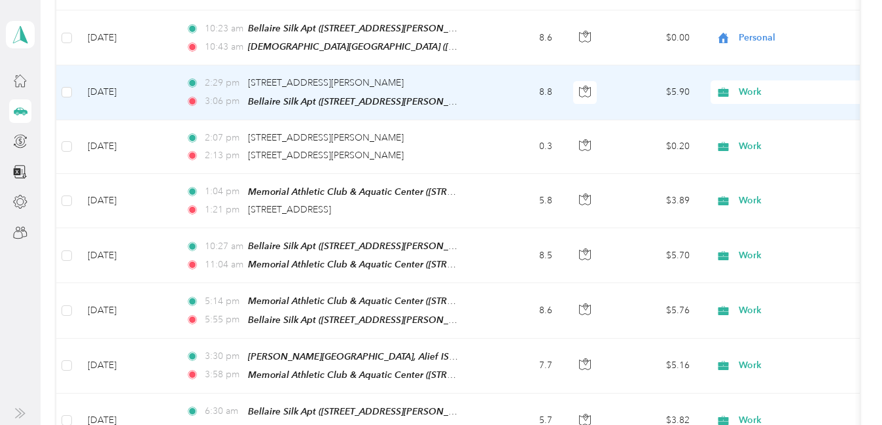
click at [748, 85] on span "Work" at bounding box center [798, 92] width 120 height 14
click at [767, 135] on li "Personal" at bounding box center [850, 129] width 279 height 23
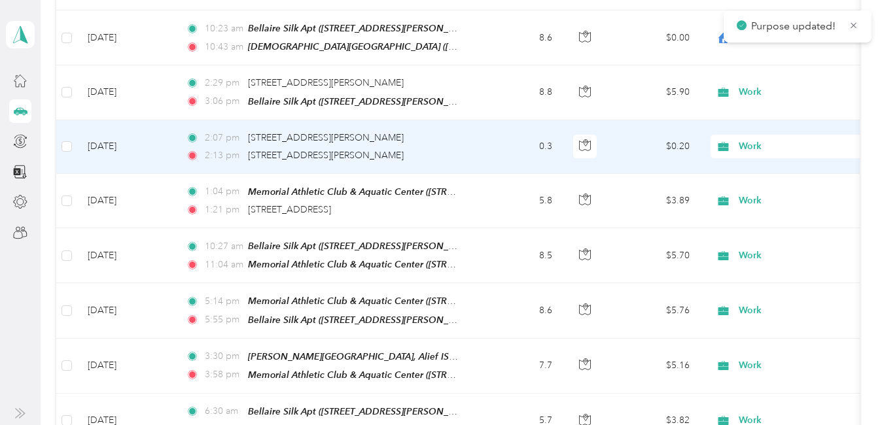
click at [757, 139] on span "Work" at bounding box center [798, 146] width 120 height 14
click at [773, 183] on span "Personal" at bounding box center [861, 184] width 237 height 14
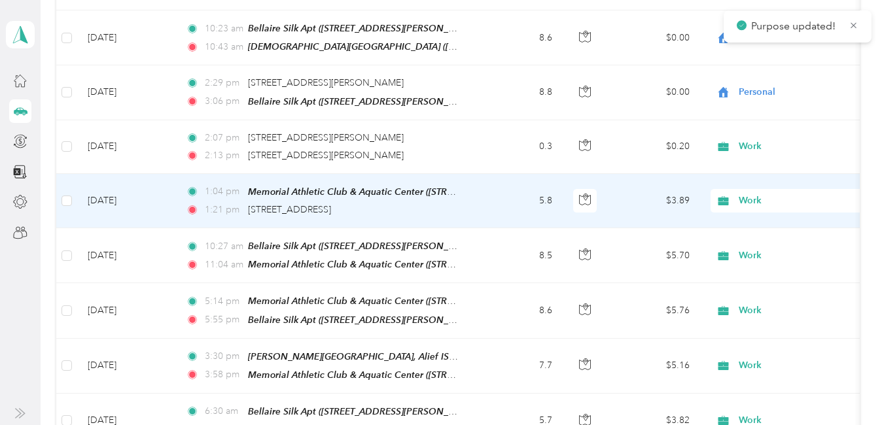
click at [742, 194] on span "Work" at bounding box center [798, 201] width 120 height 14
click at [762, 229] on li "Personal" at bounding box center [850, 237] width 279 height 23
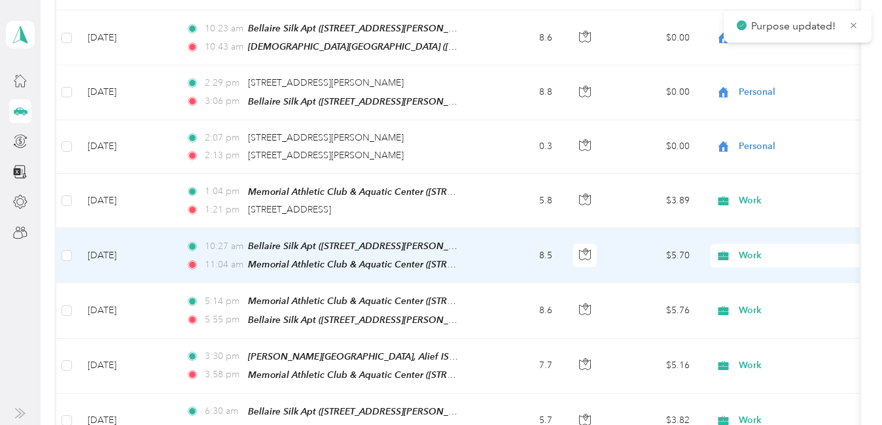
click at [752, 249] on span "Work" at bounding box center [798, 256] width 120 height 14
click at [771, 81] on span "Personal" at bounding box center [861, 78] width 237 height 14
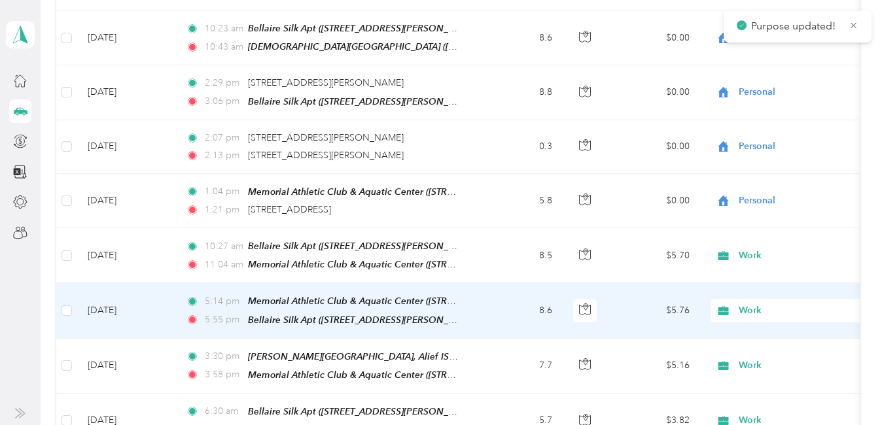
click at [744, 303] on span "Work" at bounding box center [798, 310] width 120 height 14
click at [783, 141] on span "Personal" at bounding box center [861, 136] width 237 height 14
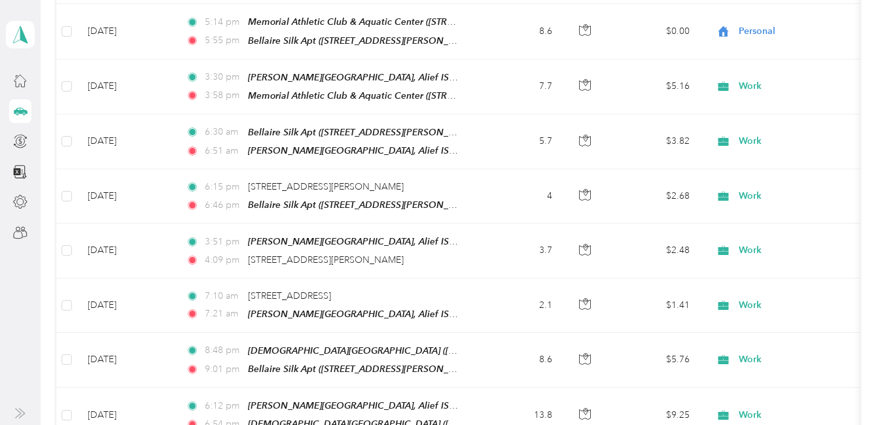
scroll to position [1387, 0]
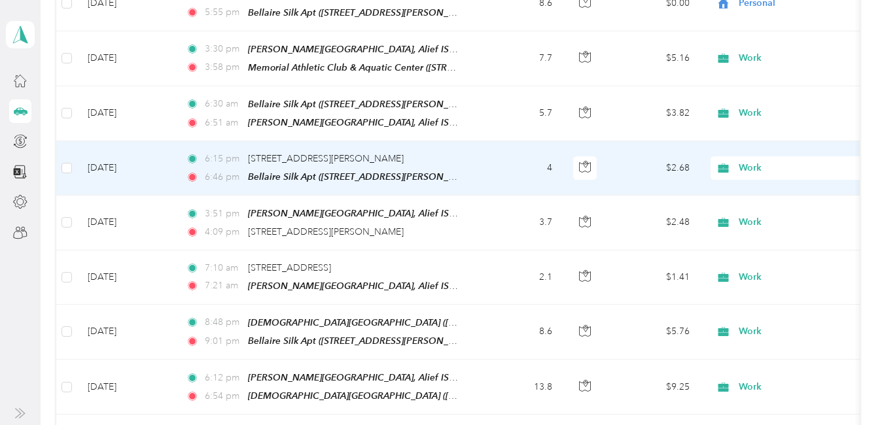
click at [762, 161] on span "Work" at bounding box center [798, 168] width 120 height 14
click at [772, 203] on li "Personal" at bounding box center [850, 199] width 279 height 23
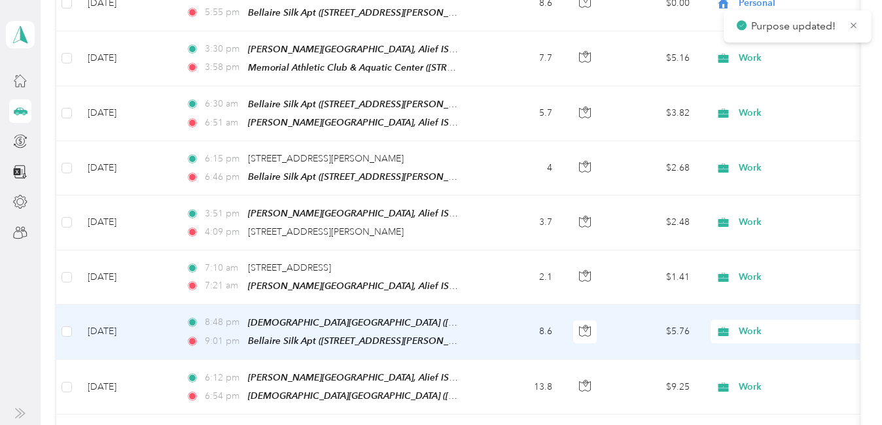
click at [752, 324] on span "Work" at bounding box center [798, 331] width 120 height 14
click at [765, 156] on li "Personal" at bounding box center [850, 150] width 279 height 23
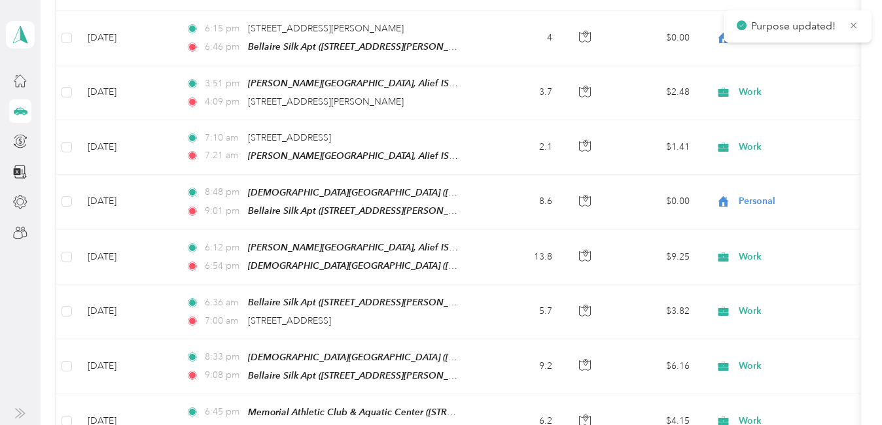
scroll to position [1526, 0]
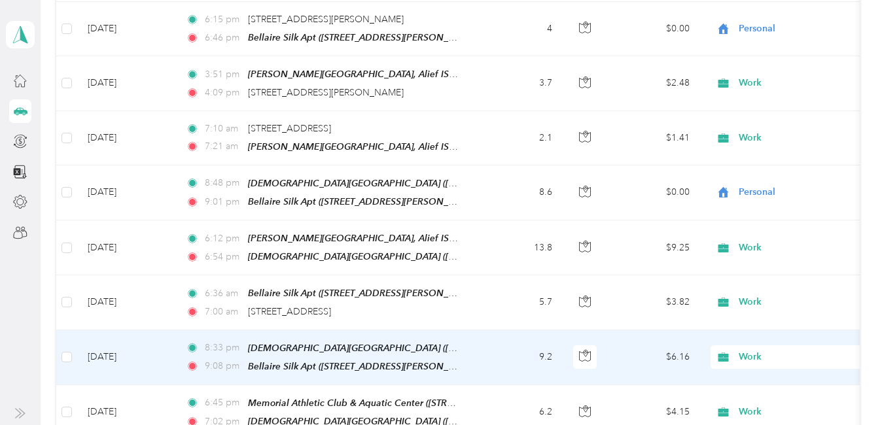
click at [748, 350] on span "Work" at bounding box center [798, 357] width 120 height 14
click at [771, 175] on li "Personal" at bounding box center [850, 173] width 279 height 23
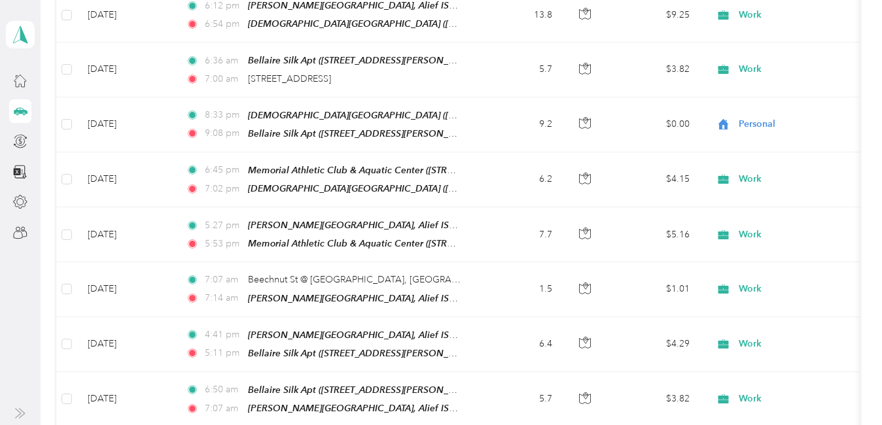
scroll to position [1824, 0]
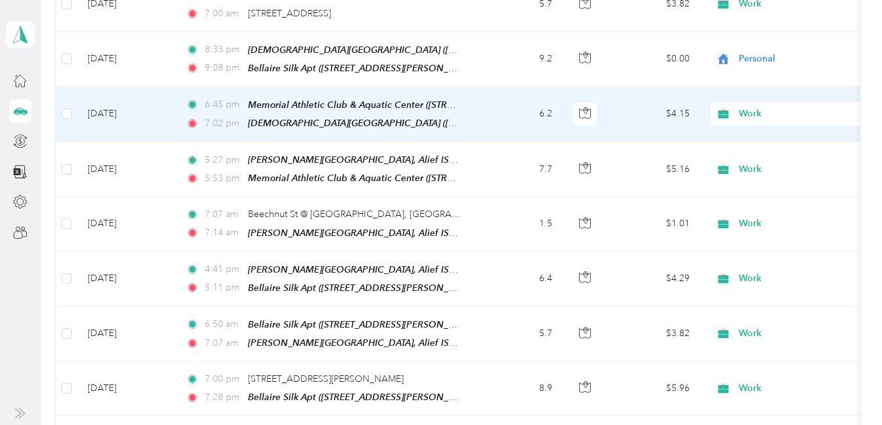
click at [748, 107] on span "Work" at bounding box center [798, 114] width 120 height 14
click at [761, 135] on span "Personal" at bounding box center [861, 137] width 237 height 14
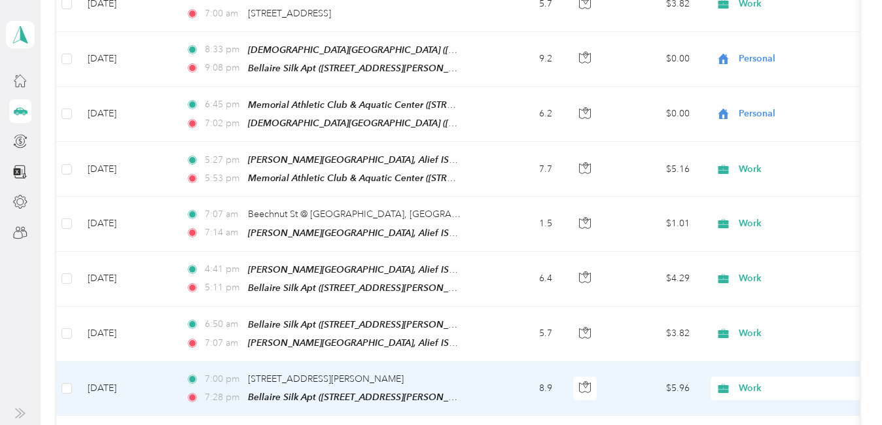
click at [761, 381] on span "Work" at bounding box center [798, 388] width 120 height 14
click at [770, 192] on span "Personal" at bounding box center [861, 198] width 237 height 14
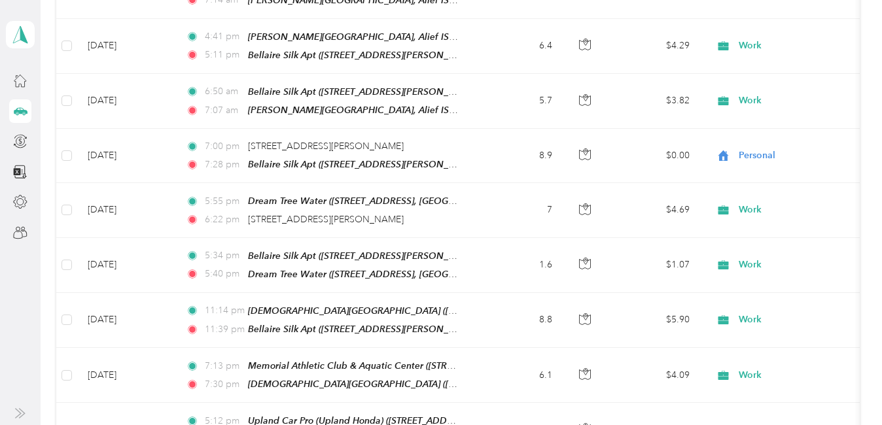
scroll to position [2160, 0]
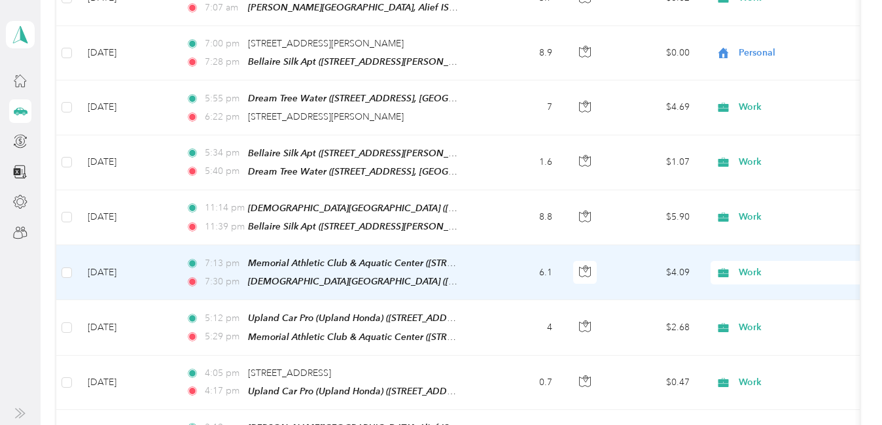
click at [763, 266] on span "Work" at bounding box center [798, 273] width 120 height 14
click at [767, 83] on li "Personal" at bounding box center [850, 77] width 279 height 23
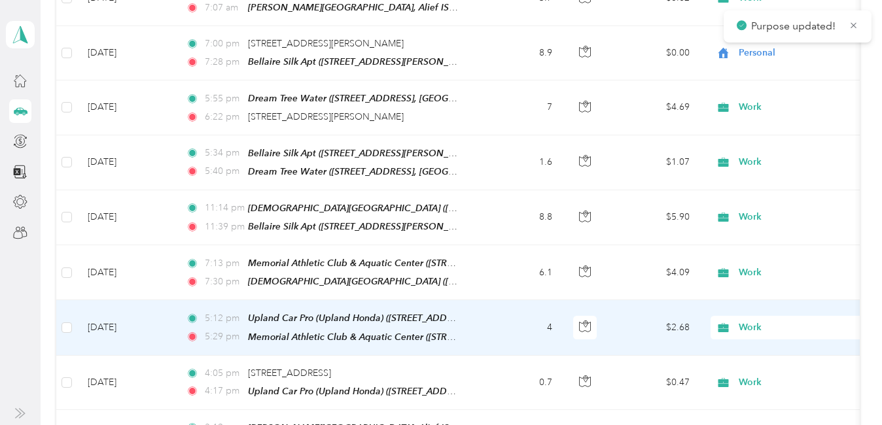
click at [748, 320] on span "Work" at bounding box center [798, 327] width 120 height 14
click at [767, 133] on li "Personal" at bounding box center [850, 131] width 279 height 23
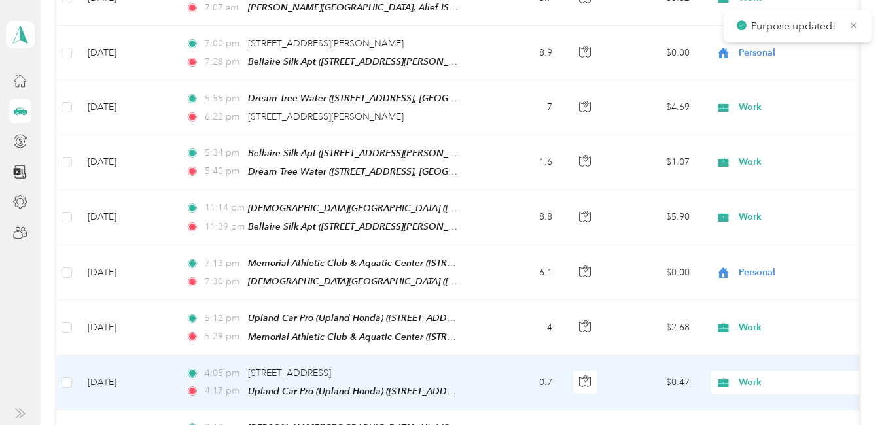
click at [748, 375] on span "Work" at bounding box center [798, 382] width 120 height 14
click at [770, 184] on span "Personal" at bounding box center [861, 185] width 237 height 14
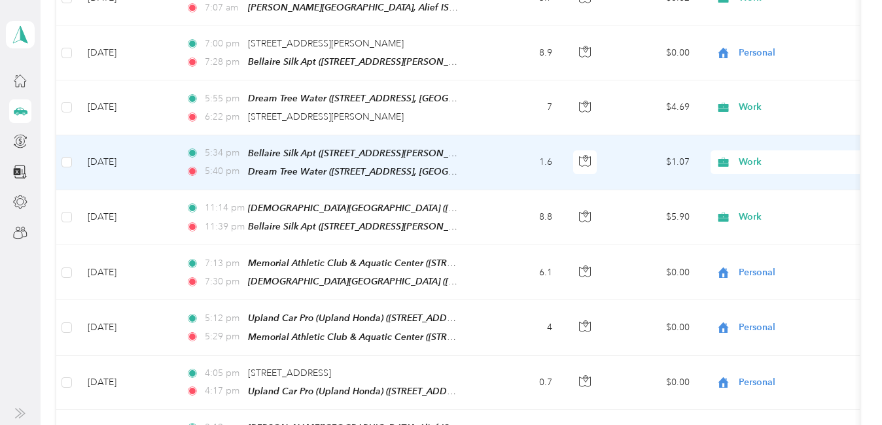
click at [765, 155] on span "Work" at bounding box center [798, 162] width 120 height 14
click at [750, 181] on li "Personal" at bounding box center [850, 173] width 279 height 23
click at [751, 100] on span "Work" at bounding box center [798, 107] width 120 height 14
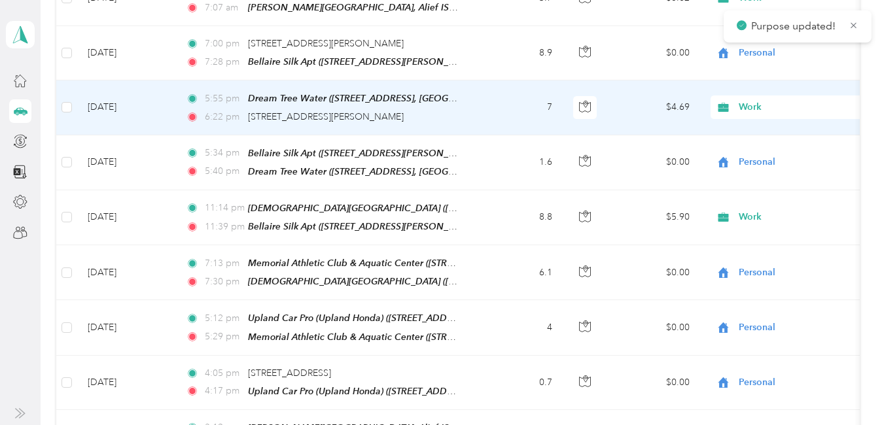
click at [765, 122] on span "Personal" at bounding box center [861, 125] width 237 height 14
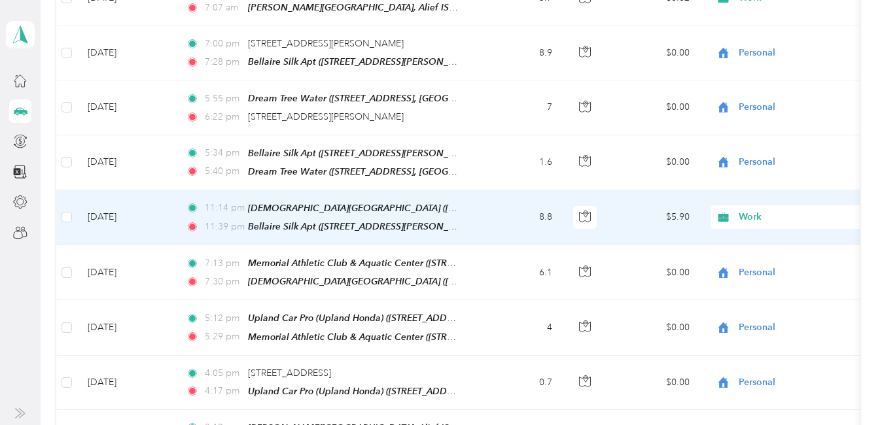
click at [751, 210] on span "Work" at bounding box center [798, 217] width 120 height 14
click at [752, 226] on span "Personal" at bounding box center [861, 233] width 237 height 14
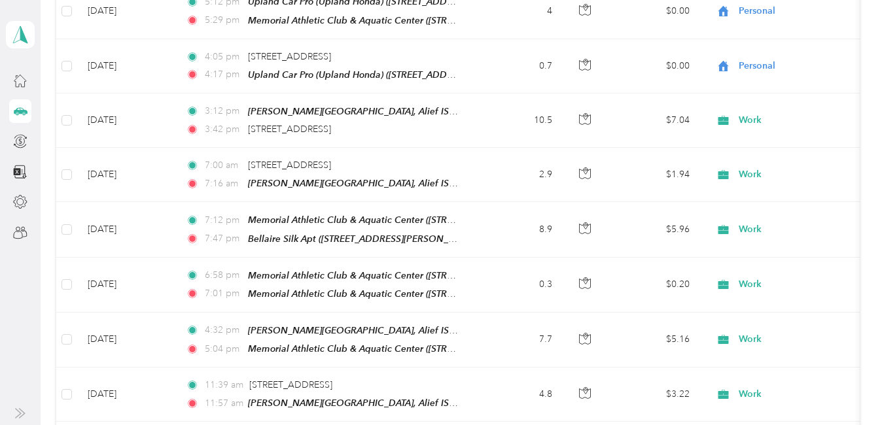
scroll to position [2504, 0]
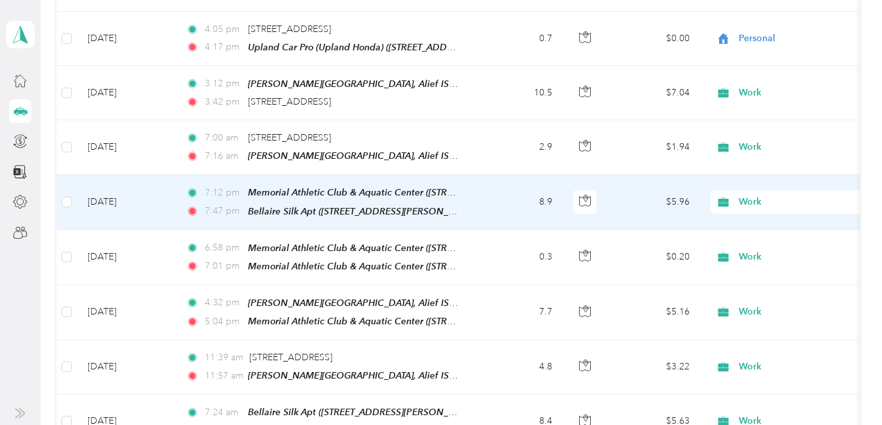
click at [761, 195] on span "Work" at bounding box center [798, 202] width 120 height 14
click at [753, 217] on li "Personal" at bounding box center [850, 211] width 279 height 23
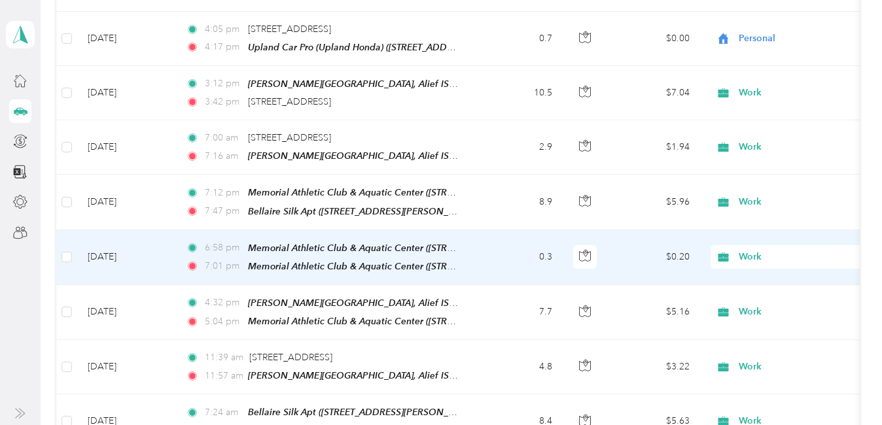
click at [753, 250] on span "Work" at bounding box center [798, 257] width 120 height 14
click at [752, 261] on span "Personal" at bounding box center [861, 265] width 237 height 14
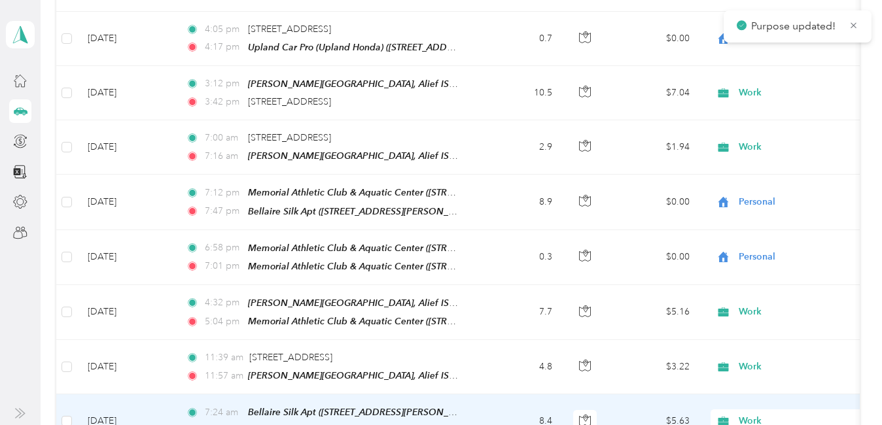
click at [752, 414] on span "Work" at bounding box center [798, 421] width 120 height 14
click at [772, 220] on span "Personal" at bounding box center [861, 218] width 237 height 14
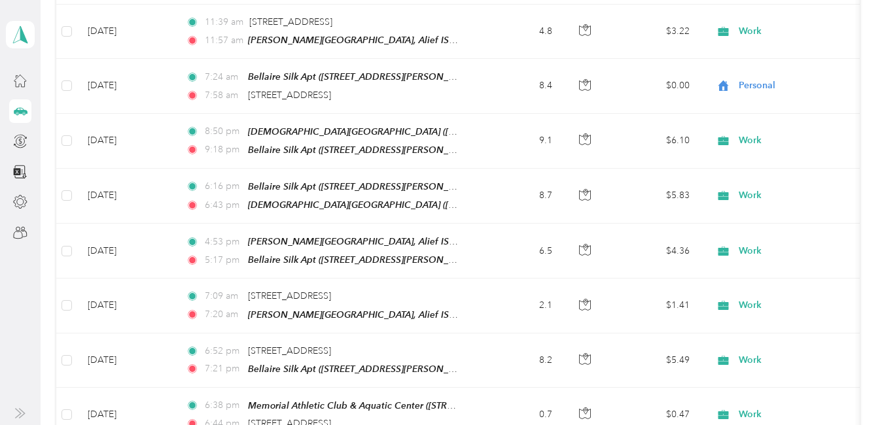
scroll to position [2848, 0]
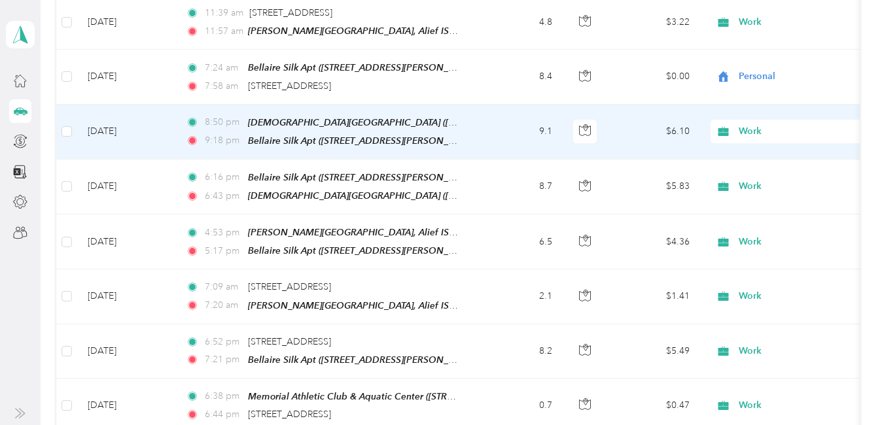
click at [754, 124] on span "Work" at bounding box center [798, 131] width 120 height 14
click at [764, 141] on li "Personal" at bounding box center [850, 135] width 279 height 23
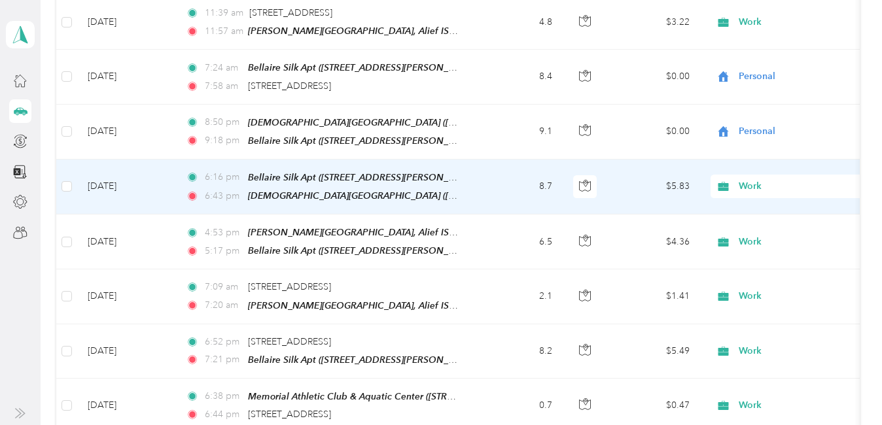
click at [753, 179] on span "Work" at bounding box center [798, 186] width 120 height 14
click at [753, 191] on span "Personal" at bounding box center [861, 188] width 237 height 14
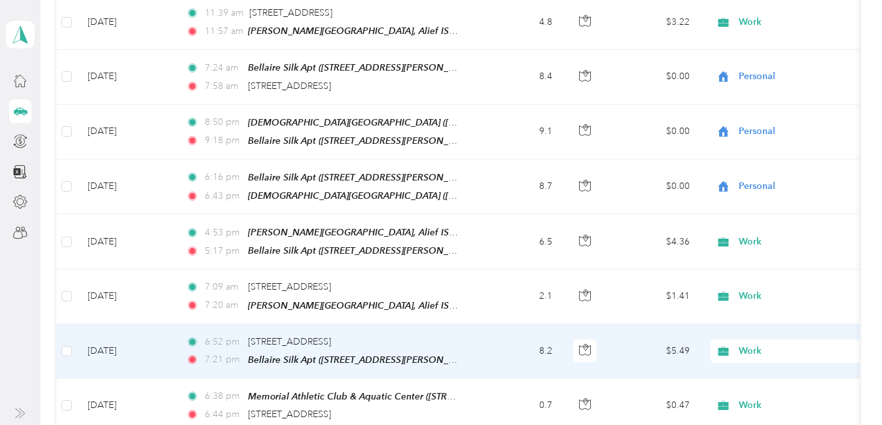
click at [744, 344] on span "Work" at bounding box center [798, 351] width 120 height 14
click at [776, 147] on li "Personal" at bounding box center [850, 141] width 279 height 23
click at [754, 398] on span "Work" at bounding box center [798, 405] width 120 height 14
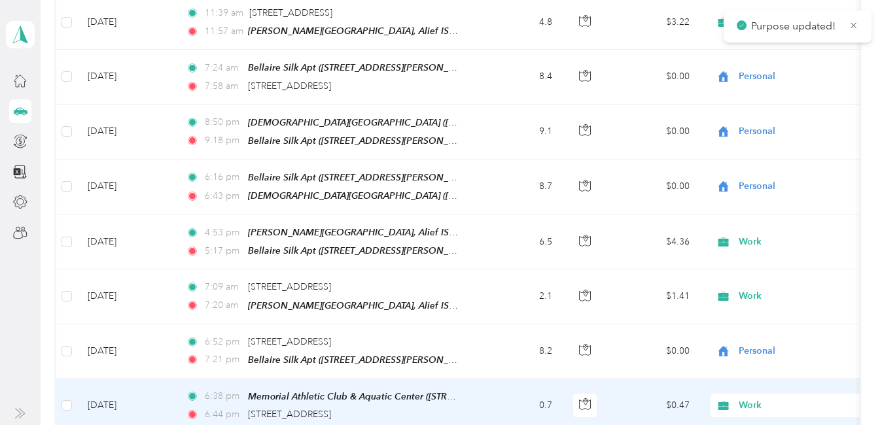
click at [775, 198] on li "Personal" at bounding box center [850, 195] width 279 height 23
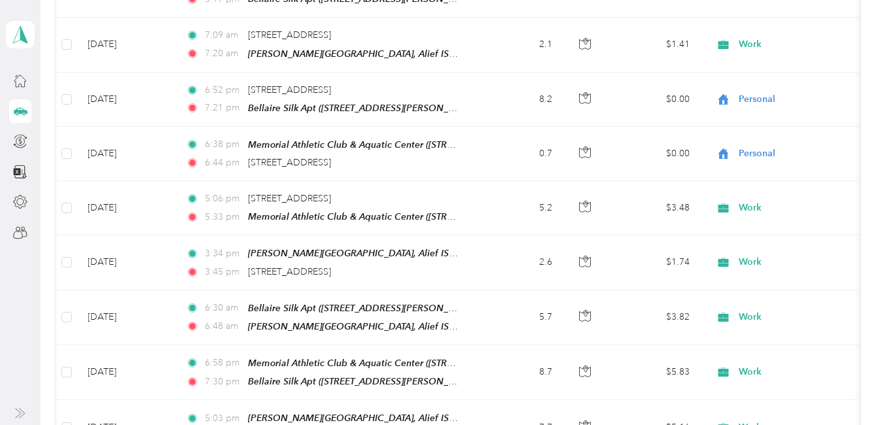
scroll to position [3147, 0]
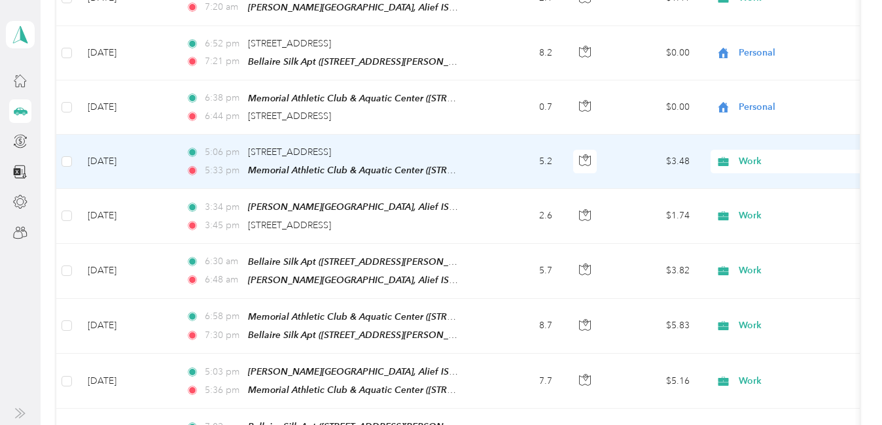
click at [753, 154] on span "Work" at bounding box center [798, 161] width 120 height 14
click at [767, 157] on span "Personal" at bounding box center [861, 161] width 237 height 14
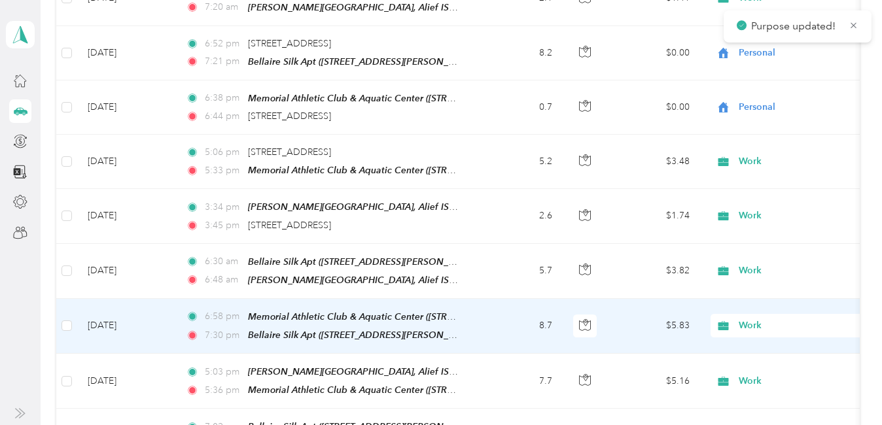
click at [746, 319] on span "Work" at bounding box center [798, 326] width 120 height 14
click at [770, 118] on li "Personal" at bounding box center [850, 112] width 279 height 23
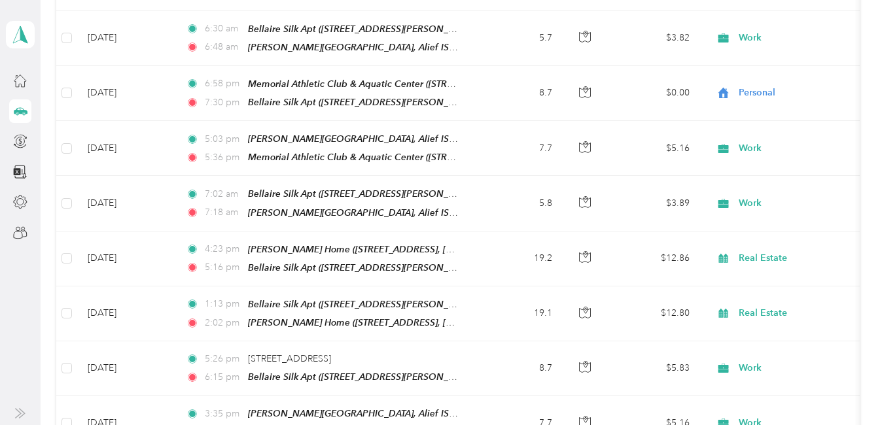
scroll to position [3417, 0]
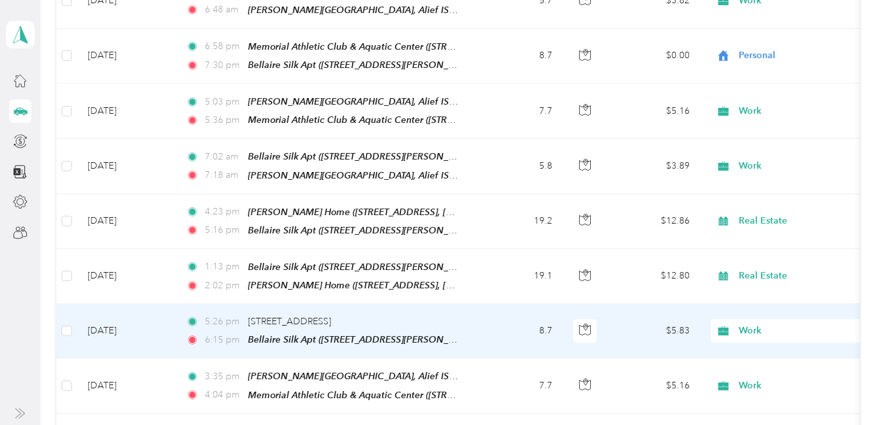
click at [757, 324] on span "Work" at bounding box center [798, 331] width 120 height 14
click at [764, 107] on span "Personal" at bounding box center [861, 112] width 237 height 14
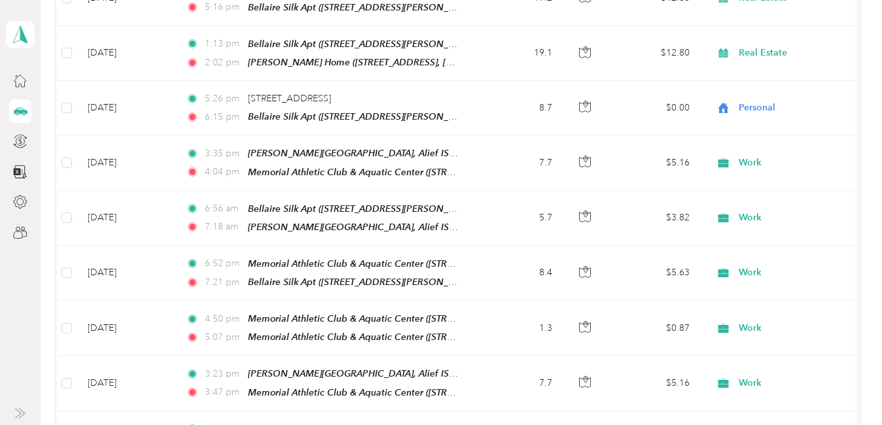
scroll to position [3650, 0]
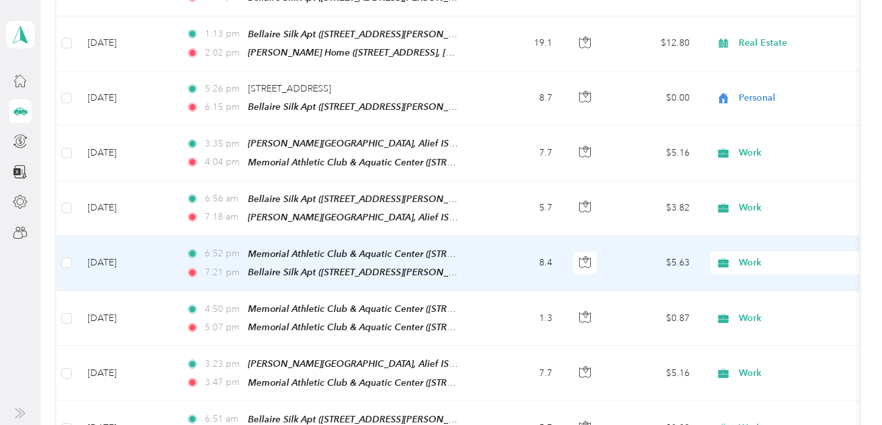
click at [744, 256] on span "Work" at bounding box center [798, 263] width 120 height 14
click at [758, 251] on span "Personal" at bounding box center [861, 249] width 237 height 14
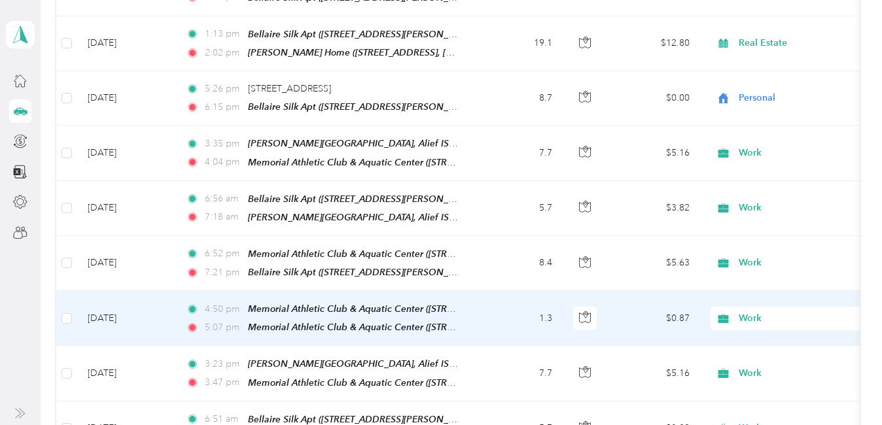
click at [749, 311] on span "Work" at bounding box center [798, 318] width 120 height 14
click at [766, 92] on span "Personal" at bounding box center [861, 94] width 237 height 14
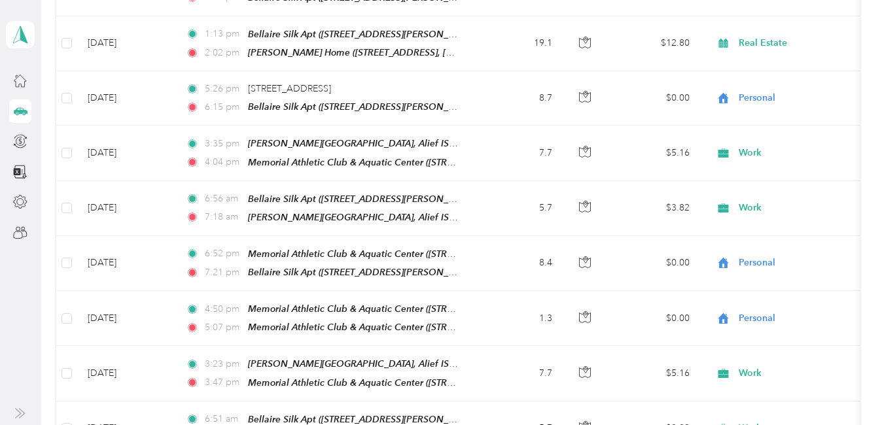
click at [765, 250] on span "Personal" at bounding box center [861, 255] width 237 height 14
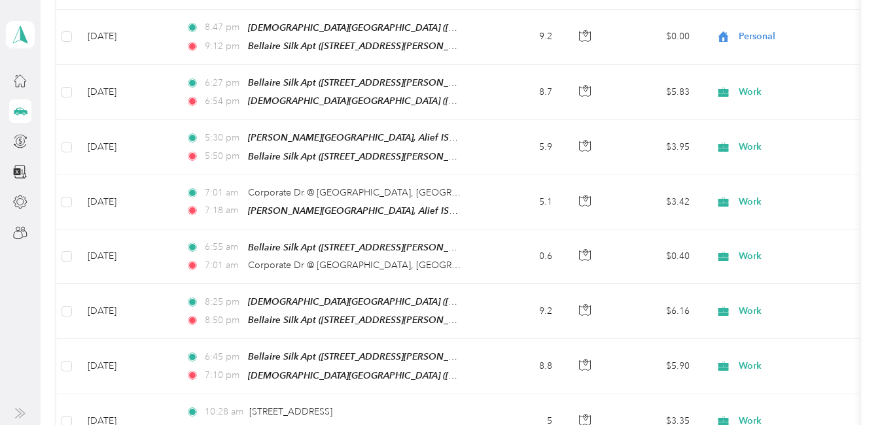
scroll to position [4115, 0]
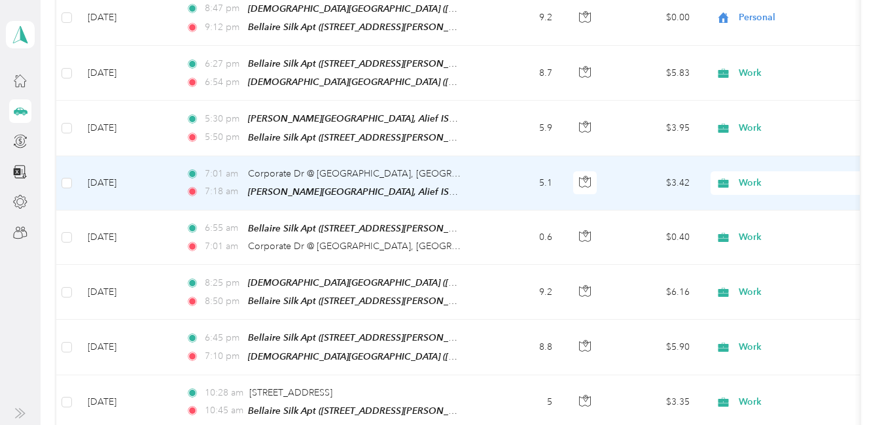
click at [752, 176] on span "Work" at bounding box center [798, 183] width 120 height 14
click at [757, 152] on li "Personal" at bounding box center [850, 154] width 279 height 23
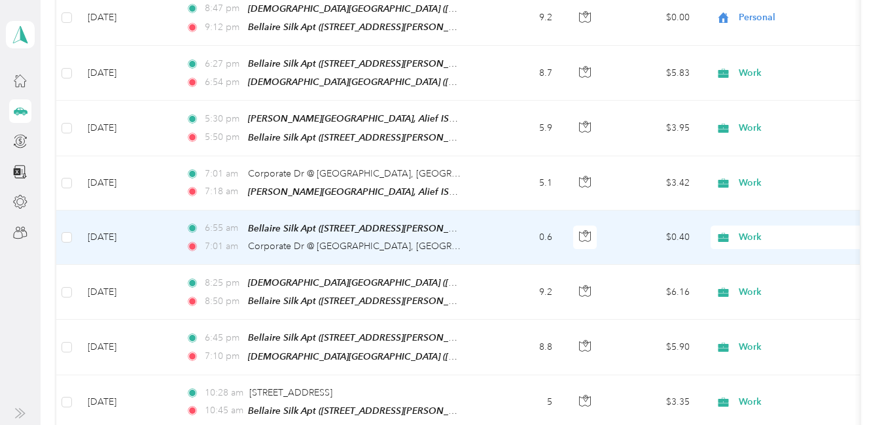
click at [750, 230] on span "Work" at bounding box center [798, 237] width 120 height 14
click at [761, 210] on span "Personal" at bounding box center [861, 209] width 237 height 14
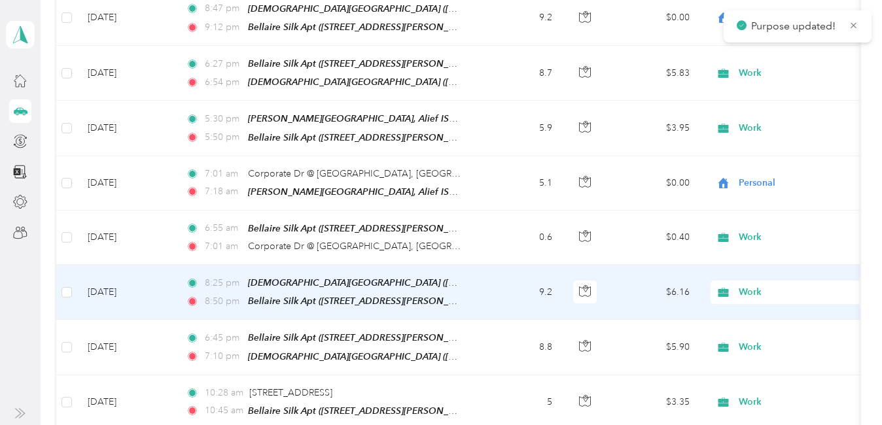
click at [750, 285] on span "Work" at bounding box center [798, 292] width 120 height 14
click at [765, 265] on span "Personal" at bounding box center [861, 262] width 237 height 14
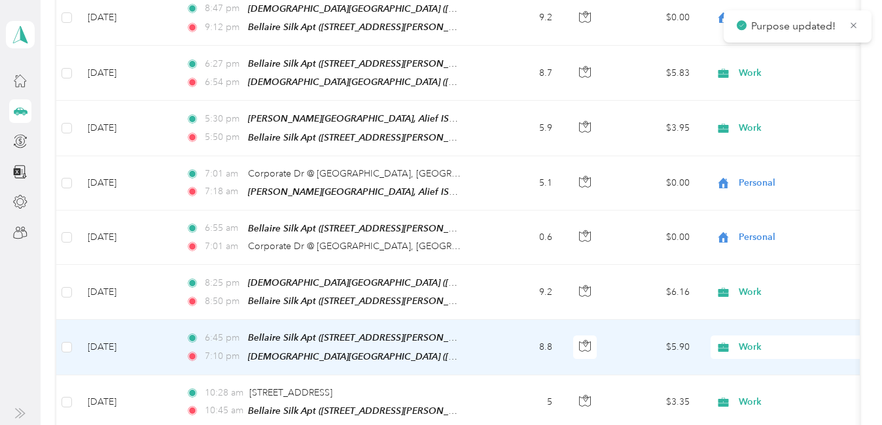
click at [742, 340] on span "Work" at bounding box center [798, 347] width 120 height 14
click at [758, 107] on span "Personal" at bounding box center [861, 107] width 237 height 14
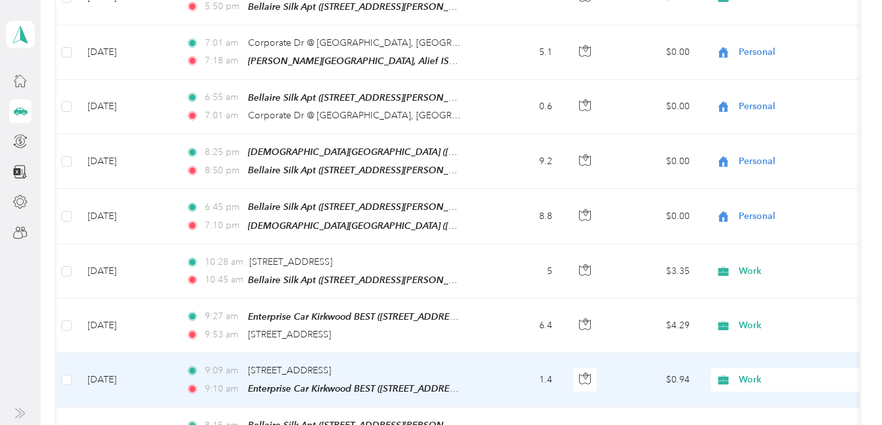
scroll to position [4312, 0]
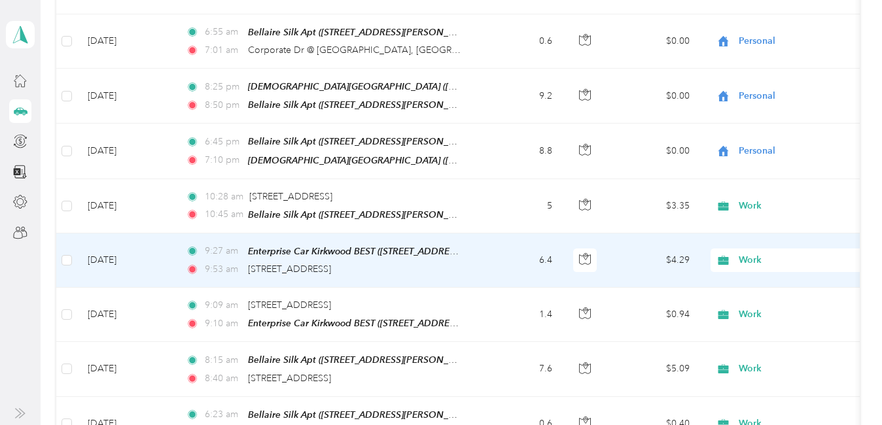
click at [761, 253] on span "Work" at bounding box center [798, 260] width 120 height 14
click at [755, 347] on span "Other" at bounding box center [861, 347] width 237 height 14
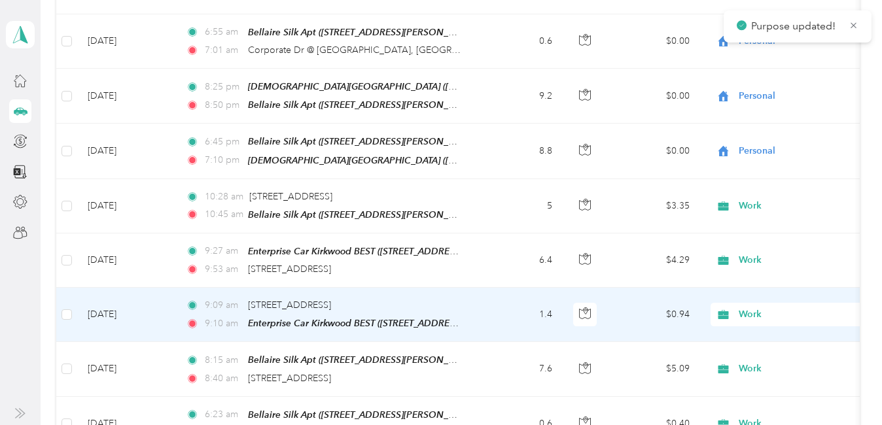
click at [755, 307] on span "Work" at bounding box center [798, 314] width 120 height 14
drag, startPoint x: 762, startPoint y: 196, endPoint x: 753, endPoint y: 275, distance: 79.7
click at [762, 196] on li "Other" at bounding box center [850, 192] width 279 height 23
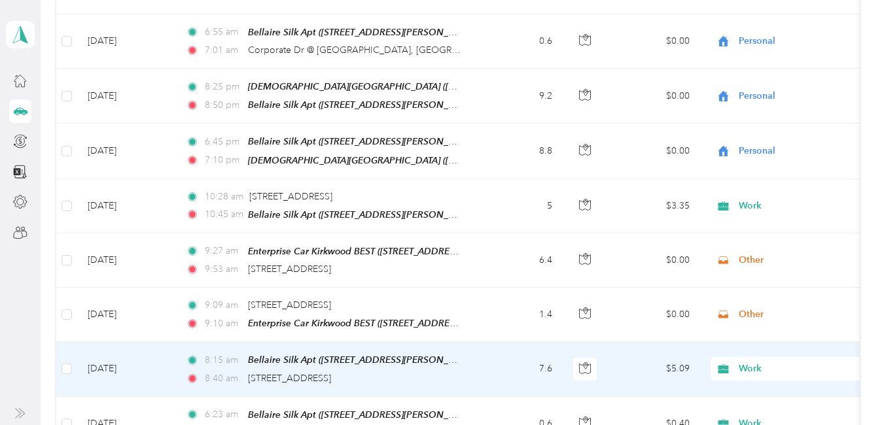
click at [754, 362] on span "Work" at bounding box center [798, 369] width 120 height 14
click at [759, 199] on span "Lyft" at bounding box center [861, 200] width 237 height 14
click at [740, 362] on span "Lyft" at bounding box center [798, 369] width 120 height 14
click at [763, 135] on li "Personal" at bounding box center [850, 131] width 279 height 23
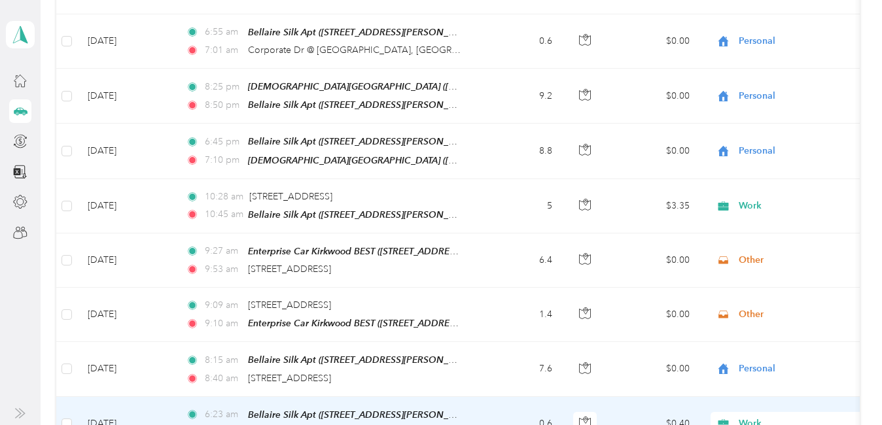
click at [747, 417] on span "Work" at bounding box center [798, 424] width 120 height 14
click at [755, 188] on li "Personal" at bounding box center [850, 184] width 279 height 23
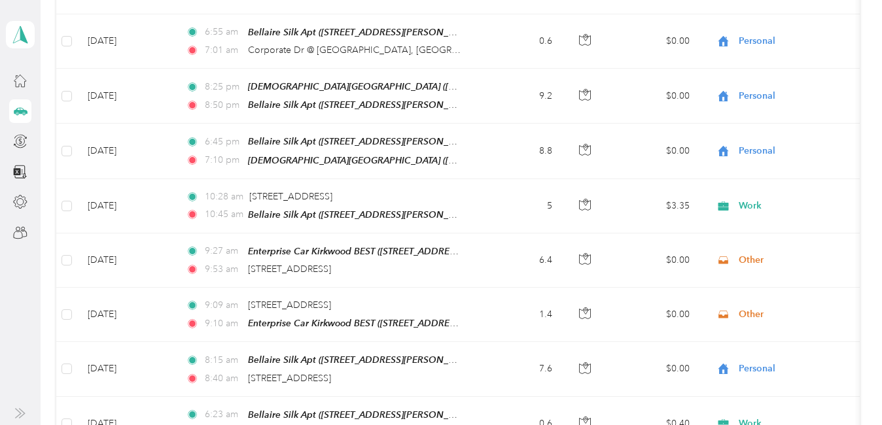
click at [763, 239] on span "Personal" at bounding box center [861, 239] width 237 height 14
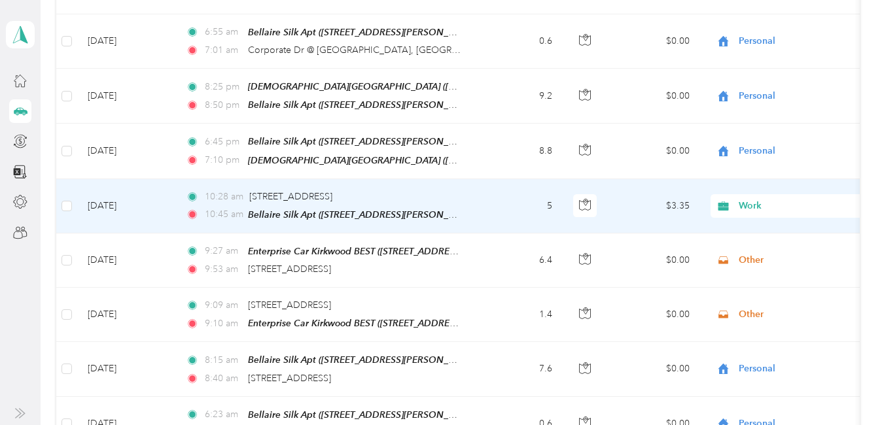
click at [749, 199] on span "Work" at bounding box center [798, 206] width 120 height 14
click at [763, 173] on span "Personal" at bounding box center [861, 179] width 237 height 14
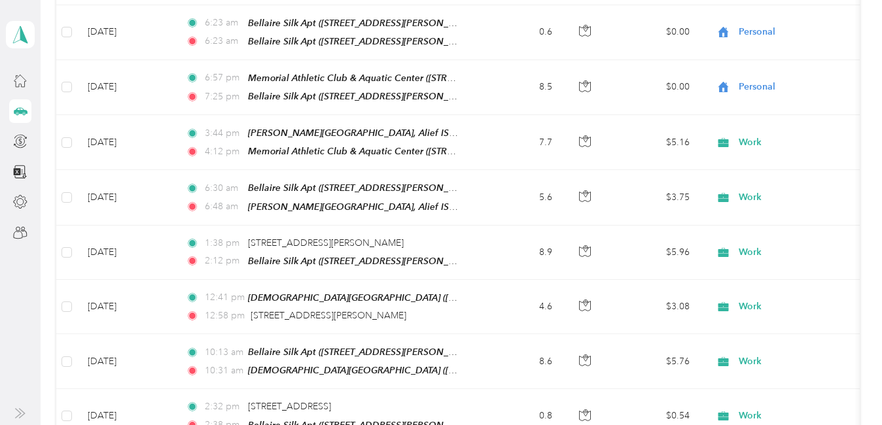
scroll to position [4704, 0]
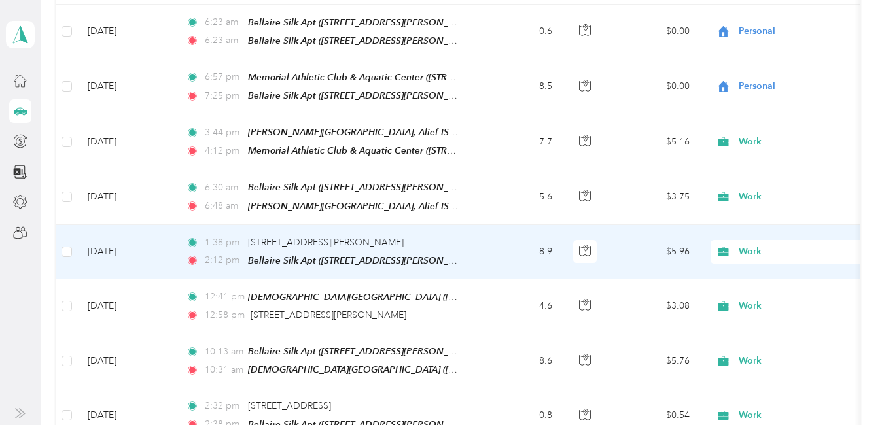
click at [746, 245] on span "Work" at bounding box center [798, 252] width 120 height 14
click at [761, 211] on span "Personal" at bounding box center [861, 217] width 237 height 14
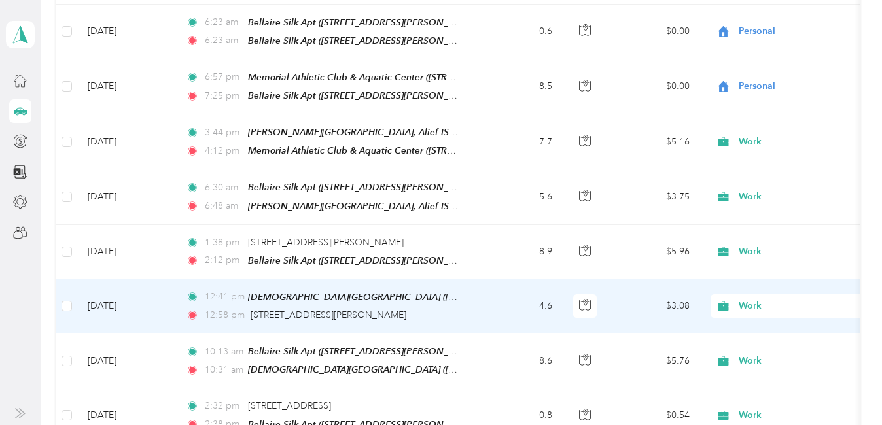
click at [760, 299] on span "Work" at bounding box center [798, 306] width 120 height 14
click at [763, 269] on span "Personal" at bounding box center [861, 264] width 237 height 14
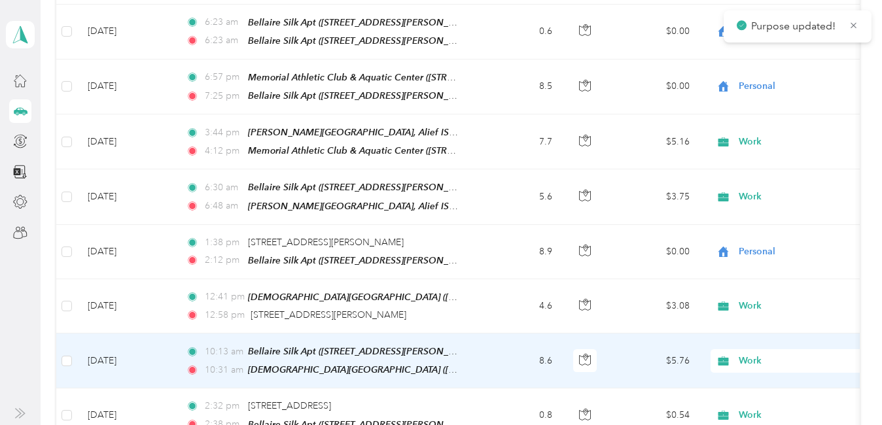
click at [742, 354] on span "Work" at bounding box center [798, 361] width 120 height 14
click at [748, 112] on span "Personal" at bounding box center [861, 110] width 237 height 14
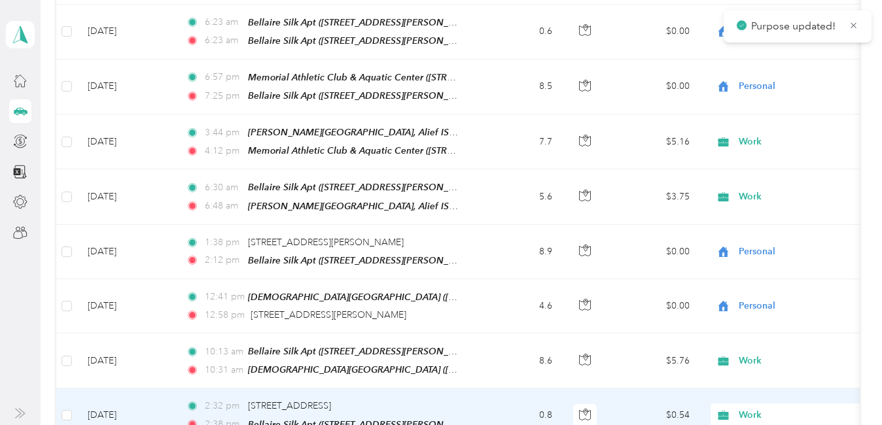
click at [755, 408] on span "Work" at bounding box center [798, 415] width 120 height 14
click at [763, 165] on span "Personal" at bounding box center [861, 169] width 237 height 14
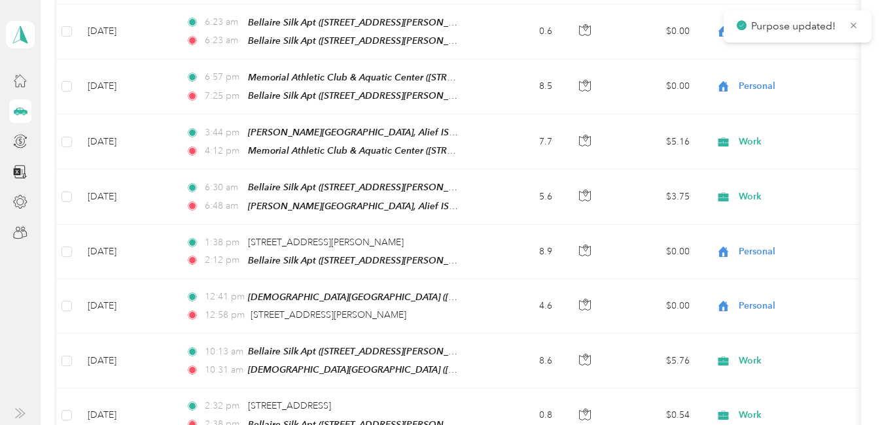
click at [752, 222] on span "Personal" at bounding box center [861, 223] width 237 height 14
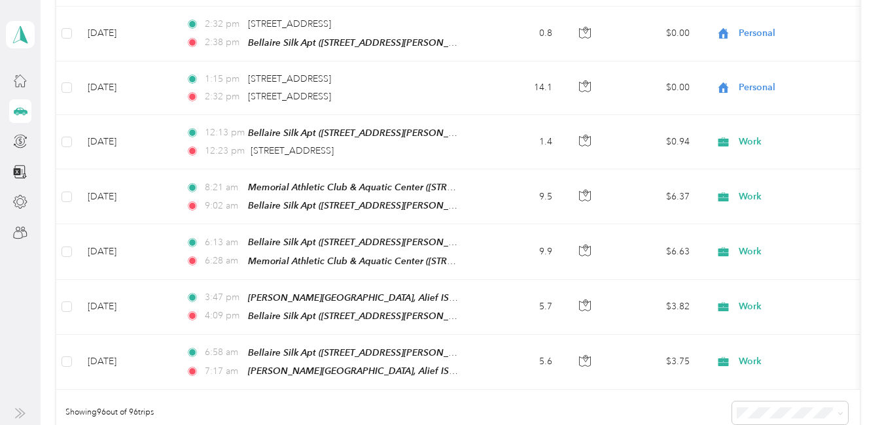
scroll to position [5066, 0]
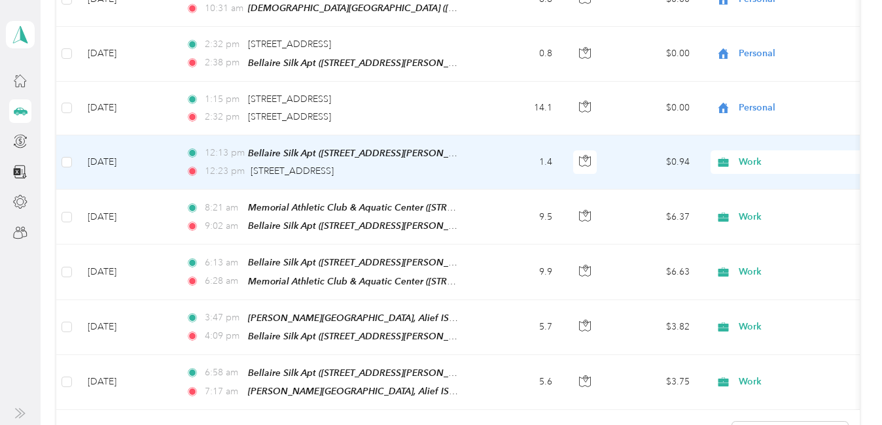
click at [742, 155] on span "Work" at bounding box center [798, 162] width 120 height 14
click at [765, 120] on span "Personal" at bounding box center [861, 124] width 237 height 14
click at [756, 135] on li "[PERSON_NAME] [PERSON_NAME] [MEDICAL_DATA]" at bounding box center [850, 146] width 279 height 23
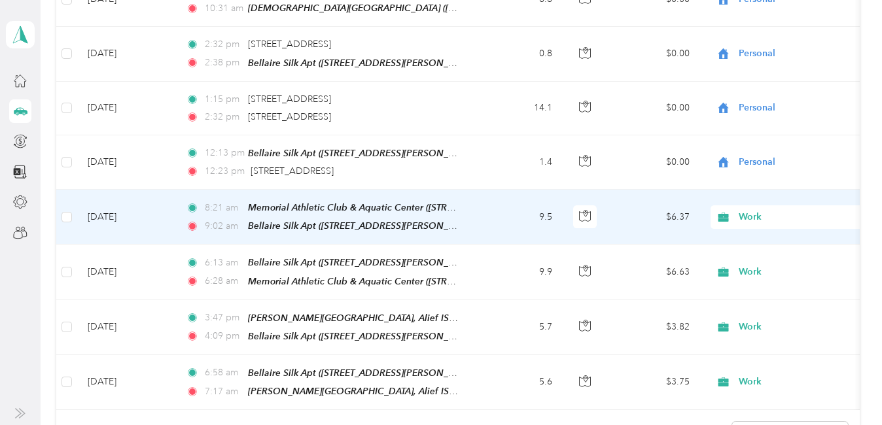
click at [753, 210] on span "Work" at bounding box center [798, 217] width 120 height 14
click at [748, 173] on span "Personal" at bounding box center [861, 178] width 237 height 14
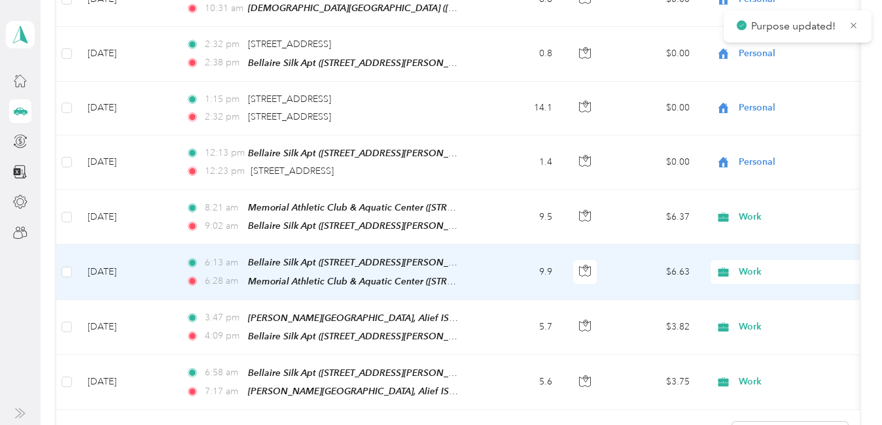
click at [742, 265] on span "Work" at bounding box center [798, 272] width 120 height 14
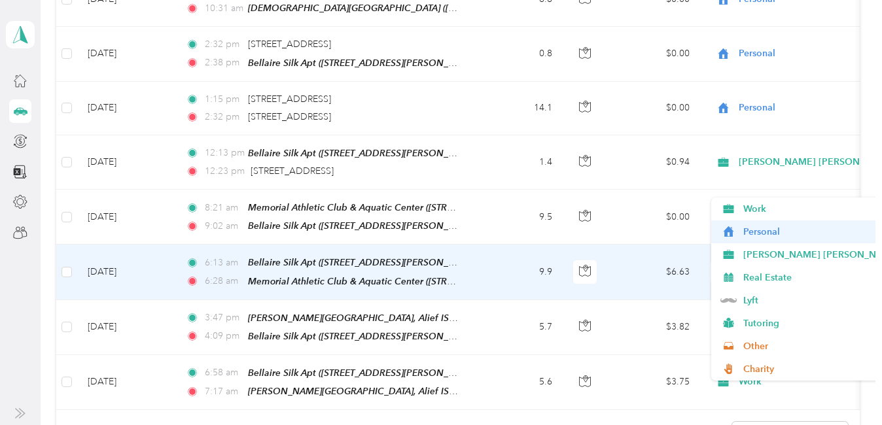
click at [755, 228] on span "Personal" at bounding box center [861, 232] width 237 height 14
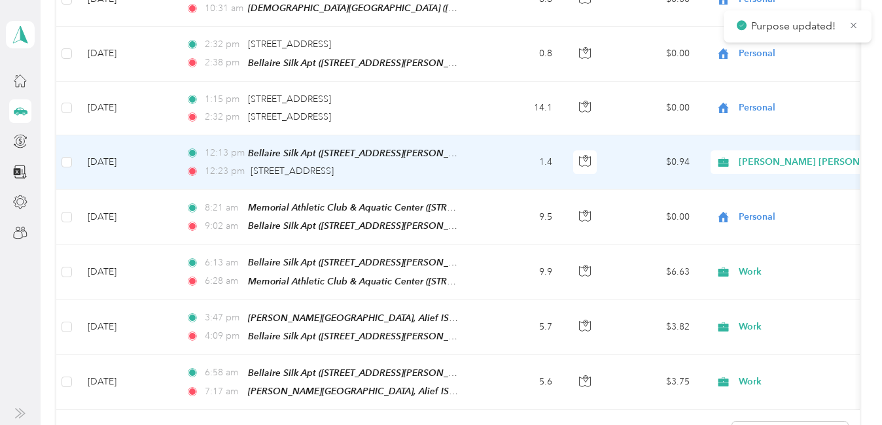
click at [776, 155] on span "[PERSON_NAME] [PERSON_NAME] [MEDICAL_DATA]" at bounding box center [856, 162] width 237 height 14
click at [776, 127] on li "Personal" at bounding box center [858, 123] width 294 height 23
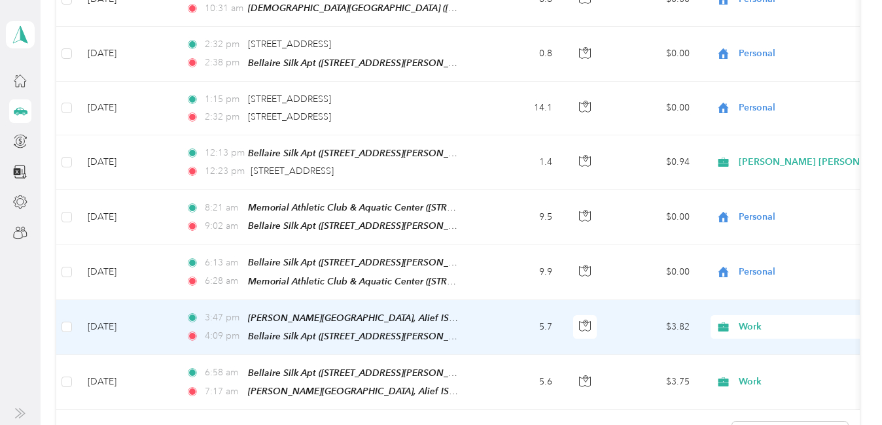
click at [742, 320] on span "Work" at bounding box center [798, 327] width 120 height 14
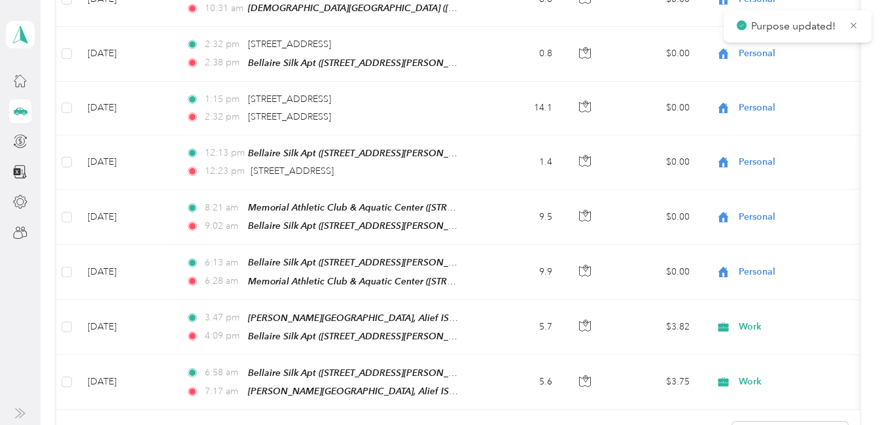
click at [564, 410] on div "Showing 96 out of 96 trips" at bounding box center [457, 433] width 803 height 46
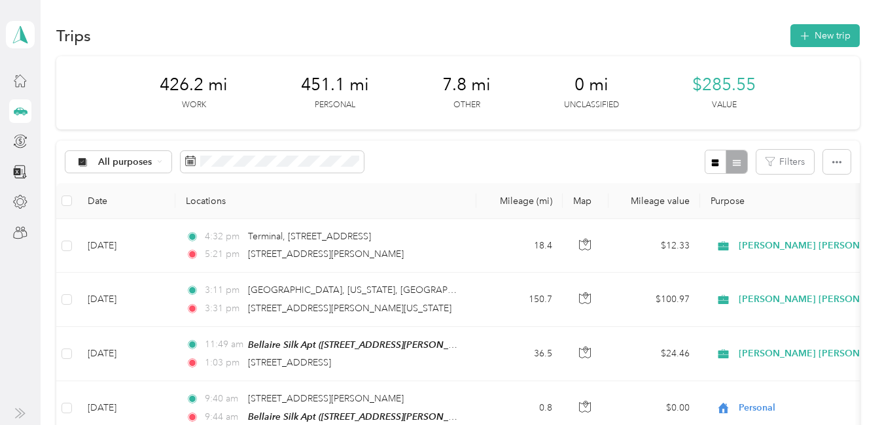
scroll to position [0, 0]
click at [818, 41] on button "New trip" at bounding box center [824, 37] width 69 height 23
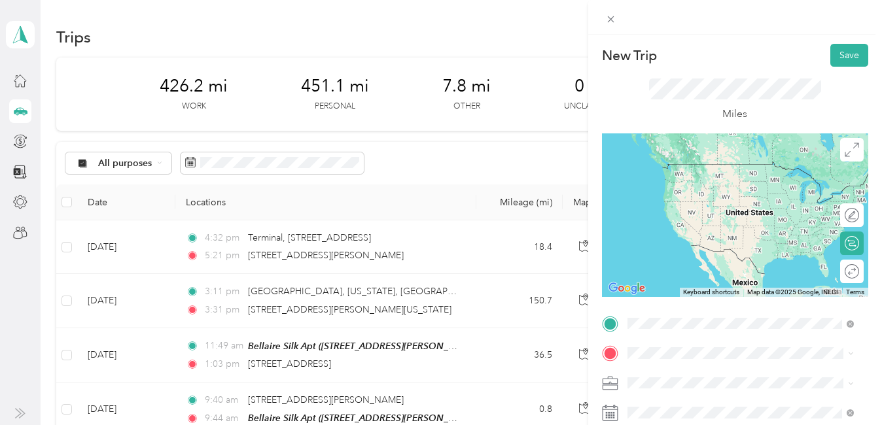
click at [685, 182] on div "622 North Spruce Street Goddard, Kansas 67052, United States" at bounding box center [740, 169] width 217 height 27
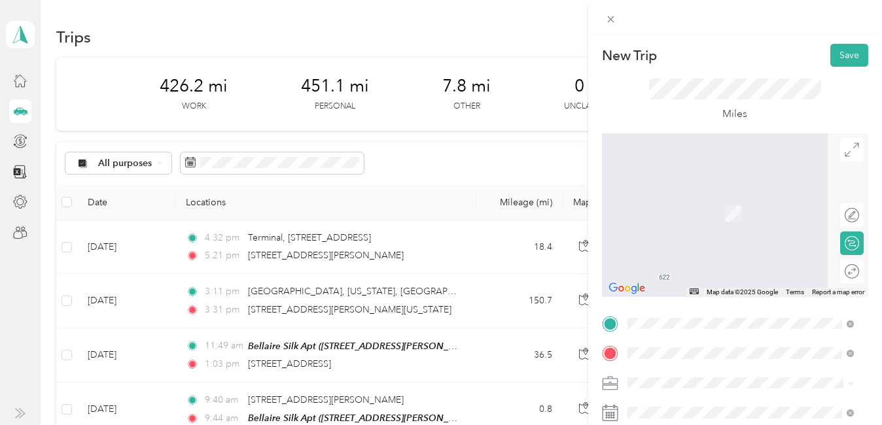
click at [716, 224] on span "Encore Apartment Community, 7255 Corporate Dr, Houston, TX 77036, USA, 77036, H…" at bounding box center [741, 227] width 180 height 39
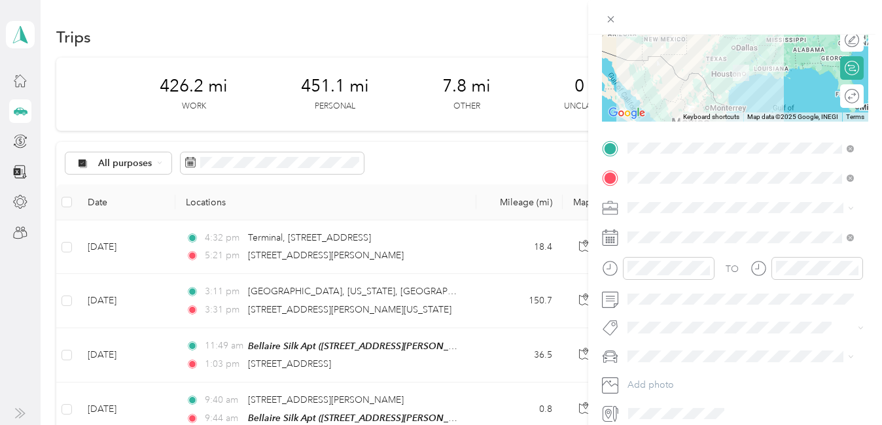
scroll to position [196, 0]
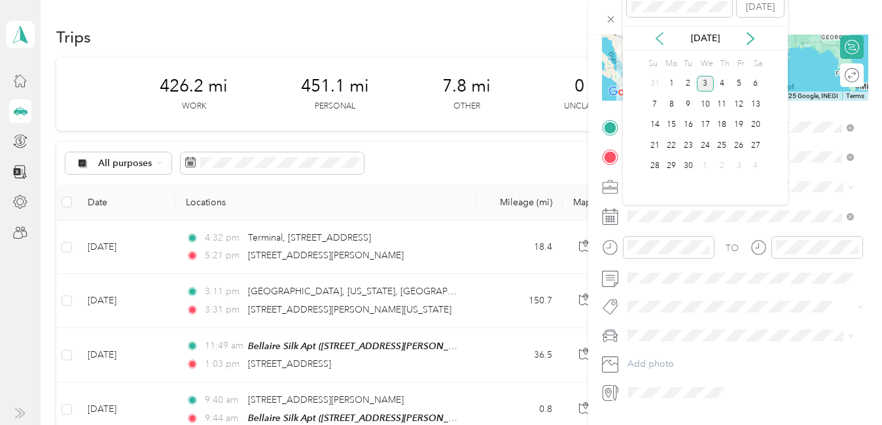
click at [657, 41] on icon at bounding box center [659, 38] width 13 height 13
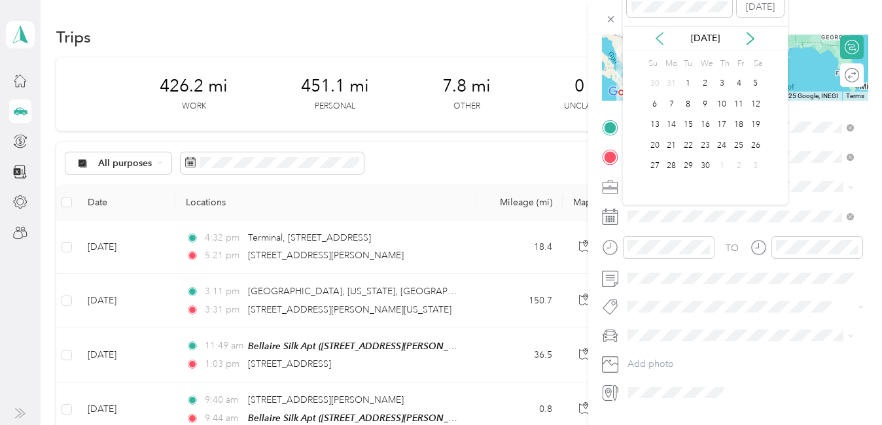
click at [657, 41] on icon at bounding box center [659, 38] width 13 height 13
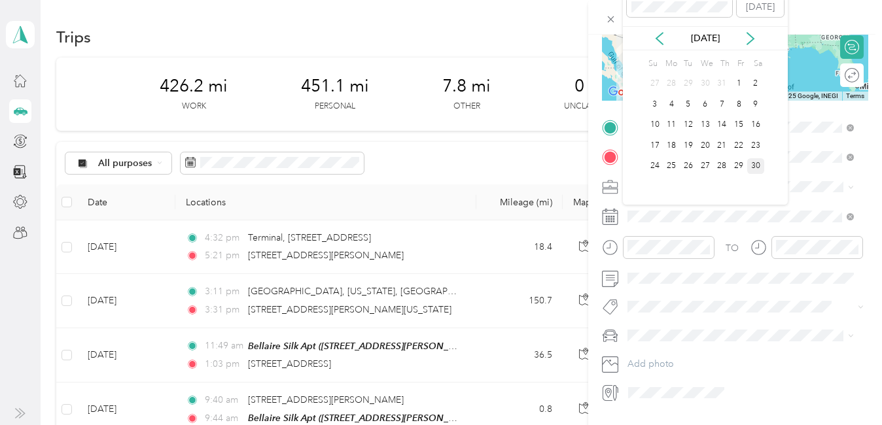
click at [750, 168] on div "30" at bounding box center [755, 166] width 17 height 16
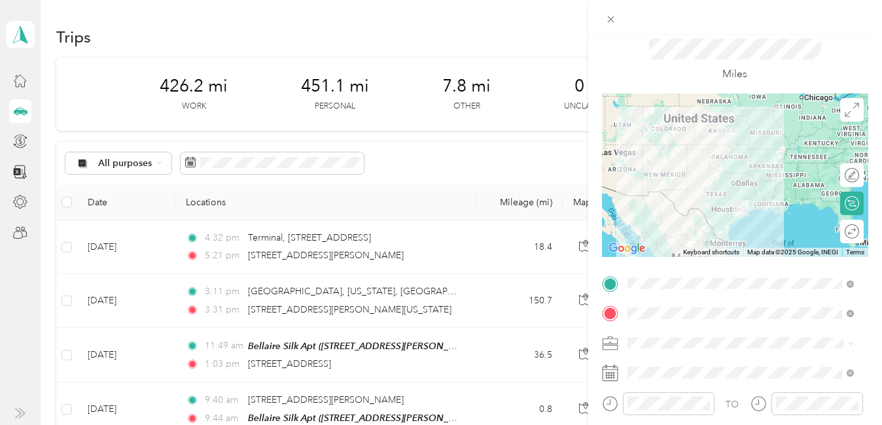
scroll to position [35, 0]
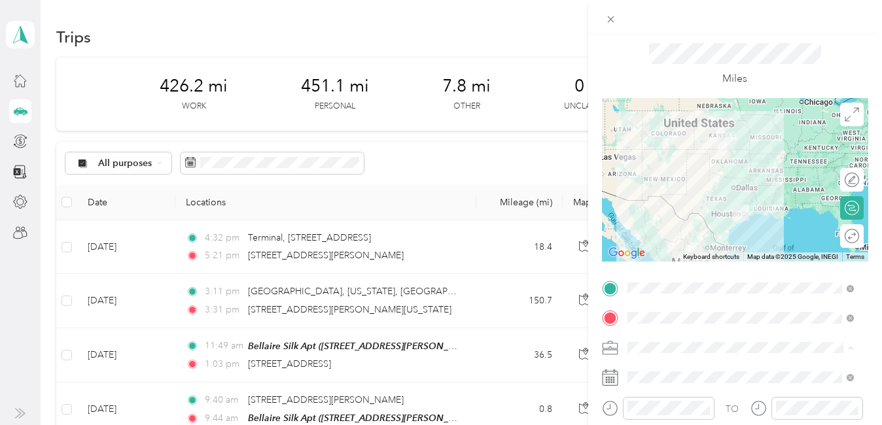
click at [676, 215] on span "[PERSON_NAME] [PERSON_NAME] [MEDICAL_DATA]" at bounding box center [706, 217] width 148 height 25
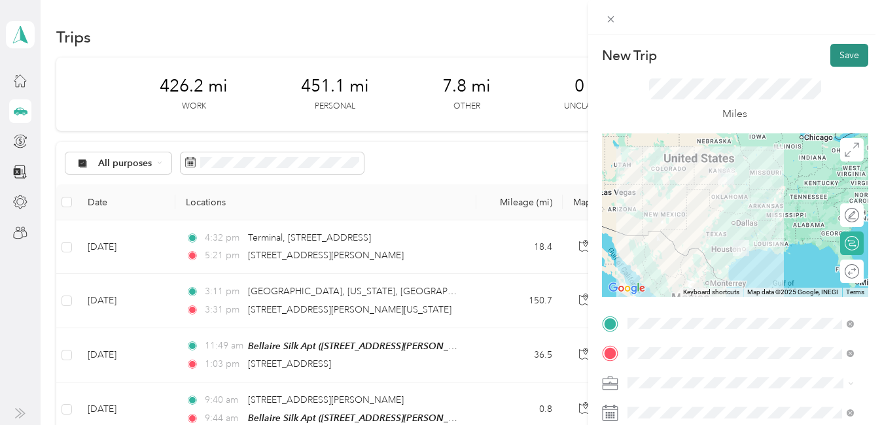
click at [831, 59] on button "Save" at bounding box center [849, 55] width 38 height 23
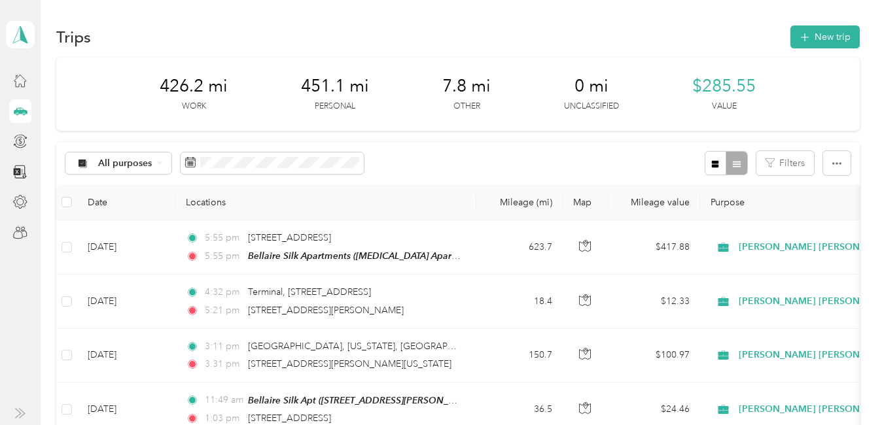
scroll to position [131, 0]
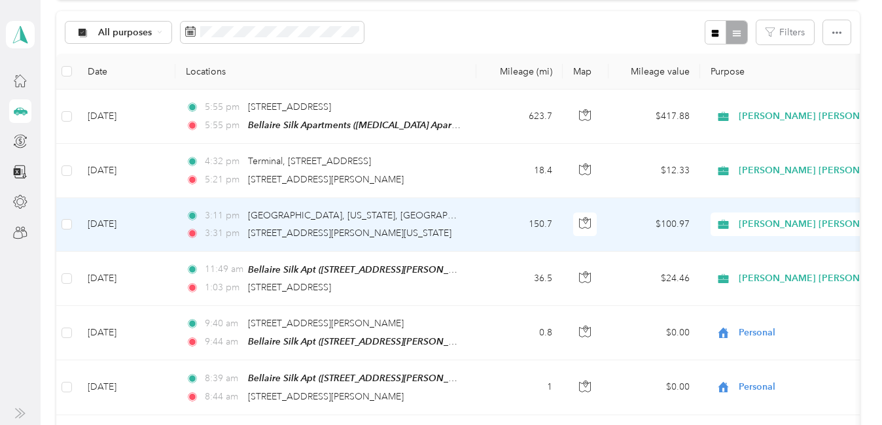
click at [133, 222] on td "[DATE]" at bounding box center [126, 225] width 98 height 54
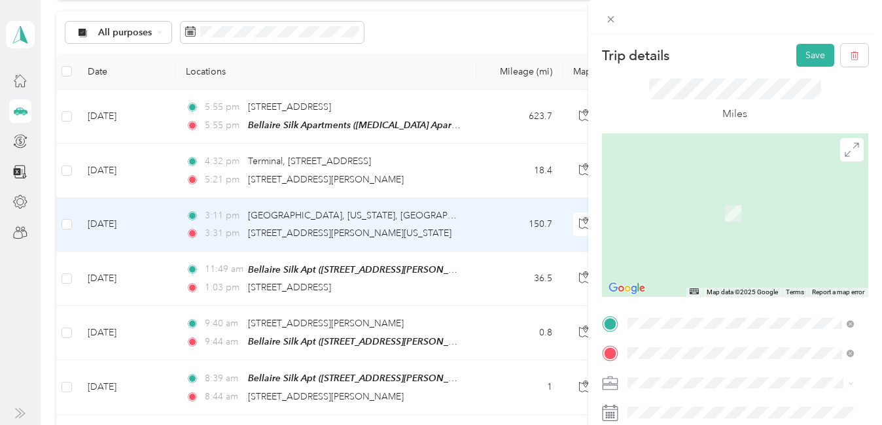
click at [742, 372] on span "3950 South Terminal Road Houston, Texas 77032, United States" at bounding box center [716, 371] width 131 height 12
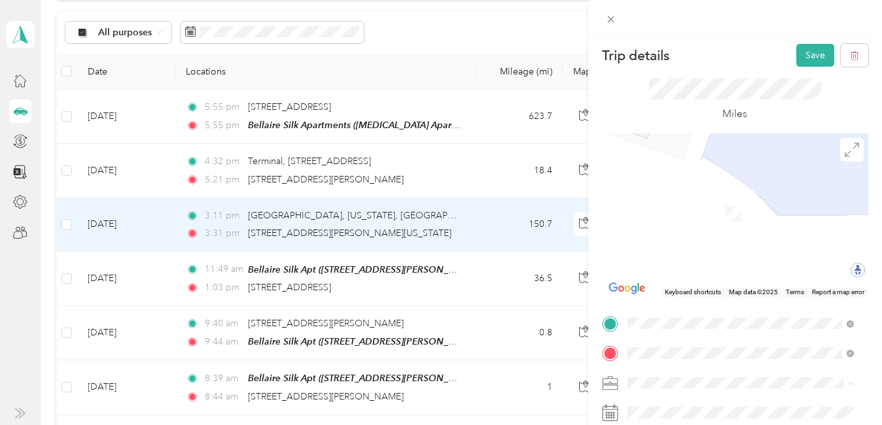
click at [723, 285] on span "622 North Spruce Street Goddard, Kansas 67052, United States" at bounding box center [750, 286] width 198 height 23
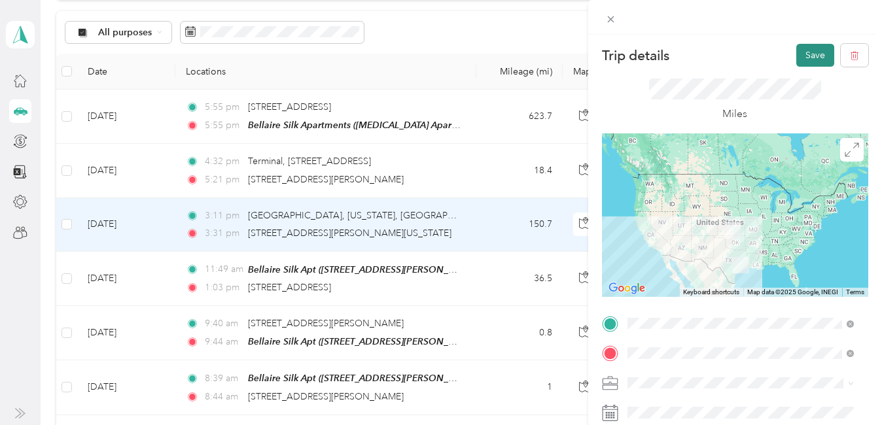
click at [798, 58] on button "Save" at bounding box center [815, 55] width 38 height 23
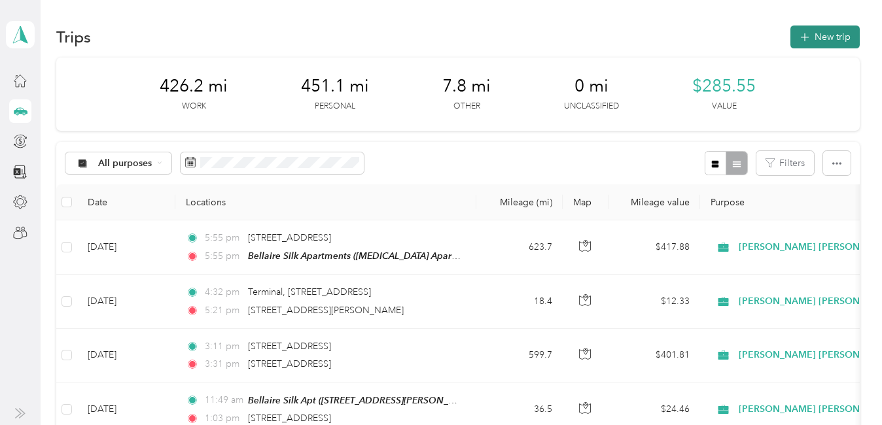
click at [818, 37] on button "New trip" at bounding box center [824, 37] width 69 height 23
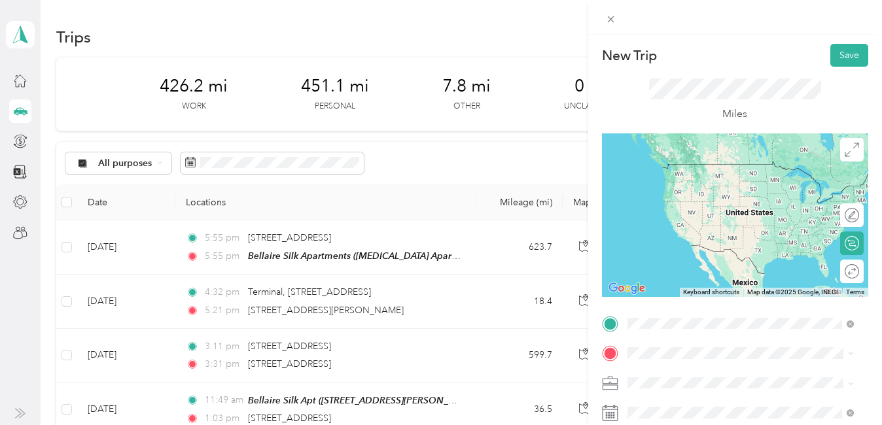
click at [708, 368] on span "3950 North Terminal Road Houston, Texas 77032, United States" at bounding box center [716, 371] width 131 height 12
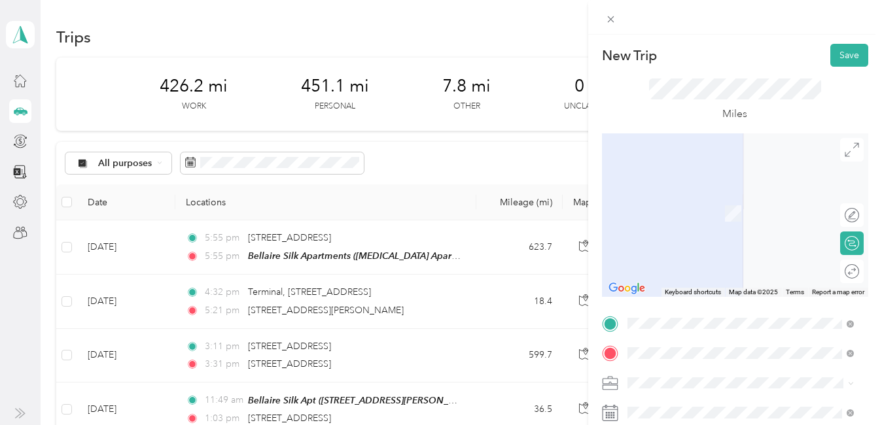
click at [650, 218] on div "Bellaire Silk Apartments Encore Apartment Community, 7255 Corporate Dr, Houston…" at bounding box center [740, 220] width 217 height 60
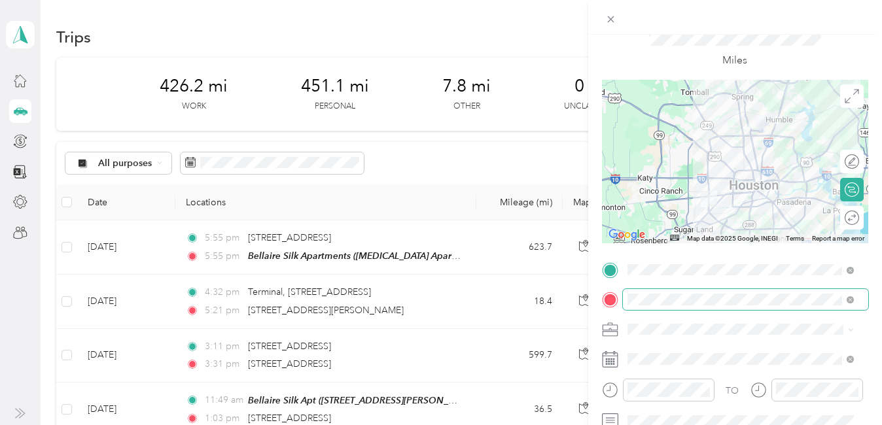
scroll to position [65, 0]
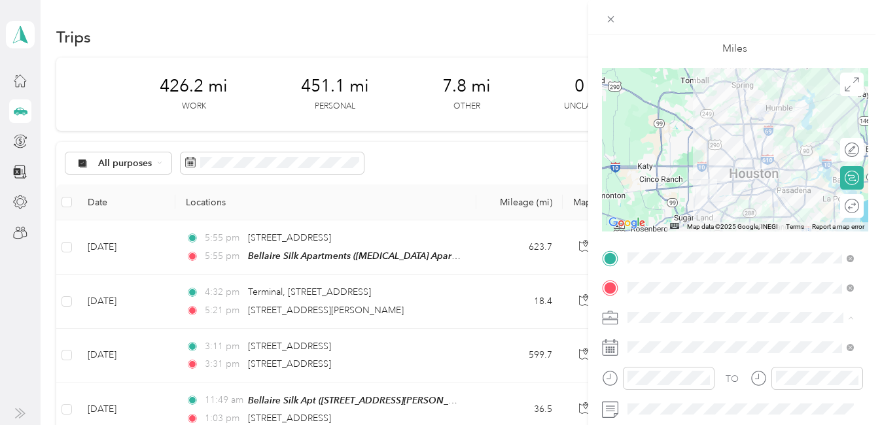
click at [650, 182] on div "[PERSON_NAME] [PERSON_NAME] [MEDICAL_DATA]" at bounding box center [740, 186] width 217 height 27
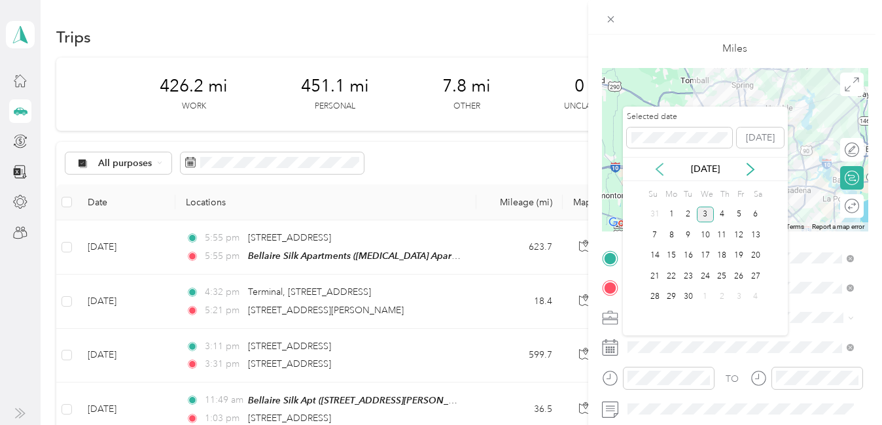
click at [659, 167] on icon at bounding box center [659, 170] width 7 height 12
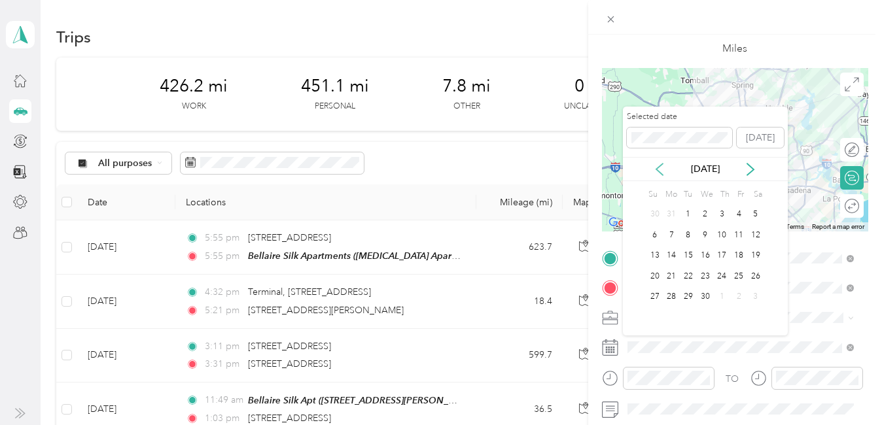
click at [659, 167] on icon at bounding box center [659, 170] width 7 height 12
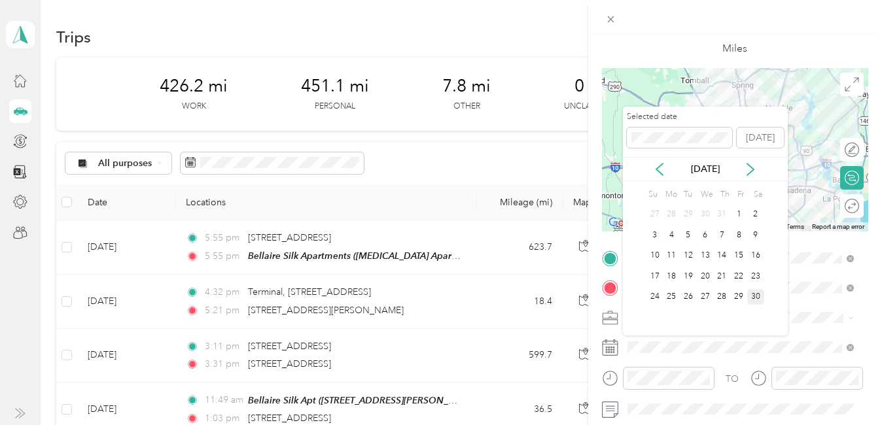
click at [757, 298] on div "30" at bounding box center [755, 297] width 17 height 16
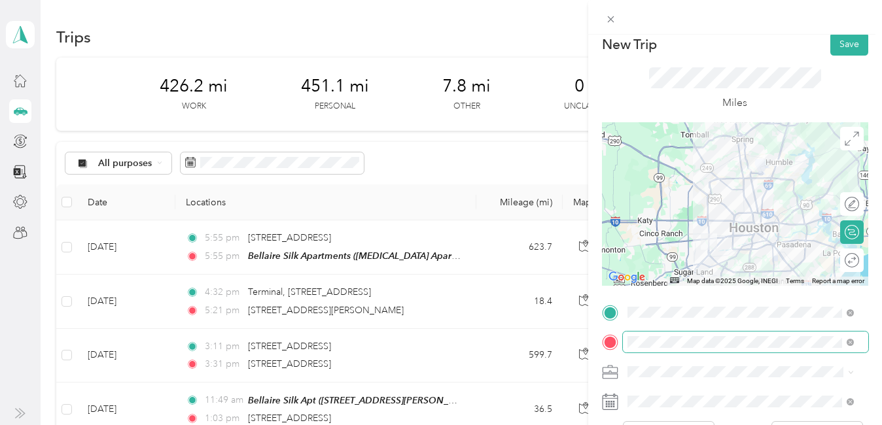
scroll to position [0, 0]
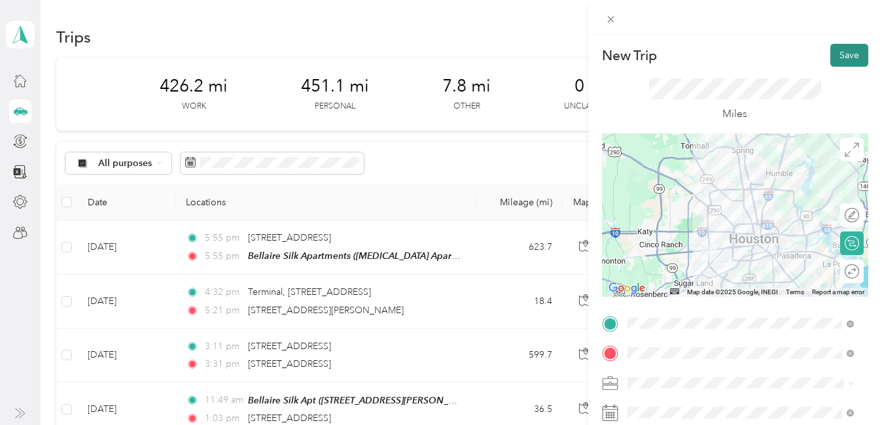
click at [833, 56] on button "Save" at bounding box center [849, 55] width 38 height 23
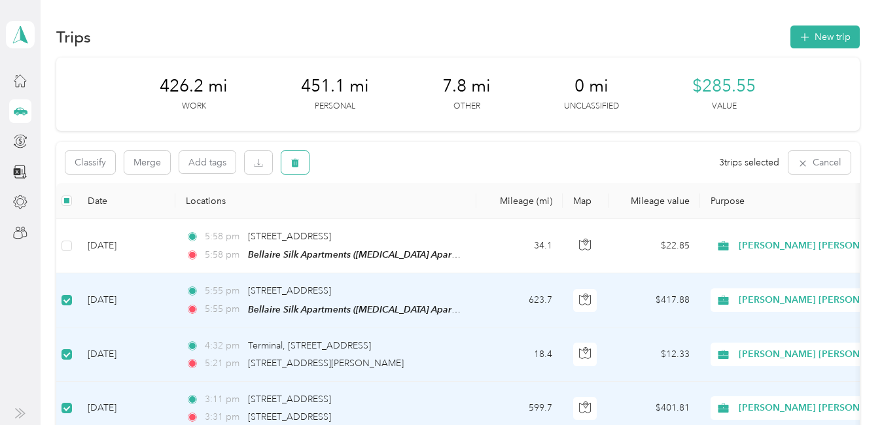
click at [298, 165] on icon "button" at bounding box center [296, 163] width 8 height 9
click at [392, 216] on button "Yes" at bounding box center [393, 217] width 26 height 21
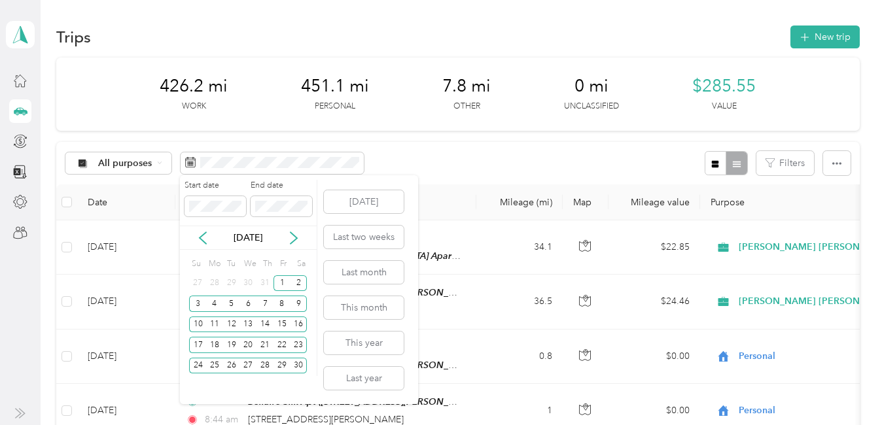
click at [292, 230] on div "[DATE]" at bounding box center [248, 238] width 137 height 24
click at [298, 236] on icon at bounding box center [293, 238] width 13 height 13
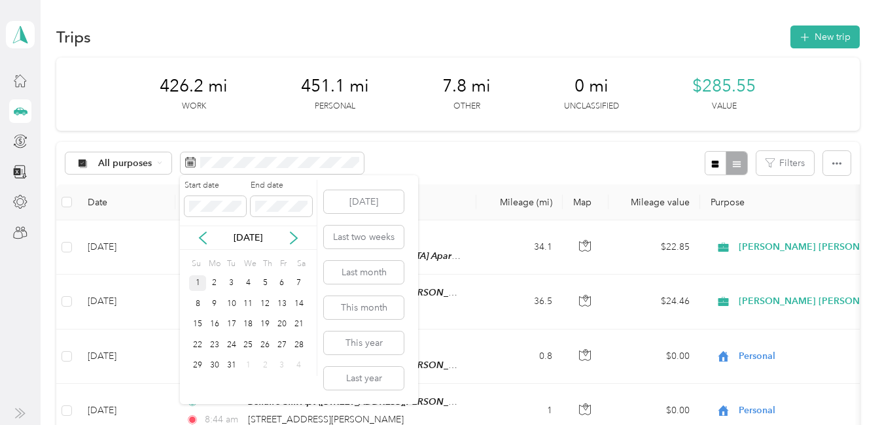
click at [199, 281] on div "1" at bounding box center [197, 283] width 17 height 16
click at [234, 363] on div "31" at bounding box center [231, 366] width 17 height 16
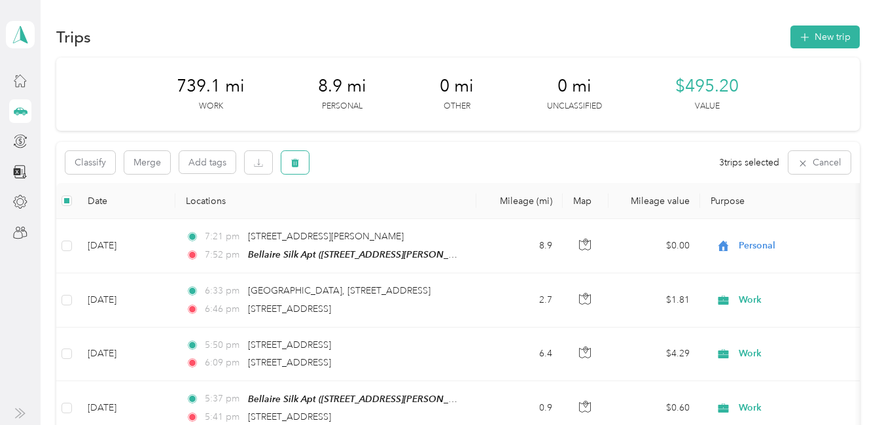
click at [298, 166] on icon "button" at bounding box center [296, 163] width 8 height 9
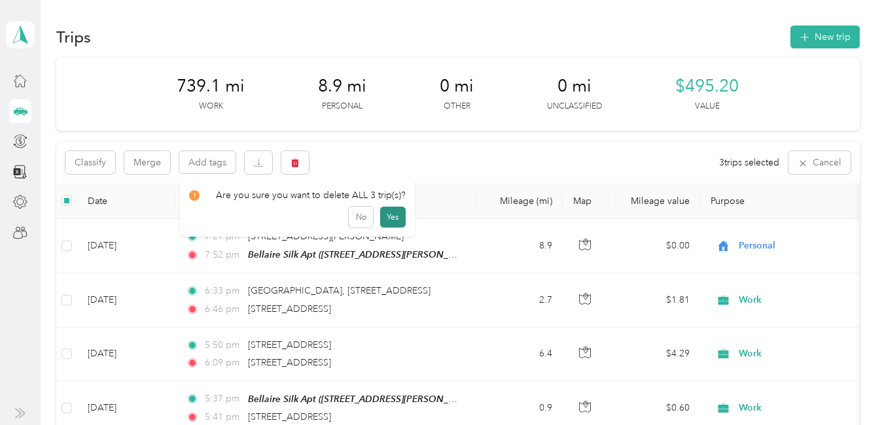
click at [387, 214] on button "Yes" at bounding box center [393, 217] width 26 height 21
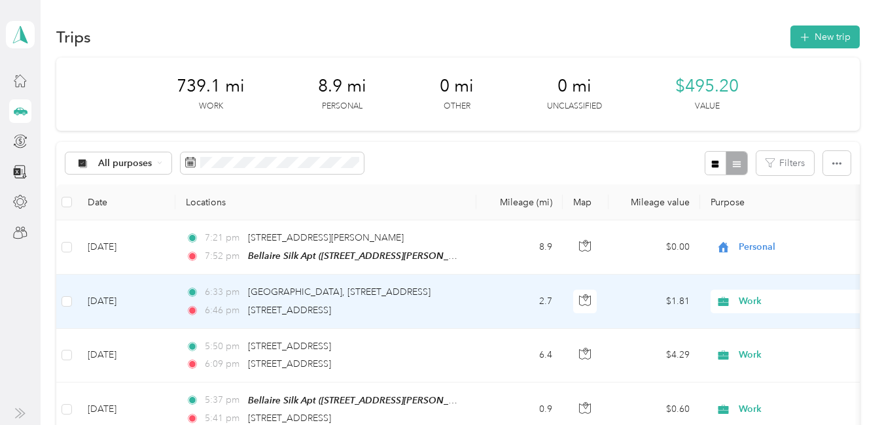
click at [747, 298] on span "Work" at bounding box center [798, 301] width 120 height 14
click at [752, 138] on span "Personal" at bounding box center [861, 139] width 237 height 14
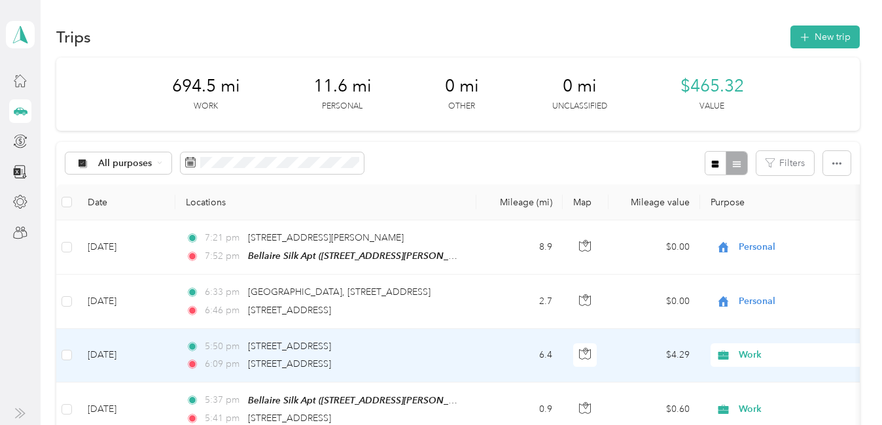
click at [754, 352] on span "Work" at bounding box center [798, 355] width 120 height 14
click at [758, 196] on li "Personal" at bounding box center [850, 192] width 279 height 23
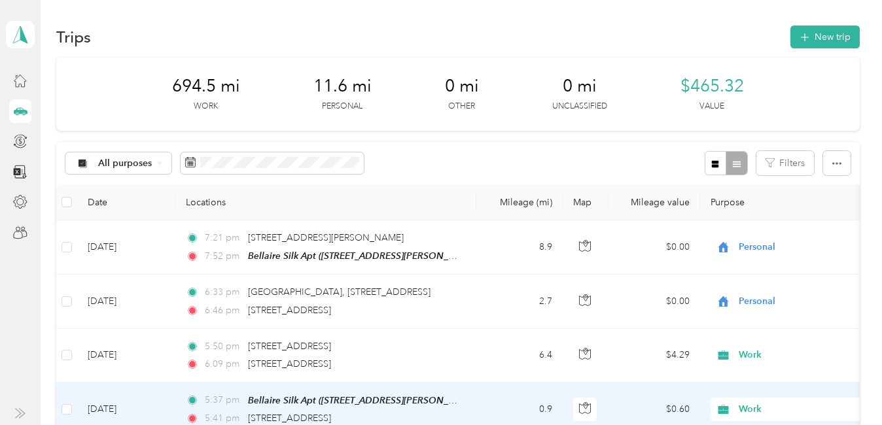
click at [748, 405] on span "Work" at bounding box center [798, 409] width 120 height 14
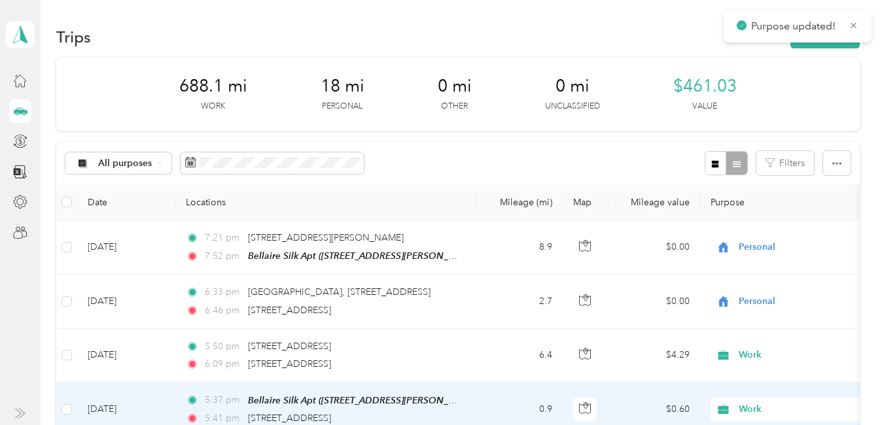
click at [775, 245] on span "Personal" at bounding box center [861, 246] width 237 height 14
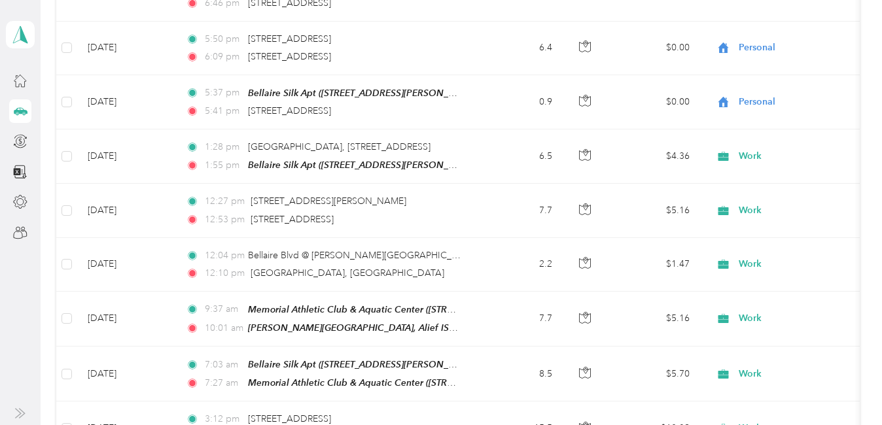
scroll to position [317, 0]
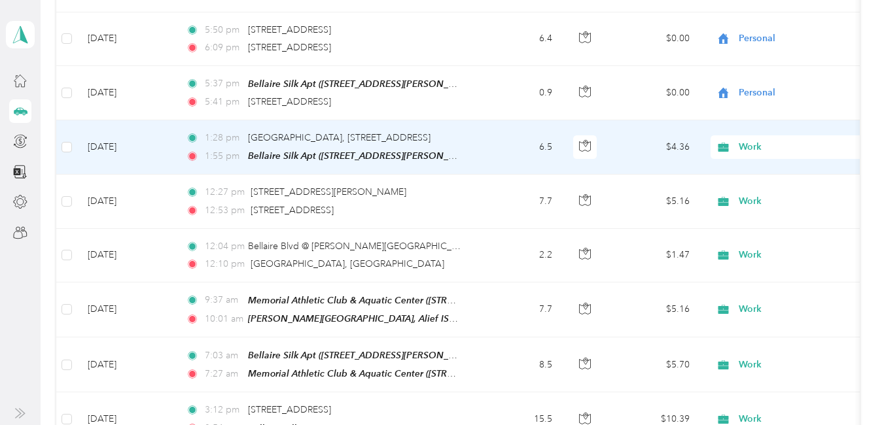
click at [744, 141] on span "Work" at bounding box center [798, 147] width 120 height 14
click at [761, 196] on li "Personal" at bounding box center [850, 190] width 279 height 23
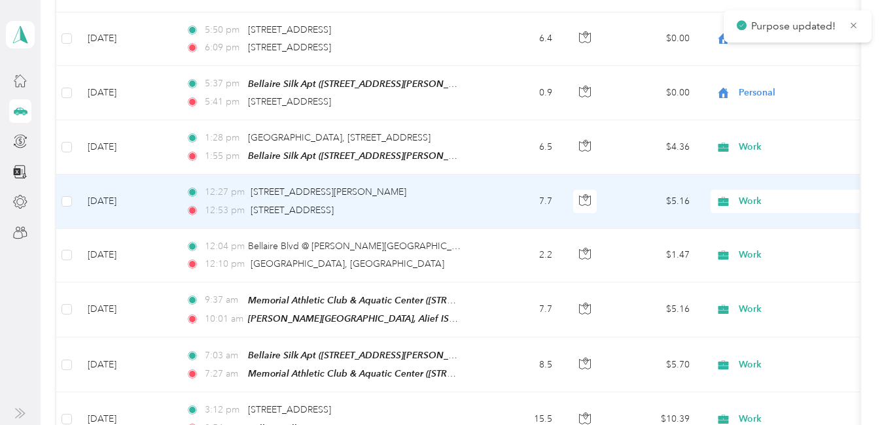
click at [761, 196] on span "Work" at bounding box center [798, 201] width 120 height 14
click at [753, 245] on span "Personal" at bounding box center [861, 247] width 237 height 14
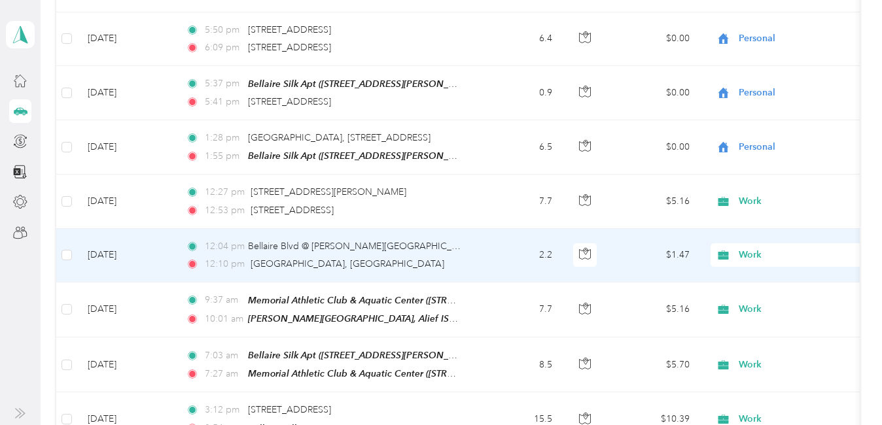
click at [757, 254] on span "Work" at bounding box center [798, 255] width 120 height 14
click at [756, 95] on span "Personal" at bounding box center [861, 91] width 237 height 14
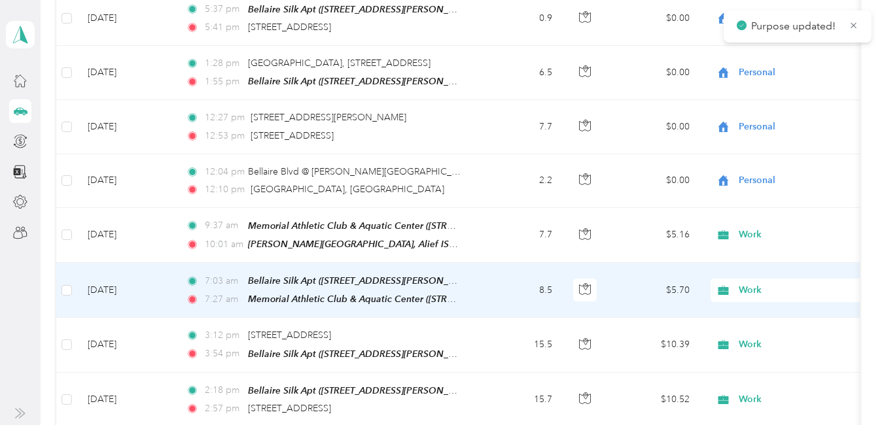
scroll to position [447, 0]
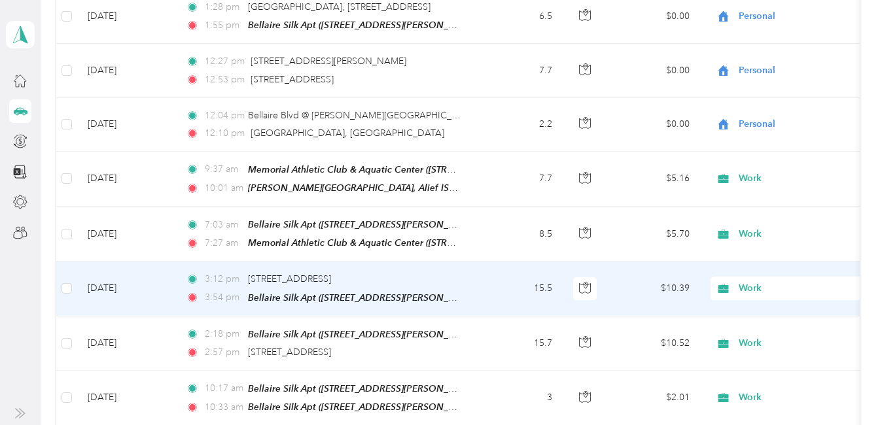
click at [753, 287] on span "Work" at bounding box center [798, 288] width 120 height 14
click at [769, 115] on span "Personal" at bounding box center [861, 119] width 237 height 14
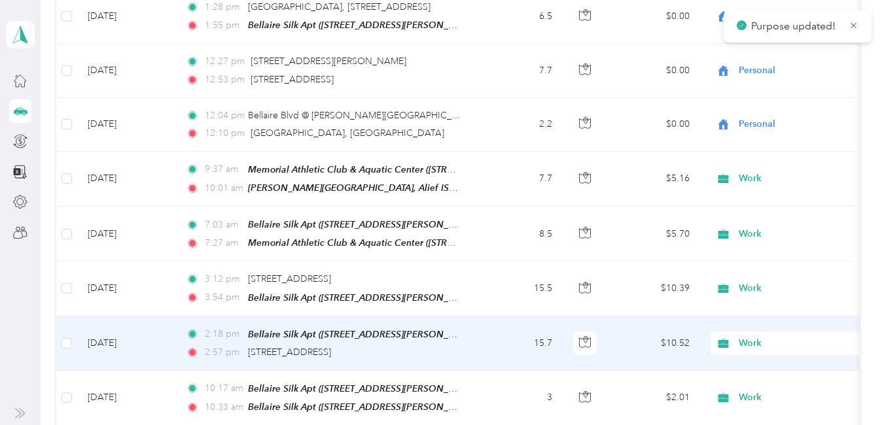
click at [753, 338] on span "Work" at bounding box center [798, 343] width 120 height 14
click at [757, 180] on span "Personal" at bounding box center [861, 176] width 237 height 14
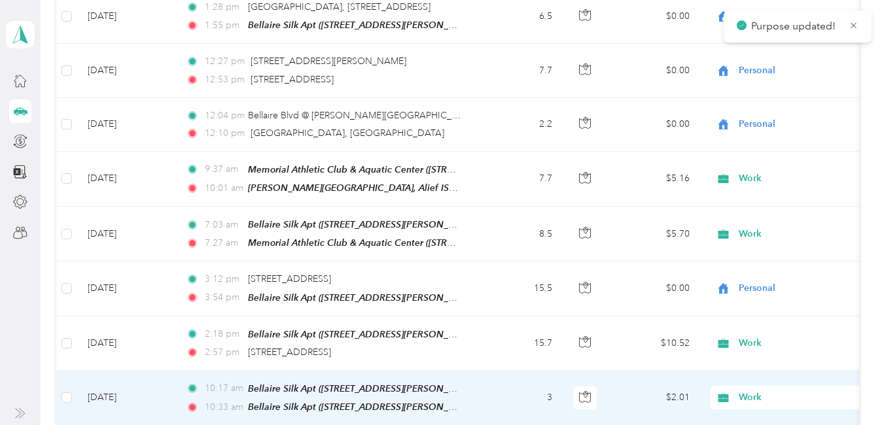
click at [744, 391] on span "Work" at bounding box center [798, 397] width 120 height 14
click at [761, 230] on span "Personal" at bounding box center [861, 229] width 237 height 14
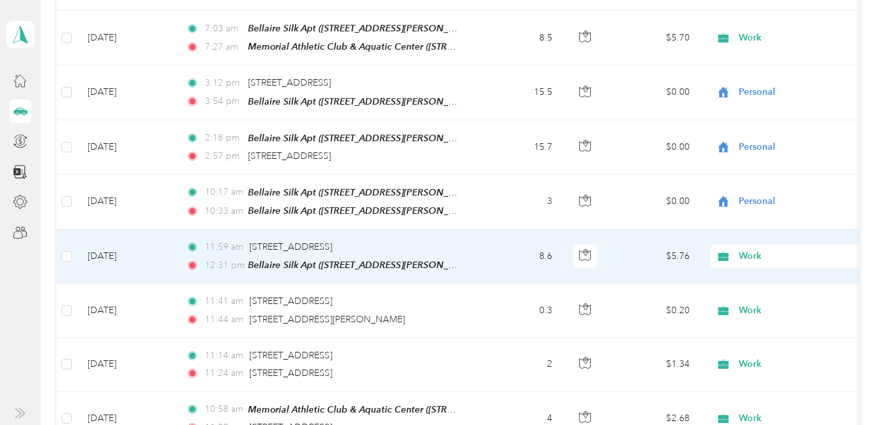
scroll to position [774, 0]
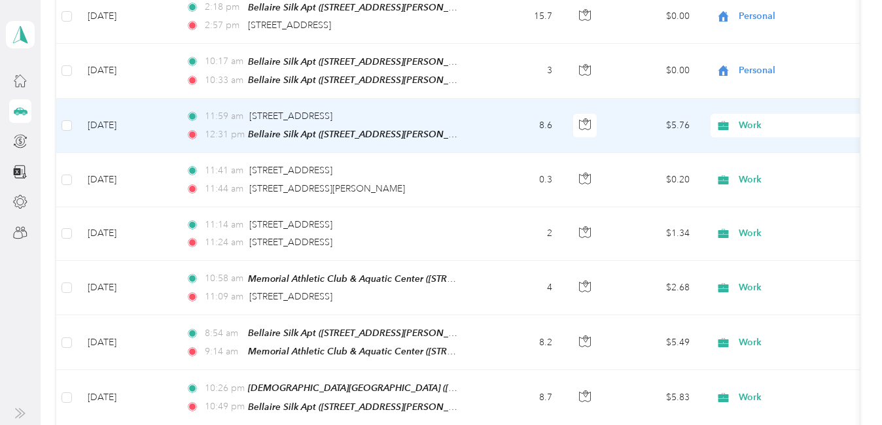
click at [750, 118] on span "Work" at bounding box center [798, 125] width 120 height 14
click at [756, 161] on span "Personal" at bounding box center [861, 166] width 237 height 14
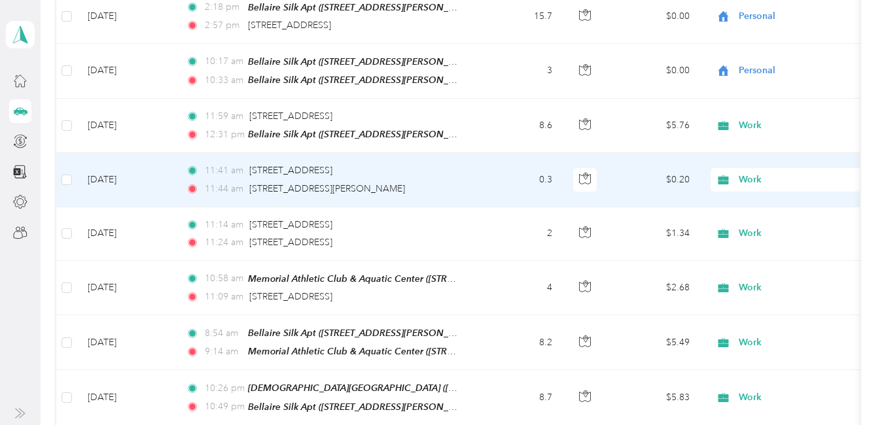
click at [750, 173] on span "Work" at bounding box center [798, 180] width 120 height 14
click at [771, 218] on span "Personal" at bounding box center [861, 220] width 237 height 14
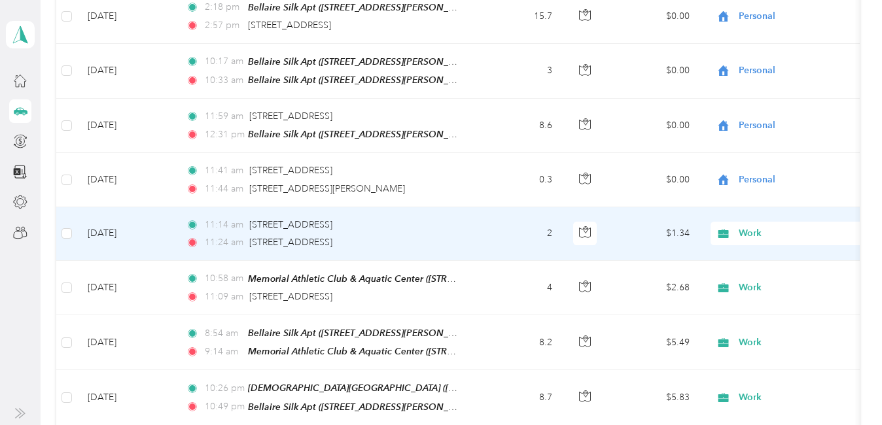
click at [746, 228] on span "Work" at bounding box center [798, 233] width 120 height 14
click at [771, 301] on li "[PERSON_NAME] [PERSON_NAME] [MEDICAL_DATA]" at bounding box center [850, 296] width 279 height 23
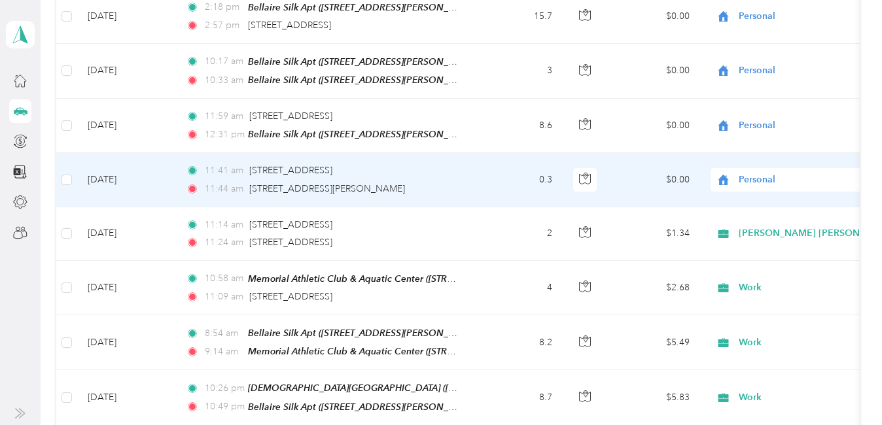
click at [755, 173] on span "Personal" at bounding box center [798, 180] width 120 height 14
click at [770, 237] on span "[PERSON_NAME] [PERSON_NAME] [MEDICAL_DATA]" at bounding box center [861, 237] width 237 height 14
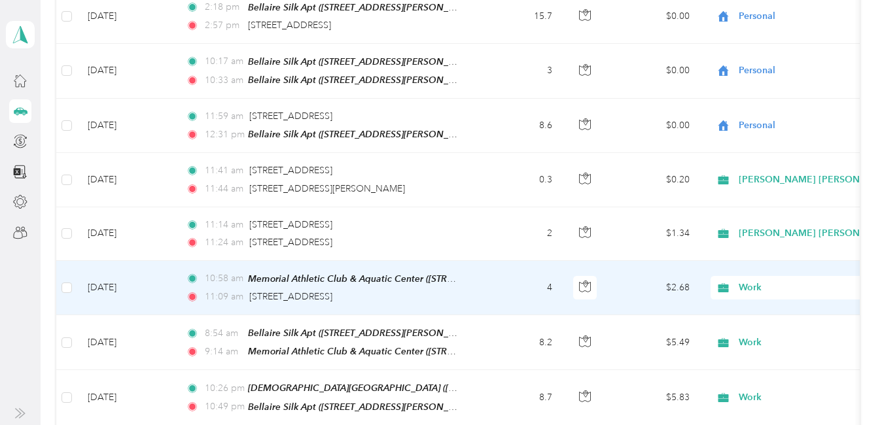
click at [757, 281] on span "Work" at bounding box center [798, 288] width 120 height 14
click at [781, 146] on ol "Work Personal [PERSON_NAME] [PERSON_NAME] [MEDICAL_DATA] Real Estate Lyft Tutor…" at bounding box center [850, 169] width 279 height 183
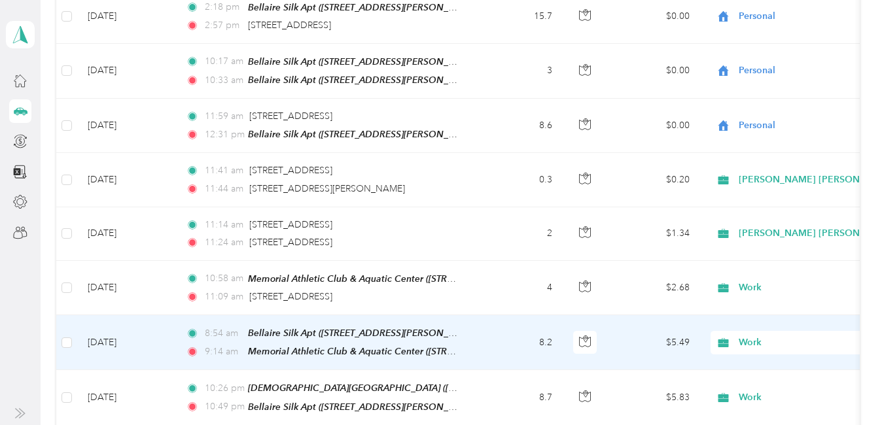
click at [742, 336] on span "Work" at bounding box center [798, 343] width 120 height 14
click at [788, 196] on li "[PERSON_NAME] [PERSON_NAME] [MEDICAL_DATA]" at bounding box center [850, 190] width 279 height 23
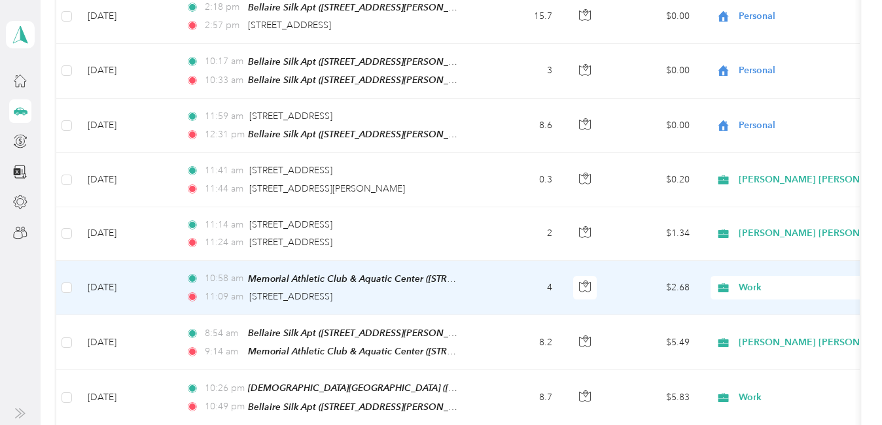
click at [760, 281] on span "Work" at bounding box center [798, 288] width 120 height 14
click at [767, 139] on span "[PERSON_NAME] [PERSON_NAME] [MEDICAL_DATA]" at bounding box center [861, 140] width 237 height 14
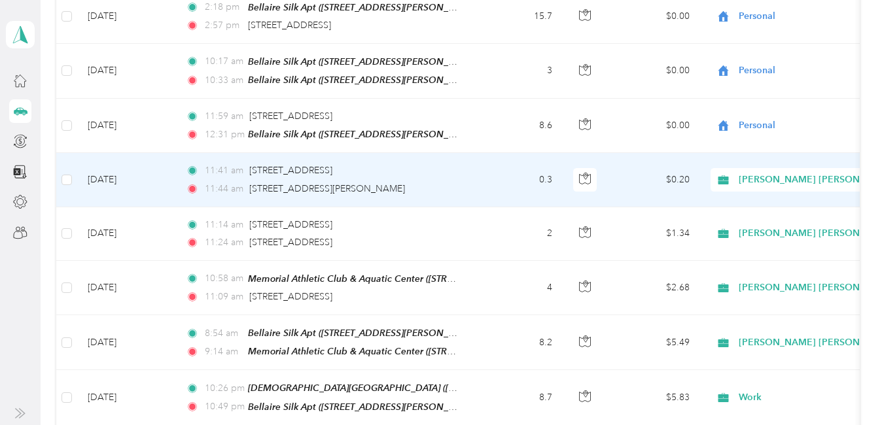
click at [767, 173] on span "[PERSON_NAME] [PERSON_NAME] [MEDICAL_DATA]" at bounding box center [856, 180] width 237 height 14
drag, startPoint x: 751, startPoint y: 213, endPoint x: 699, endPoint y: 184, distance: 59.1
click at [751, 213] on span "Personal" at bounding box center [869, 220] width 253 height 14
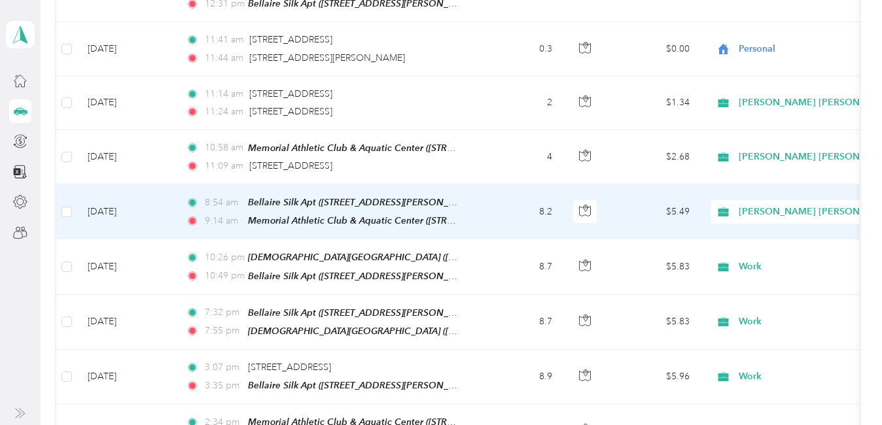
scroll to position [971, 0]
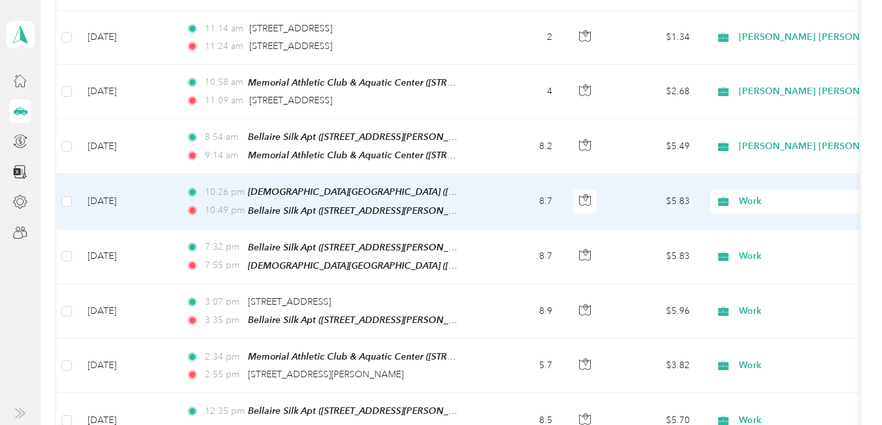
click at [754, 194] on span "Work" at bounding box center [798, 201] width 120 height 14
click at [756, 236] on span "Personal" at bounding box center [861, 237] width 237 height 14
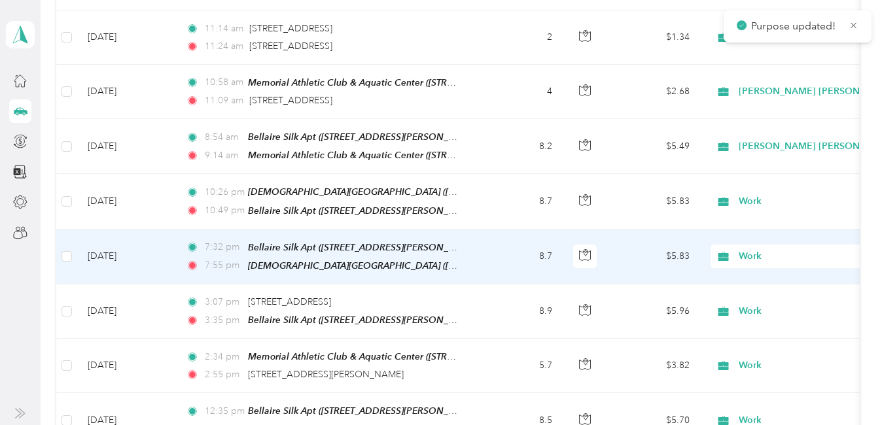
click at [755, 249] on span "Work" at bounding box center [798, 256] width 120 height 14
click at [771, 88] on li "Personal" at bounding box center [850, 82] width 279 height 23
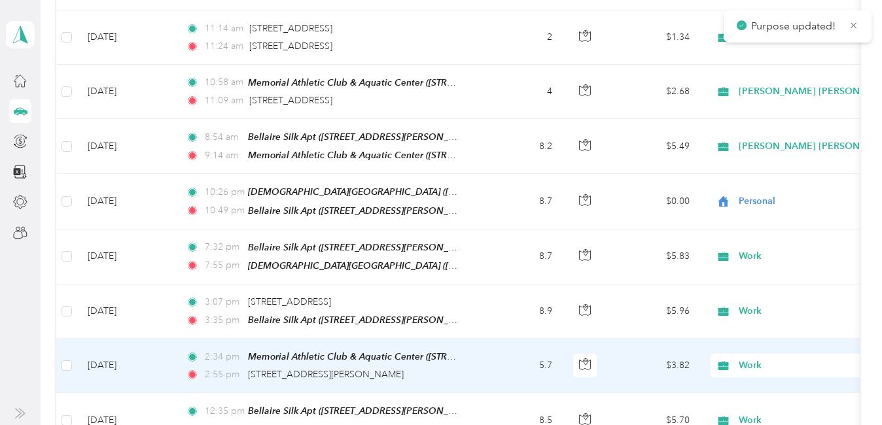
click at [749, 358] on span "Work" at bounding box center [798, 365] width 120 height 14
click at [763, 189] on span "Personal" at bounding box center [861, 189] width 237 height 14
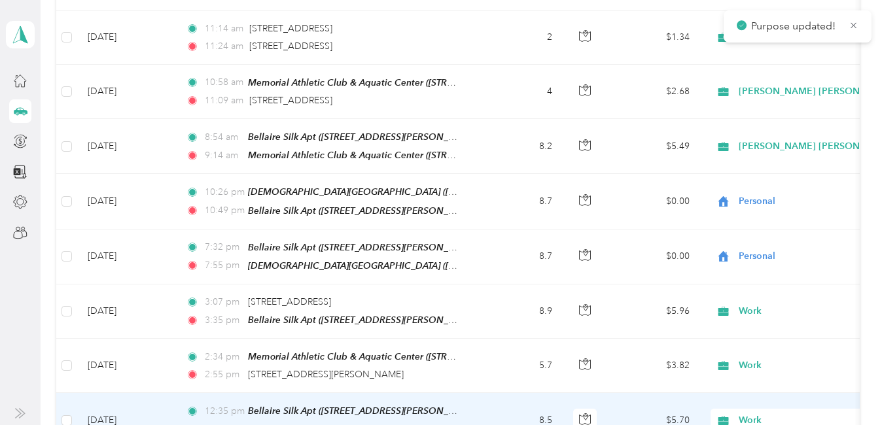
click at [743, 413] on span "Work" at bounding box center [798, 420] width 120 height 14
click at [758, 239] on span "Personal" at bounding box center [861, 244] width 237 height 14
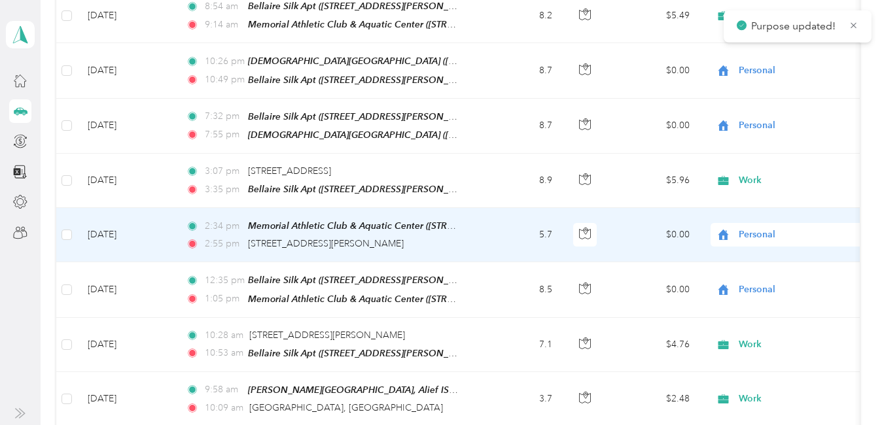
scroll to position [1167, 0]
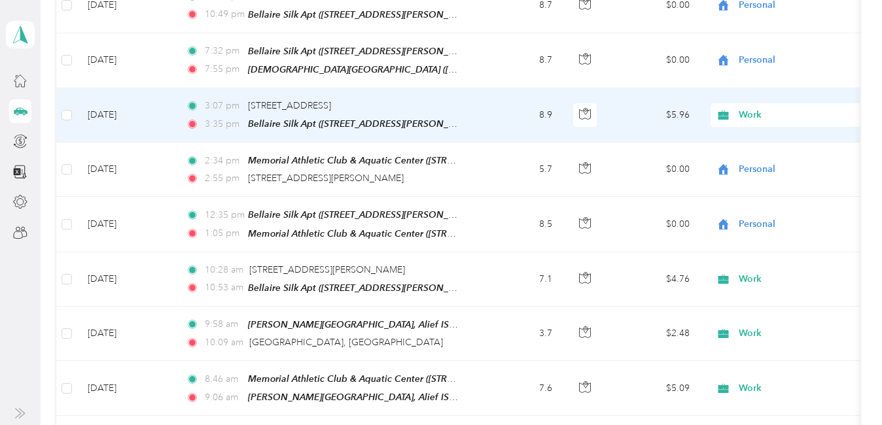
click at [749, 108] on span "Work" at bounding box center [798, 115] width 120 height 14
click at [759, 147] on span "Personal" at bounding box center [861, 150] width 237 height 14
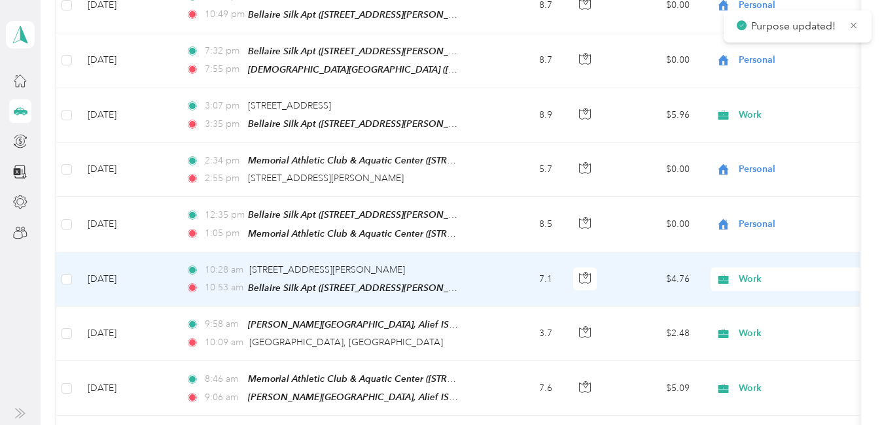
click at [748, 272] on span "Work" at bounding box center [798, 279] width 120 height 14
click at [767, 97] on span "Personal" at bounding box center [861, 102] width 237 height 14
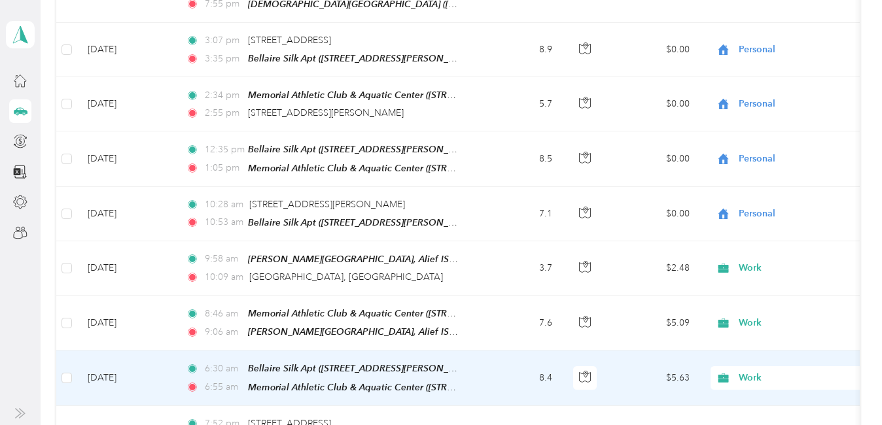
scroll to position [1298, 0]
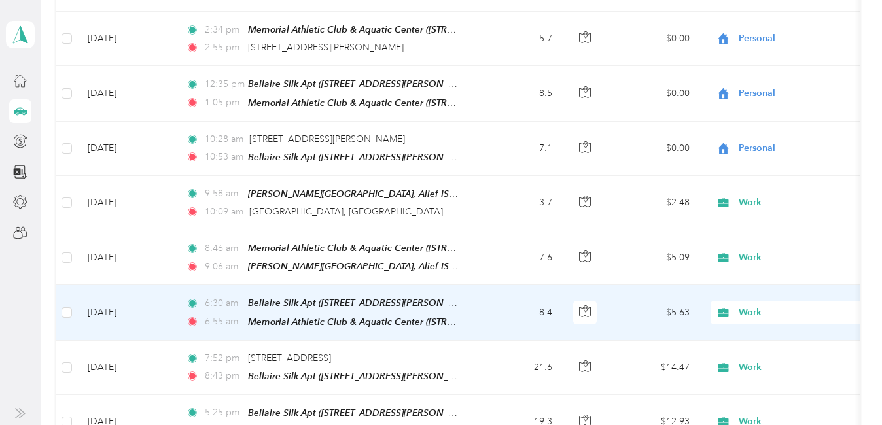
click at [749, 305] on span "Work" at bounding box center [798, 312] width 120 height 14
click at [761, 133] on span "Personal" at bounding box center [861, 133] width 237 height 14
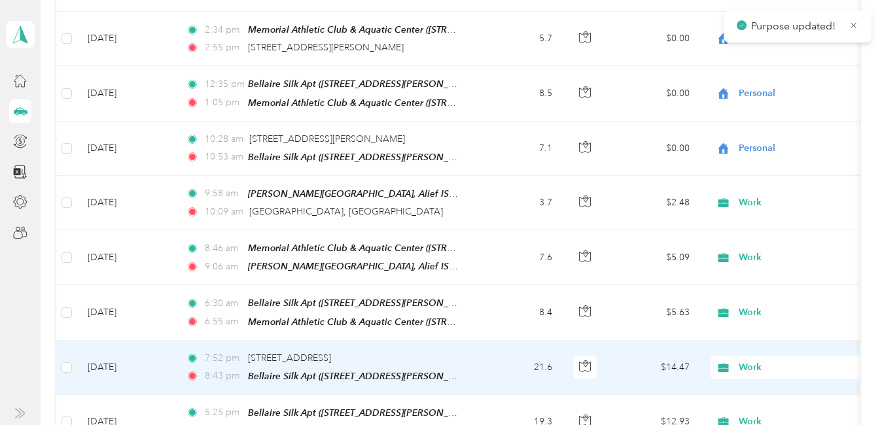
click at [750, 360] on span "Work" at bounding box center [798, 367] width 120 height 14
click at [767, 182] on span "Personal" at bounding box center [861, 186] width 237 height 14
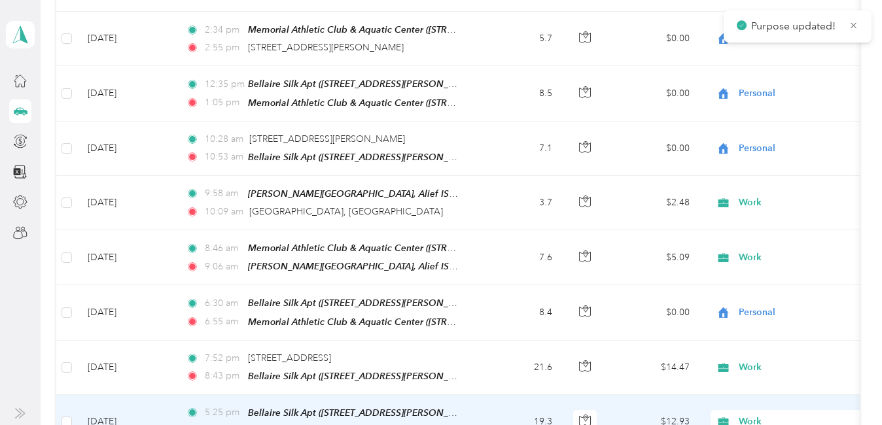
click at [753, 415] on span "Work" at bounding box center [798, 422] width 120 height 14
click at [771, 243] on li "Personal" at bounding box center [850, 239] width 279 height 23
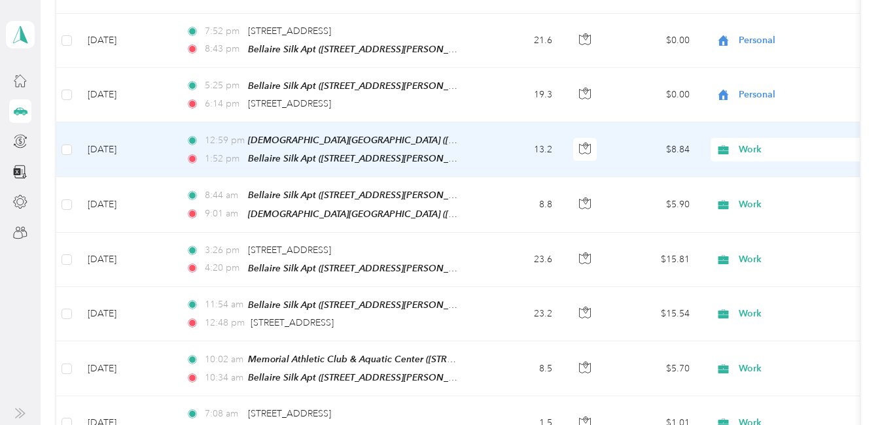
scroll to position [1690, 0]
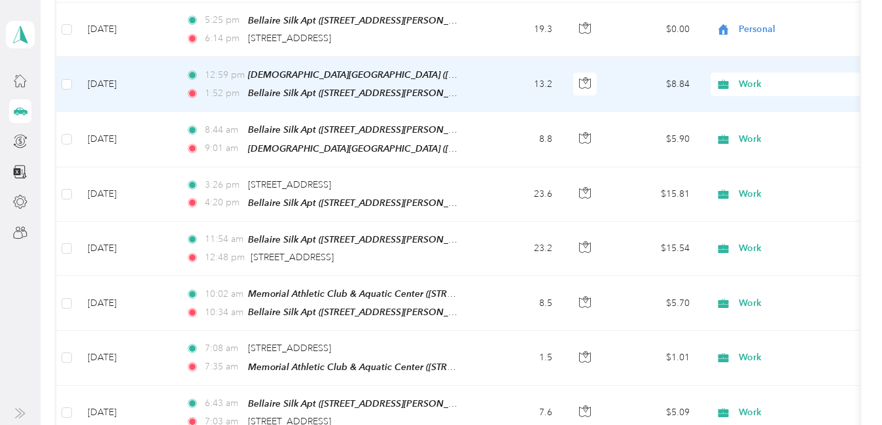
click at [752, 77] on span "Work" at bounding box center [798, 84] width 120 height 14
click at [762, 114] on li "Personal" at bounding box center [850, 110] width 279 height 23
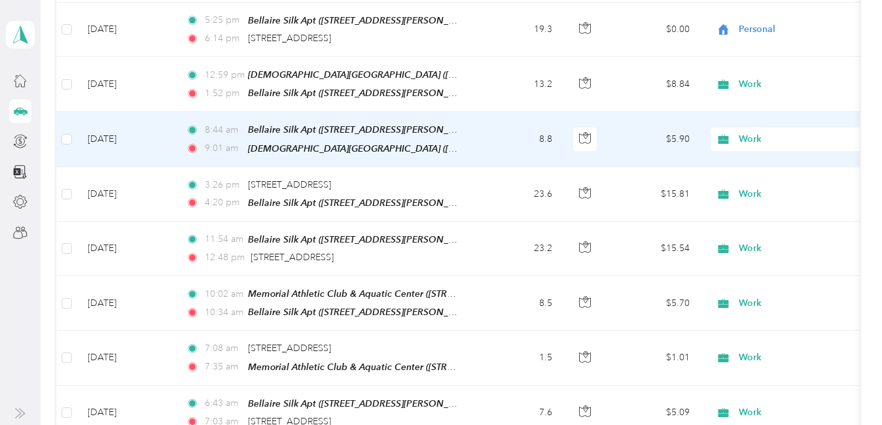
click at [759, 132] on span "Work" at bounding box center [798, 139] width 120 height 14
click at [766, 163] on span "Personal" at bounding box center [861, 165] width 237 height 14
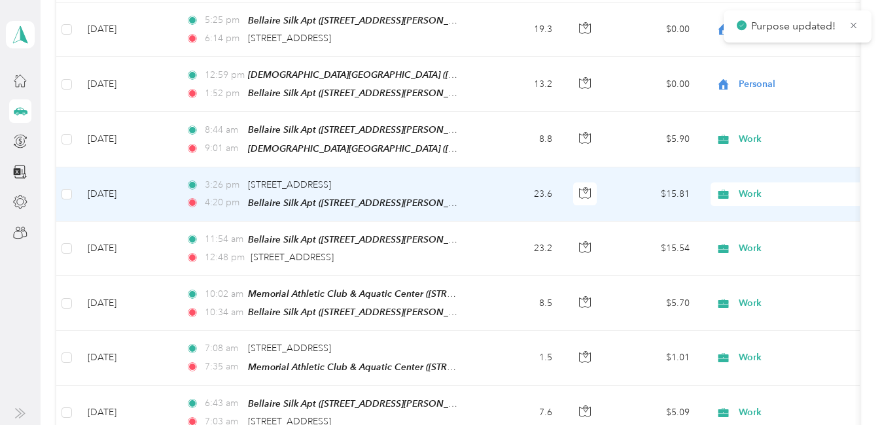
click at [748, 241] on span "Work" at bounding box center [798, 248] width 120 height 14
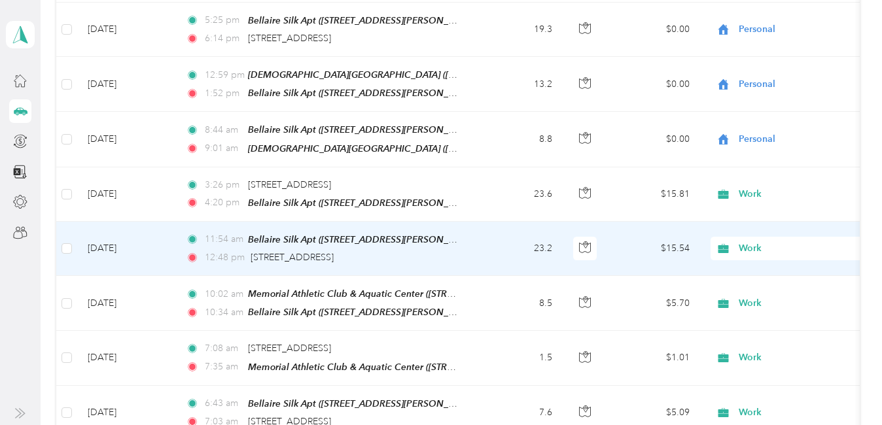
click at [764, 266] on span "Personal" at bounding box center [861, 268] width 237 height 14
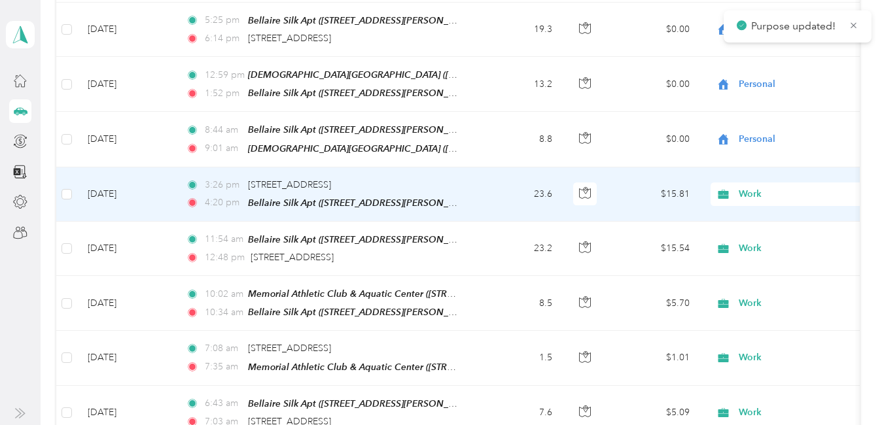
click at [753, 187] on span "Work" at bounding box center [798, 194] width 120 height 14
click at [758, 223] on ol "Work Personal [PERSON_NAME] [PERSON_NAME] [MEDICAL_DATA] Real Estate Lyft Tutor…" at bounding box center [850, 275] width 279 height 183
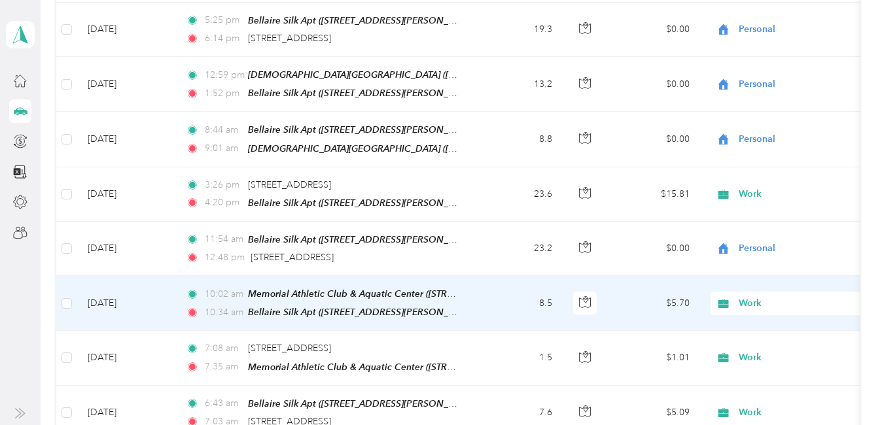
click at [753, 296] on span "Work" at bounding box center [798, 303] width 120 height 14
click at [784, 115] on span "Personal" at bounding box center [861, 111] width 237 height 14
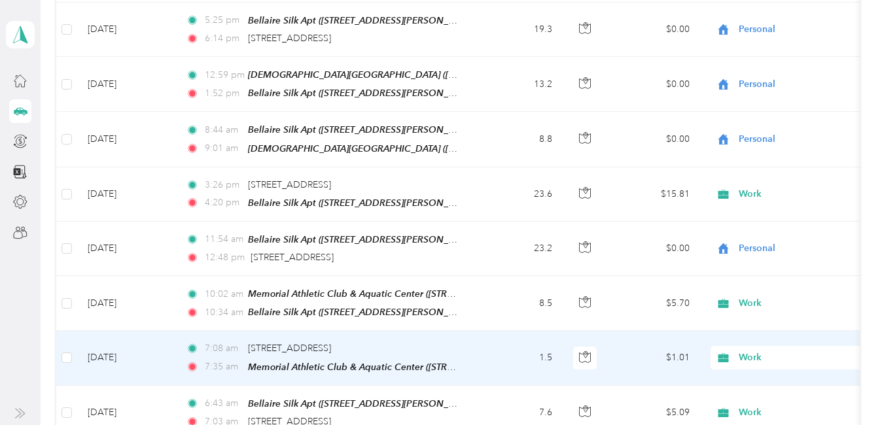
click at [748, 351] on span "Work" at bounding box center [798, 358] width 120 height 14
click at [764, 170] on span "Personal" at bounding box center [861, 169] width 237 height 14
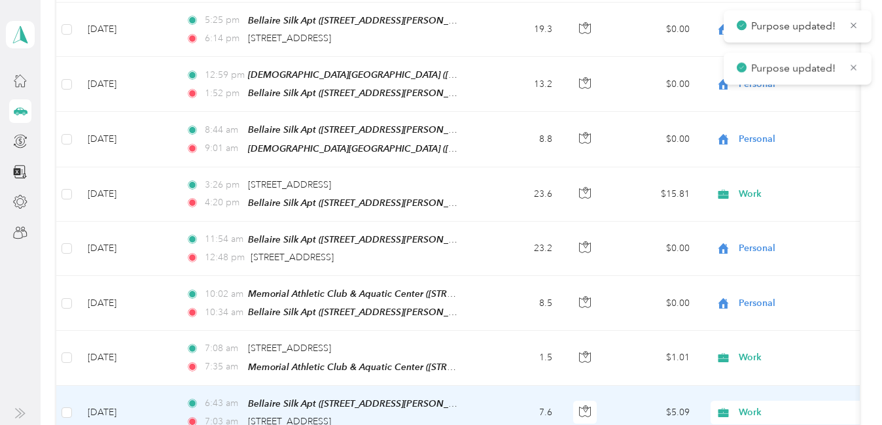
click at [741, 406] on span "Work" at bounding box center [798, 413] width 120 height 14
click at [758, 229] on li "Personal" at bounding box center [850, 224] width 279 height 23
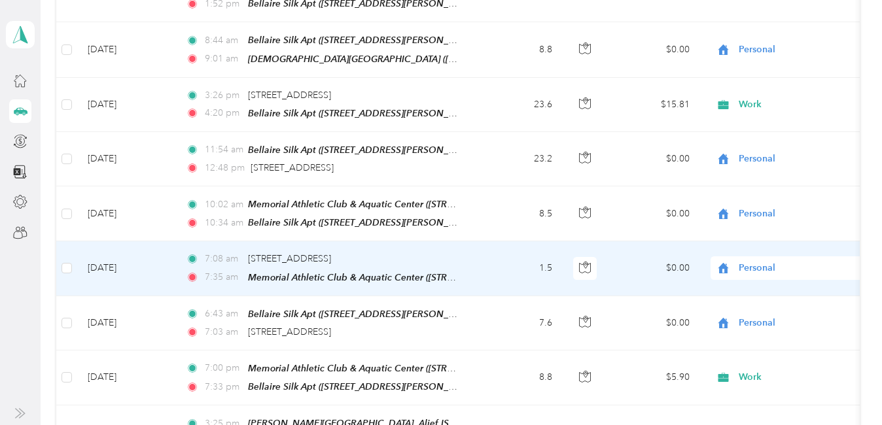
scroll to position [1756, 0]
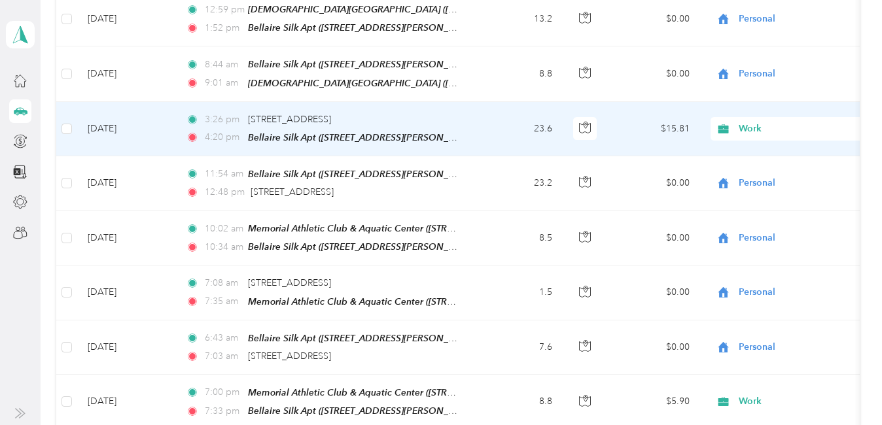
click at [738, 122] on span "Work" at bounding box center [786, 129] width 143 height 14
click at [769, 154] on li "Personal" at bounding box center [850, 152] width 279 height 23
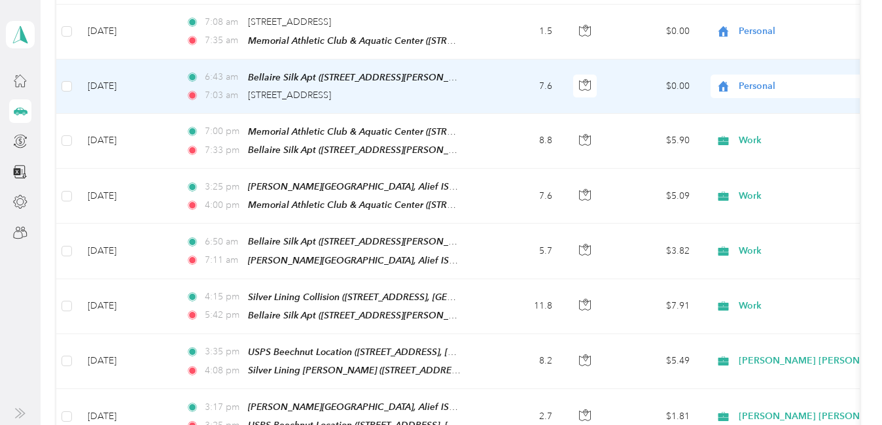
scroll to position [2017, 0]
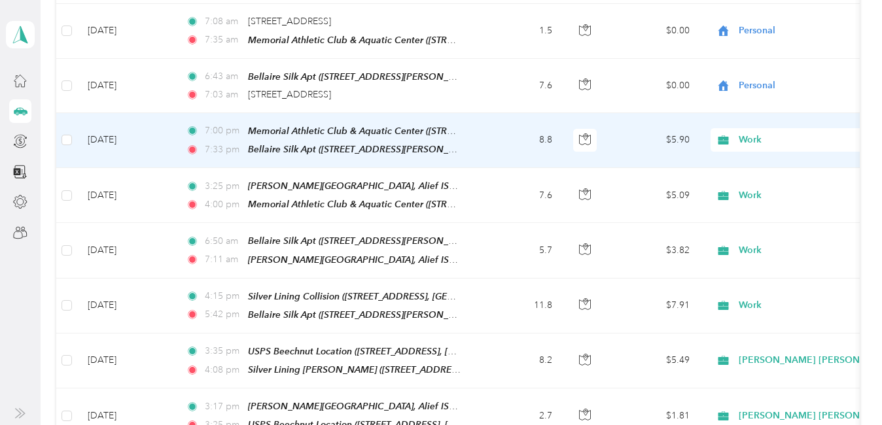
click at [748, 133] on span "Work" at bounding box center [798, 140] width 120 height 14
click at [751, 165] on ol "Work Personal [PERSON_NAME] [PERSON_NAME] [MEDICAL_DATA] Real Estate Lyft Tutor…" at bounding box center [850, 217] width 279 height 183
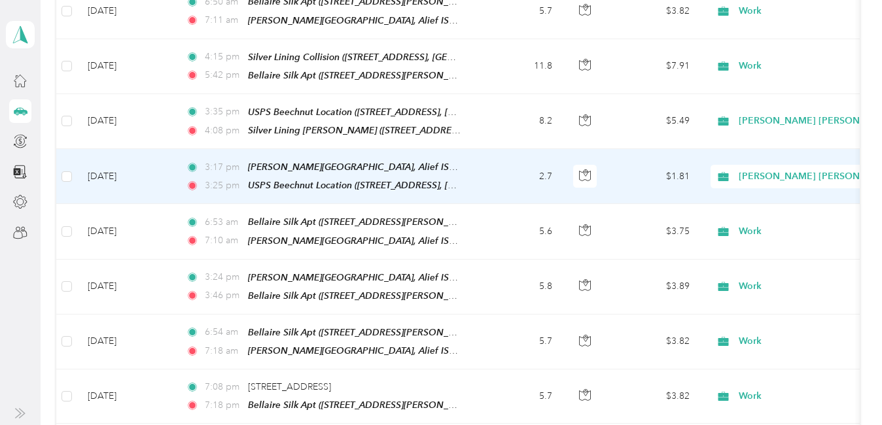
scroll to position [2279, 0]
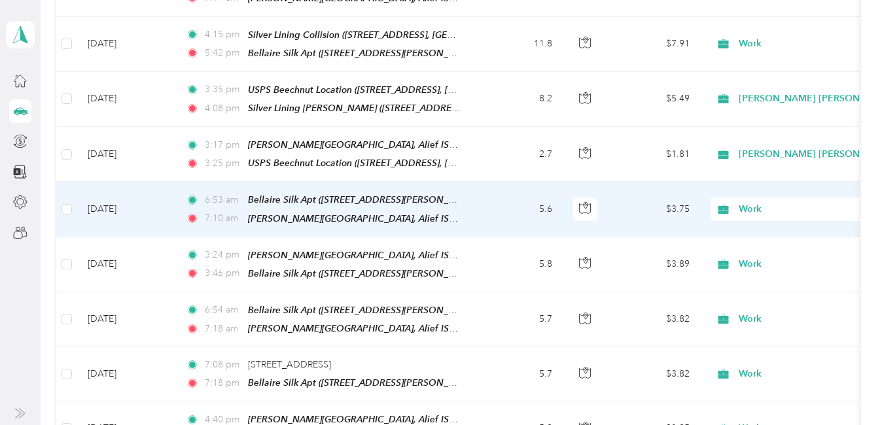
click at [750, 202] on span "Work" at bounding box center [798, 209] width 120 height 14
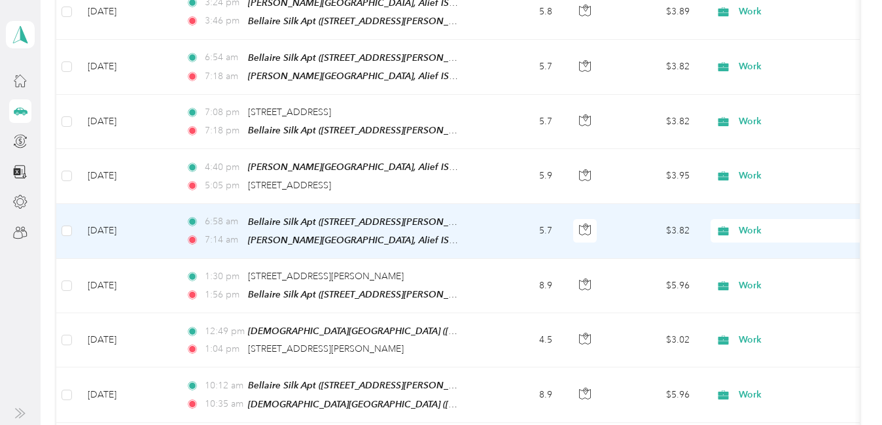
scroll to position [2540, 0]
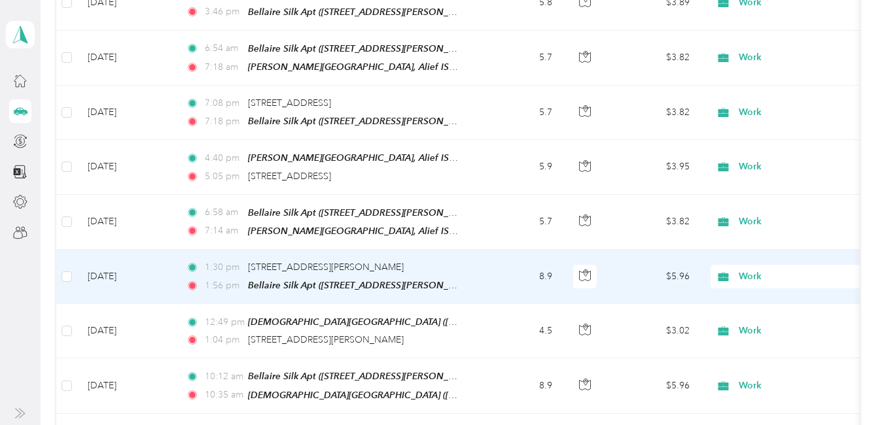
click at [757, 269] on span "Work" at bounding box center [798, 276] width 120 height 14
click at [758, 78] on li "Personal" at bounding box center [850, 72] width 279 height 23
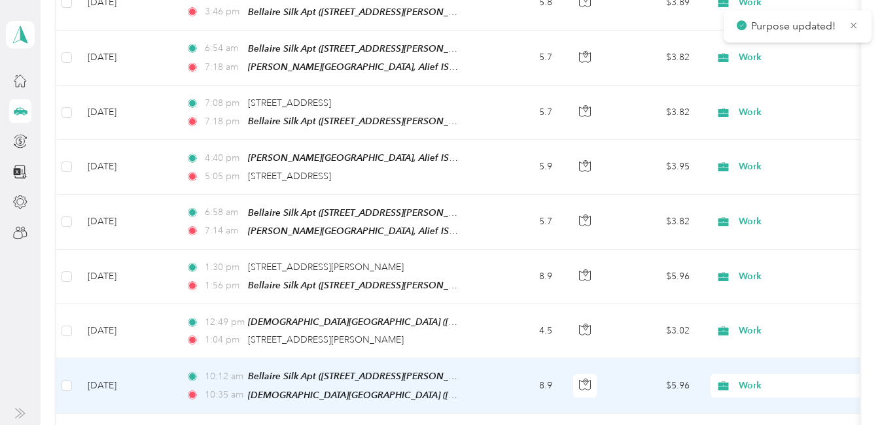
click at [744, 324] on span "Work" at bounding box center [798, 331] width 120 height 14
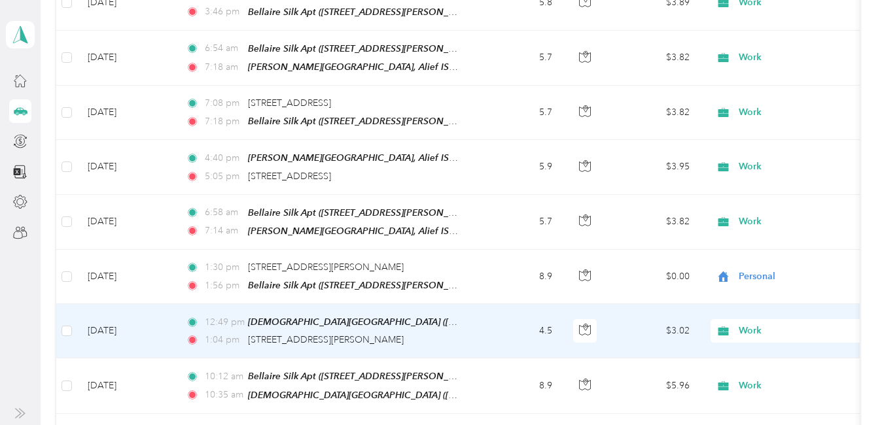
click at [753, 130] on li "Personal" at bounding box center [850, 127] width 279 height 23
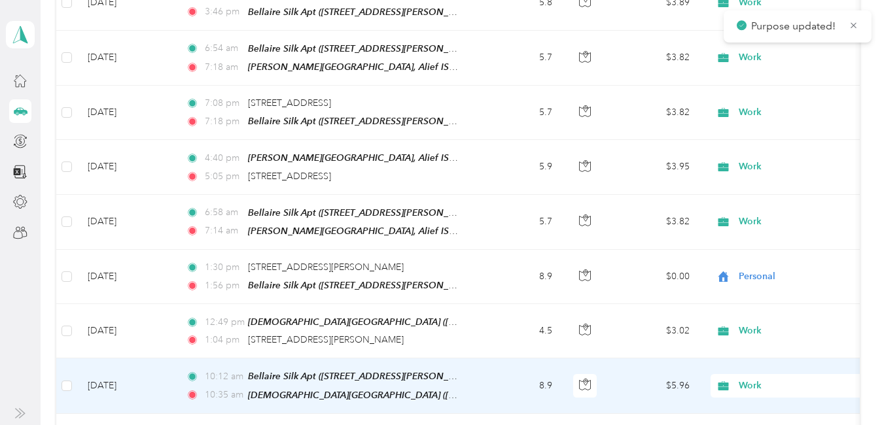
click at [751, 379] on span "Work" at bounding box center [798, 386] width 120 height 14
click at [765, 184] on span "Personal" at bounding box center [861, 181] width 237 height 14
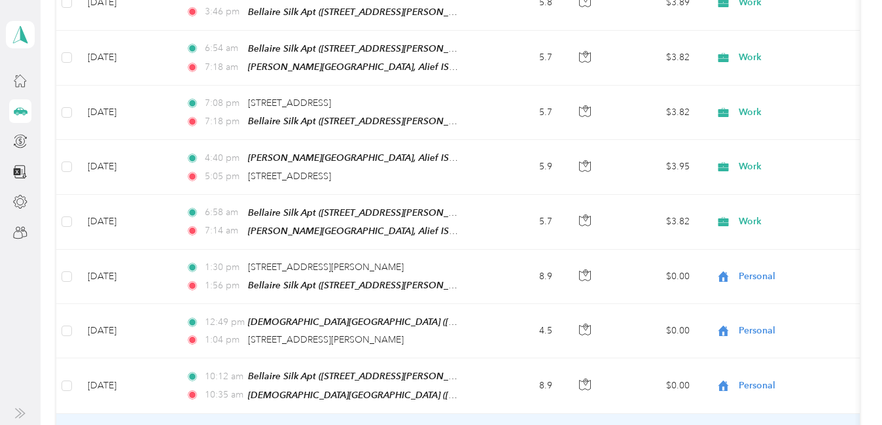
click at [763, 239] on li "Personal" at bounding box center [850, 234] width 279 height 23
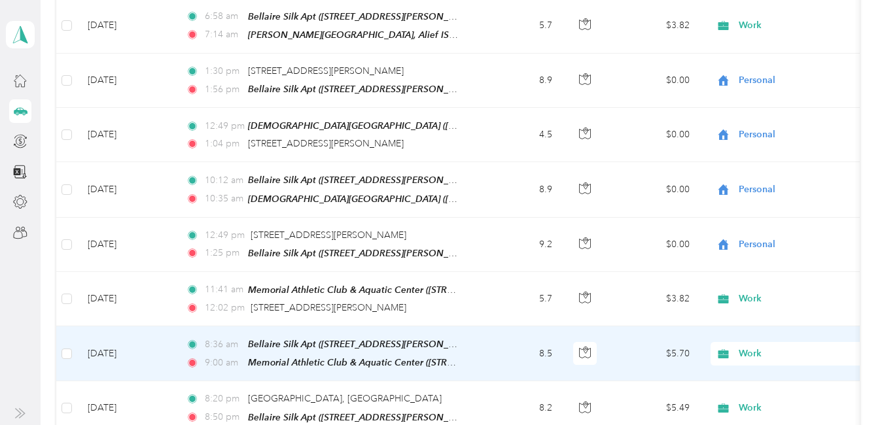
scroll to position [2802, 0]
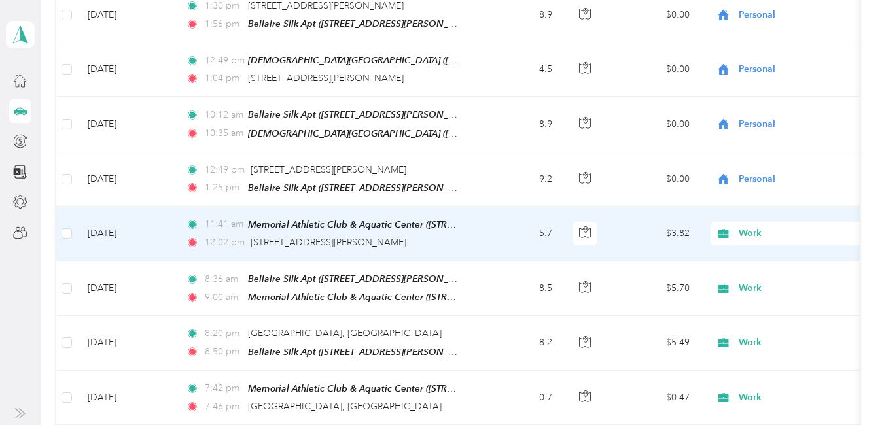
click at [758, 226] on span "Work" at bounding box center [798, 233] width 120 height 14
click at [760, 234] on span "Personal" at bounding box center [861, 236] width 237 height 14
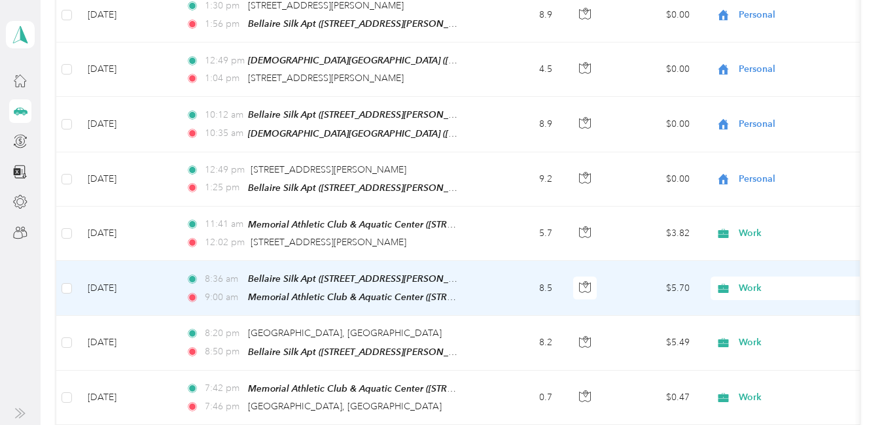
click at [748, 281] on span "Work" at bounding box center [798, 288] width 120 height 14
click at [756, 83] on li "Personal" at bounding box center [850, 74] width 279 height 23
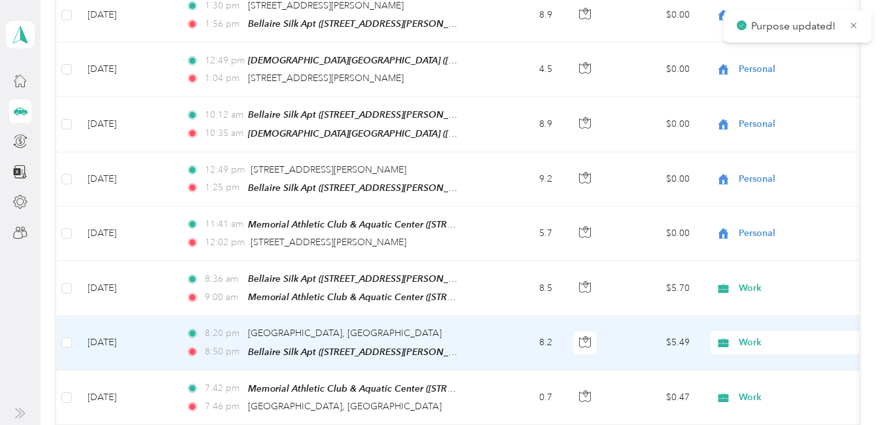
click at [743, 336] on span "Work" at bounding box center [798, 343] width 120 height 14
click at [774, 137] on li "Personal" at bounding box center [850, 134] width 279 height 23
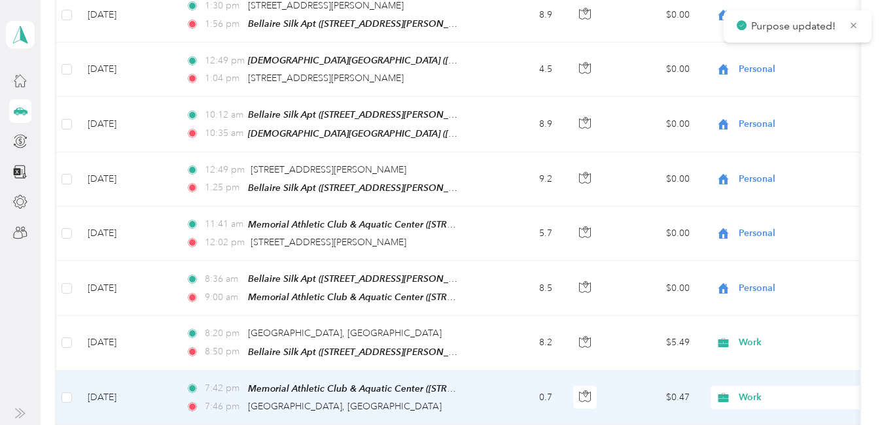
click at [748, 390] on span "Work" at bounding box center [798, 397] width 120 height 14
drag, startPoint x: 752, startPoint y: 184, endPoint x: 756, endPoint y: 300, distance: 115.2
click at [753, 184] on span "Personal" at bounding box center [861, 188] width 237 height 14
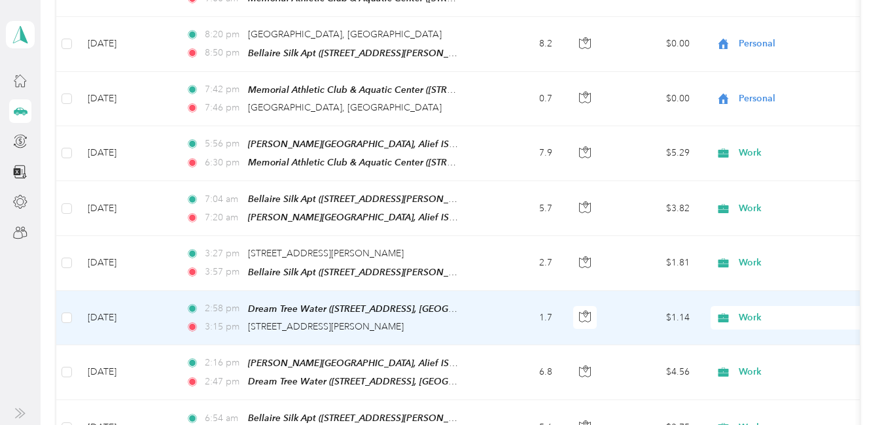
scroll to position [3129, 0]
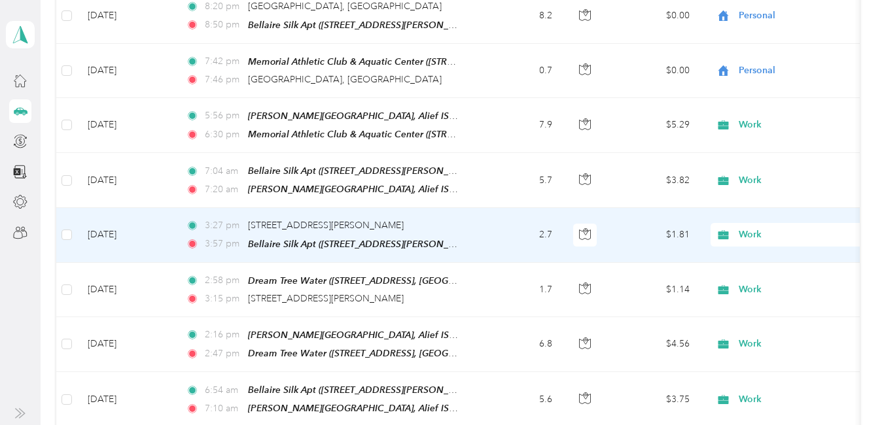
click at [746, 228] on span "Work" at bounding box center [798, 235] width 120 height 14
click at [769, 230] on span "Personal" at bounding box center [861, 227] width 237 height 14
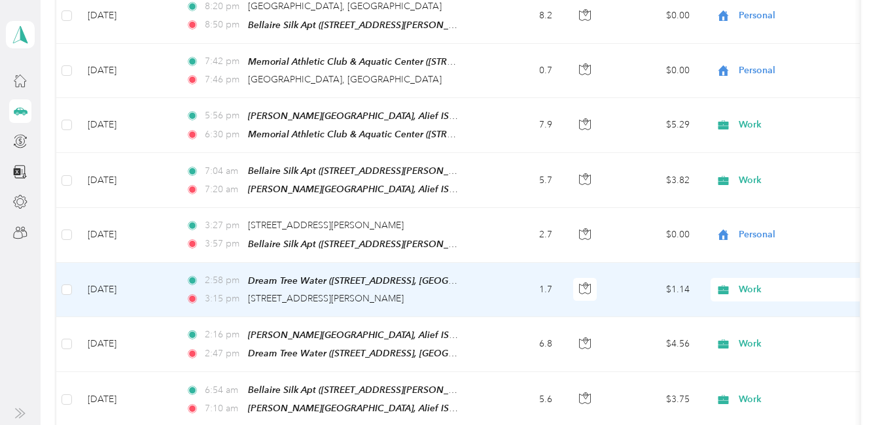
click at [760, 283] on span "Work" at bounding box center [798, 290] width 120 height 14
click at [778, 77] on span "Personal" at bounding box center [861, 76] width 237 height 14
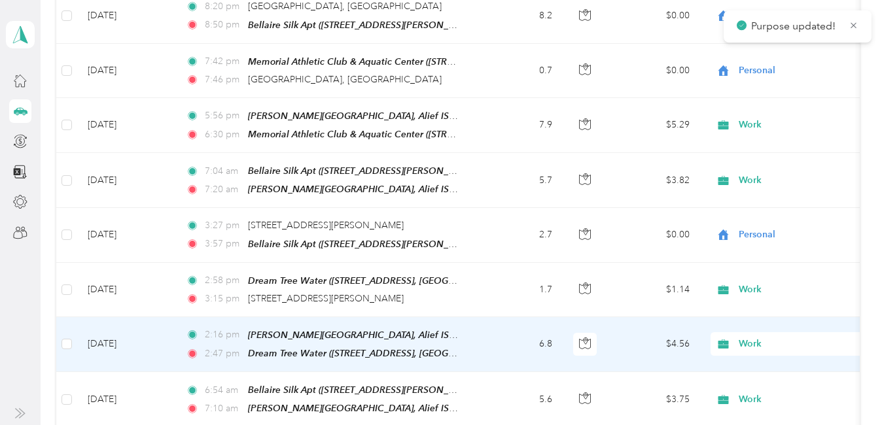
click at [755, 337] on span "Work" at bounding box center [798, 344] width 120 height 14
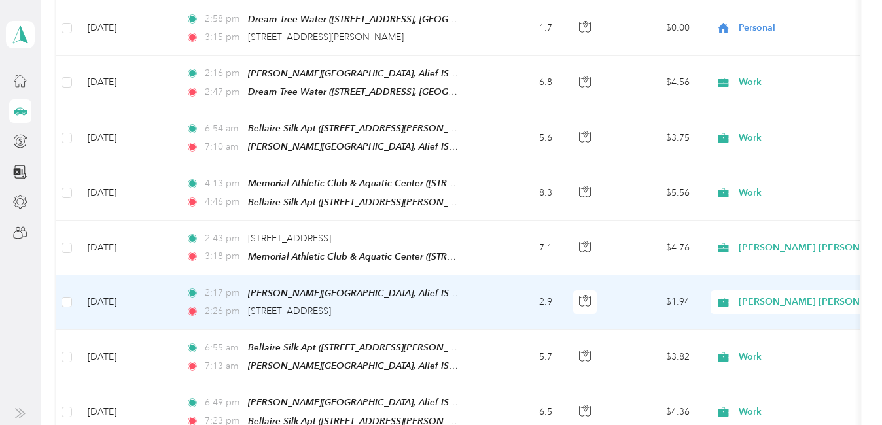
scroll to position [3456, 0]
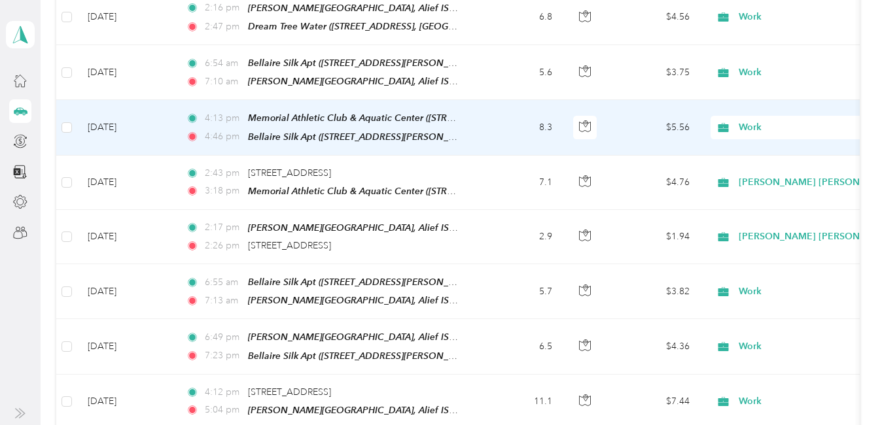
click at [759, 120] on span "Work" at bounding box center [798, 127] width 120 height 14
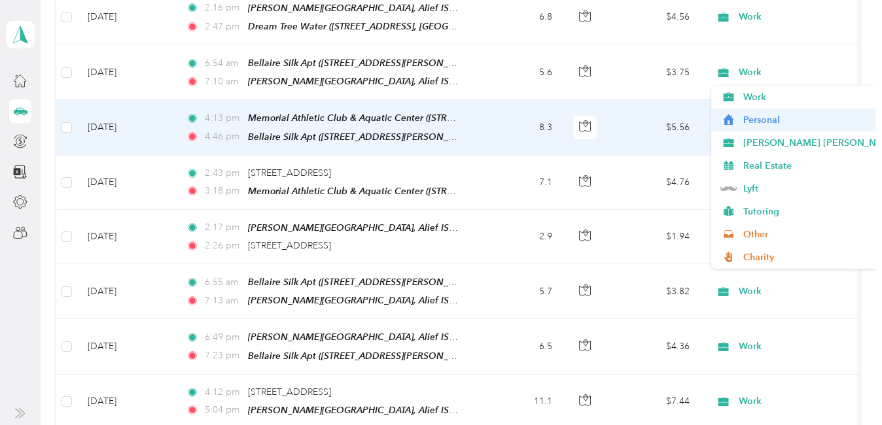
click at [770, 122] on span "Personal" at bounding box center [861, 120] width 237 height 14
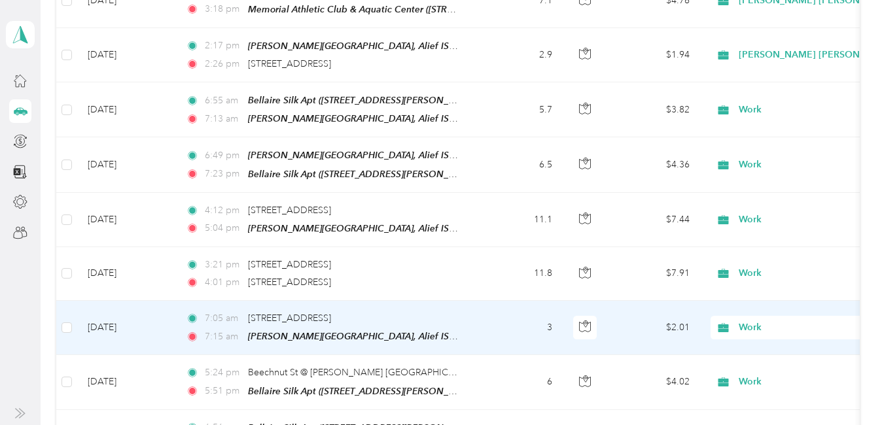
scroll to position [3652, 0]
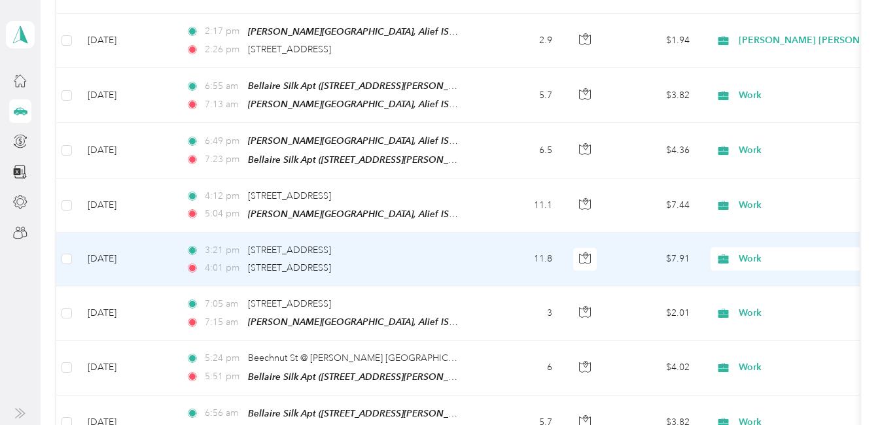
click at [747, 252] on span "Work" at bounding box center [798, 259] width 120 height 14
click at [770, 243] on span "Personal" at bounding box center [861, 246] width 237 height 14
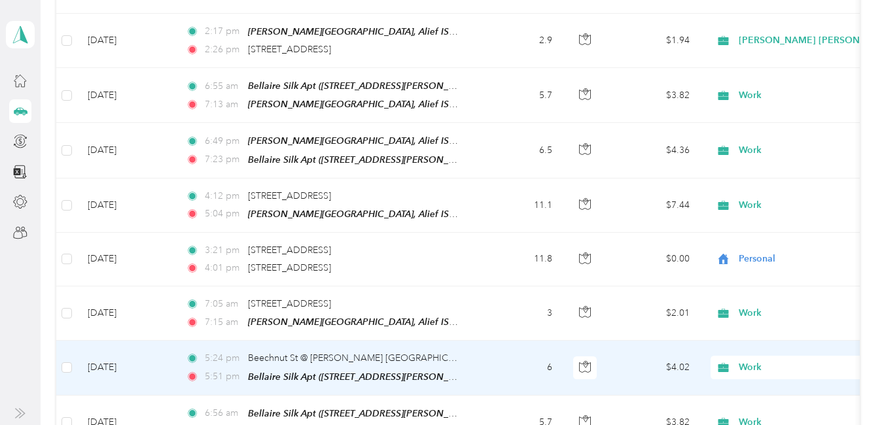
click at [747, 360] on span "Work" at bounding box center [798, 367] width 120 height 14
click at [765, 149] on li "Personal" at bounding box center [850, 144] width 279 height 23
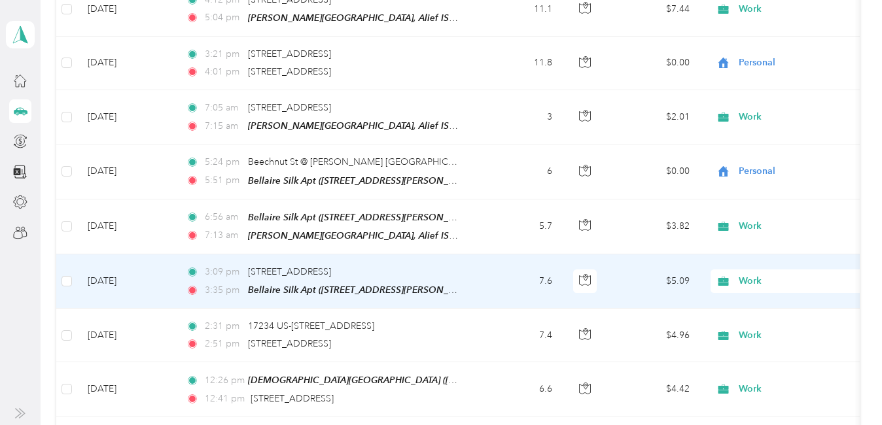
scroll to position [3914, 0]
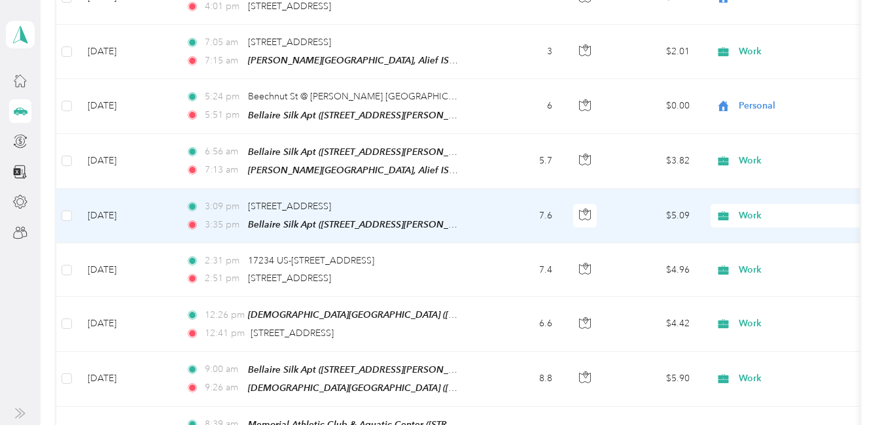
click at [752, 209] on span "Work" at bounding box center [798, 216] width 120 height 14
click at [767, 194] on span "Personal" at bounding box center [861, 200] width 237 height 14
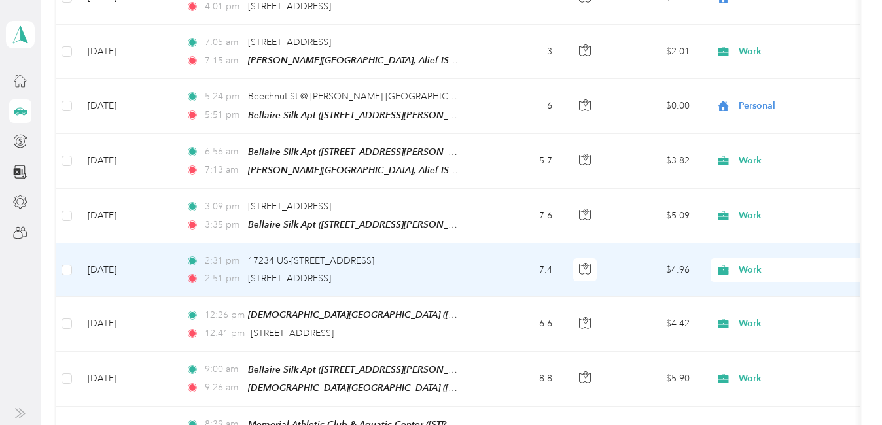
click at [749, 263] on span "Work" at bounding box center [798, 270] width 120 height 14
click at [763, 253] on span "Personal" at bounding box center [861, 254] width 237 height 14
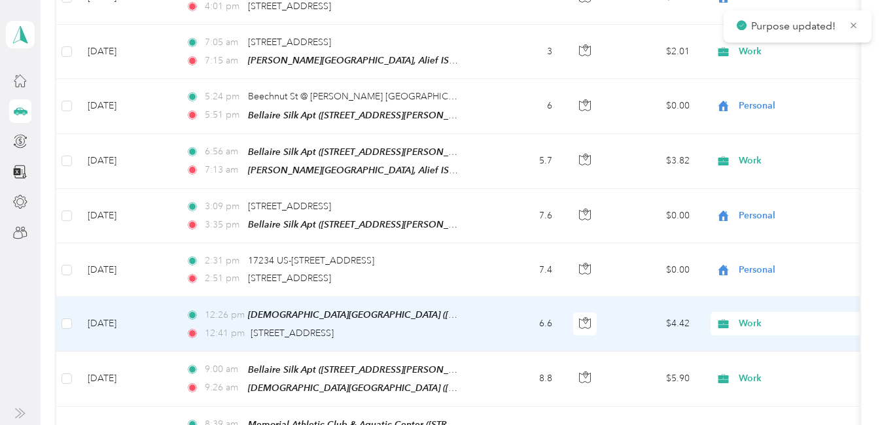
click at [744, 317] on span "Work" at bounding box center [798, 324] width 120 height 14
click at [779, 95] on span "Personal" at bounding box center [861, 99] width 237 height 14
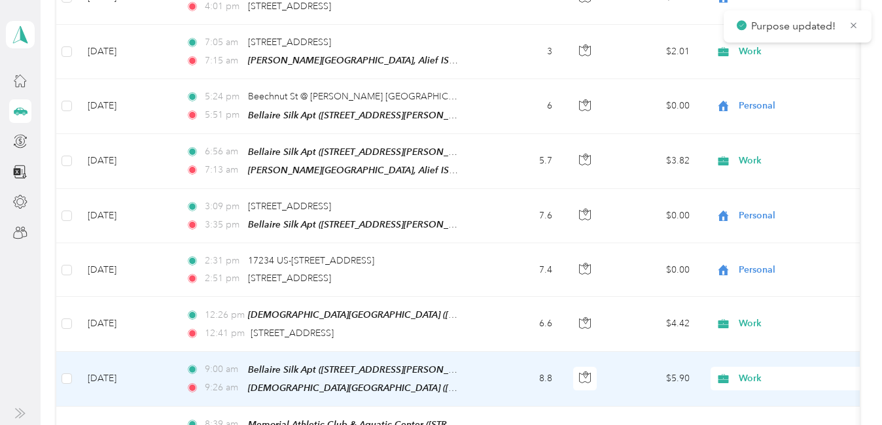
click at [755, 372] on span "Work" at bounding box center [798, 379] width 120 height 14
click at [760, 149] on span "Personal" at bounding box center [861, 152] width 237 height 14
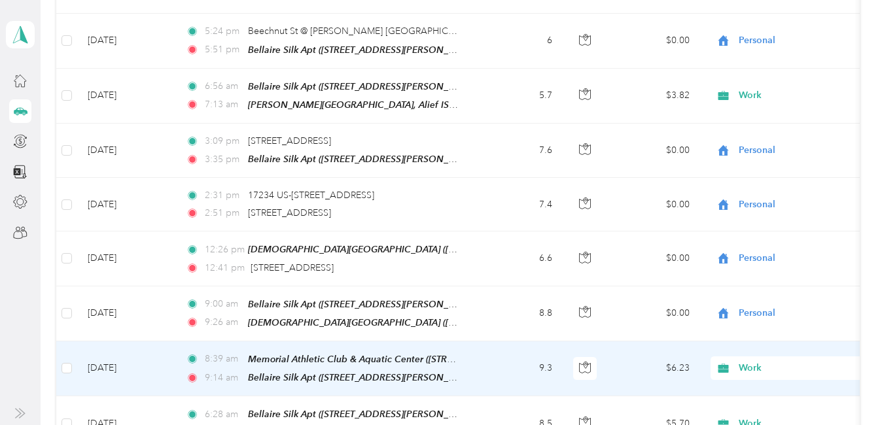
scroll to position [4045, 0]
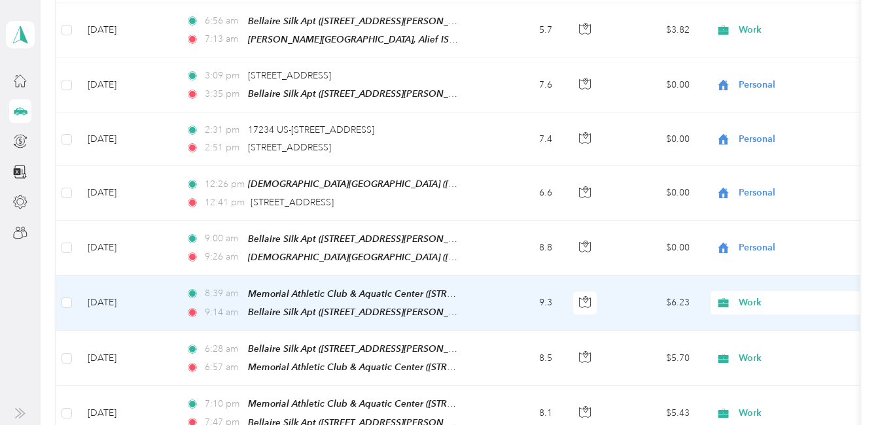
click at [760, 296] on span "Work" at bounding box center [798, 303] width 120 height 14
click at [759, 80] on ol "Work Personal [PERSON_NAME] [PERSON_NAME] [MEDICAL_DATA] Real Estate Lyft Tutor…" at bounding box center [850, 132] width 279 height 183
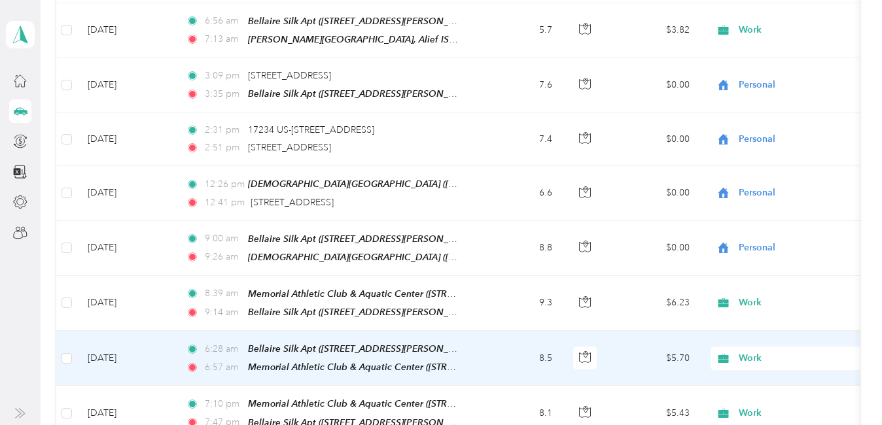
click at [761, 351] on span "Work" at bounding box center [798, 358] width 120 height 14
click at [769, 135] on li "Personal" at bounding box center [850, 129] width 279 height 23
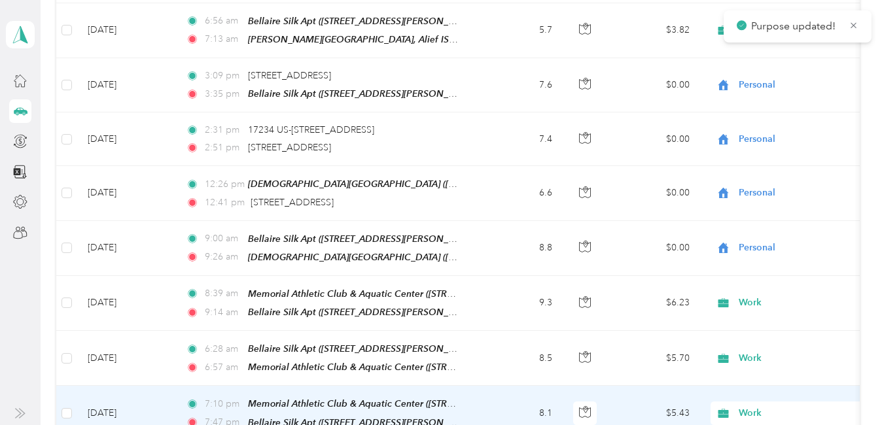
click at [756, 406] on span "Work" at bounding box center [798, 413] width 120 height 14
click at [761, 186] on li "Personal" at bounding box center [850, 182] width 279 height 23
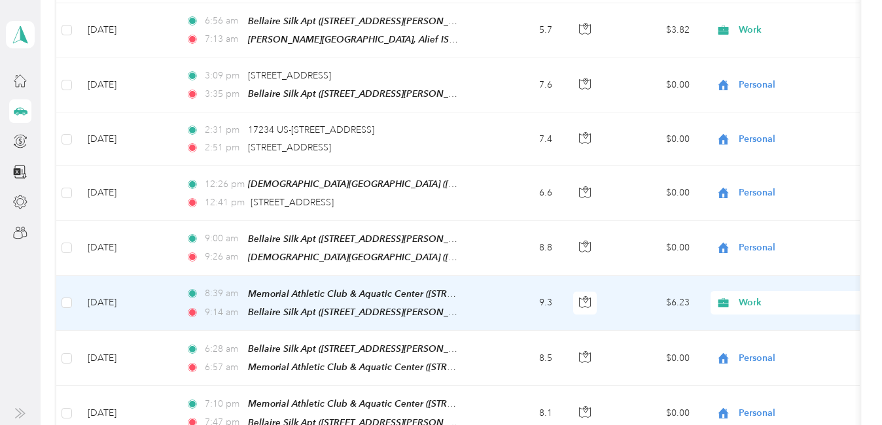
click at [748, 296] on span "Work" at bounding box center [798, 303] width 120 height 14
click at [757, 79] on li "Personal" at bounding box center [850, 74] width 279 height 23
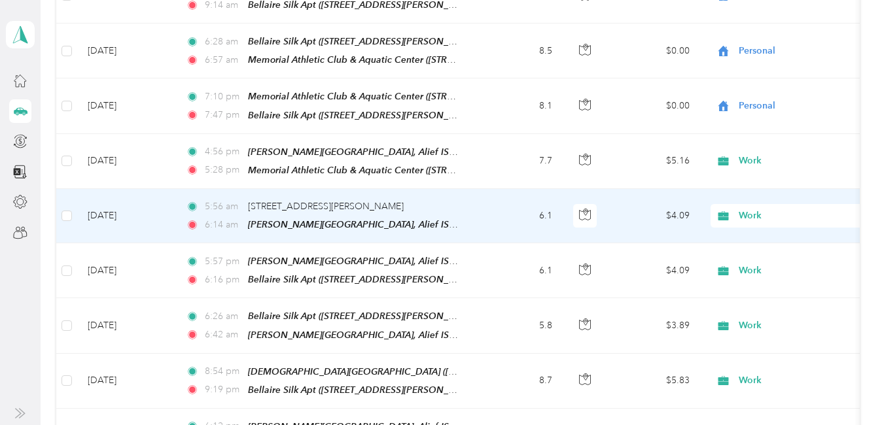
scroll to position [4372, 0]
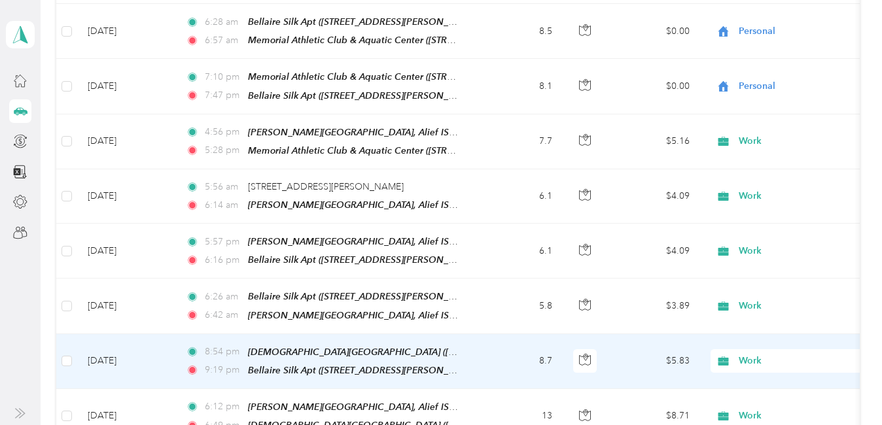
click at [742, 354] on span "Work" at bounding box center [798, 361] width 120 height 14
click at [770, 127] on span "Personal" at bounding box center [861, 125] width 237 height 14
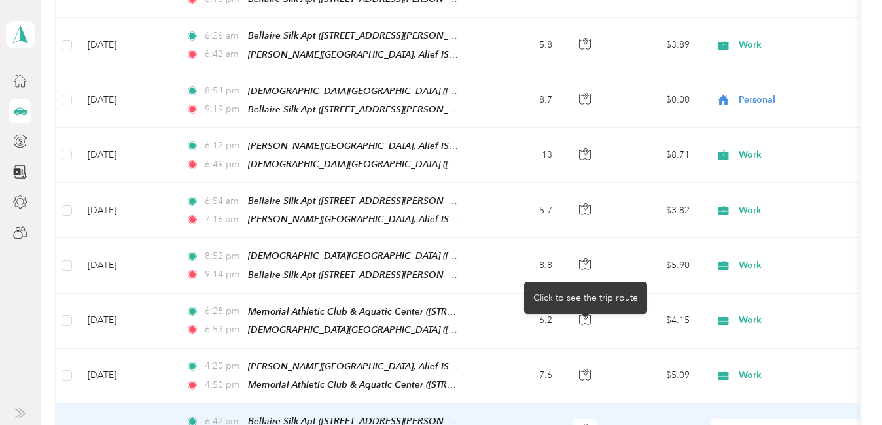
scroll to position [4633, 0]
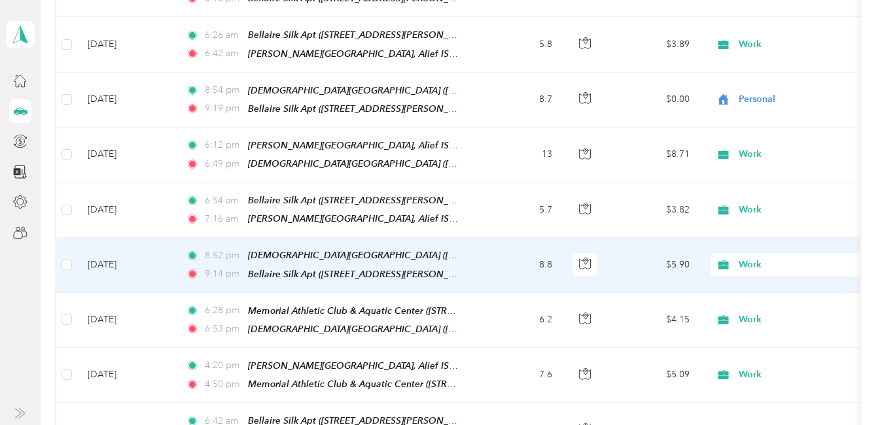
click at [748, 258] on span "Work" at bounding box center [798, 265] width 120 height 14
click at [760, 228] on span "Personal" at bounding box center [861, 229] width 237 height 14
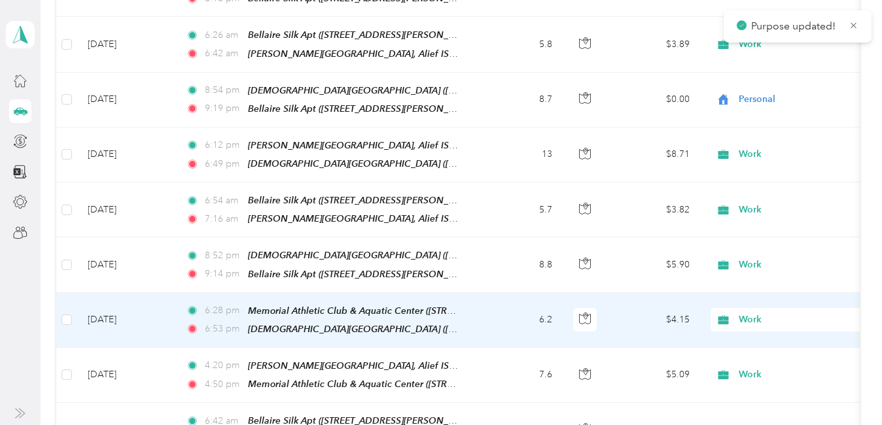
click at [748, 313] on span "Work" at bounding box center [798, 320] width 120 height 14
click at [767, 82] on li "Personal" at bounding box center [850, 78] width 279 height 23
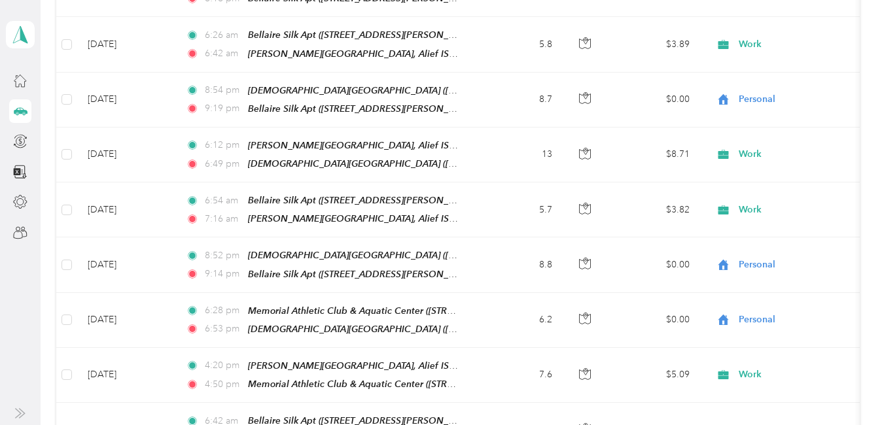
click at [768, 238] on span "Personal" at bounding box center [861, 240] width 237 height 14
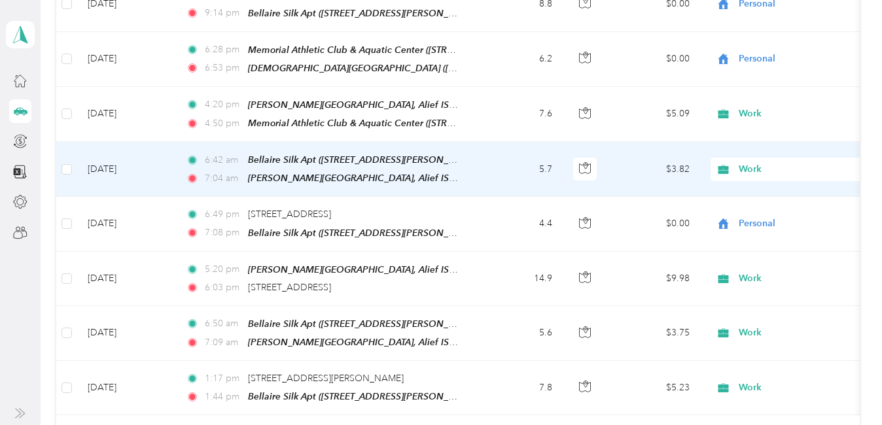
scroll to position [4895, 0]
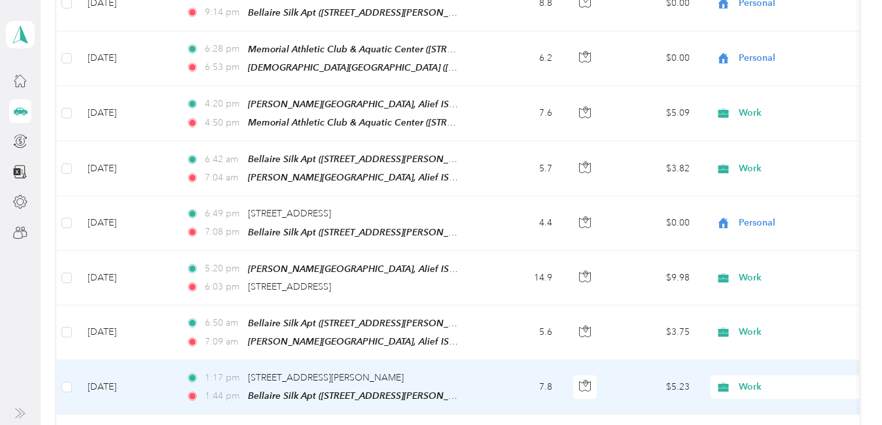
click at [754, 380] on span "Work" at bounding box center [798, 387] width 120 height 14
click at [765, 147] on ol "Work Personal [PERSON_NAME] [PERSON_NAME] [MEDICAL_DATA] Real Estate Lyft Tutor…" at bounding box center [850, 196] width 279 height 183
click at [735, 380] on span "Work" at bounding box center [786, 387] width 143 height 14
click at [757, 147] on ol "Work Personal [PERSON_NAME] [PERSON_NAME] [MEDICAL_DATA] Real Estate Lyft Tutor…" at bounding box center [850, 196] width 279 height 183
click at [744, 380] on span "Work" at bounding box center [798, 387] width 120 height 14
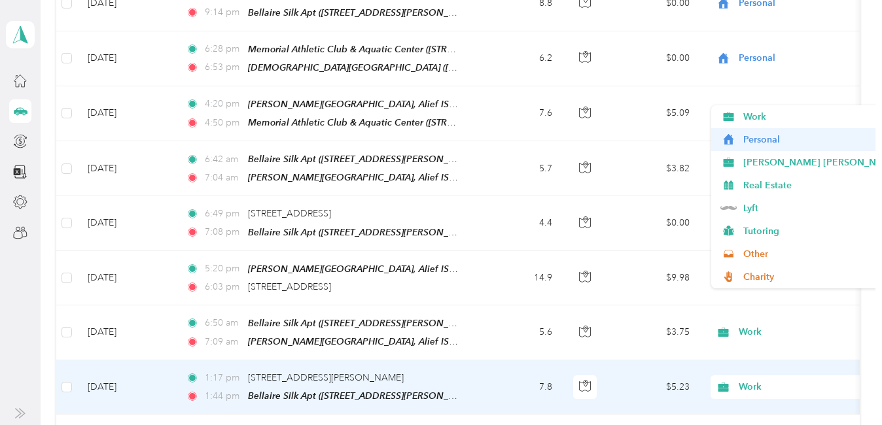
click at [765, 145] on span "Personal" at bounding box center [861, 140] width 237 height 14
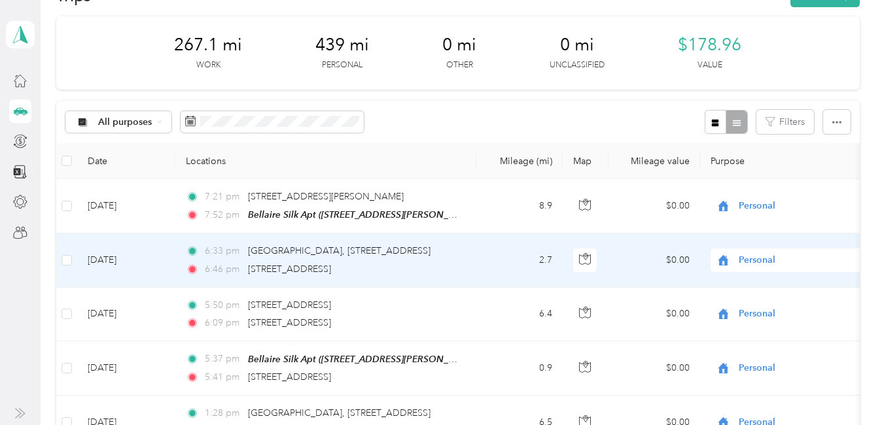
scroll to position [0, 0]
